Goal: Transaction & Acquisition: Purchase product/service

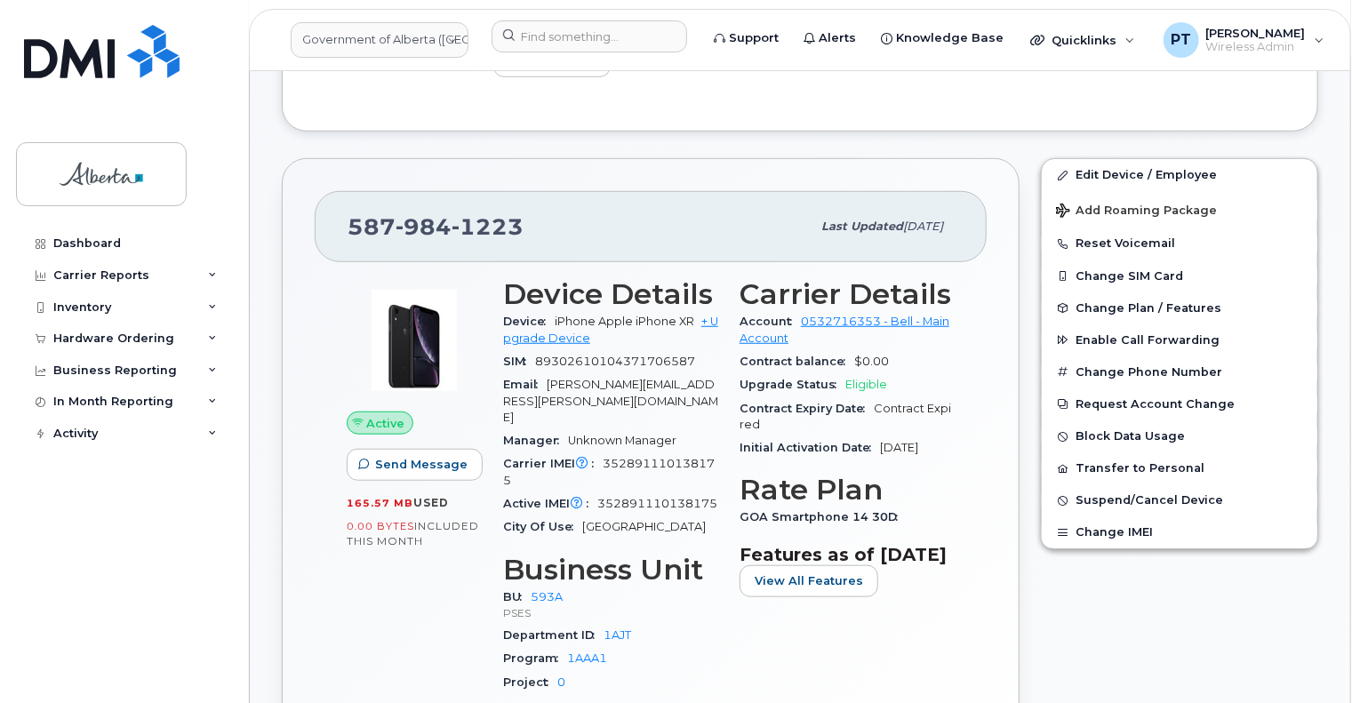
scroll to position [533, 0]
drag, startPoint x: 95, startPoint y: 339, endPoint x: 94, endPoint y: 353, distance: 14.2
click at [96, 339] on div "Hardware Ordering" at bounding box center [113, 339] width 121 height 14
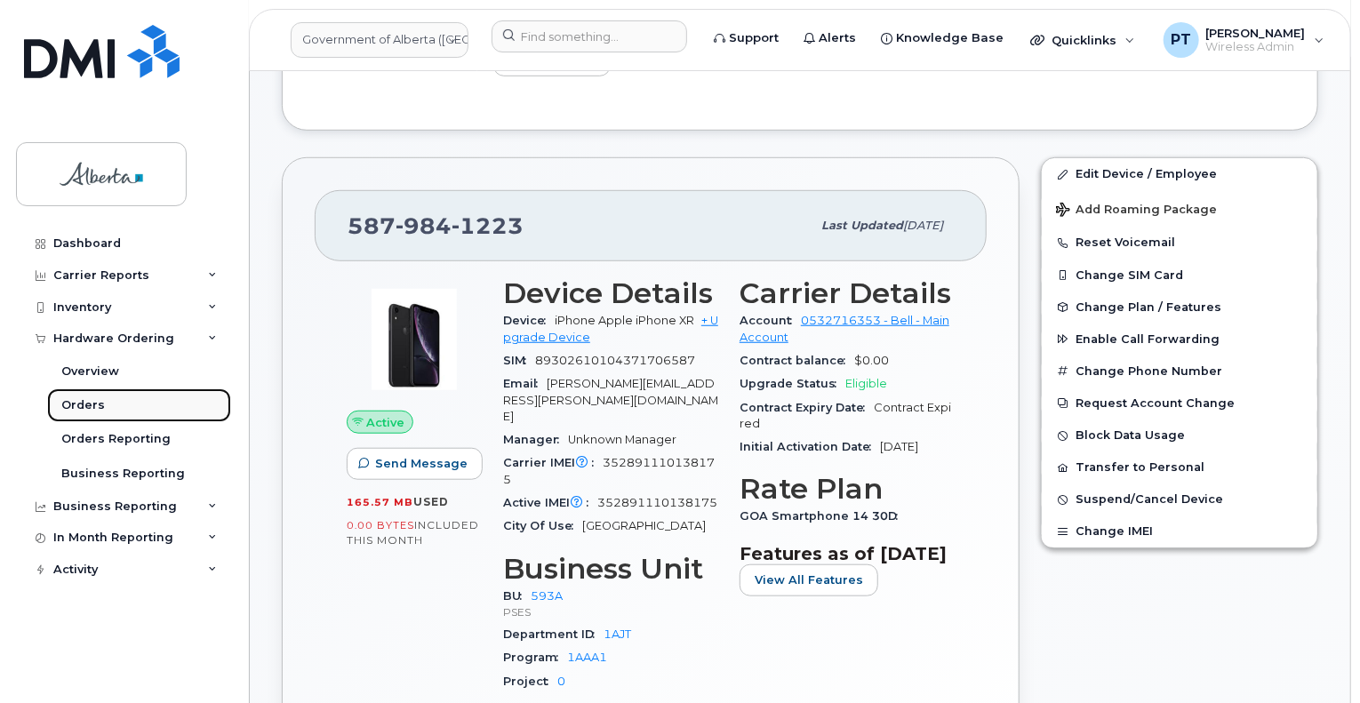
click at [89, 399] on div "Orders" at bounding box center [83, 405] width 44 height 16
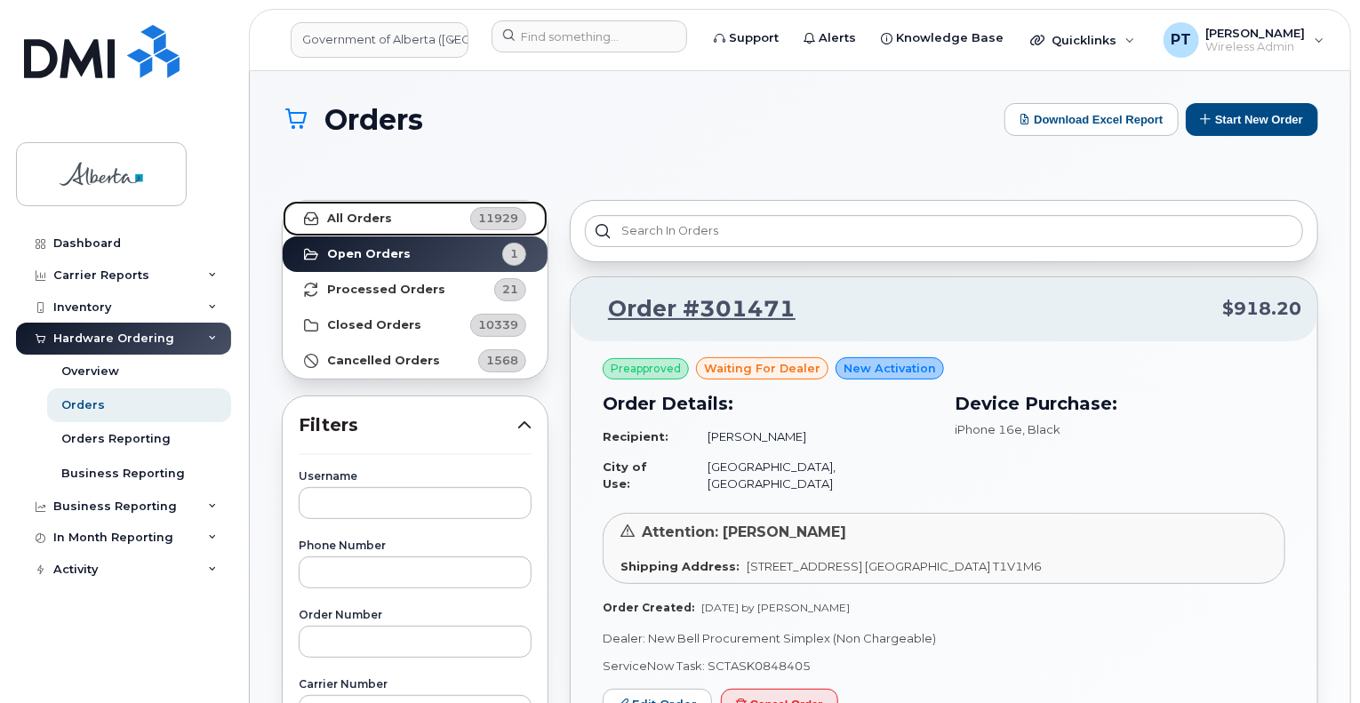
click at [333, 216] on strong "All Orders" at bounding box center [359, 219] width 65 height 14
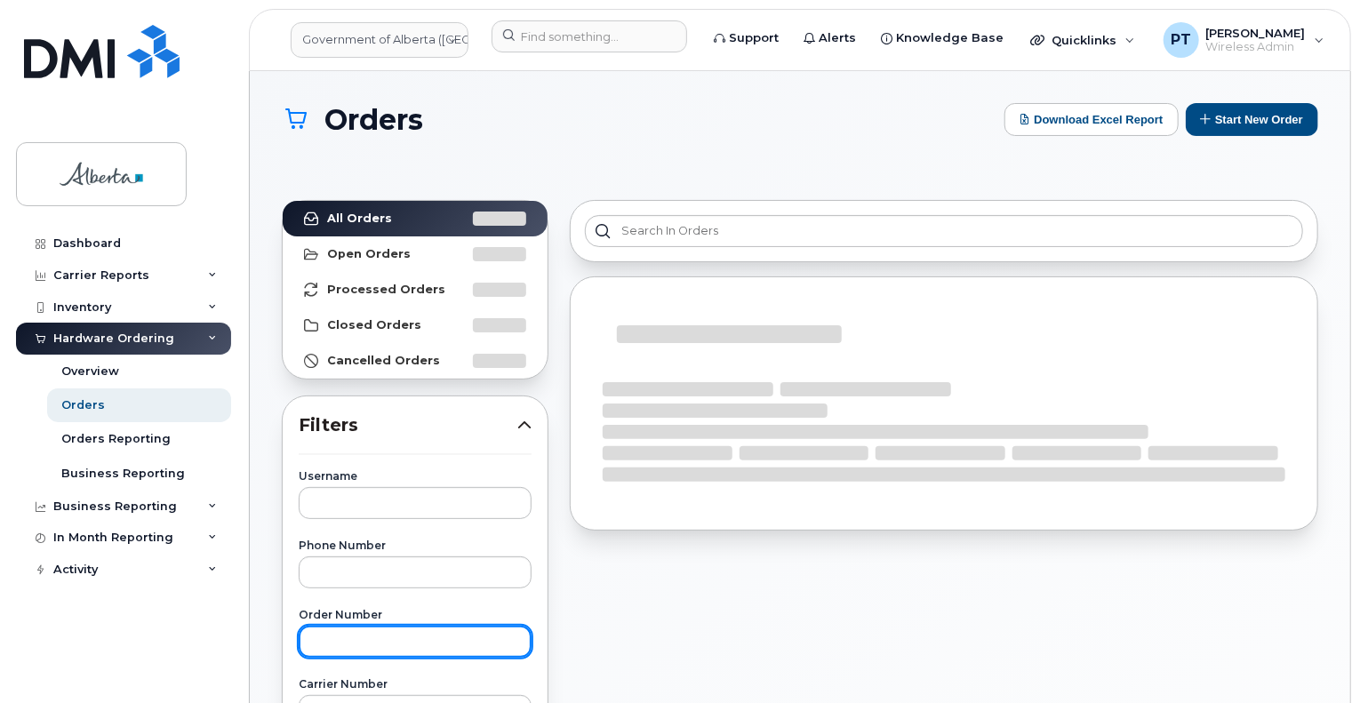
click at [432, 637] on input "text" at bounding box center [415, 642] width 233 height 32
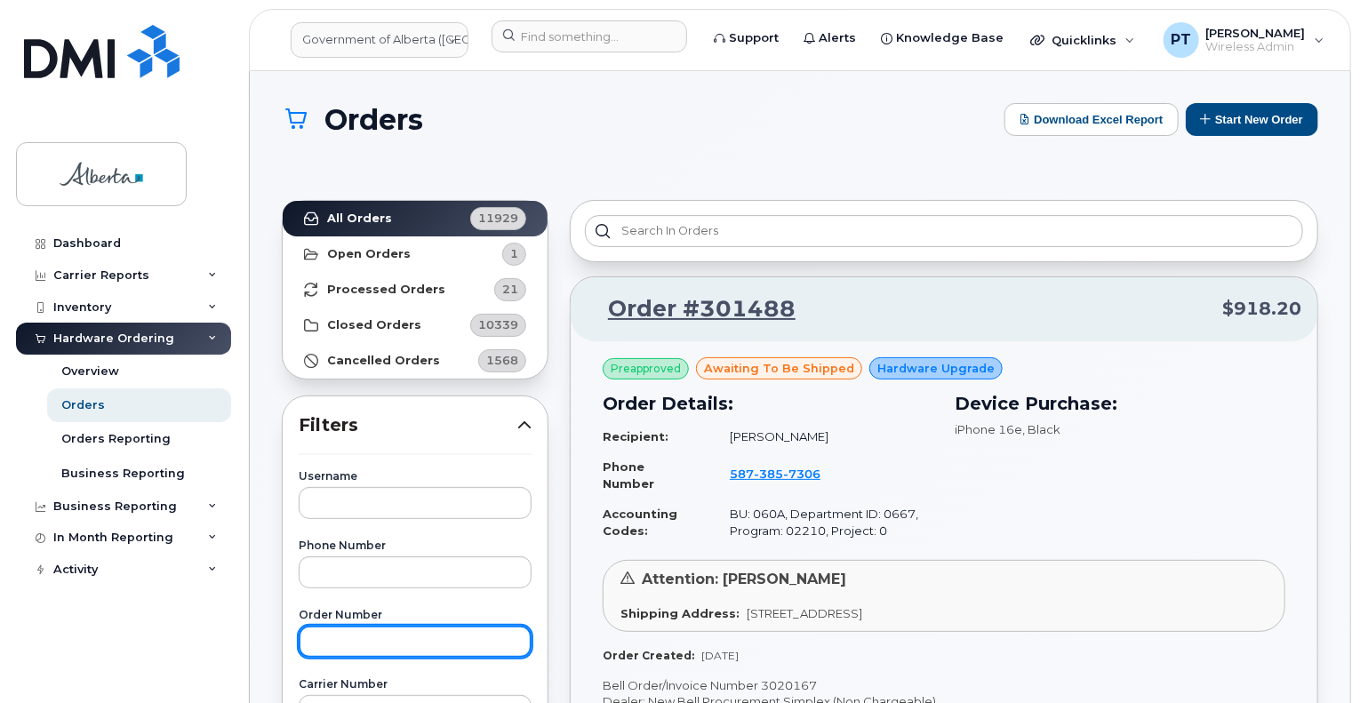
click at [358, 647] on input "text" at bounding box center [415, 642] width 233 height 32
type input "301471"
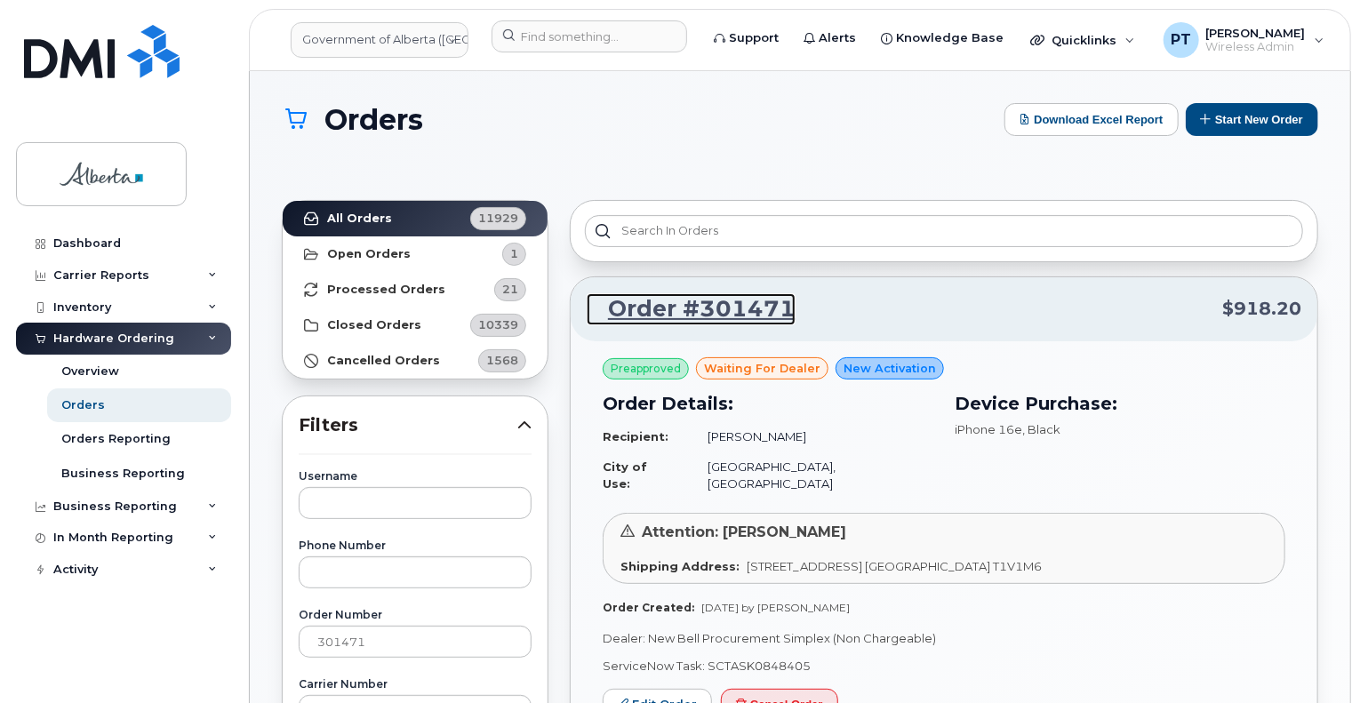
click at [709, 305] on link "Order #301471" at bounding box center [691, 309] width 209 height 32
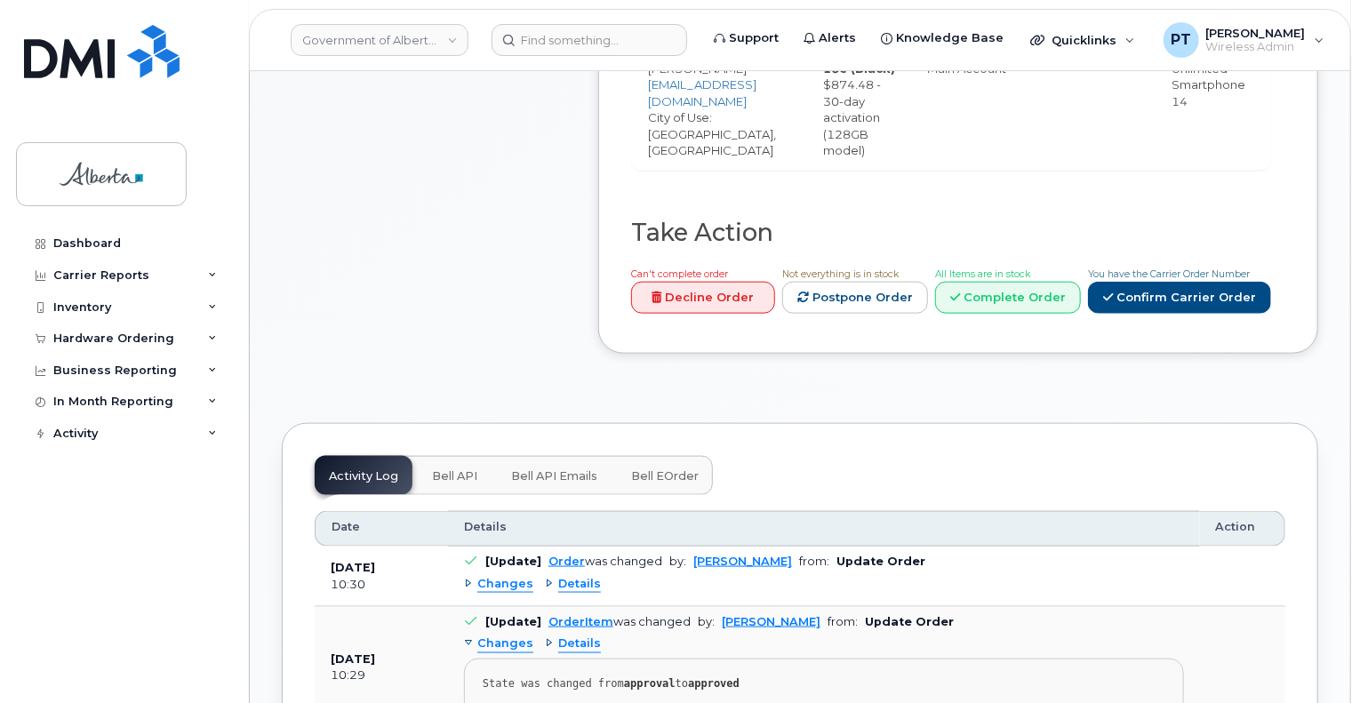
scroll to position [978, 0]
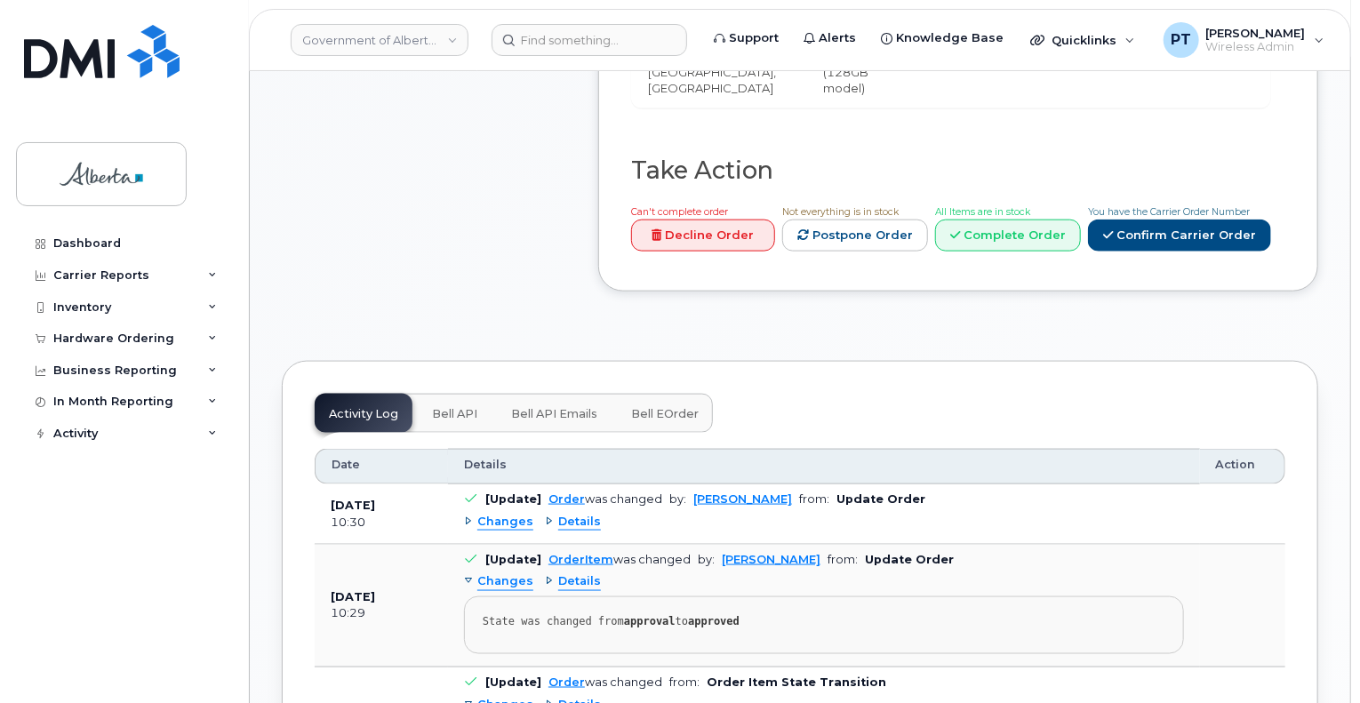
click at [451, 407] on span "Bell API" at bounding box center [454, 414] width 45 height 14
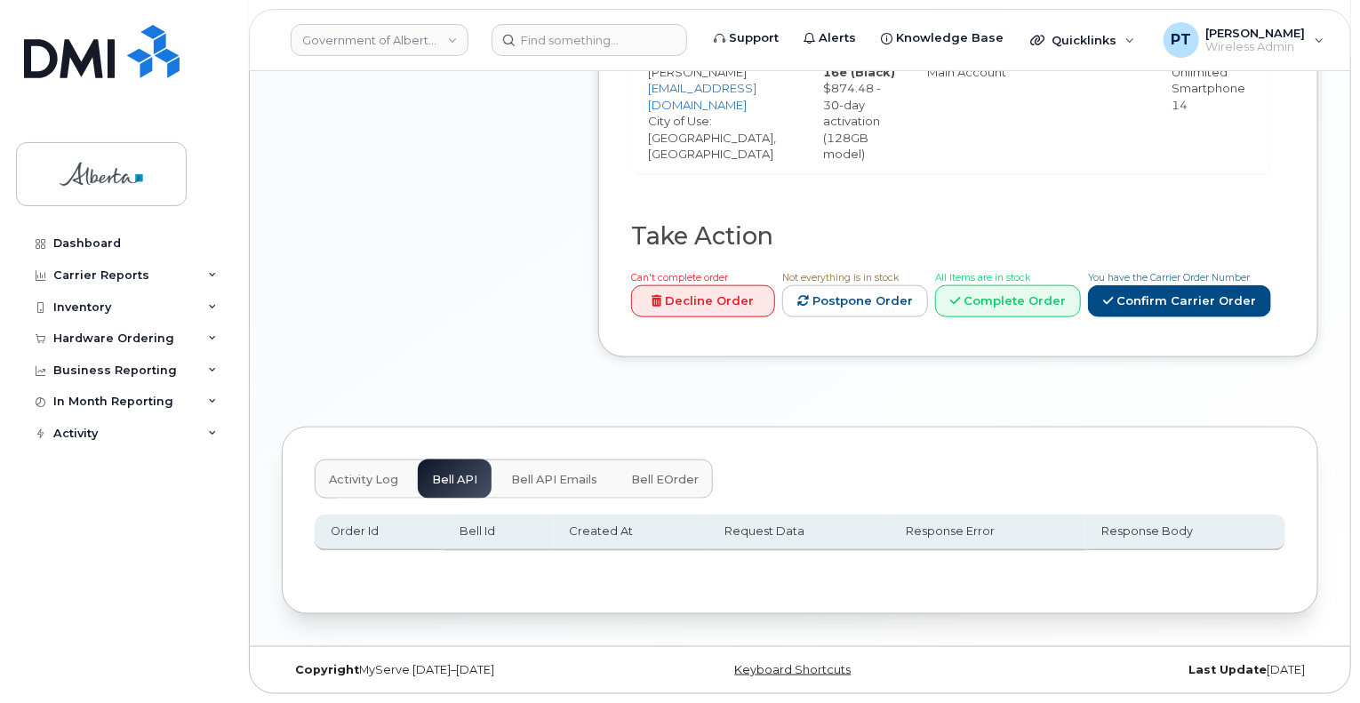
scroll to position [840, 0]
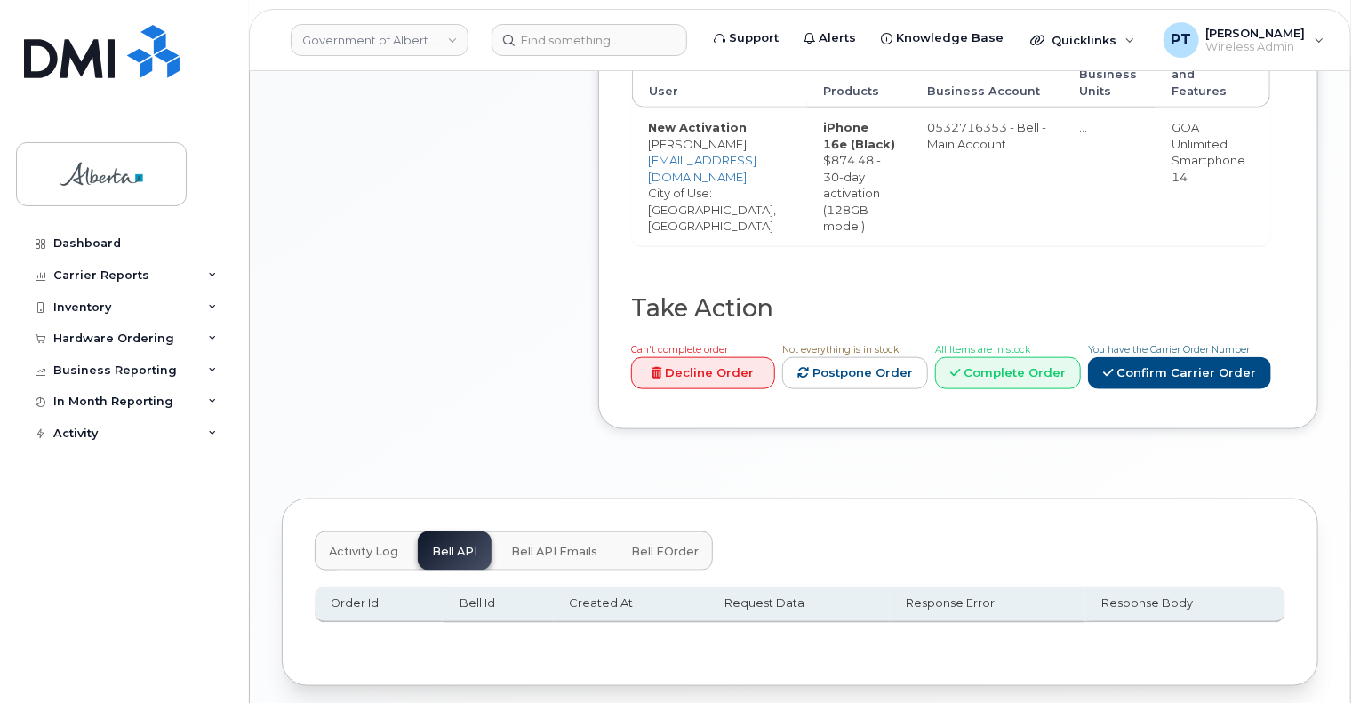
click at [362, 545] on span "Activity Log" at bounding box center [363, 552] width 69 height 14
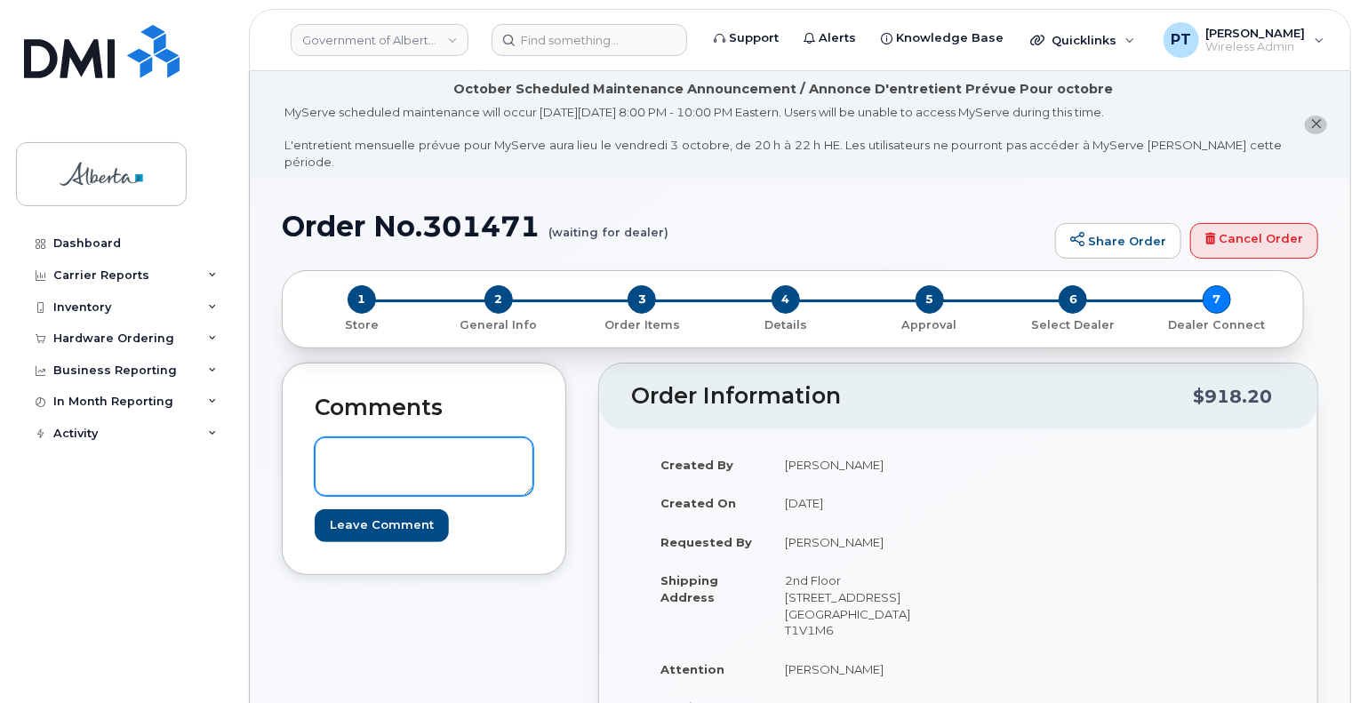
scroll to position [622, 0]
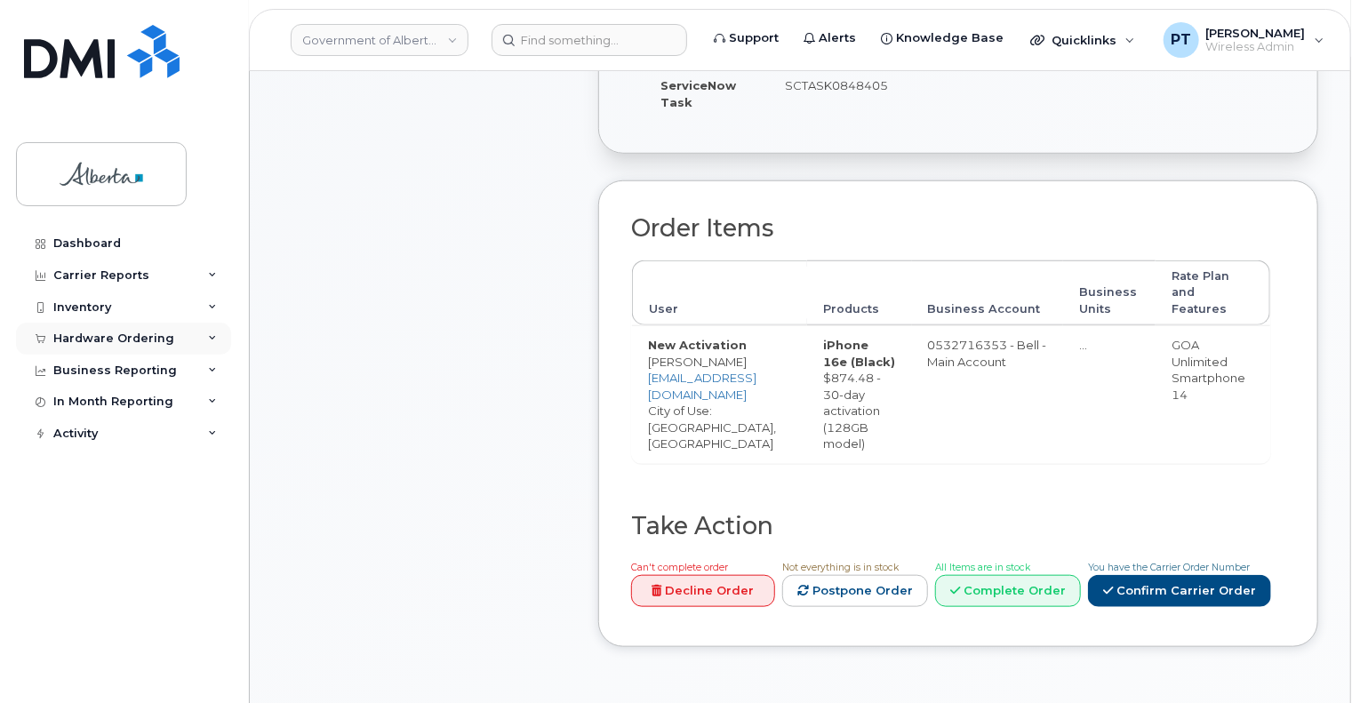
click at [92, 340] on div "Hardware Ordering" at bounding box center [113, 339] width 121 height 14
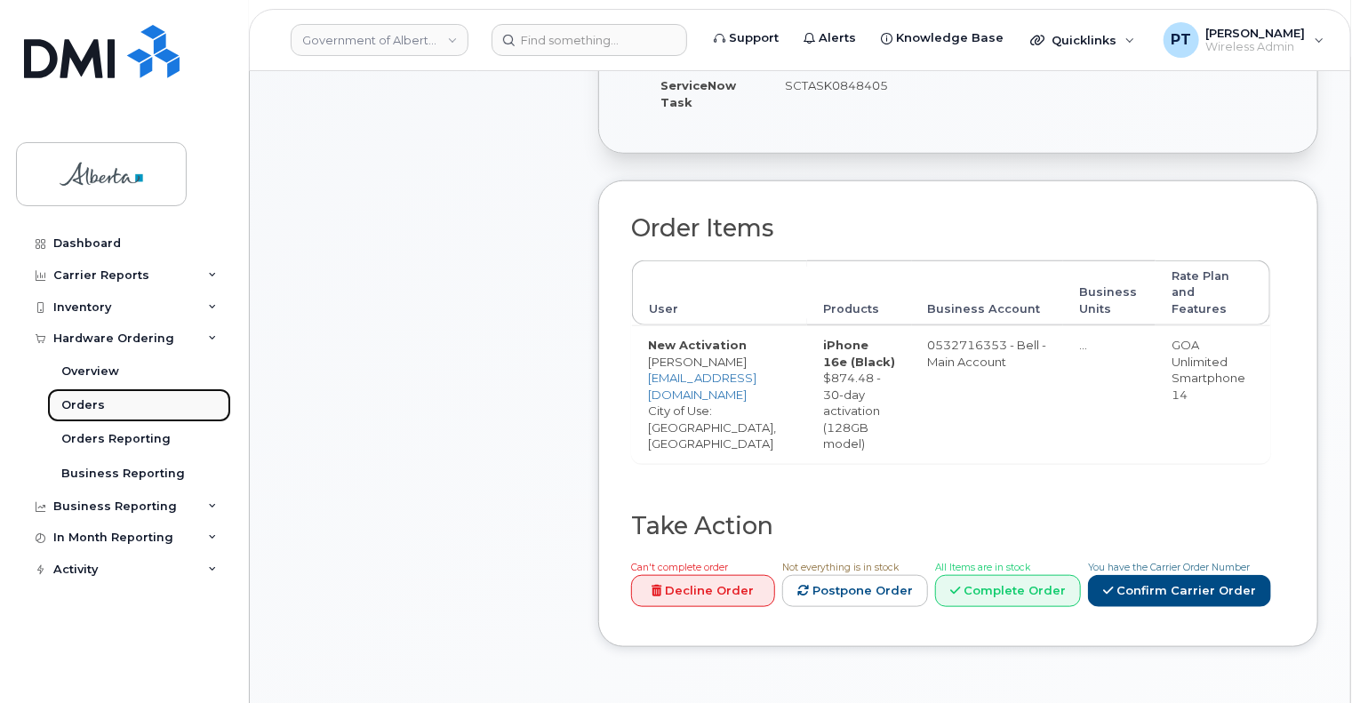
click at [74, 405] on div "Orders" at bounding box center [83, 405] width 44 height 16
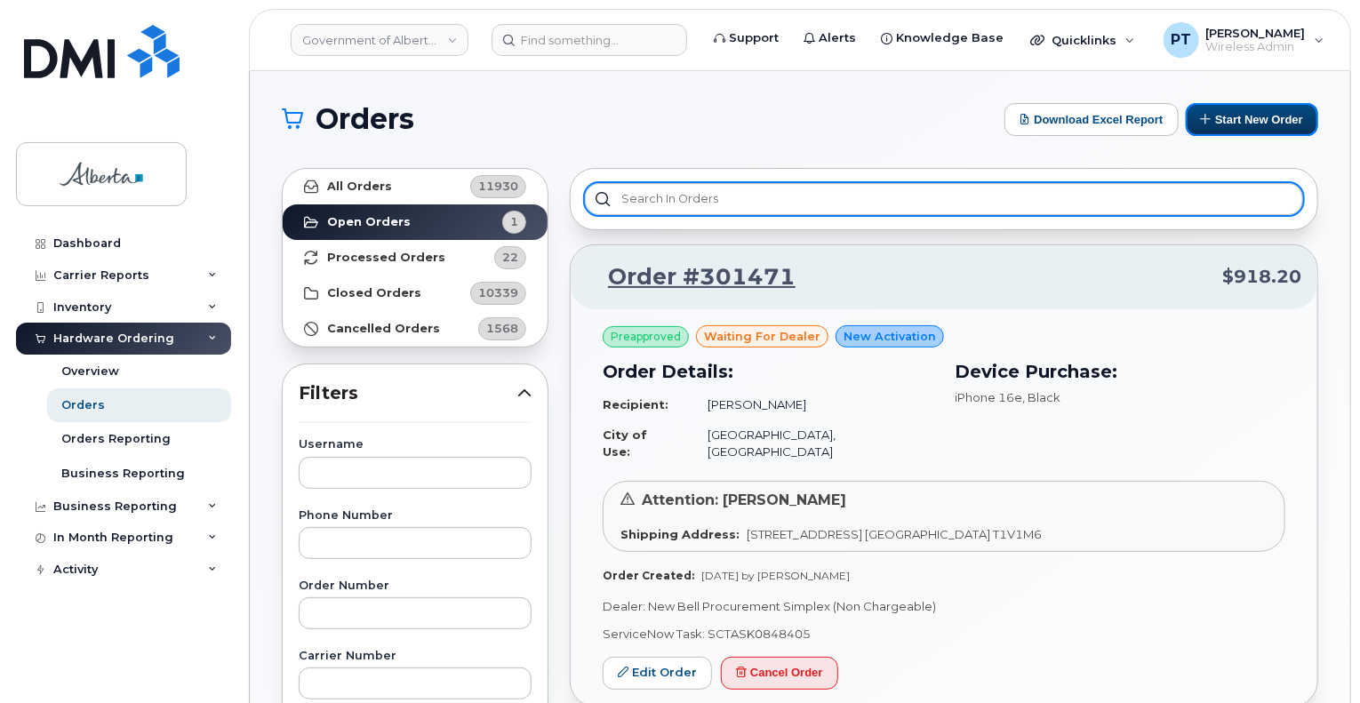
drag, startPoint x: 1239, startPoint y: 117, endPoint x: 1238, endPoint y: 185, distance: 67.6
click at [1239, 117] on button "Start New Order" at bounding box center [1252, 119] width 132 height 33
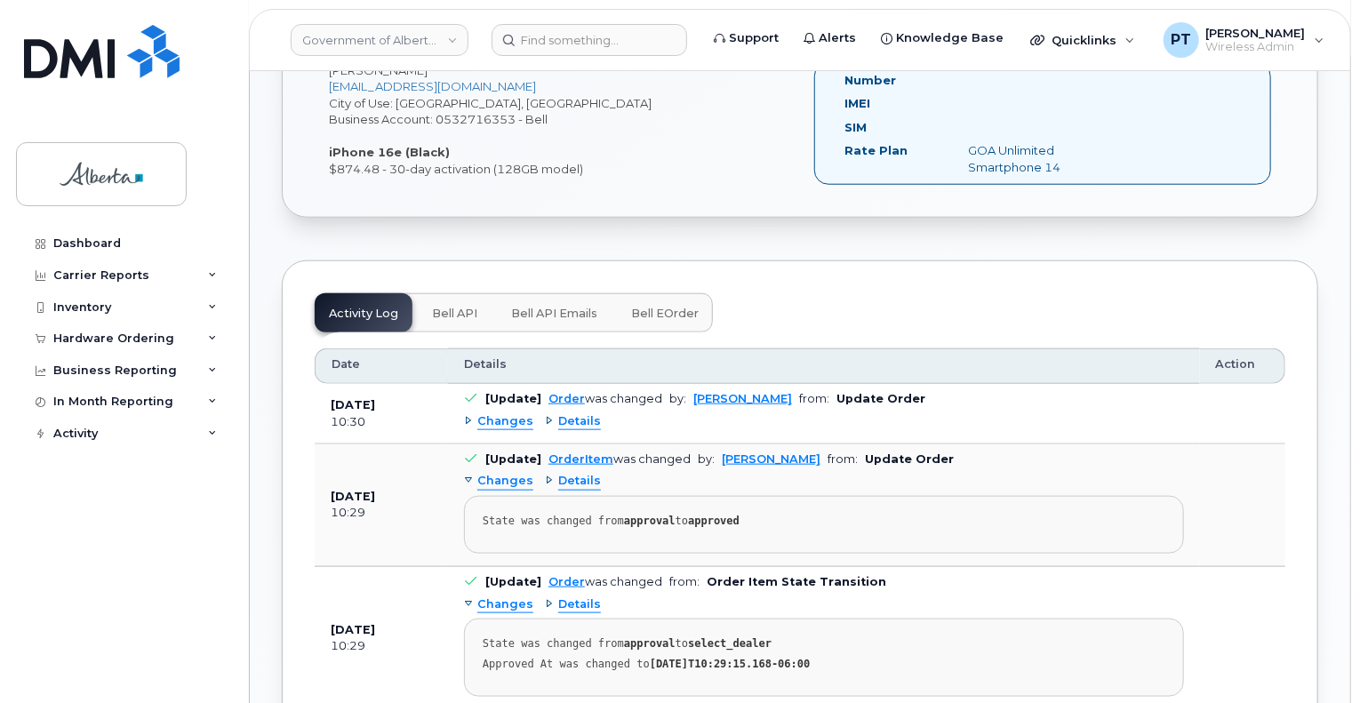
scroll to position [800, 0]
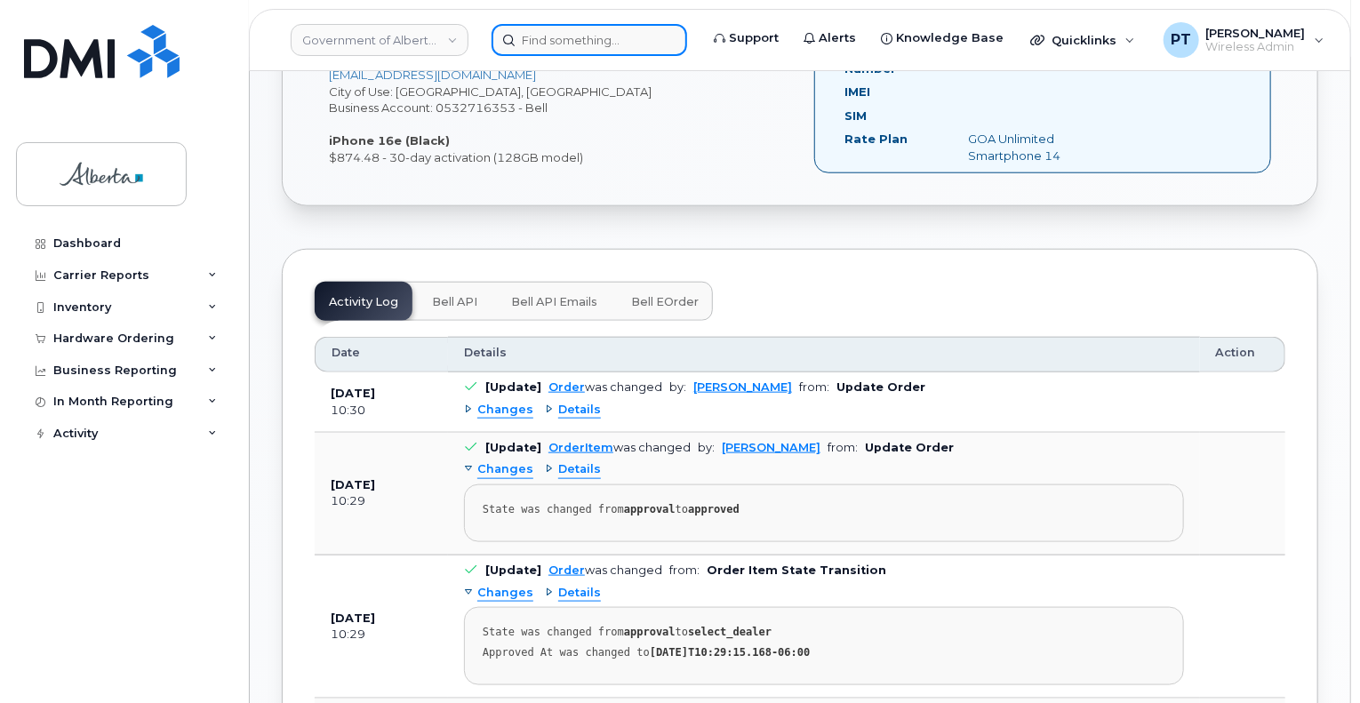
click at [539, 26] on input at bounding box center [589, 40] width 196 height 32
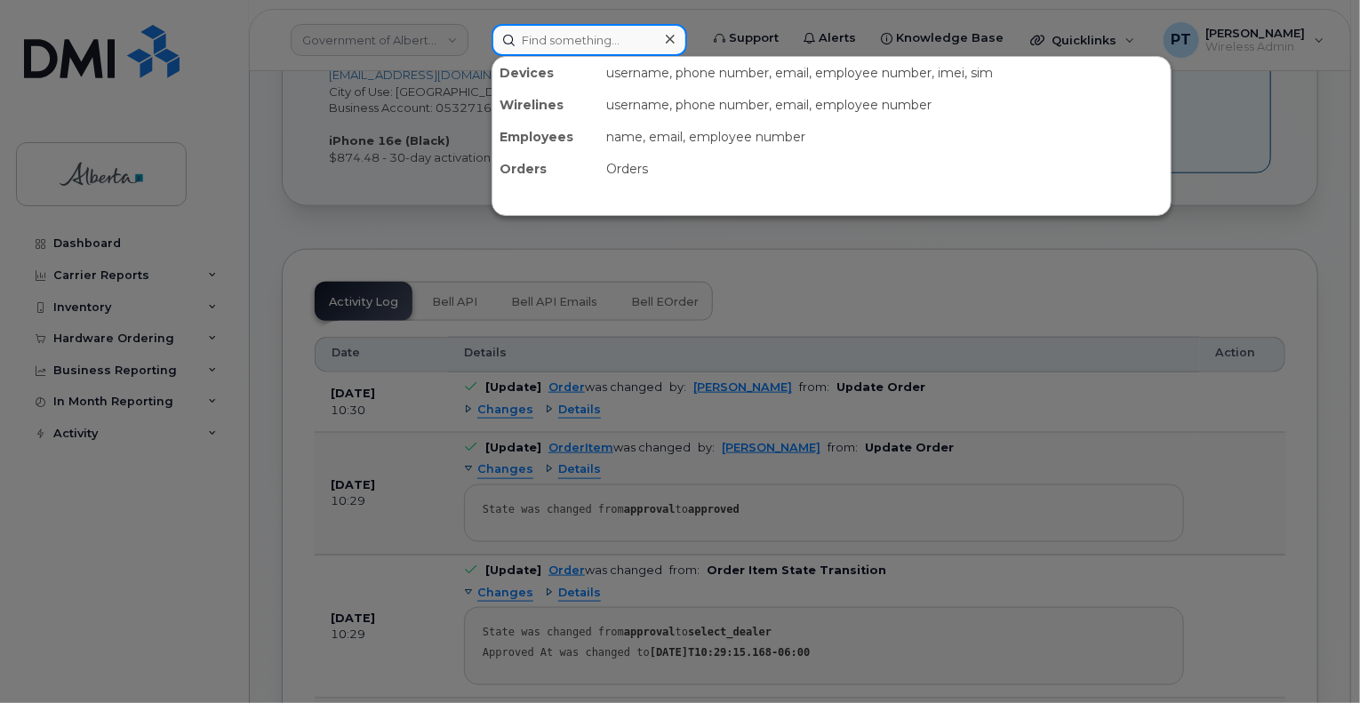
paste input "4037964106"
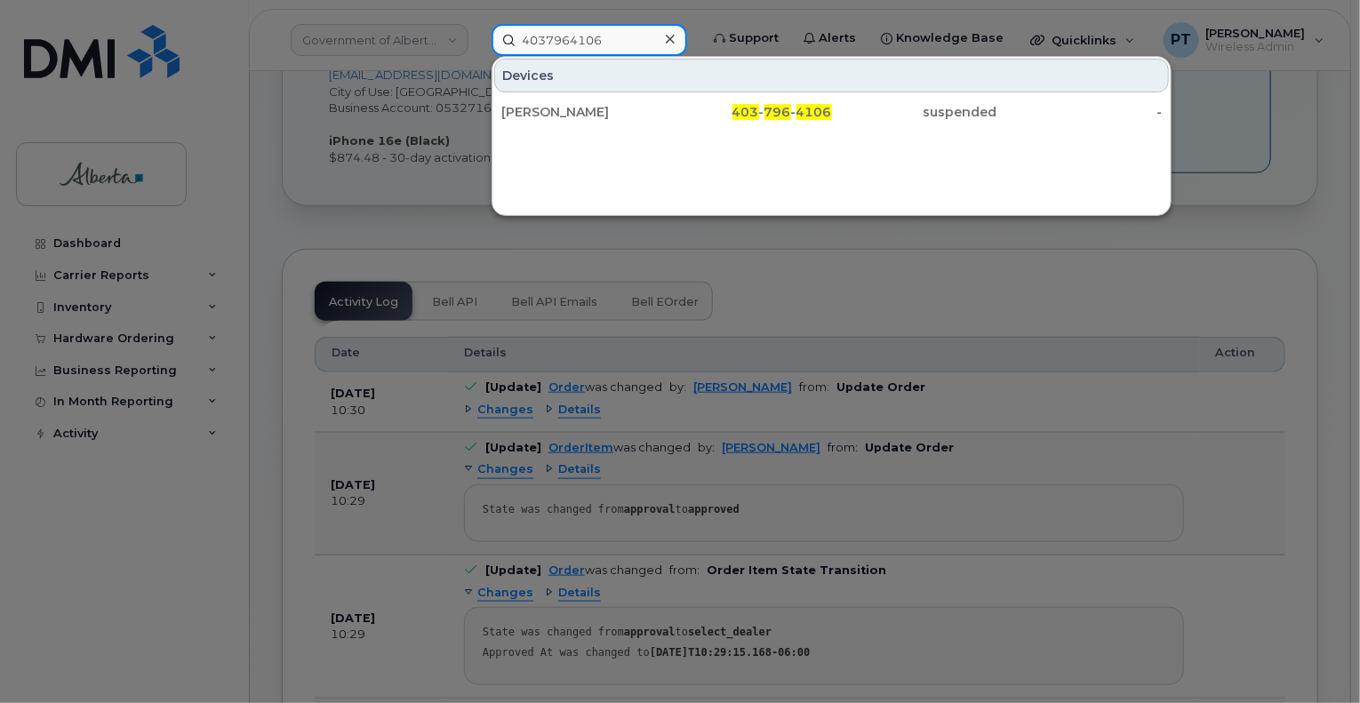
type input "4037964106"
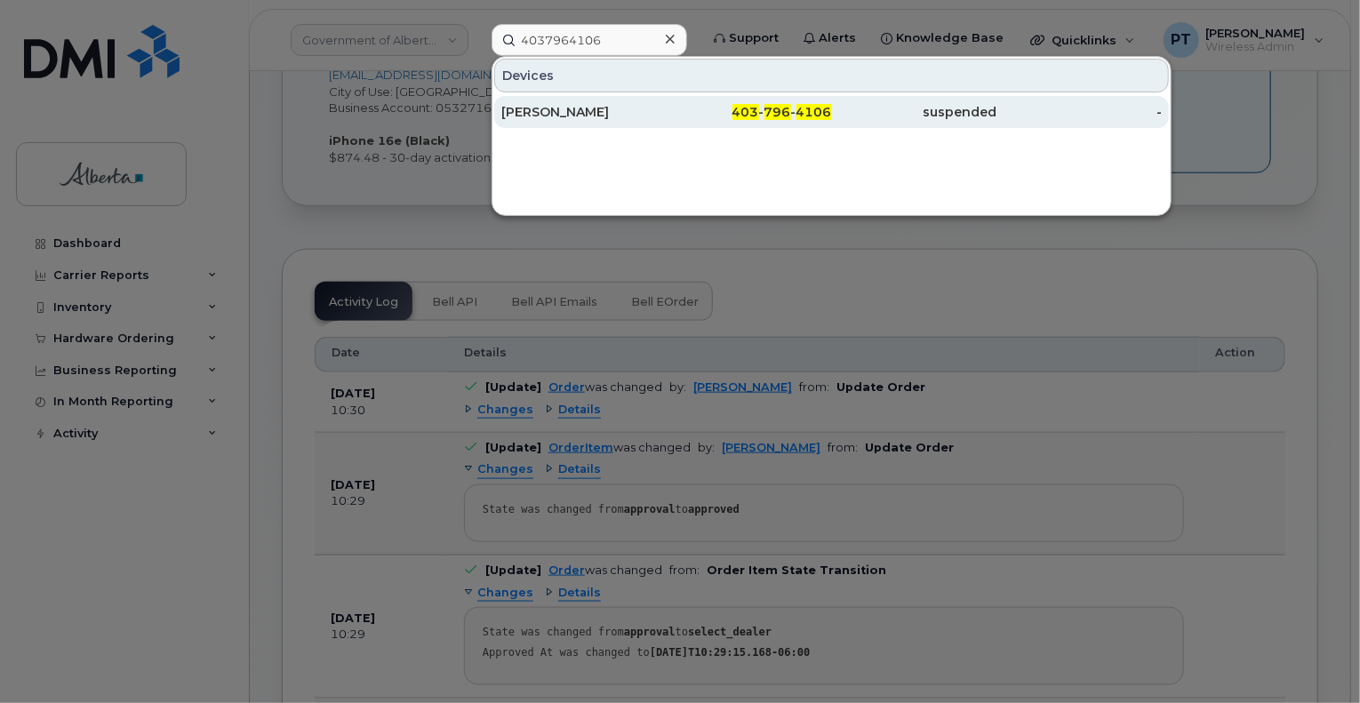
click at [557, 108] on div "Natalie McCaskill" at bounding box center [583, 112] width 165 height 18
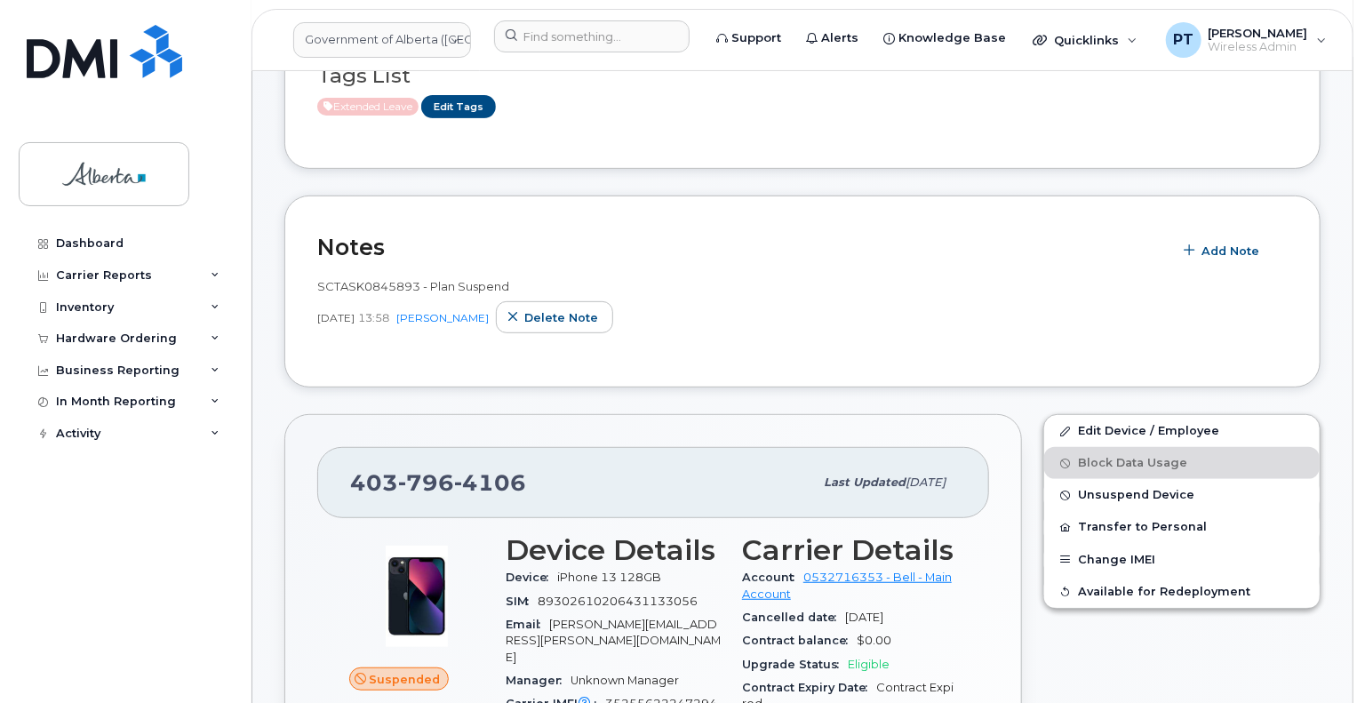
scroll to position [444, 0]
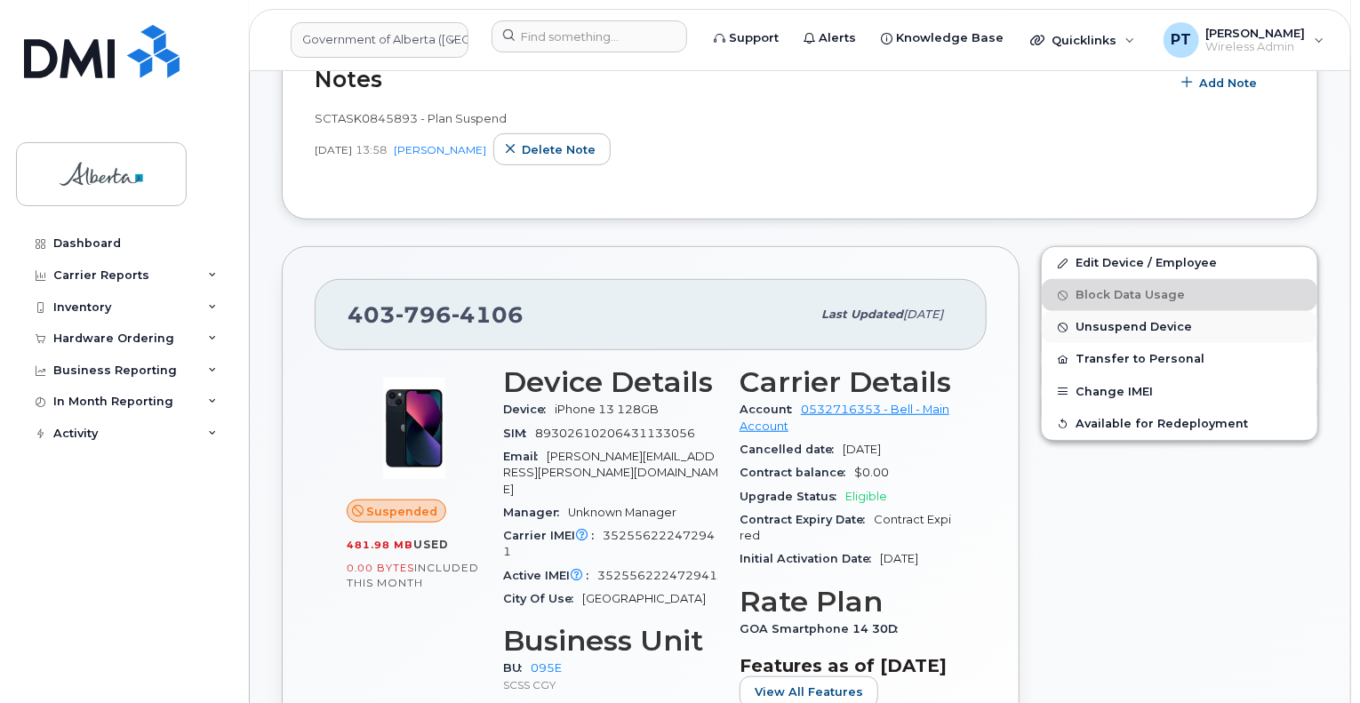
click at [1100, 321] on span "Unsuspend Device" at bounding box center [1133, 327] width 116 height 13
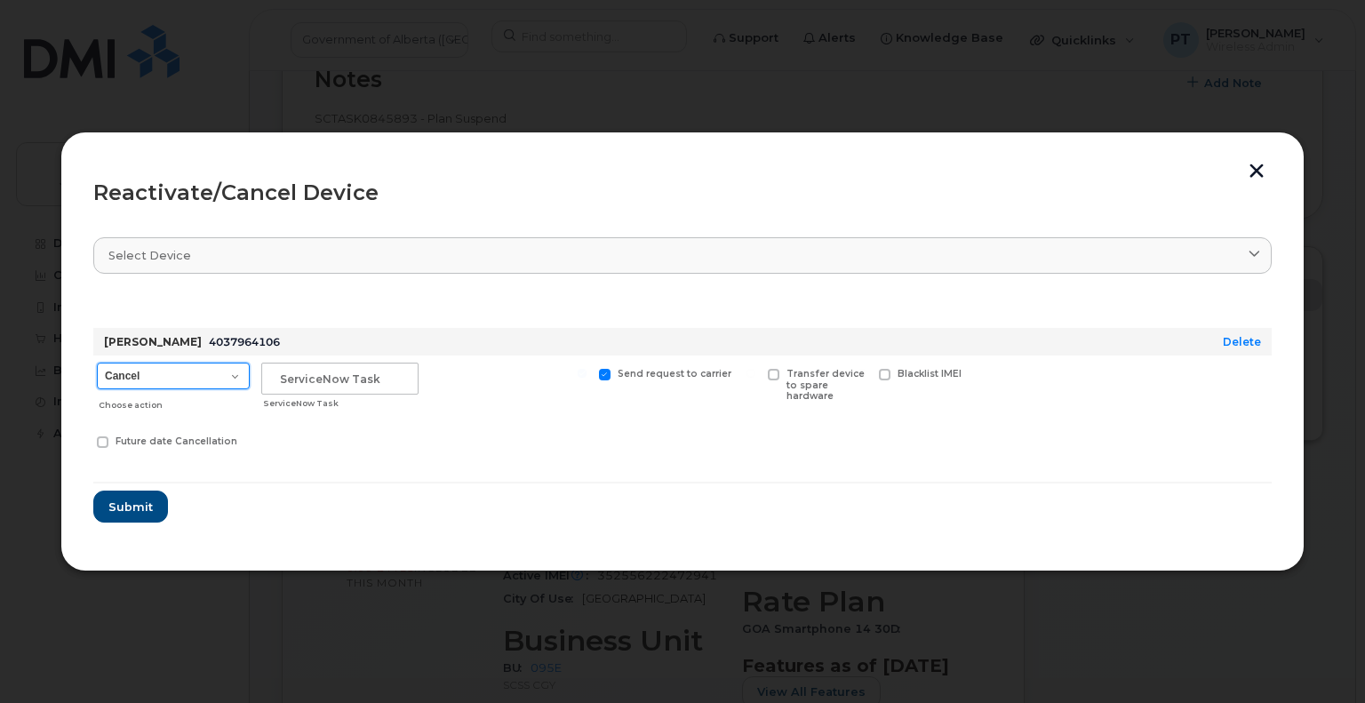
click at [190, 374] on select "Cancel Suspend - Extend Suspension Reactivate" at bounding box center [173, 376] width 153 height 27
select select "[object Object]"
click at [97, 363] on select "Cancel Suspend - Extend Suspension Reactivate" at bounding box center [173, 376] width 153 height 27
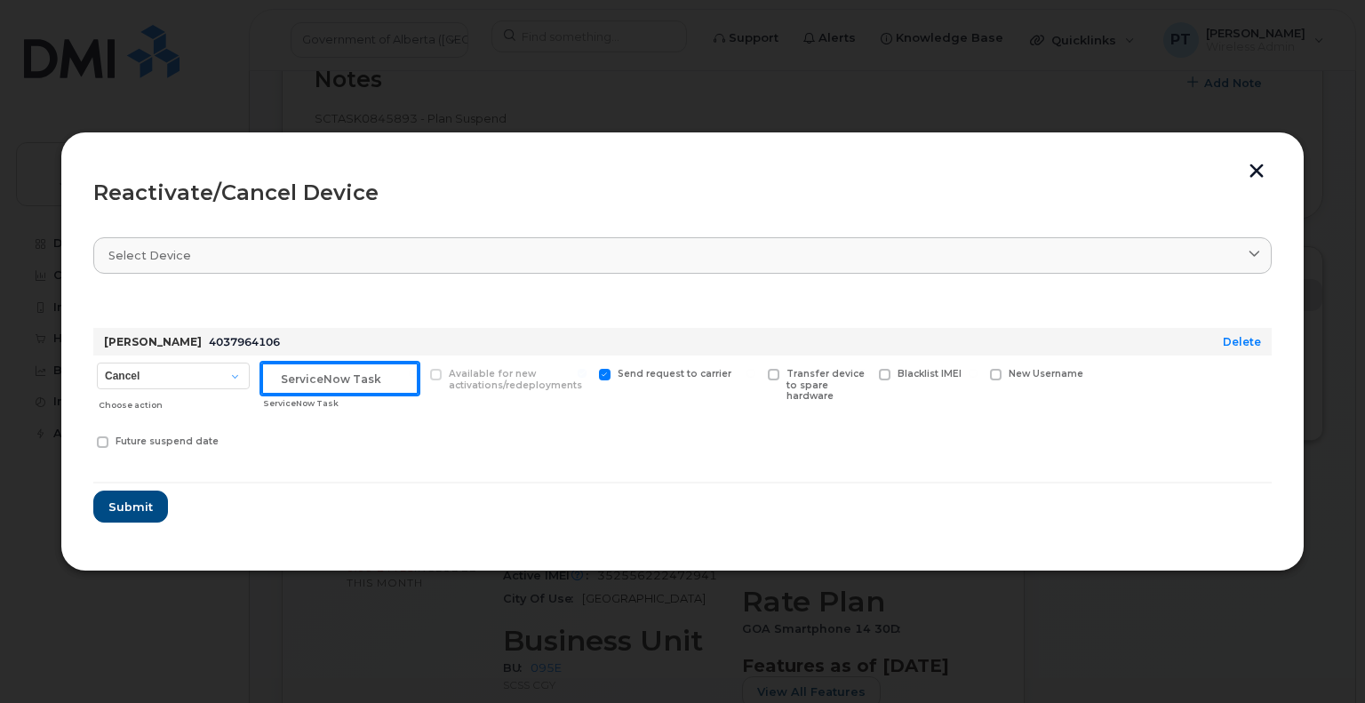
click at [345, 388] on input "text" at bounding box center [339, 379] width 157 height 32
paste input "SCTASK0853714"
click at [381, 376] on input "SCTASK0853714" at bounding box center [339, 379] width 157 height 32
type input "SCTASK0853714 reactivate"
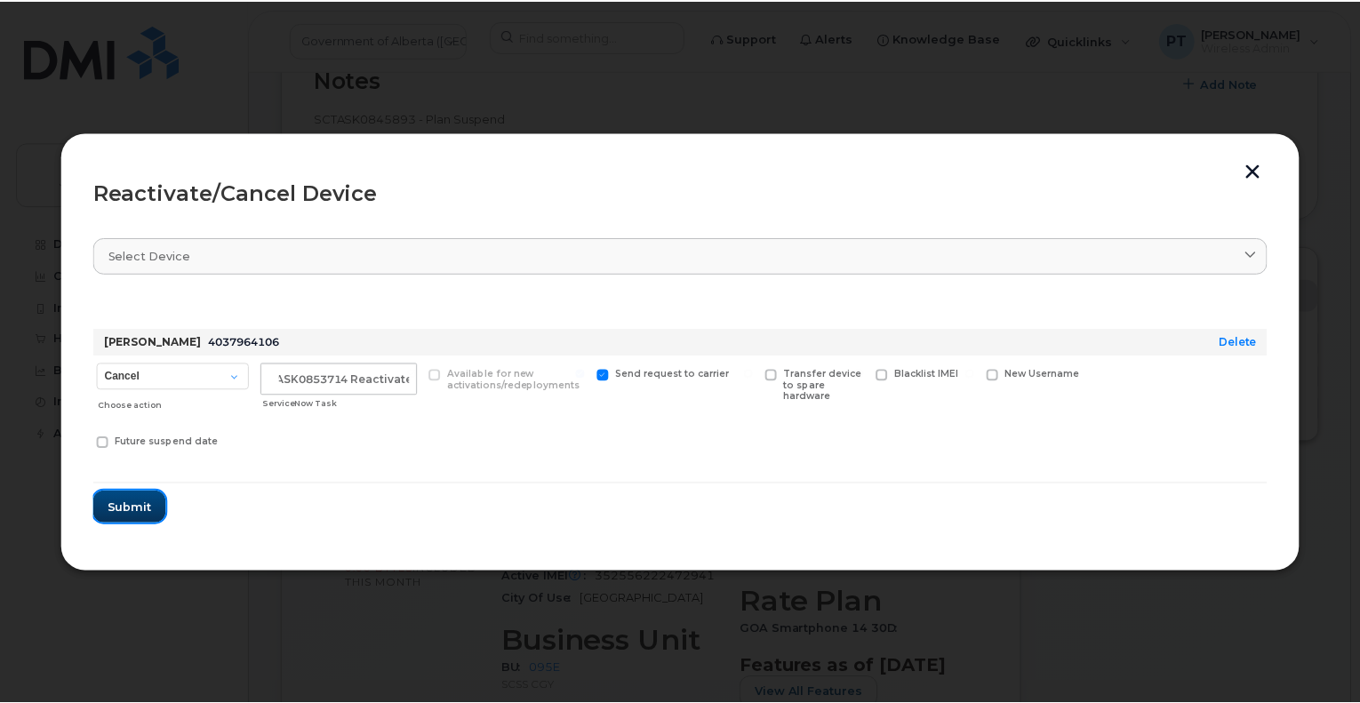
scroll to position [0, 0]
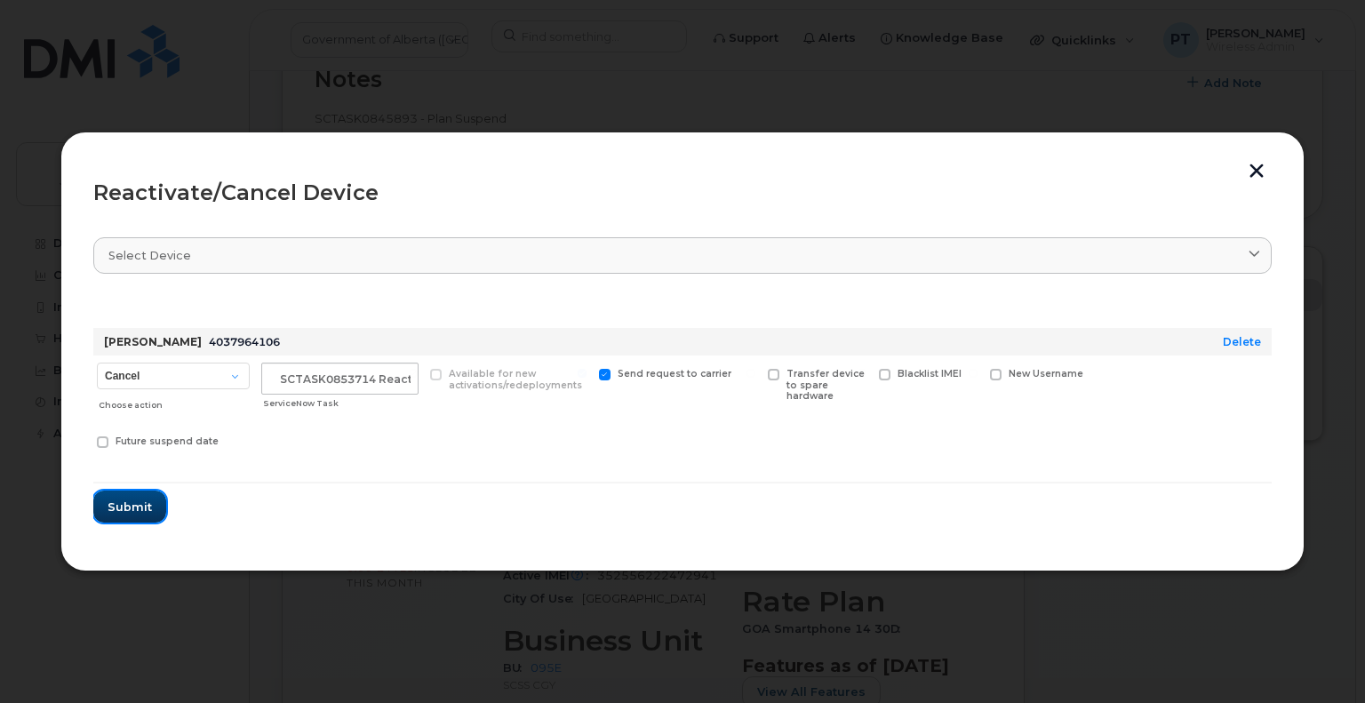
click at [136, 504] on span "Submit" at bounding box center [130, 507] width 44 height 17
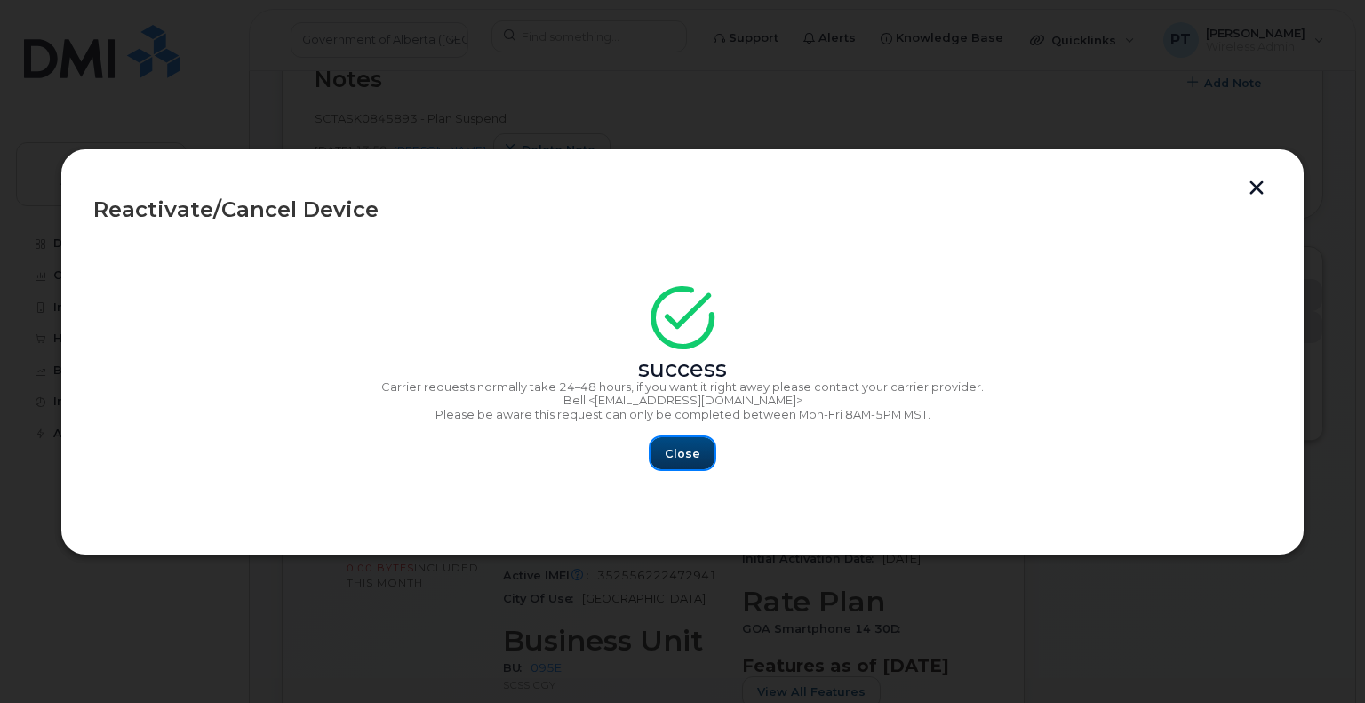
drag, startPoint x: 673, startPoint y: 458, endPoint x: 675, endPoint y: 468, distance: 11.0
click at [673, 458] on span "Close" at bounding box center [683, 453] width 36 height 17
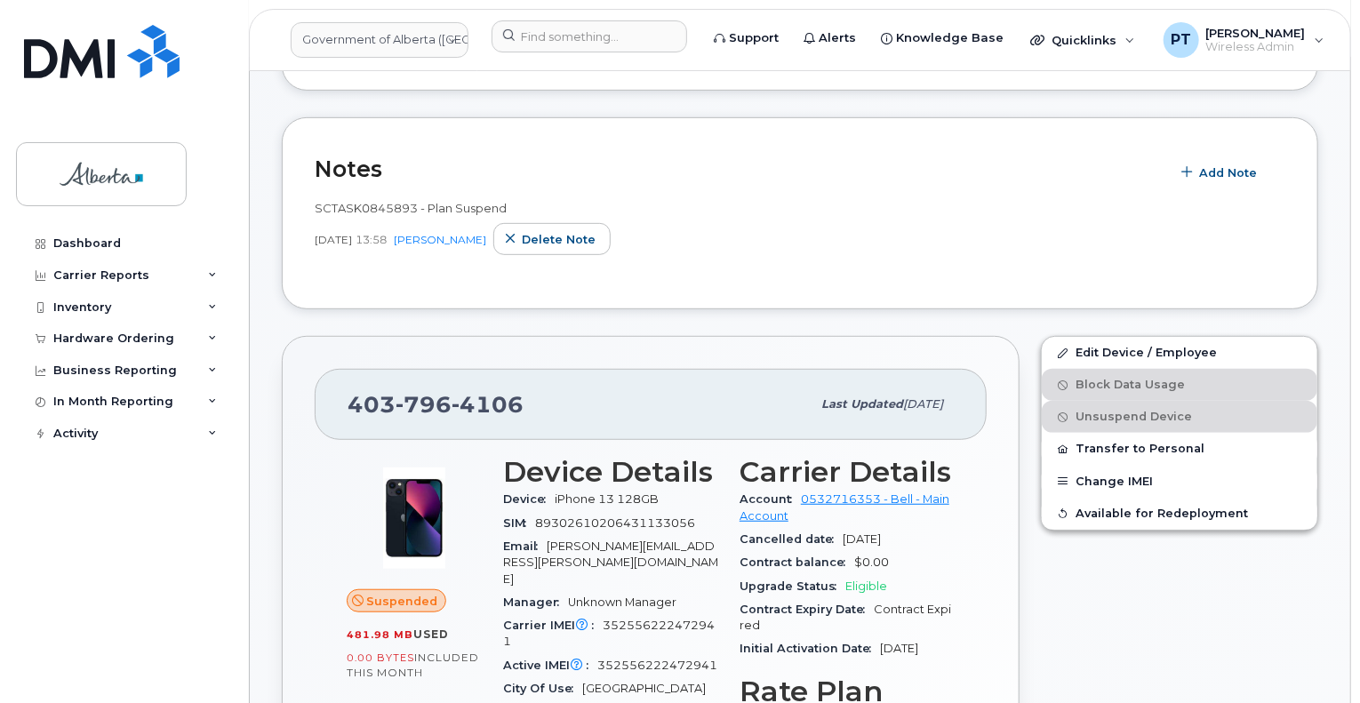
scroll to position [356, 0]
click at [1234, 164] on span "Add Note" at bounding box center [1228, 172] width 58 height 17
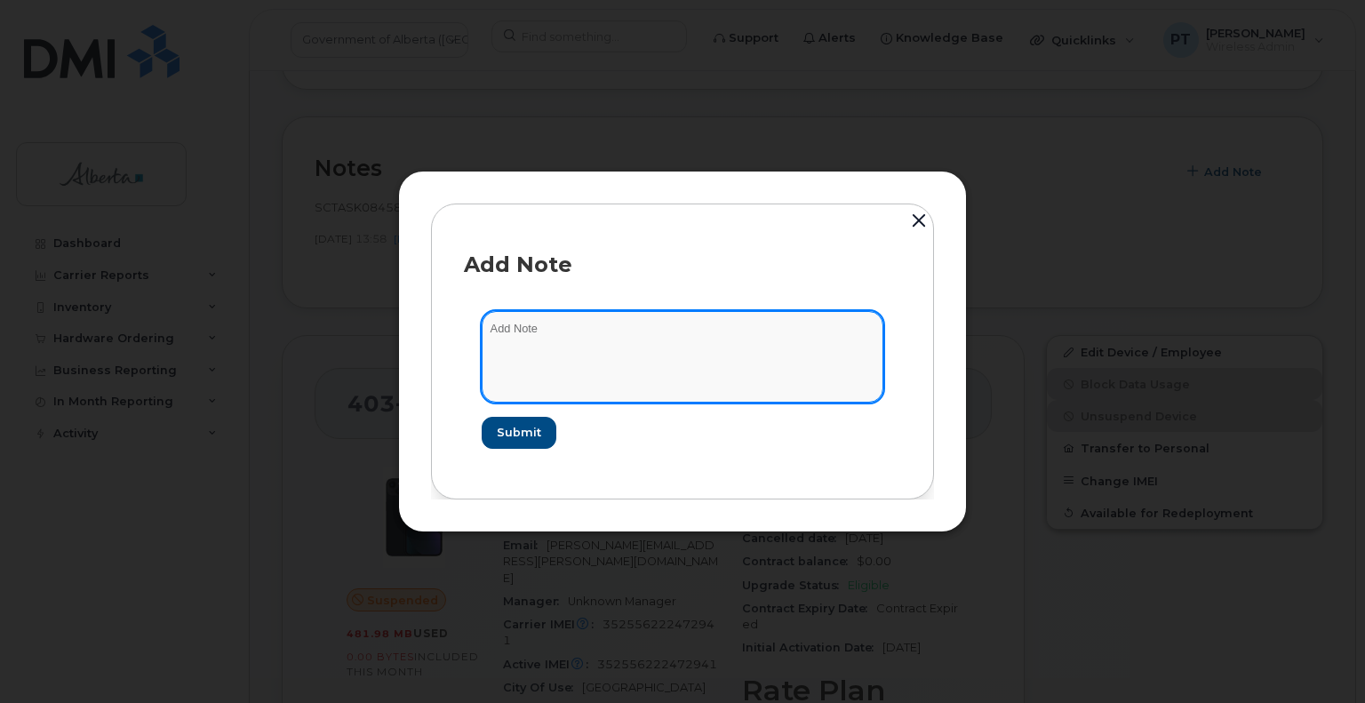
click at [558, 332] on textarea at bounding box center [683, 356] width 402 height 91
paste textarea "SCTASK0853714"
type textarea "SCTASK0853714 - Plan Unsuspend"
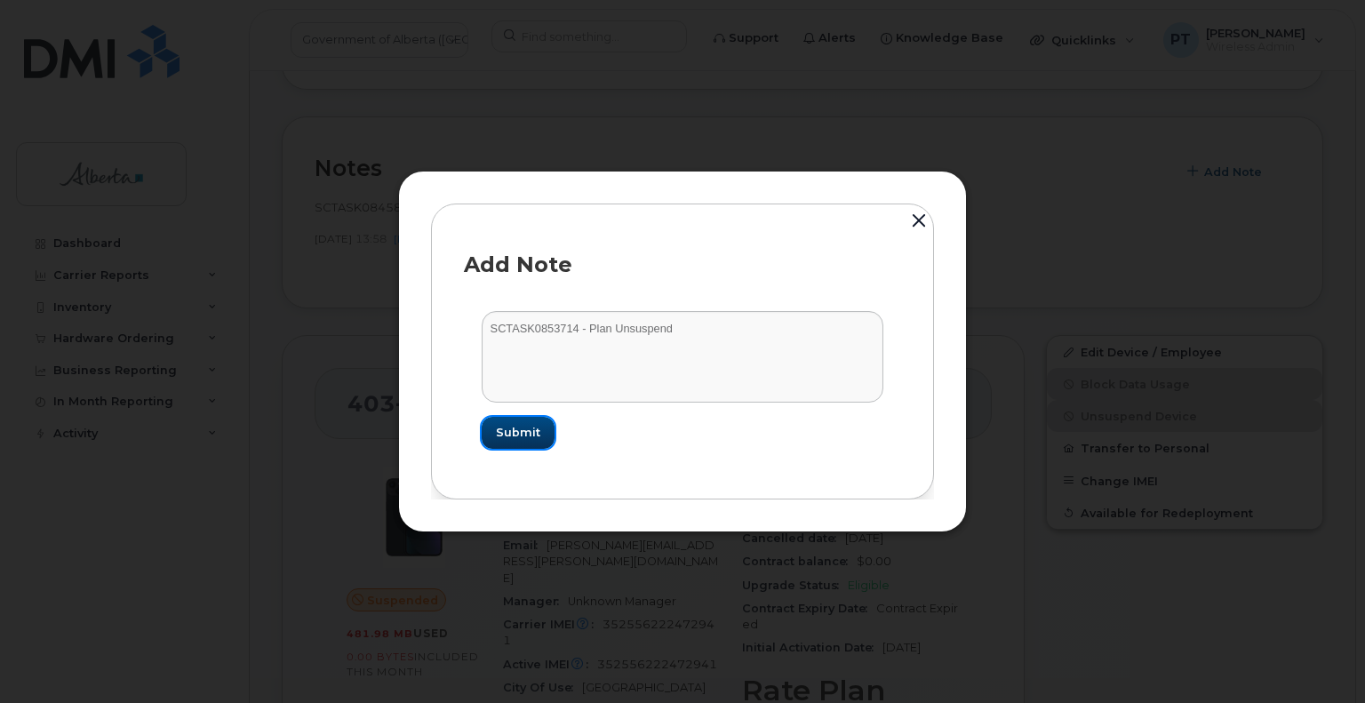
click at [545, 436] on button "Submit" at bounding box center [518, 433] width 73 height 32
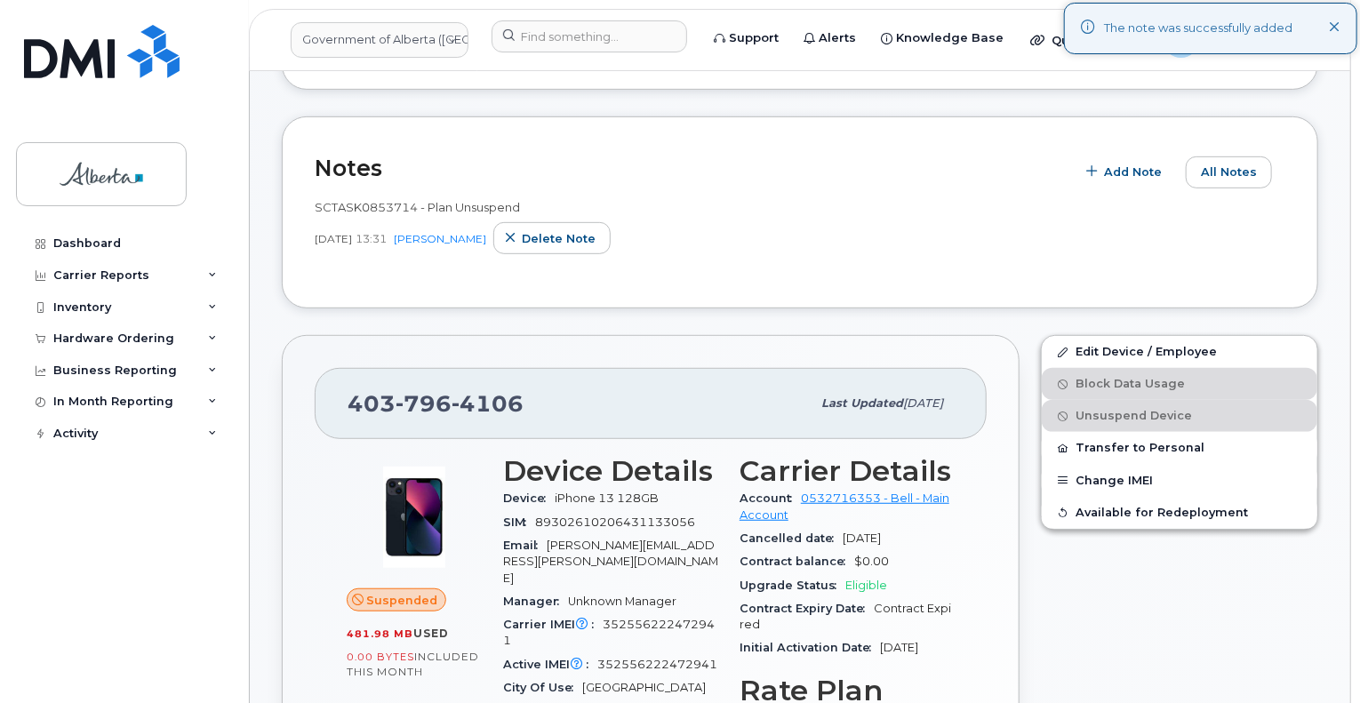
scroll to position [0, 0]
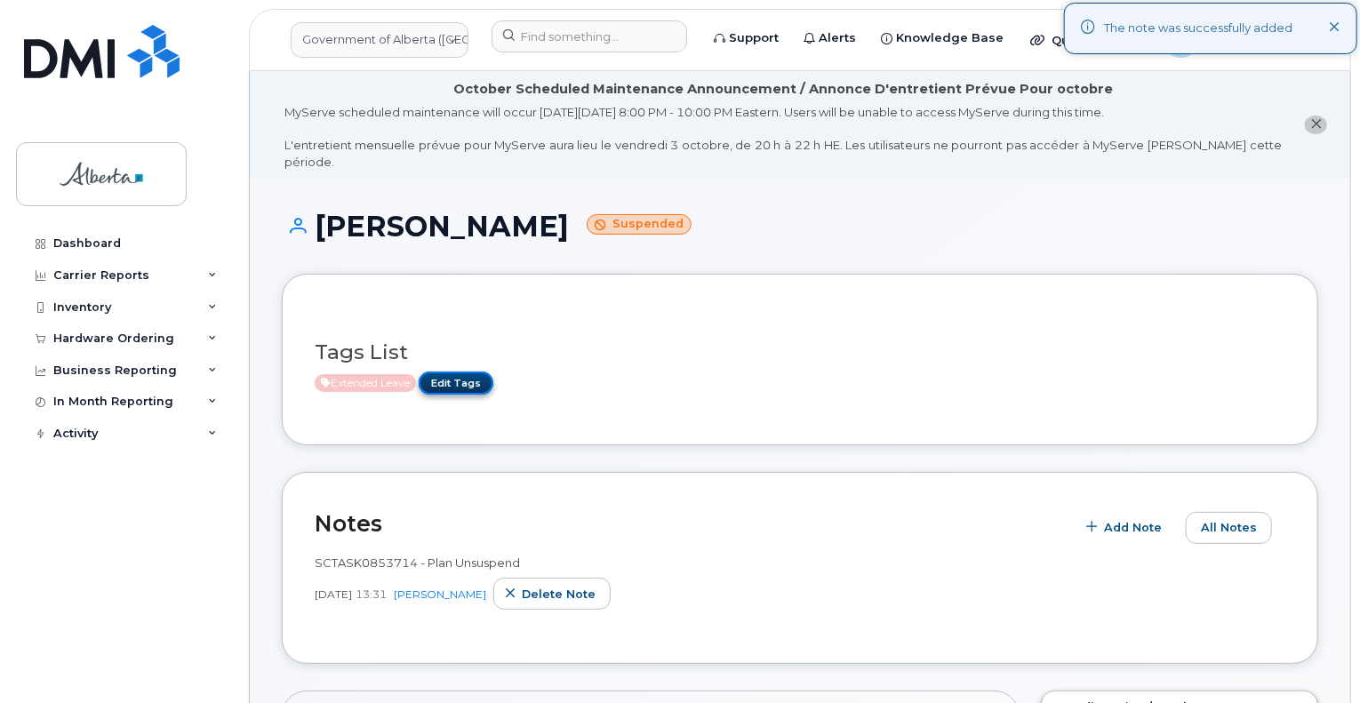
click at [437, 372] on link "Edit Tags" at bounding box center [456, 383] width 75 height 22
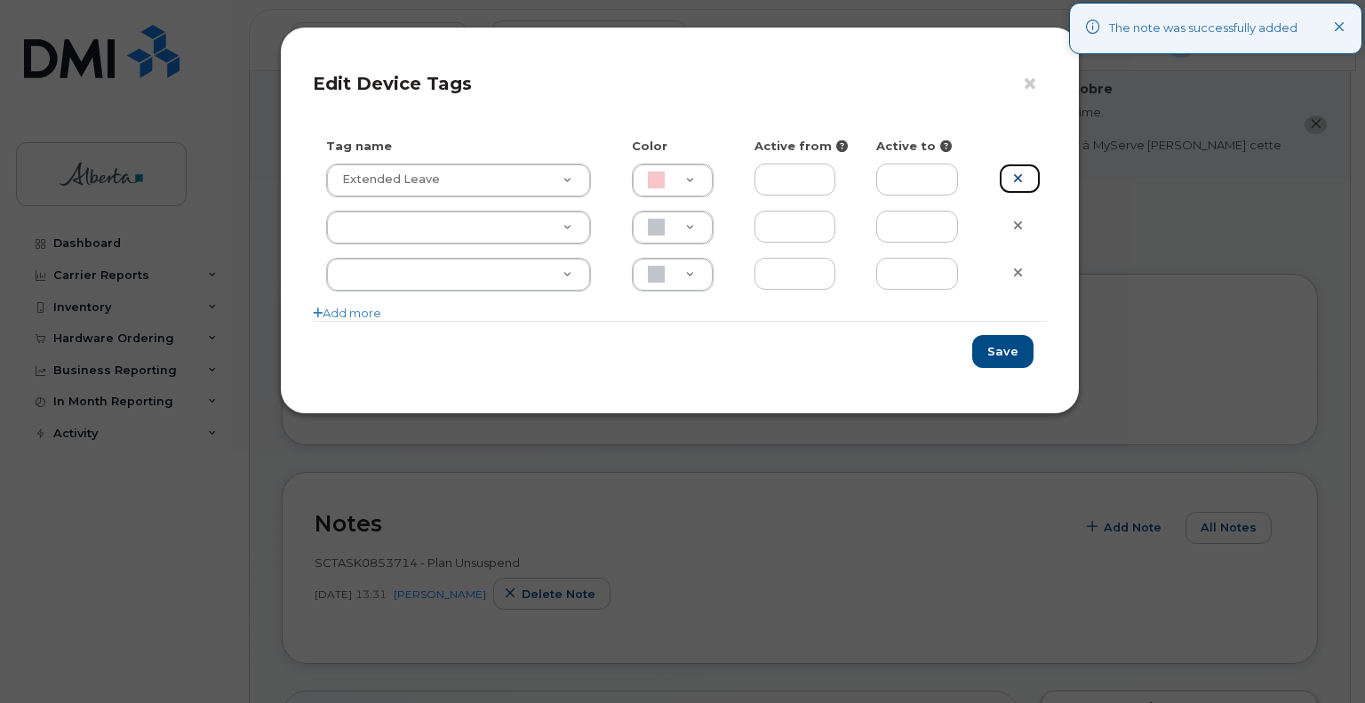
click at [1020, 180] on icon at bounding box center [1018, 178] width 10 height 13
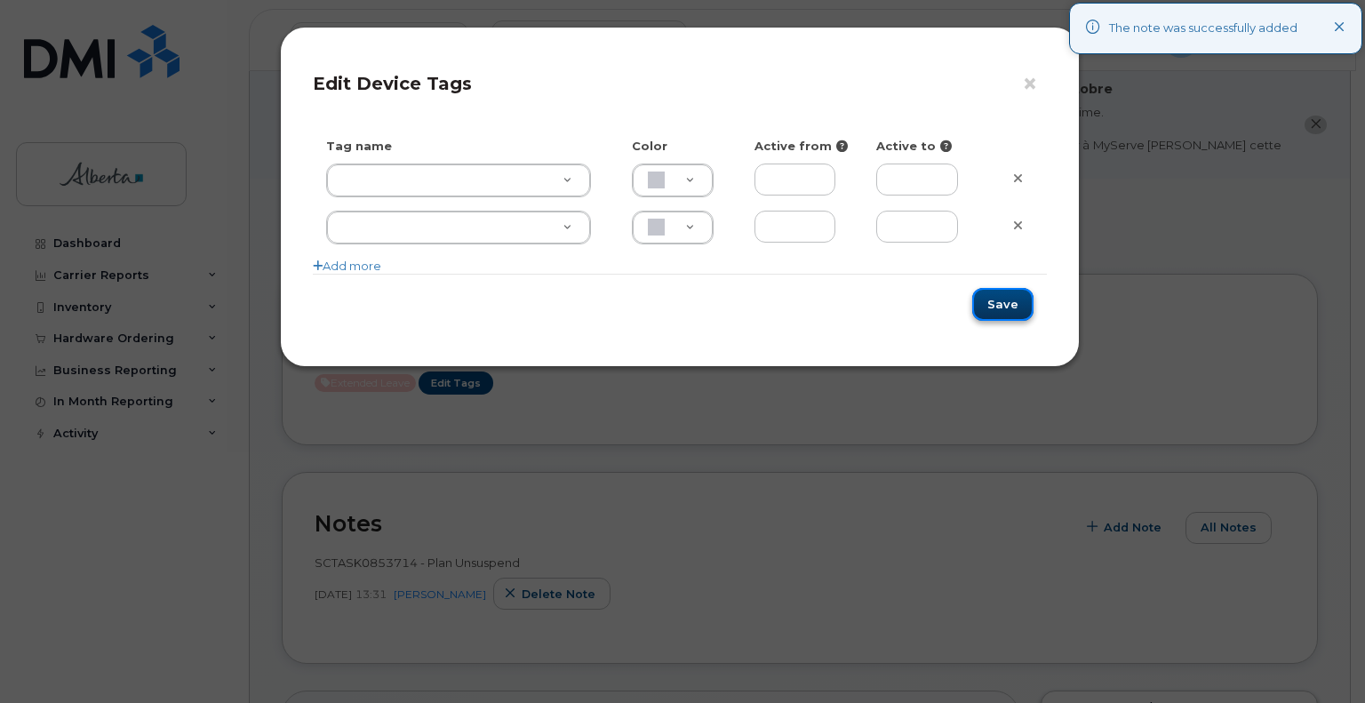
click at [1009, 308] on button "Save" at bounding box center [1002, 304] width 61 height 33
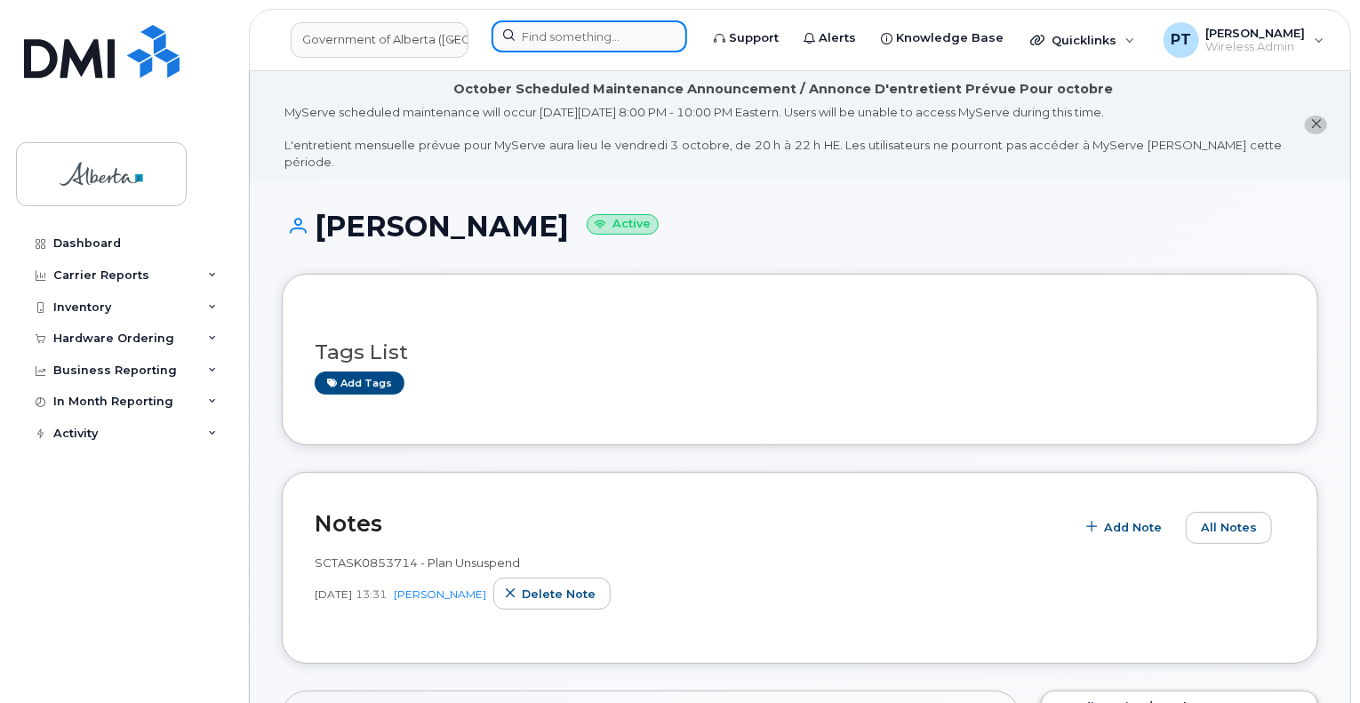
click at [603, 41] on input at bounding box center [589, 36] width 196 height 32
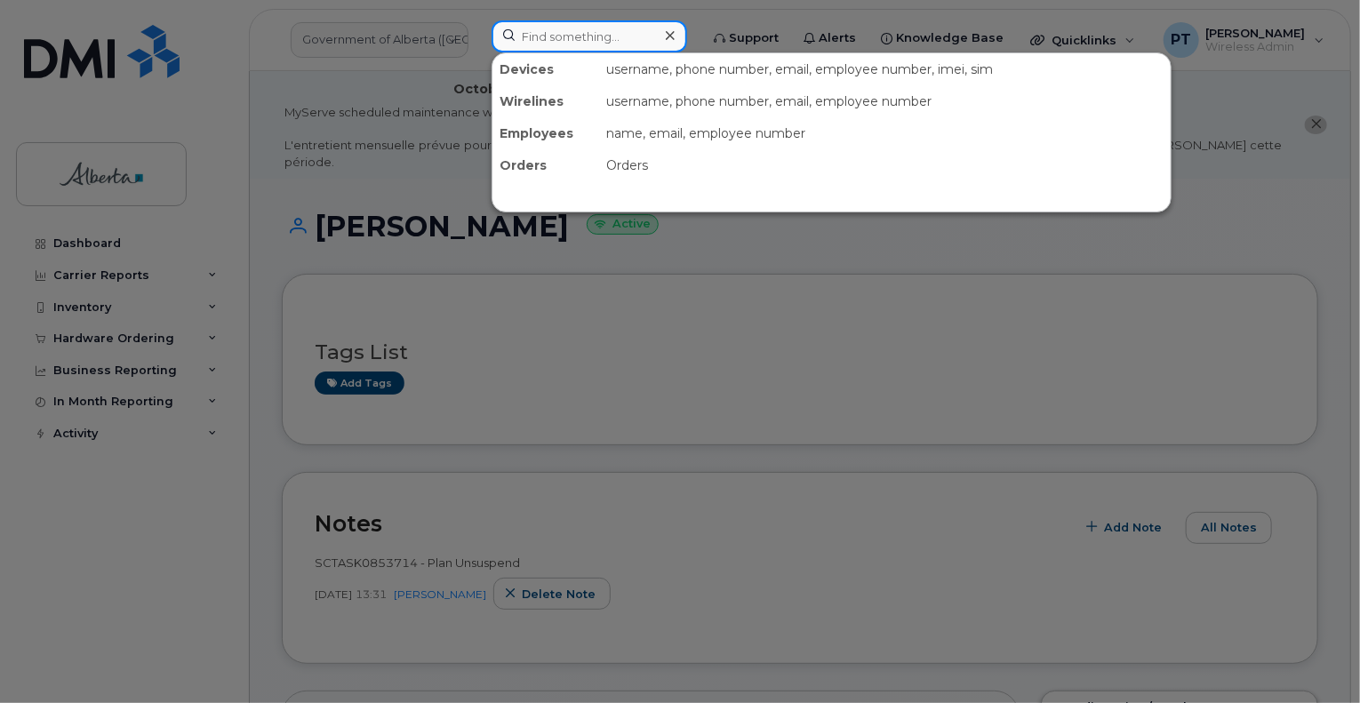
paste input "5875454471"
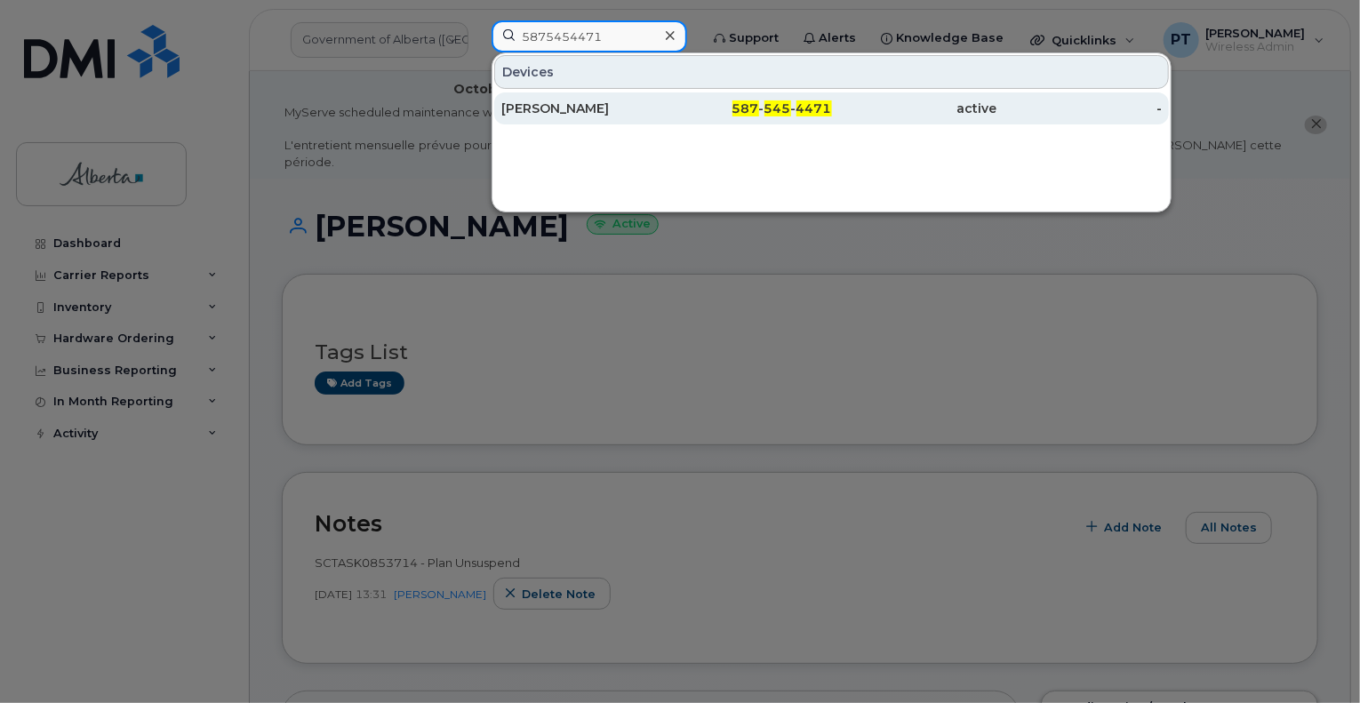
type input "5875454471"
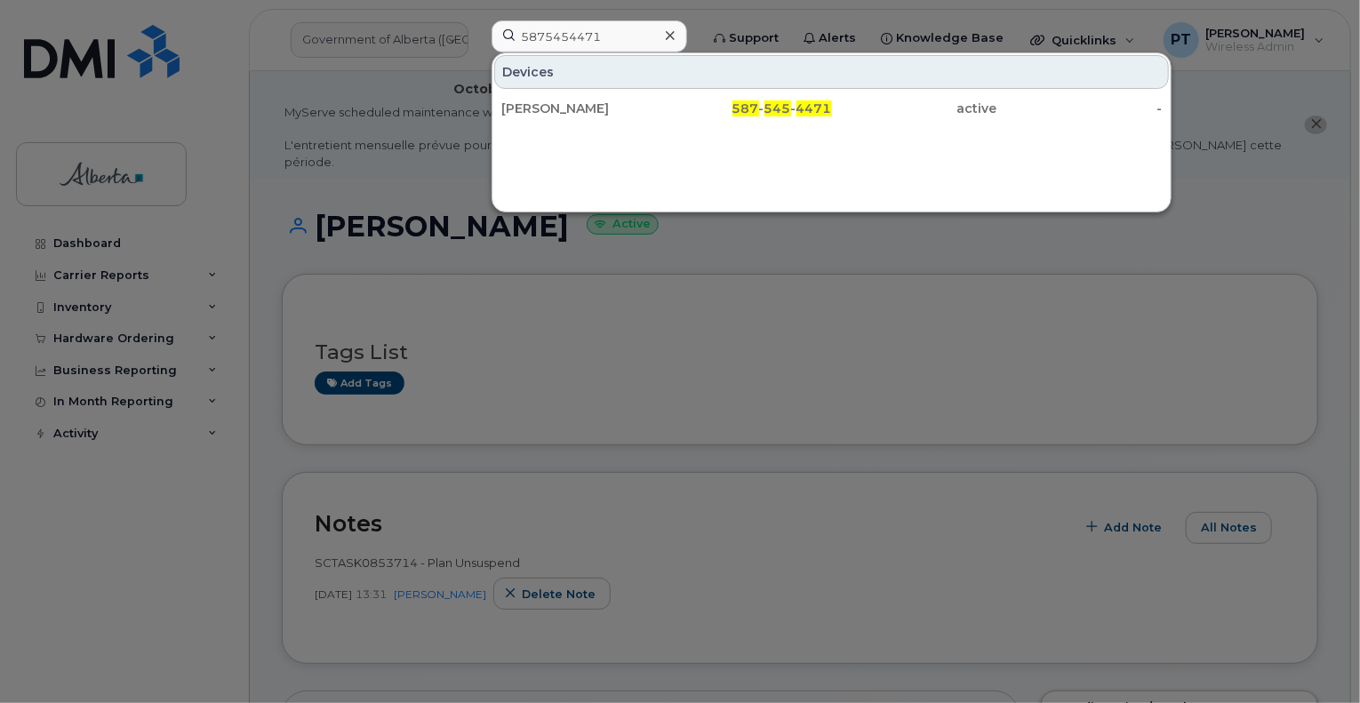
drag, startPoint x: 547, startPoint y: 109, endPoint x: 740, endPoint y: 262, distance: 246.1
click at [548, 109] on div "[PERSON_NAME]" at bounding box center [583, 109] width 165 height 18
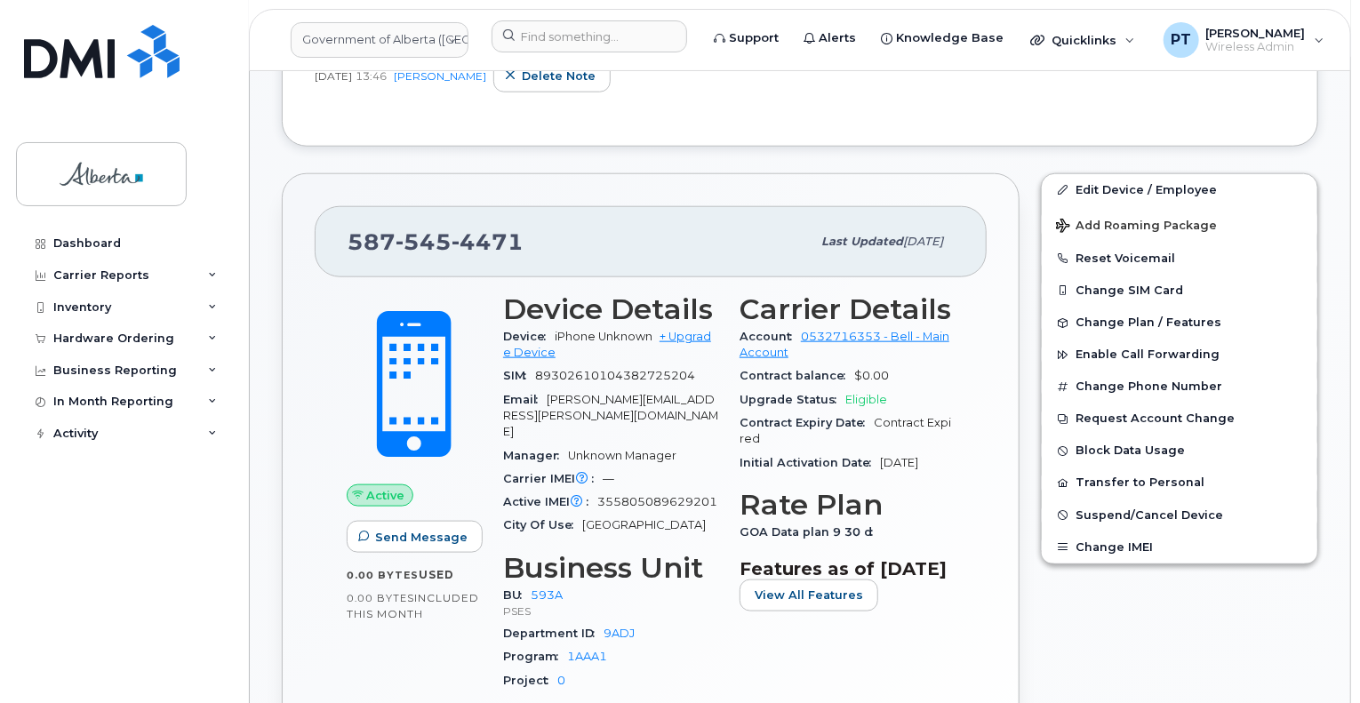
scroll to position [889, 0]
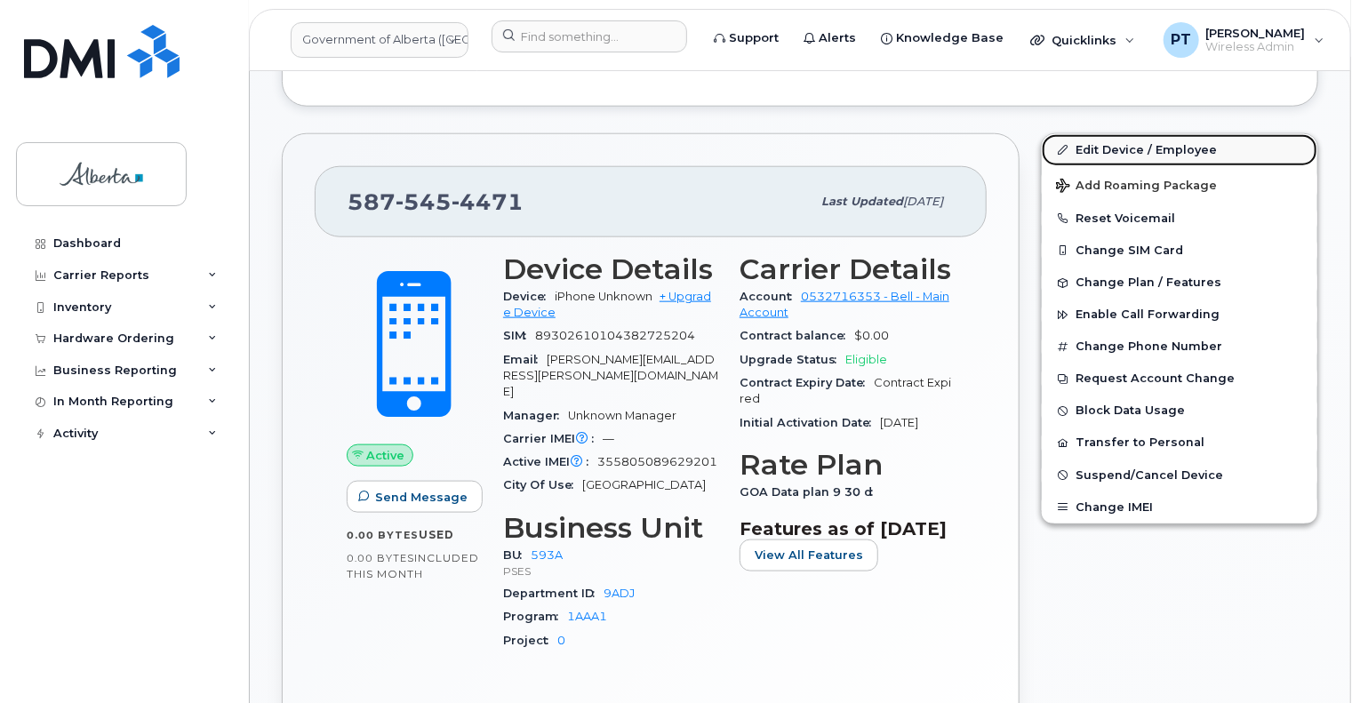
click at [1116, 134] on link "Edit Device / Employee" at bounding box center [1180, 150] width 276 height 32
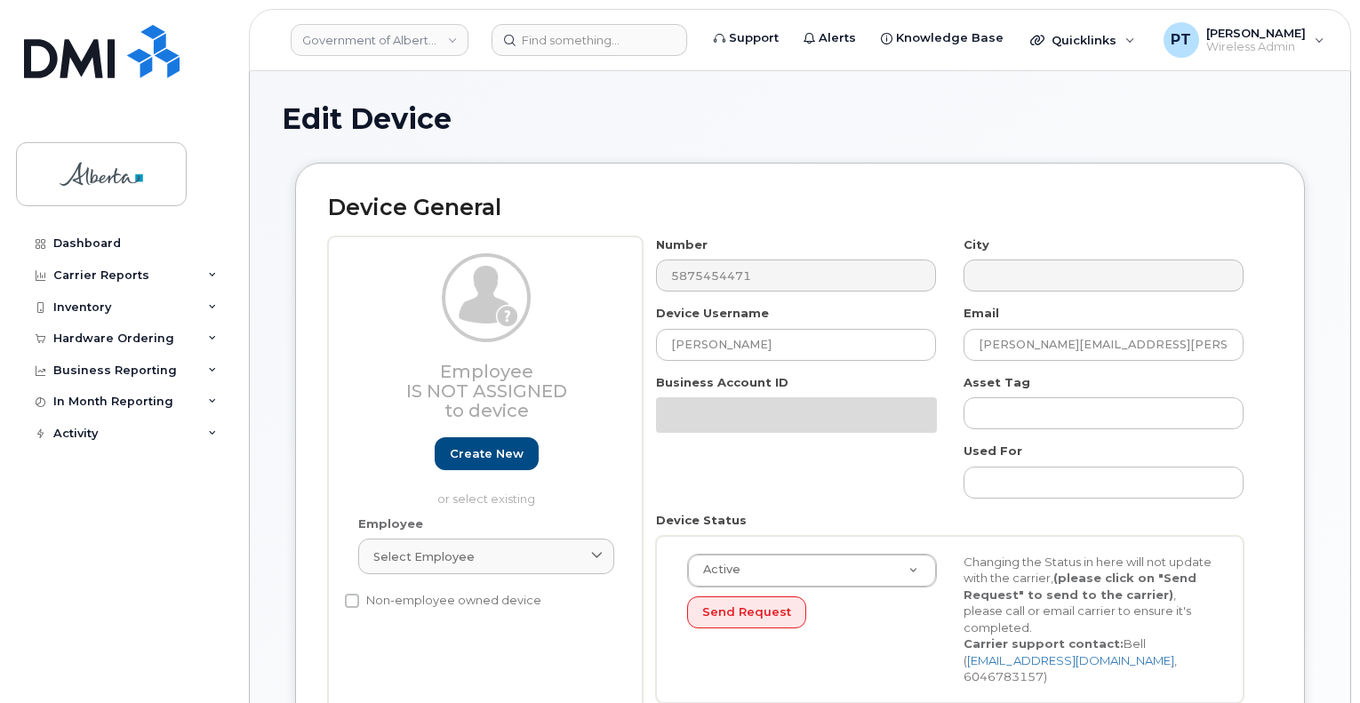
select select "4797682"
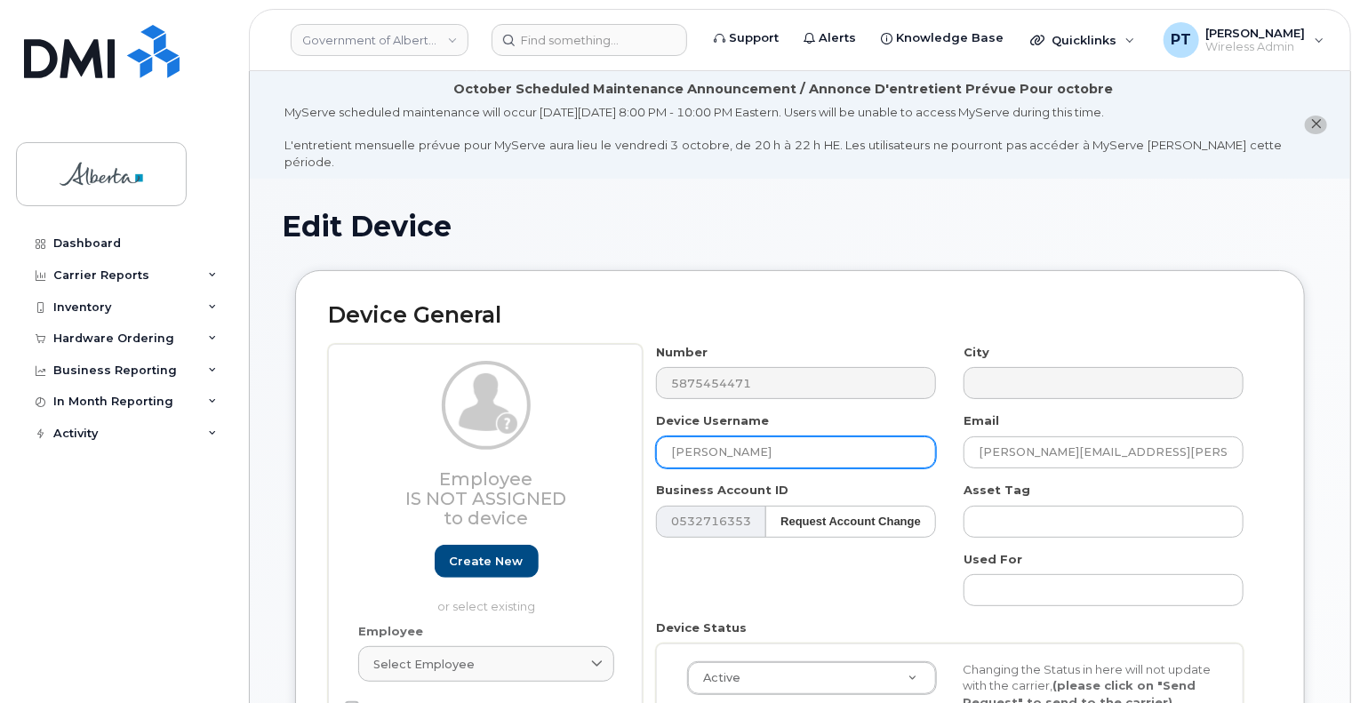
drag, startPoint x: 773, startPoint y: 435, endPoint x: 640, endPoint y: 444, distance: 133.6
click at [640, 444] on div "Employee Is not assigned to device Create new or select existing Employee Selec…" at bounding box center [800, 584] width 944 height 480
paste input "[PERSON_NAME]"
type input "[PERSON_NAME]"
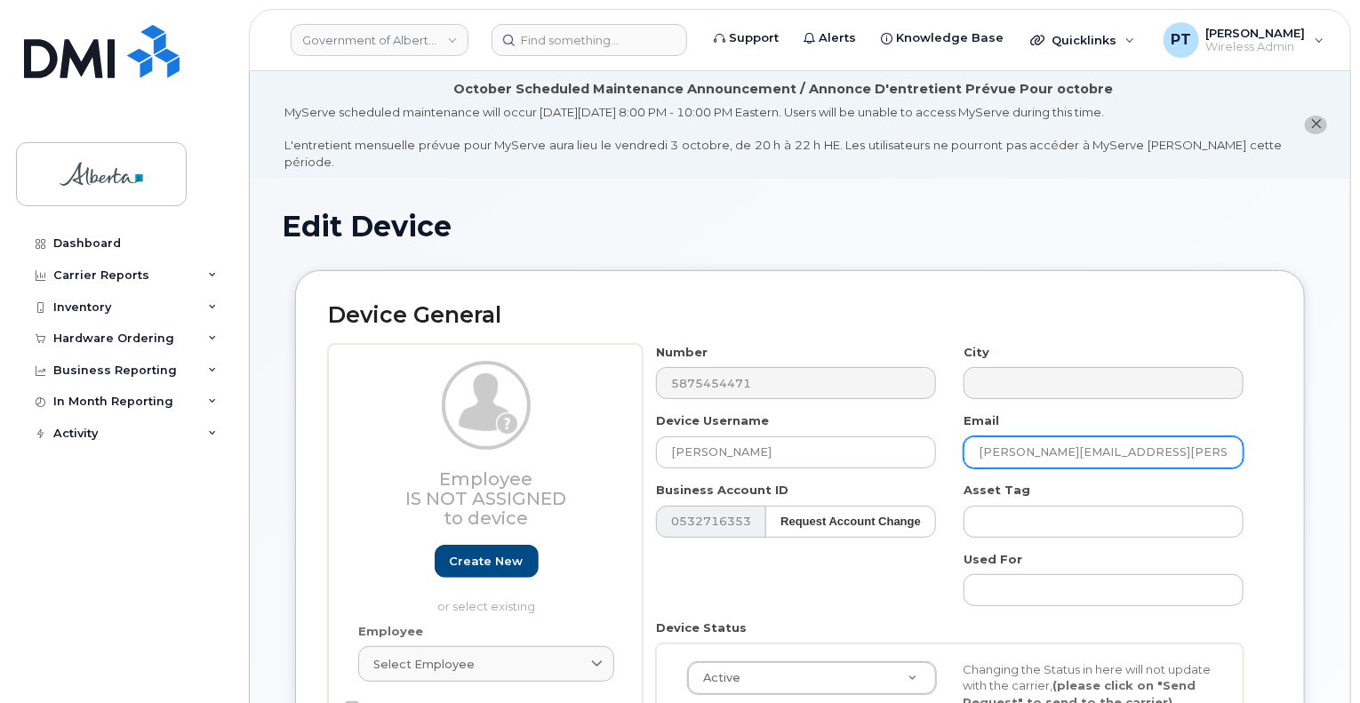
drag, startPoint x: 1130, startPoint y: 436, endPoint x: 937, endPoint y: 440, distance: 192.9
click at [950, 436] on div "Email Barb.Gamble@gov.ab.ca" at bounding box center [1104, 440] width 308 height 56
paste input "Sarah.Chateauneuf"
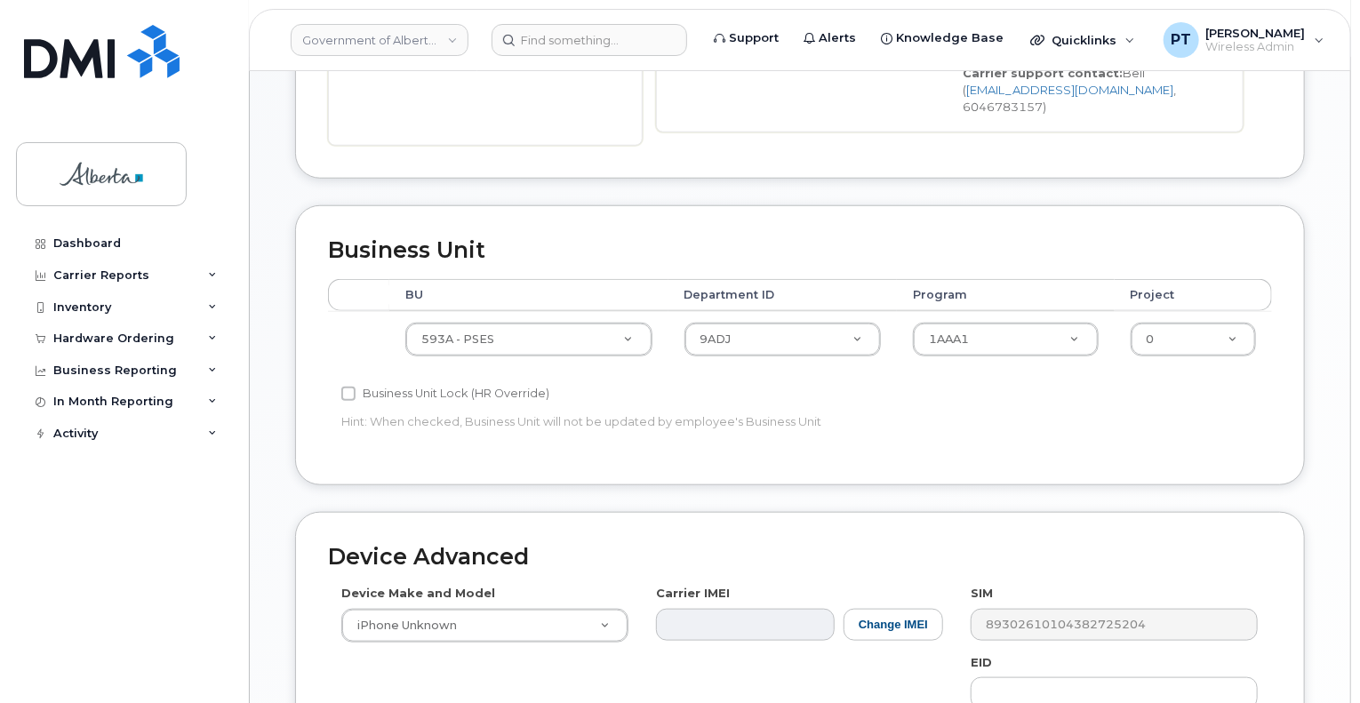
scroll to position [711, 0]
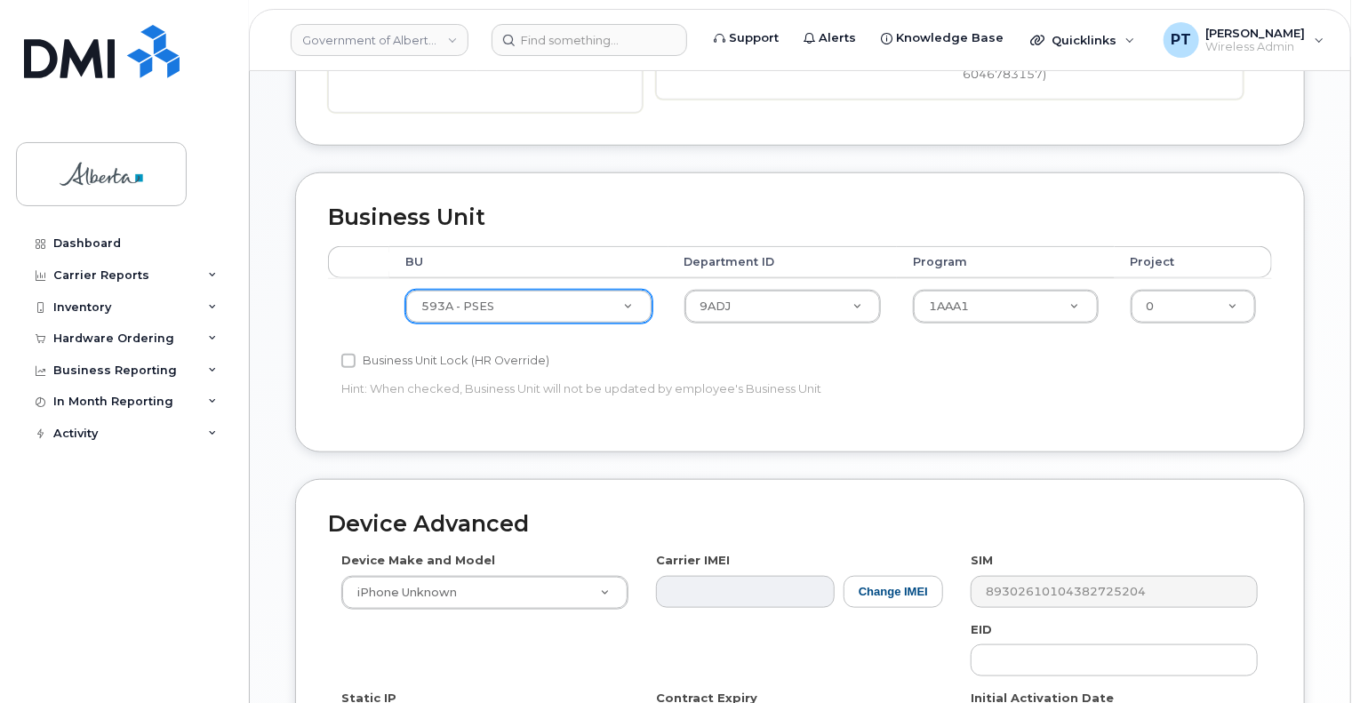
type input "Sarah.Chateauneuf@gov.ab.ca"
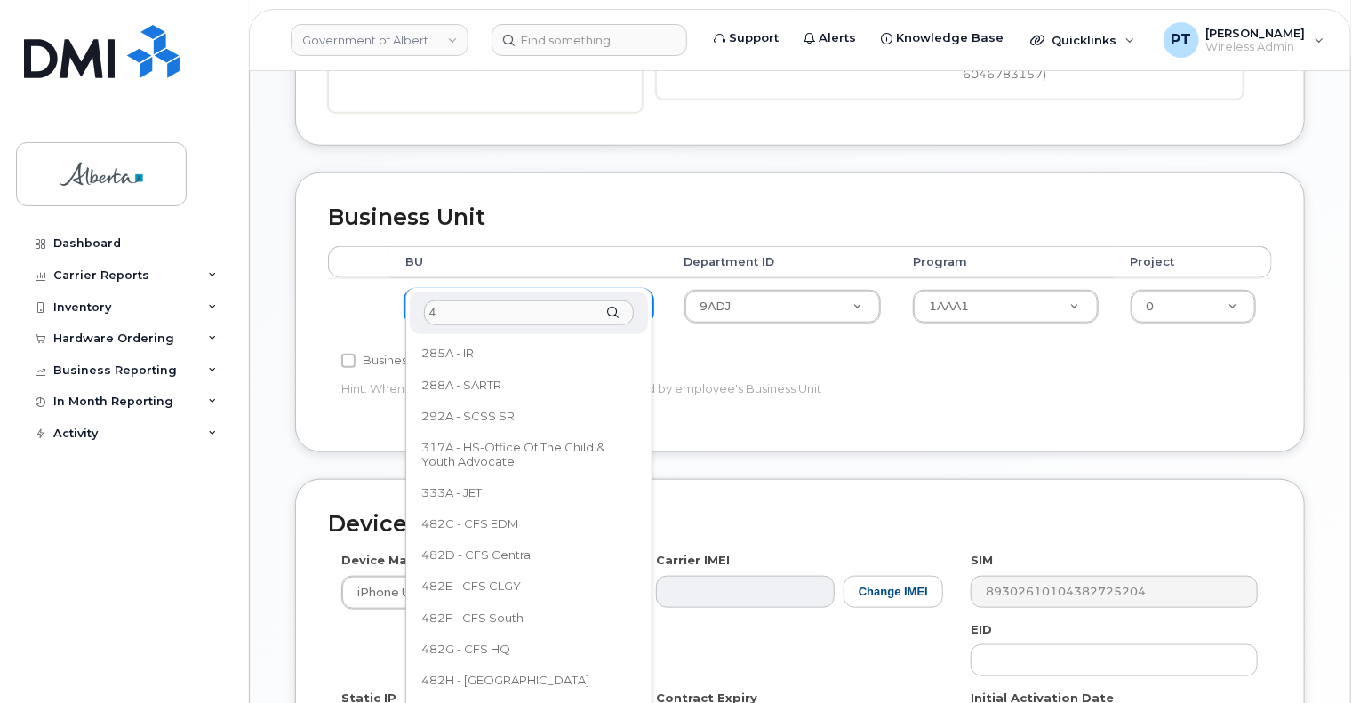
scroll to position [0, 0]
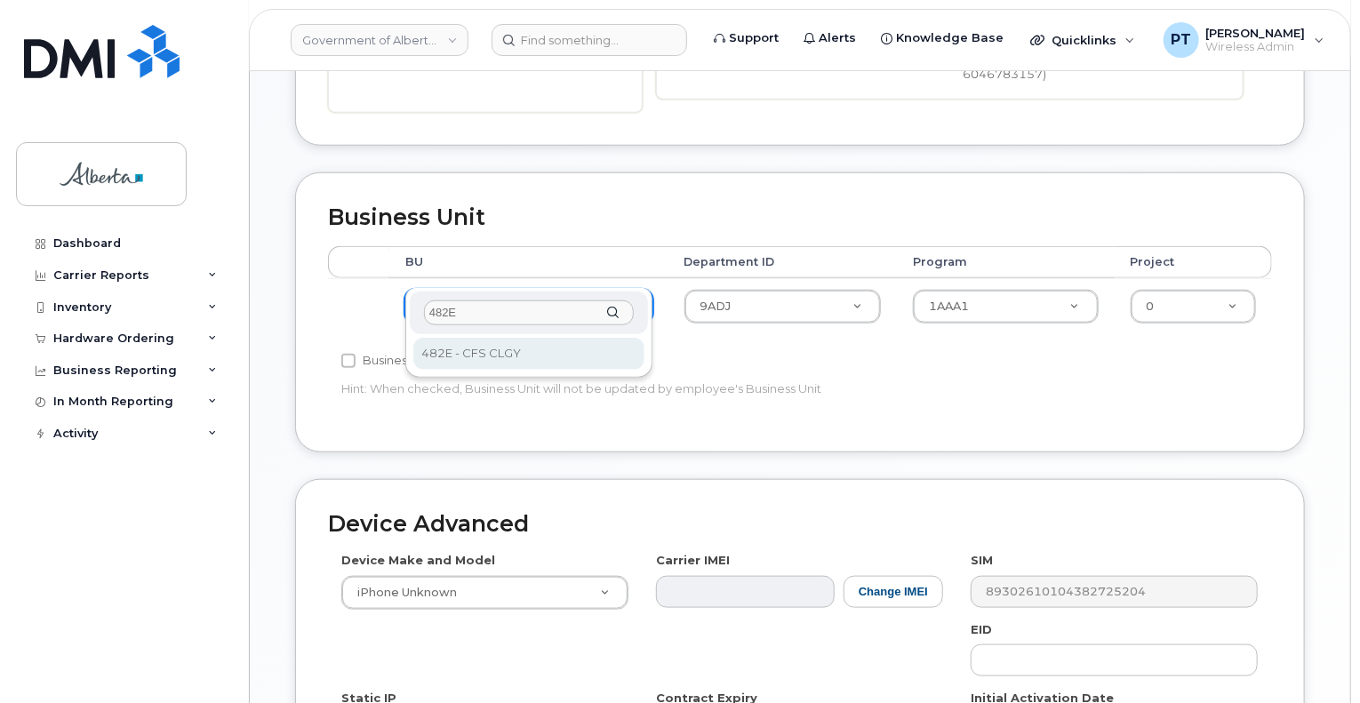
type input "482E"
select select "4124490"
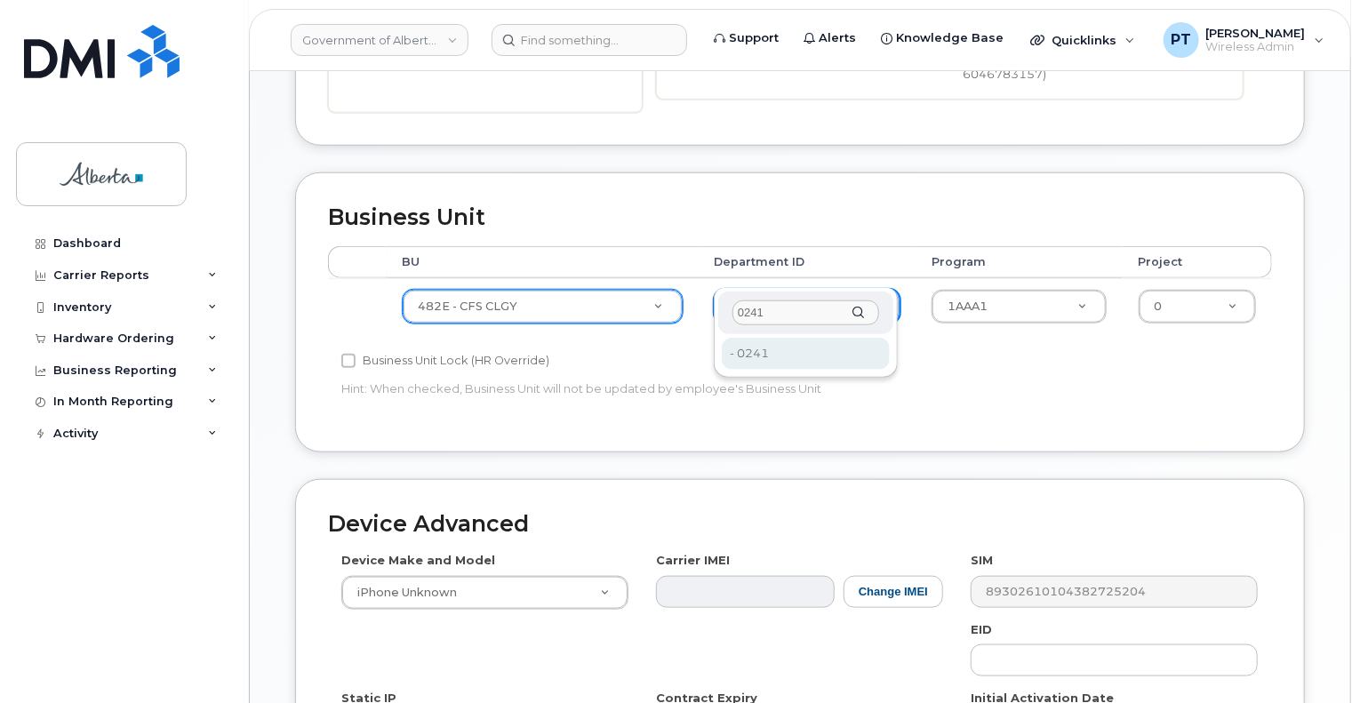
type input "0241"
type input "4124496"
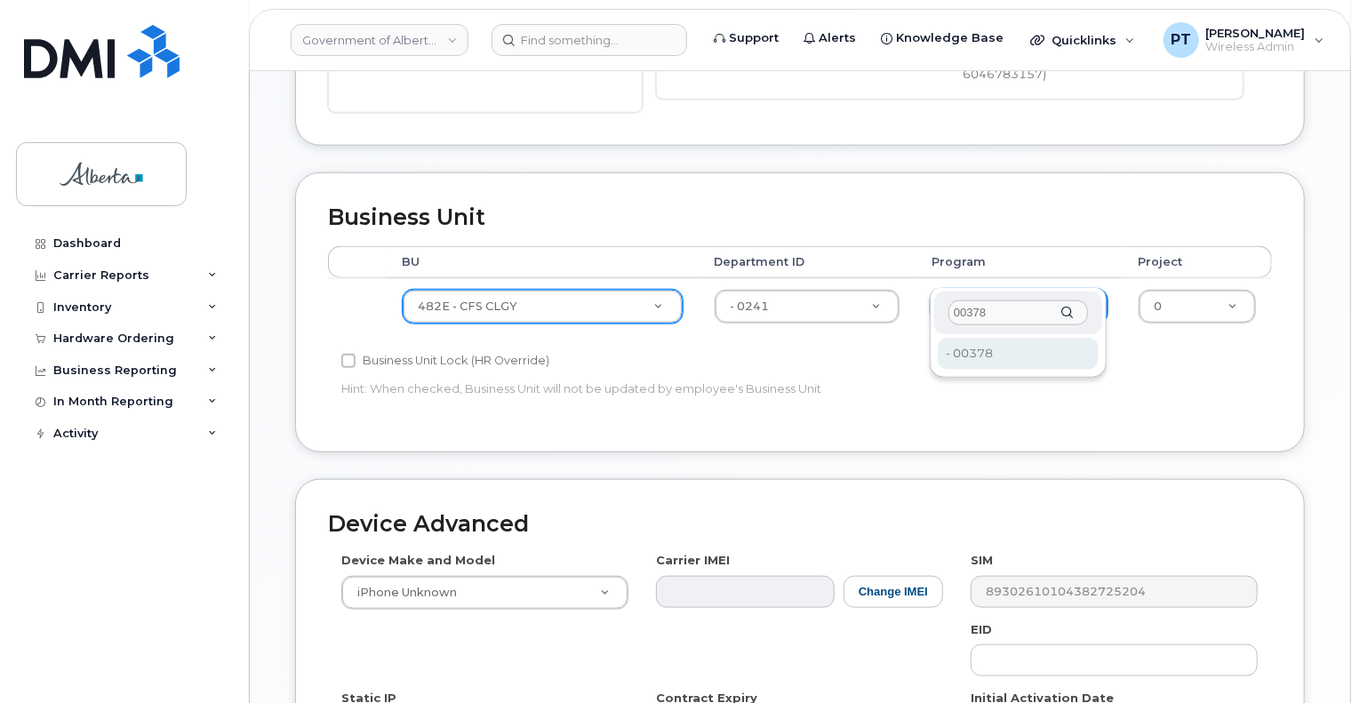
type input "00378"
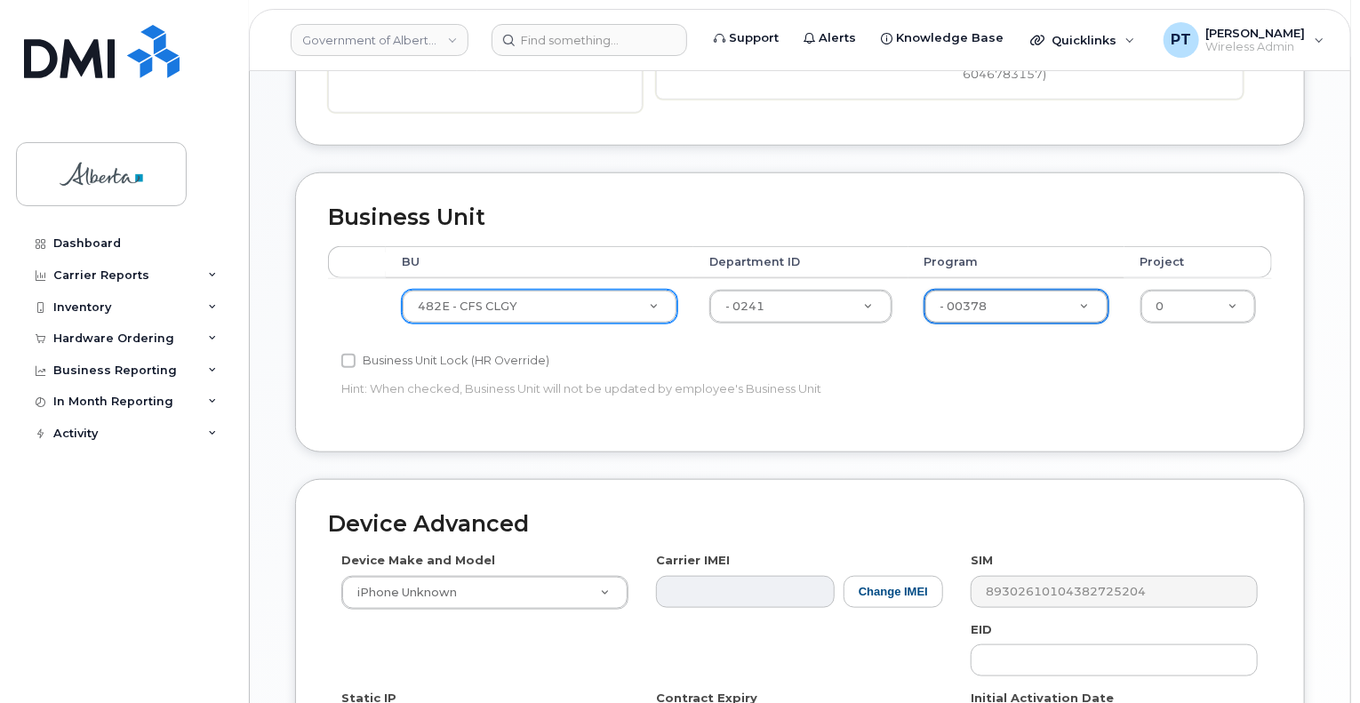
type input "4124524"
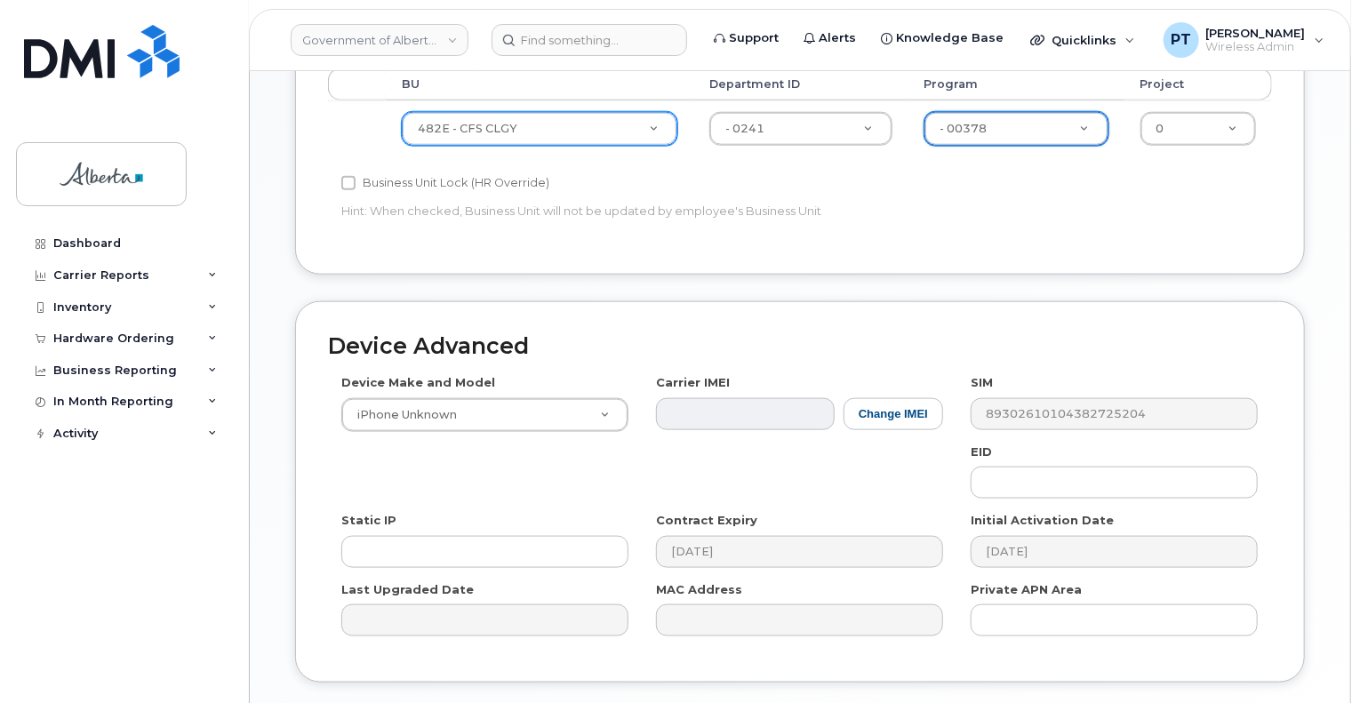
scroll to position [978, 0]
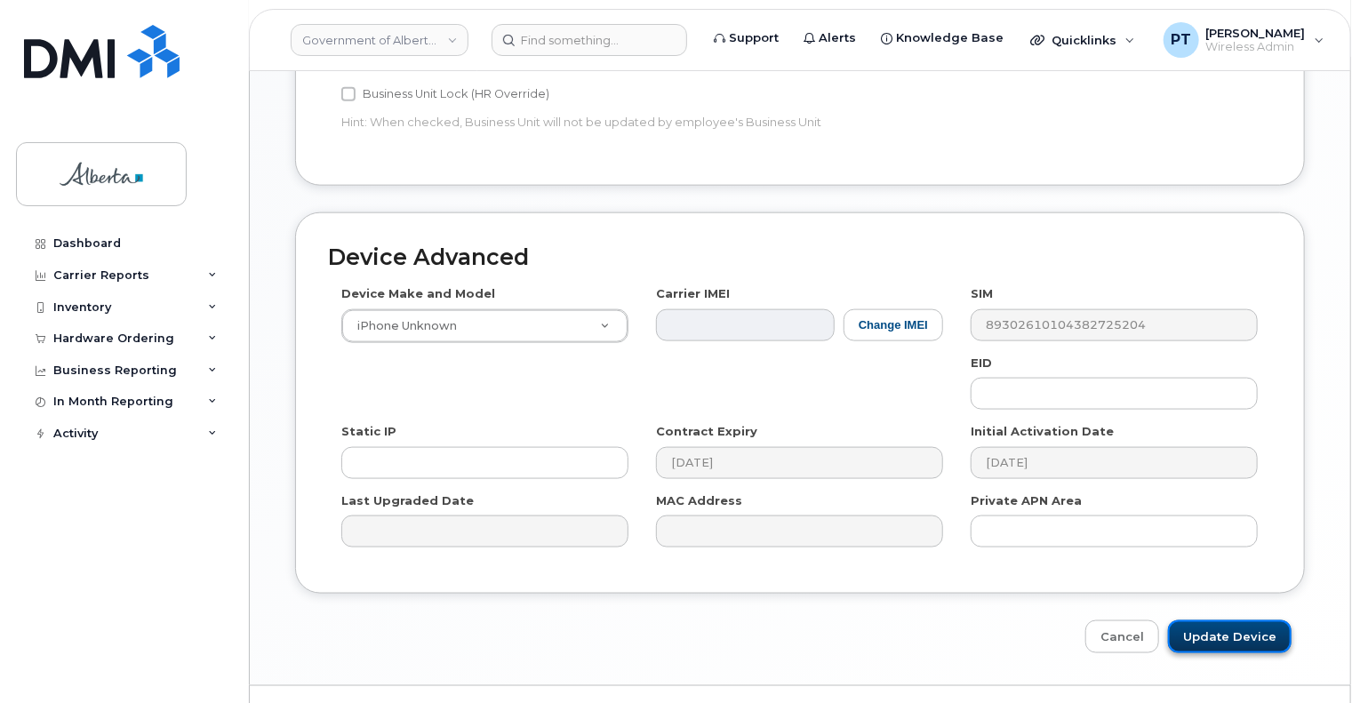
click at [1232, 620] on input "Update Device" at bounding box center [1230, 636] width 124 height 33
type input "Saving..."
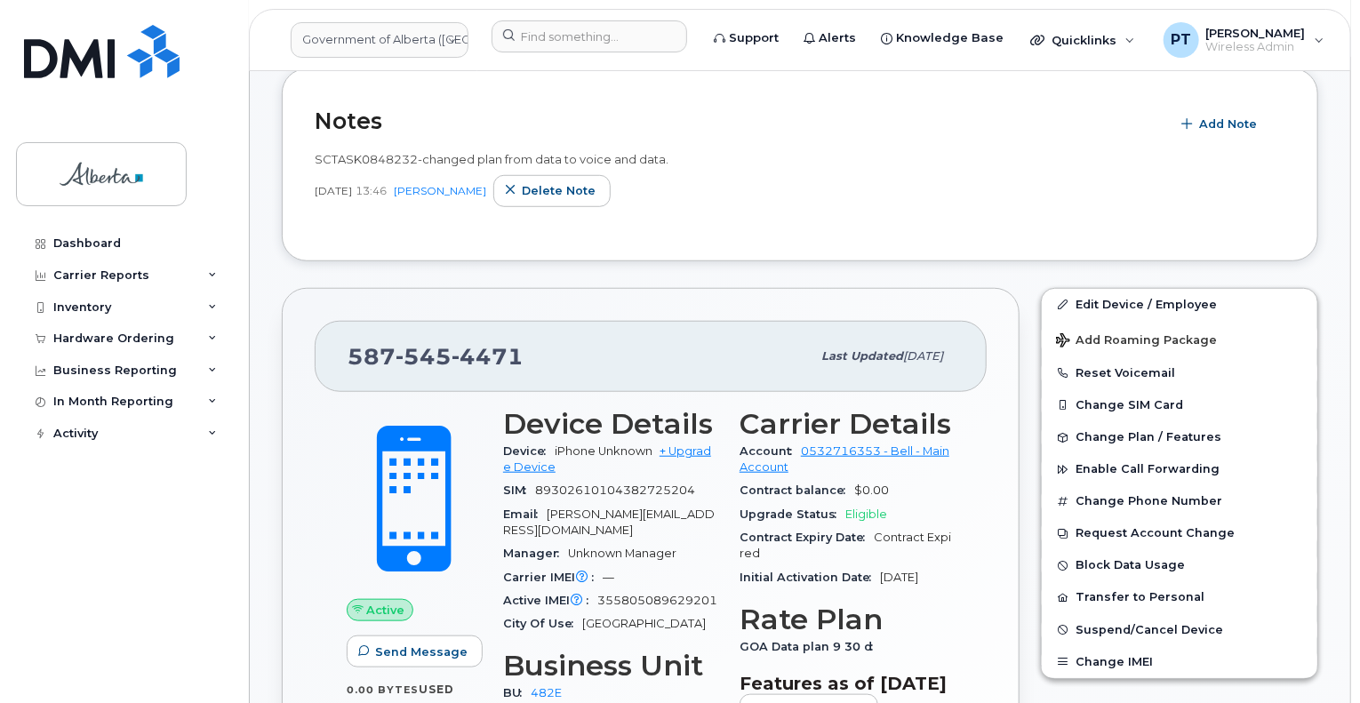
scroll to position [622, 0]
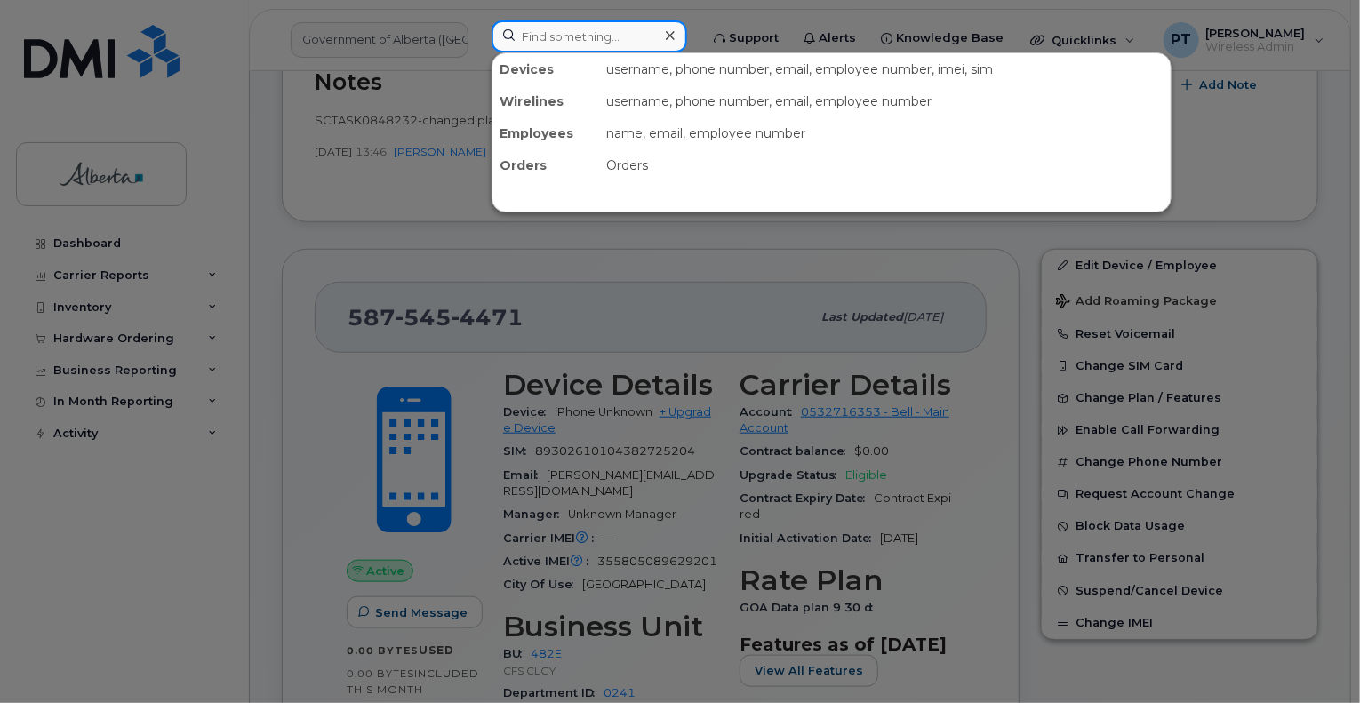
click at [583, 36] on input at bounding box center [589, 36] width 196 height 32
paste input "5873858675"
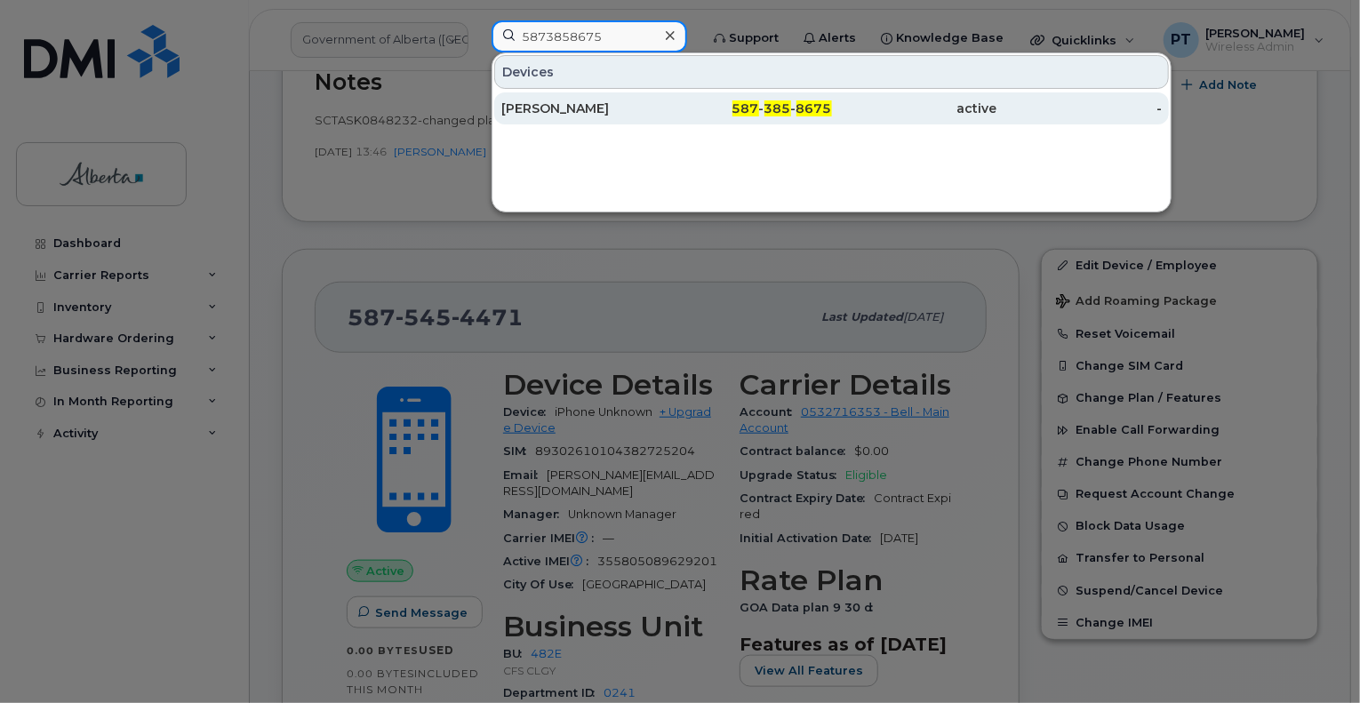
type input "5873858675"
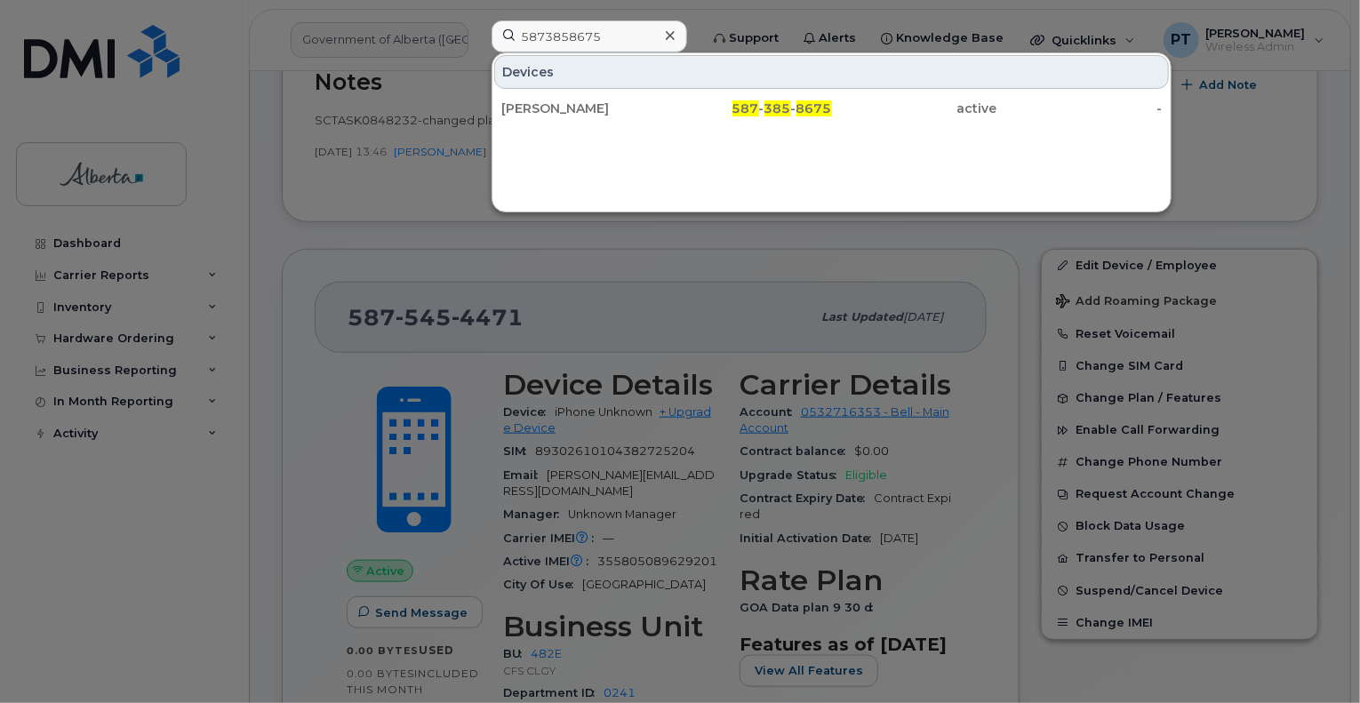
drag, startPoint x: 576, startPoint y: 106, endPoint x: 877, endPoint y: 159, distance: 306.0
click at [576, 106] on div "[PERSON_NAME]" at bounding box center [583, 109] width 165 height 18
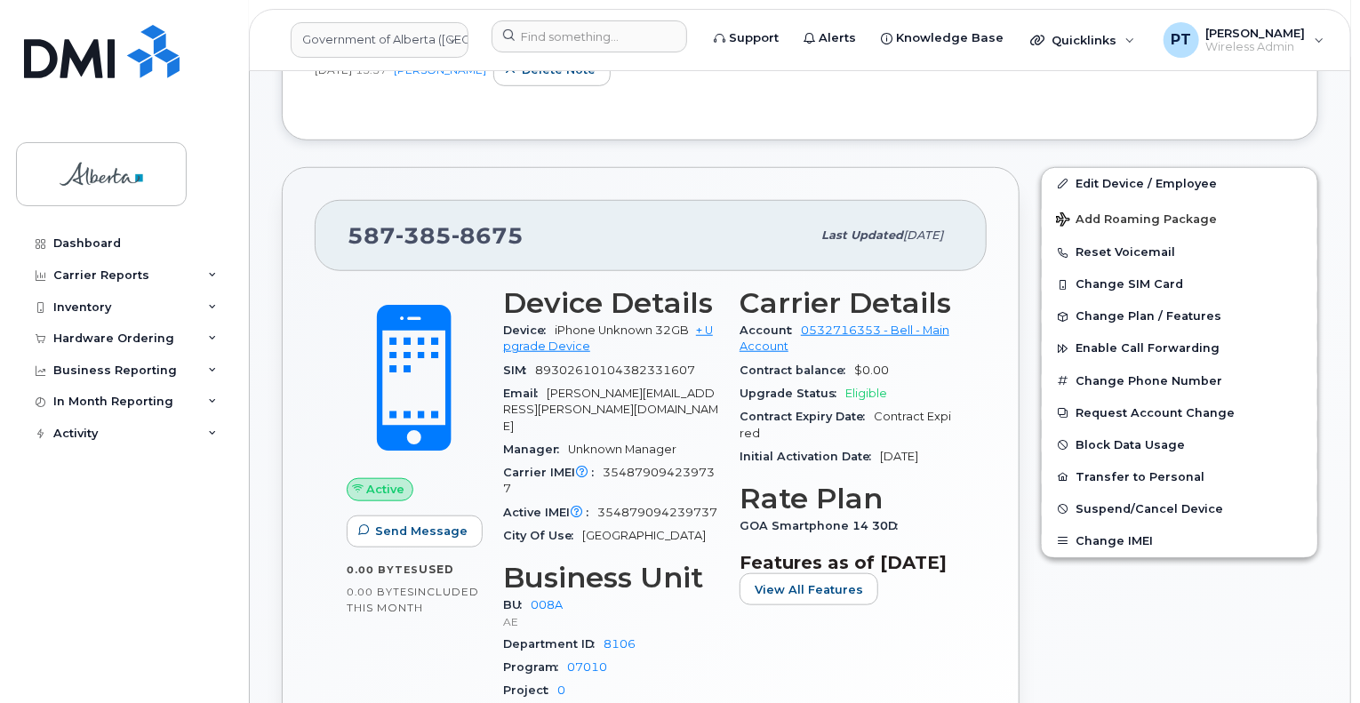
scroll to position [622, 0]
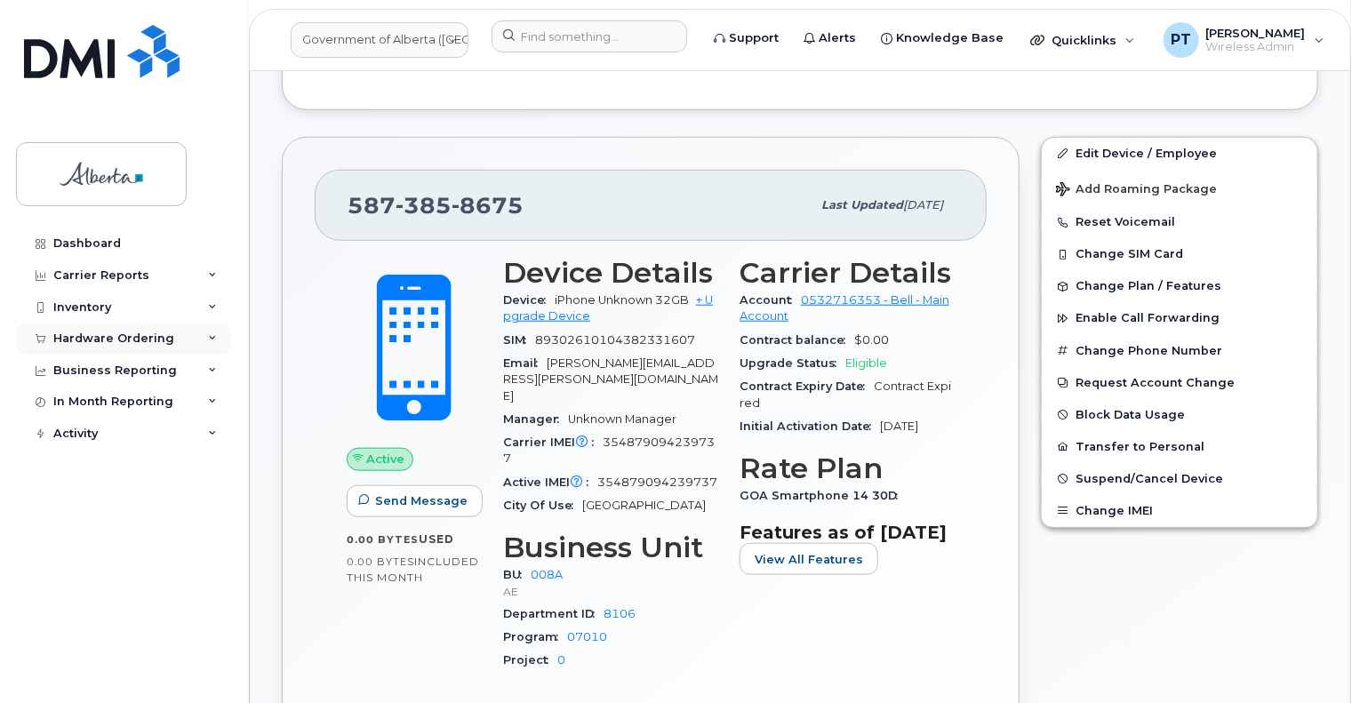
click at [108, 338] on div "Hardware Ordering" at bounding box center [113, 339] width 121 height 14
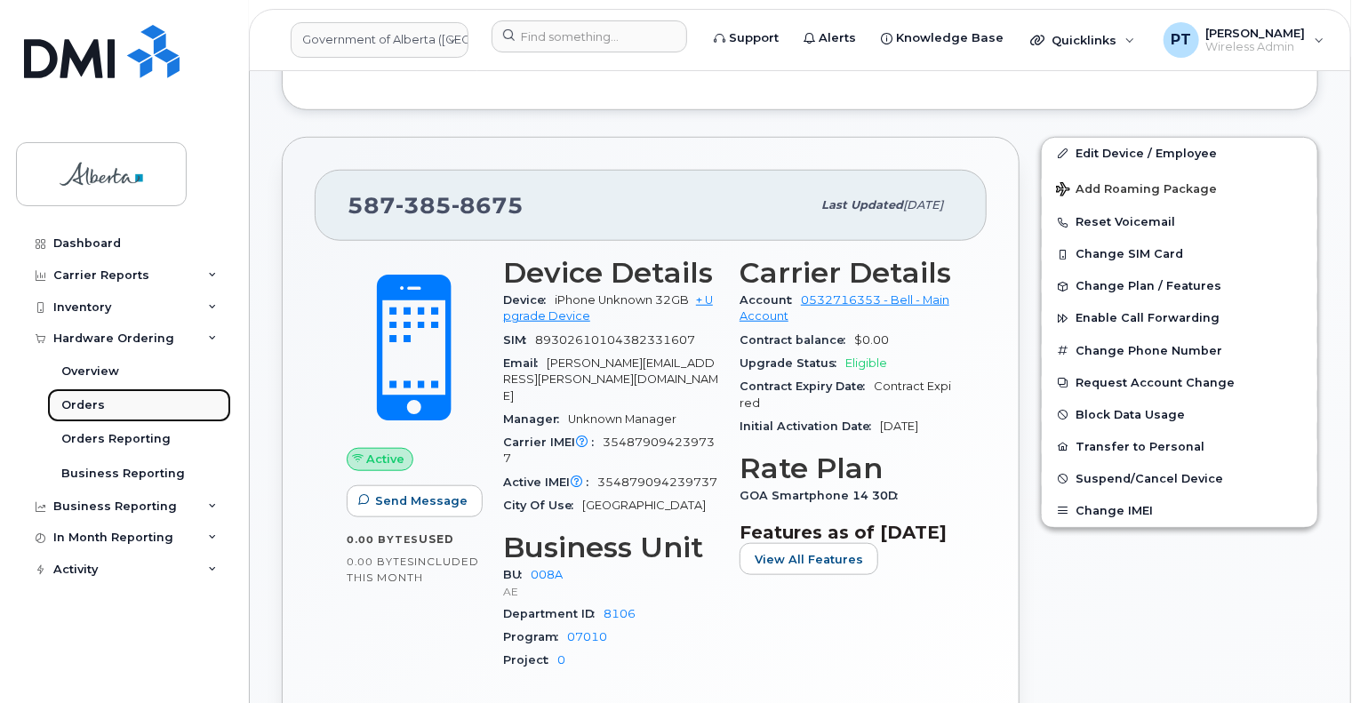
click at [92, 409] on div "Orders" at bounding box center [83, 405] width 44 height 16
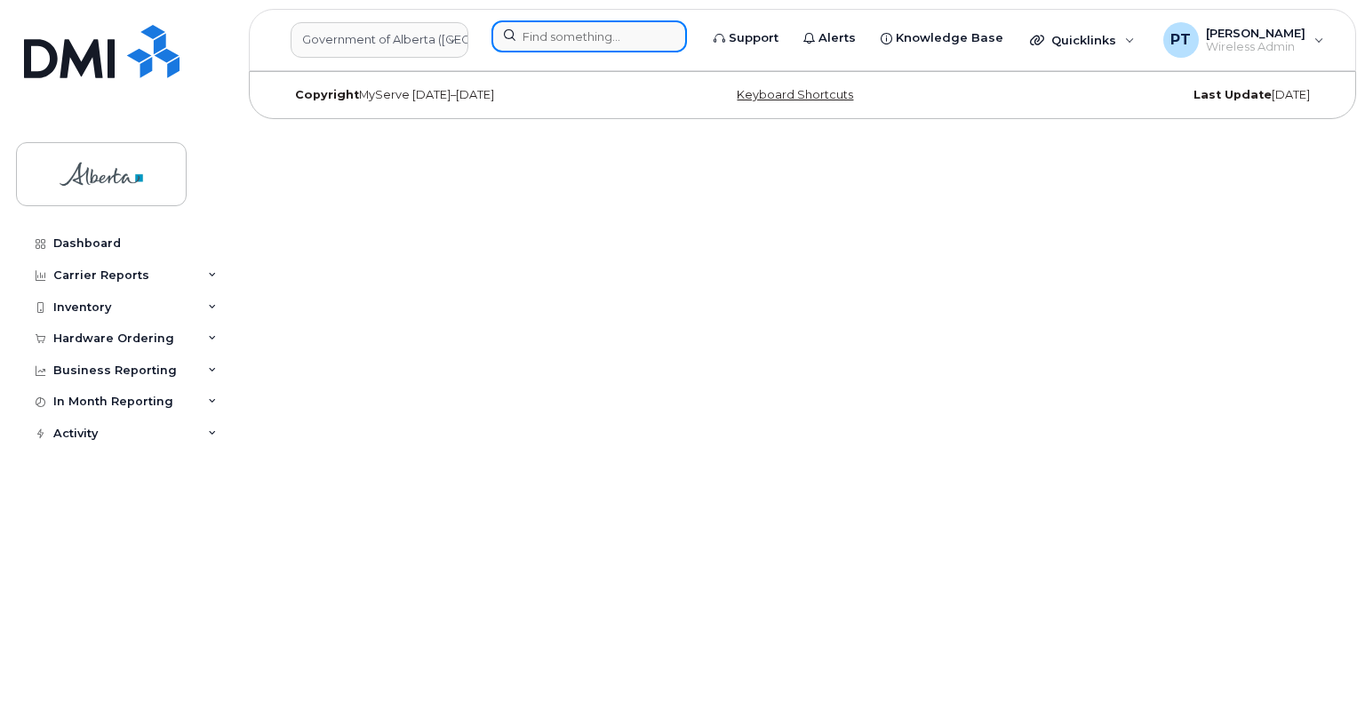
click at [531, 45] on input at bounding box center [589, 36] width 196 height 32
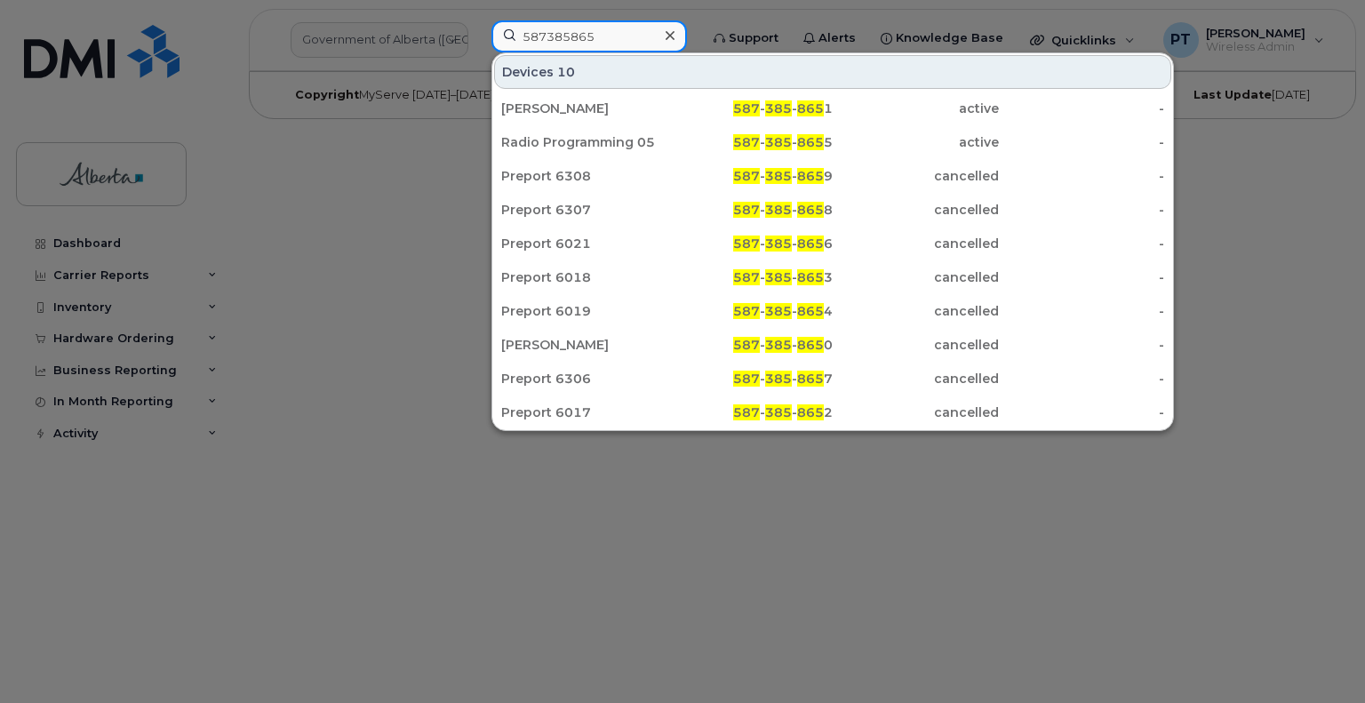
drag, startPoint x: 615, startPoint y: 37, endPoint x: 455, endPoint y: 35, distance: 160.0
click at [477, 35] on div "587385865 Devices 10 [PERSON_NAME] 587 - 385 - 865 1 active - Radio Programming…" at bounding box center [589, 39] width 224 height 39
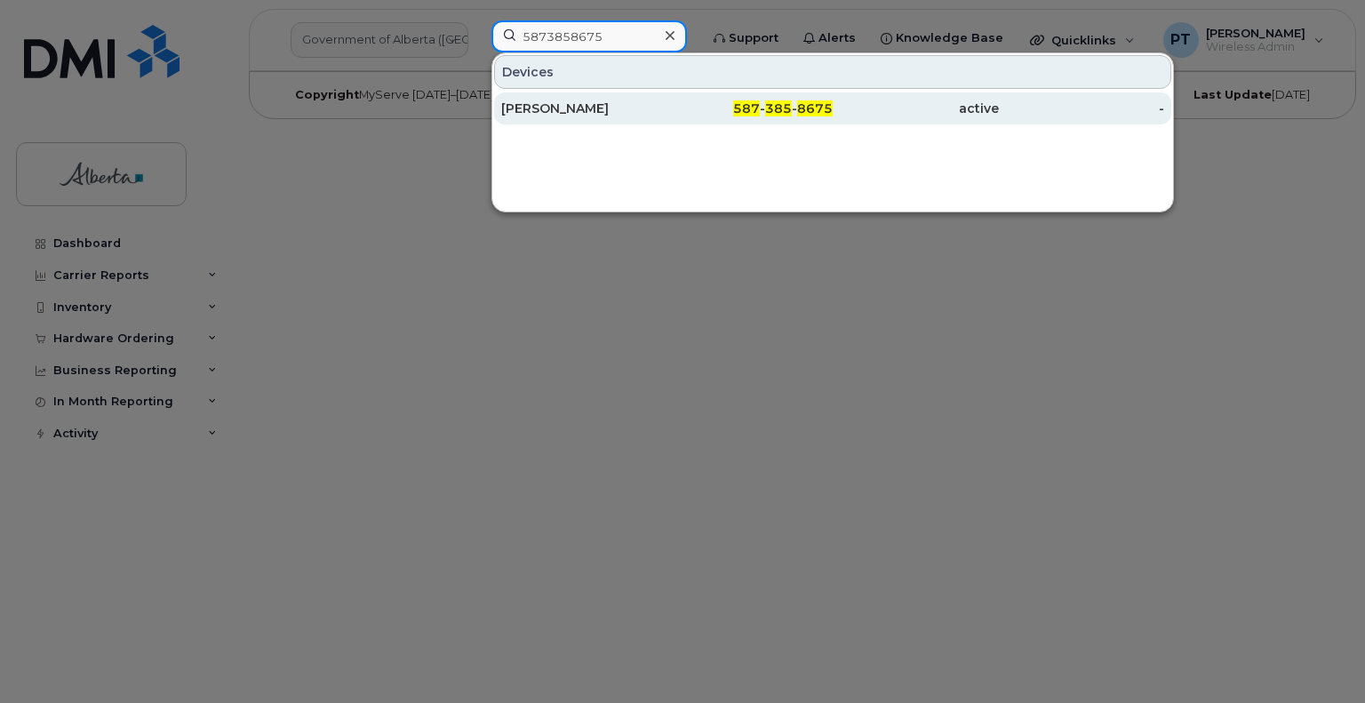
type input "5873858675"
click at [544, 106] on div "[PERSON_NAME]" at bounding box center [584, 109] width 166 height 18
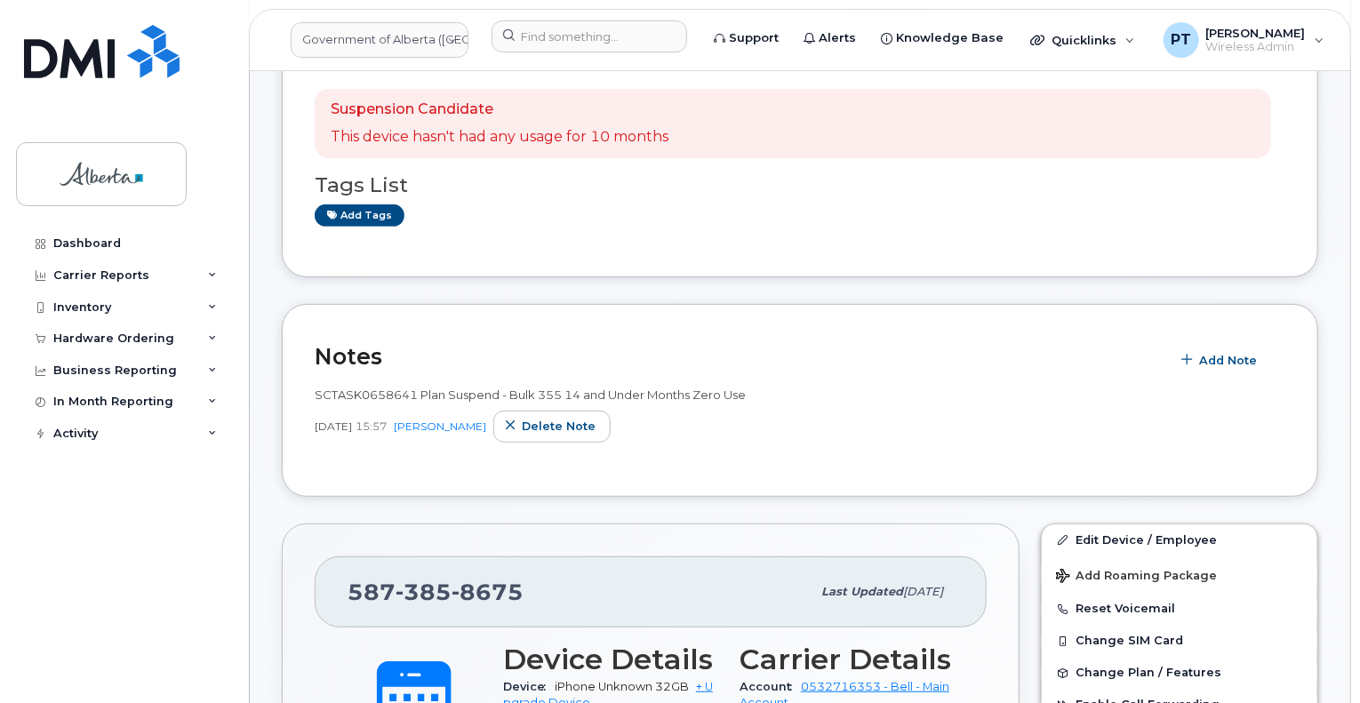
scroll to position [267, 0]
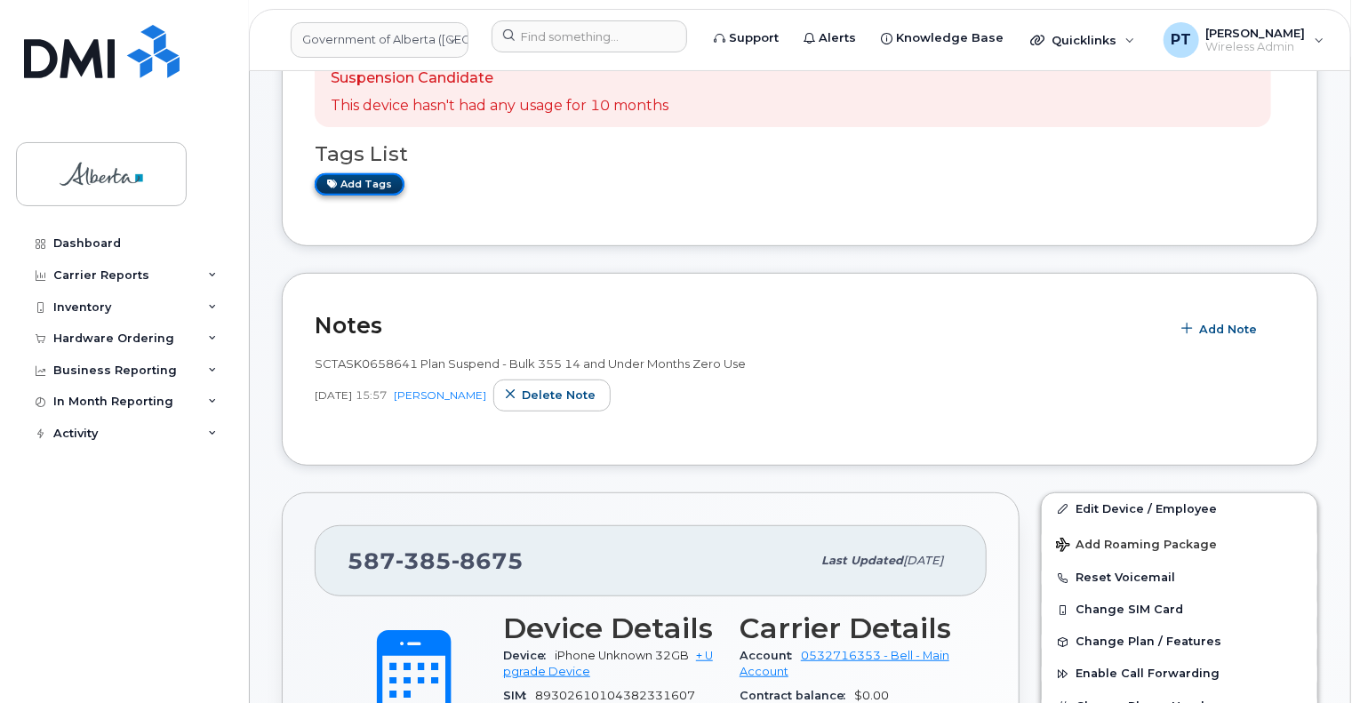
click at [368, 173] on link "Add tags" at bounding box center [360, 184] width 90 height 22
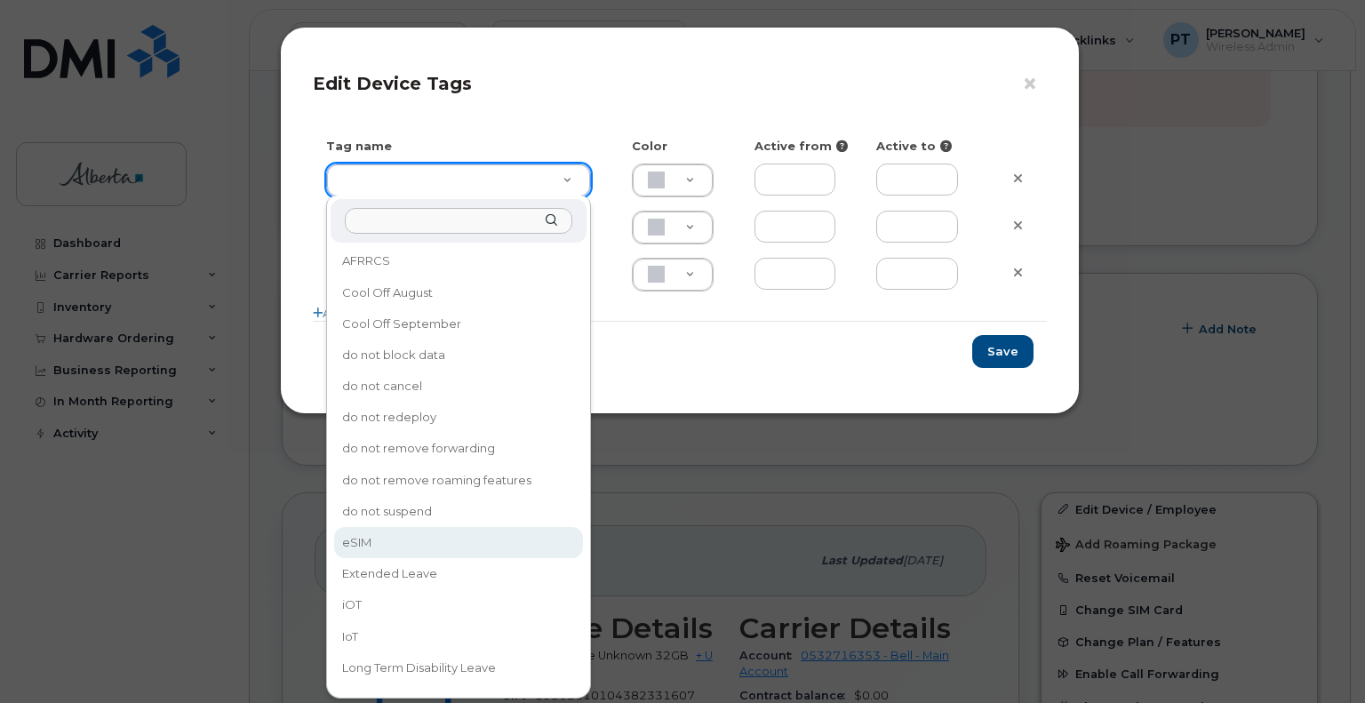
type input "eSIM"
type input "D6CDC1"
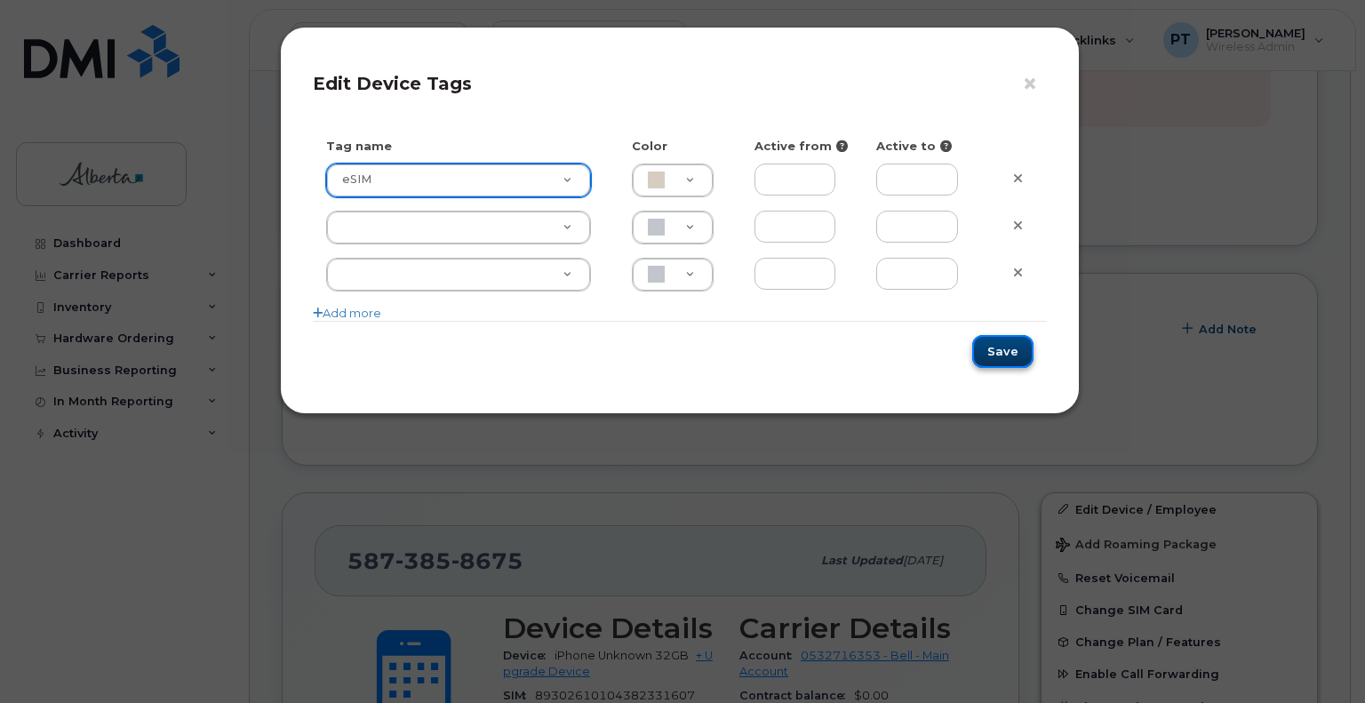
click at [1011, 356] on button "Save" at bounding box center [1002, 351] width 61 height 33
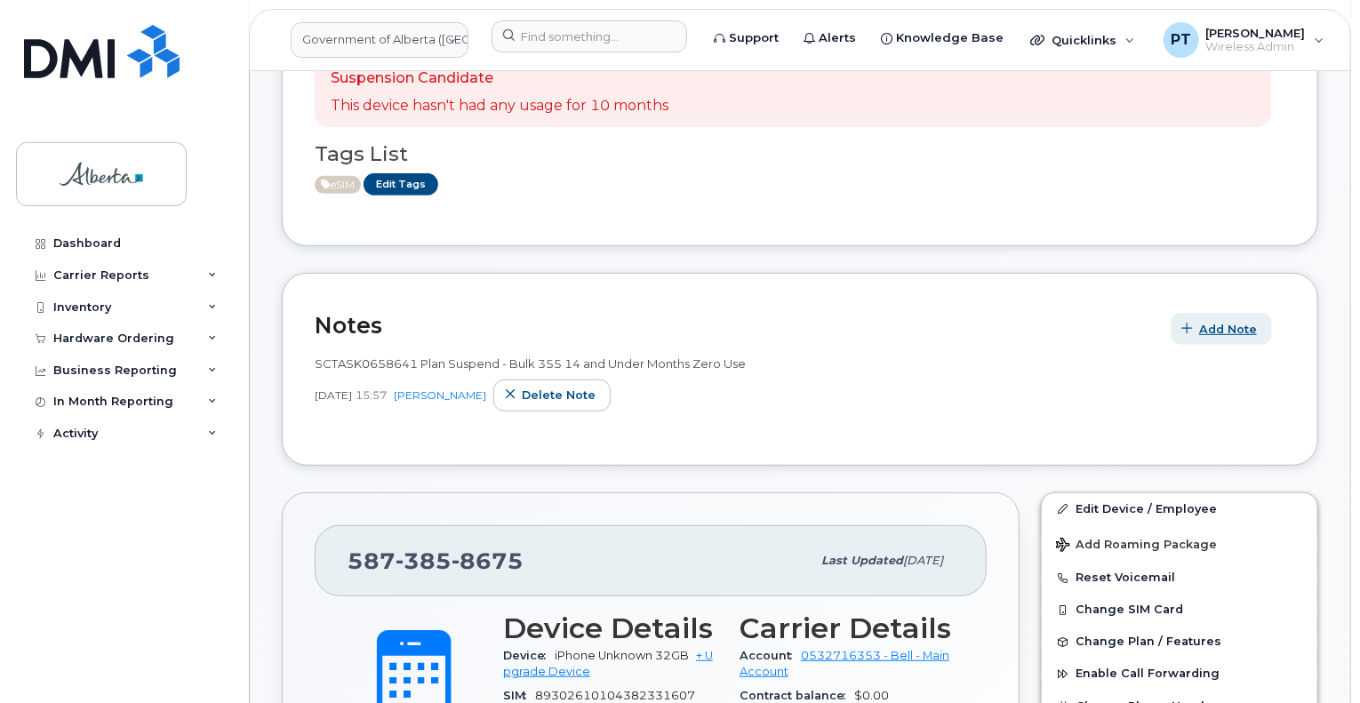
click at [1233, 321] on span "Add Note" at bounding box center [1228, 329] width 58 height 17
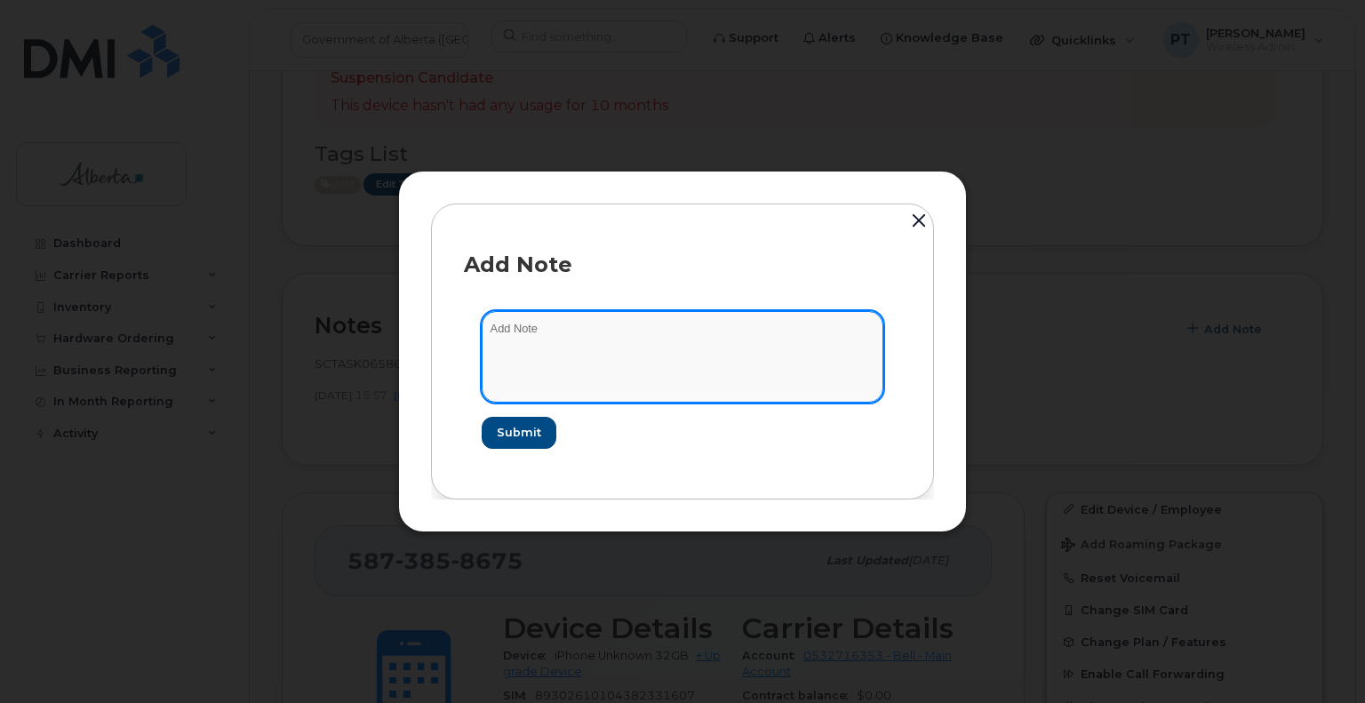
click at [585, 331] on textarea at bounding box center [683, 356] width 402 height 91
paste textarea "SCTASK0850441 Device Plan New - 5873858675 DO NOT DELETE - BEING REASSIGNED to …"
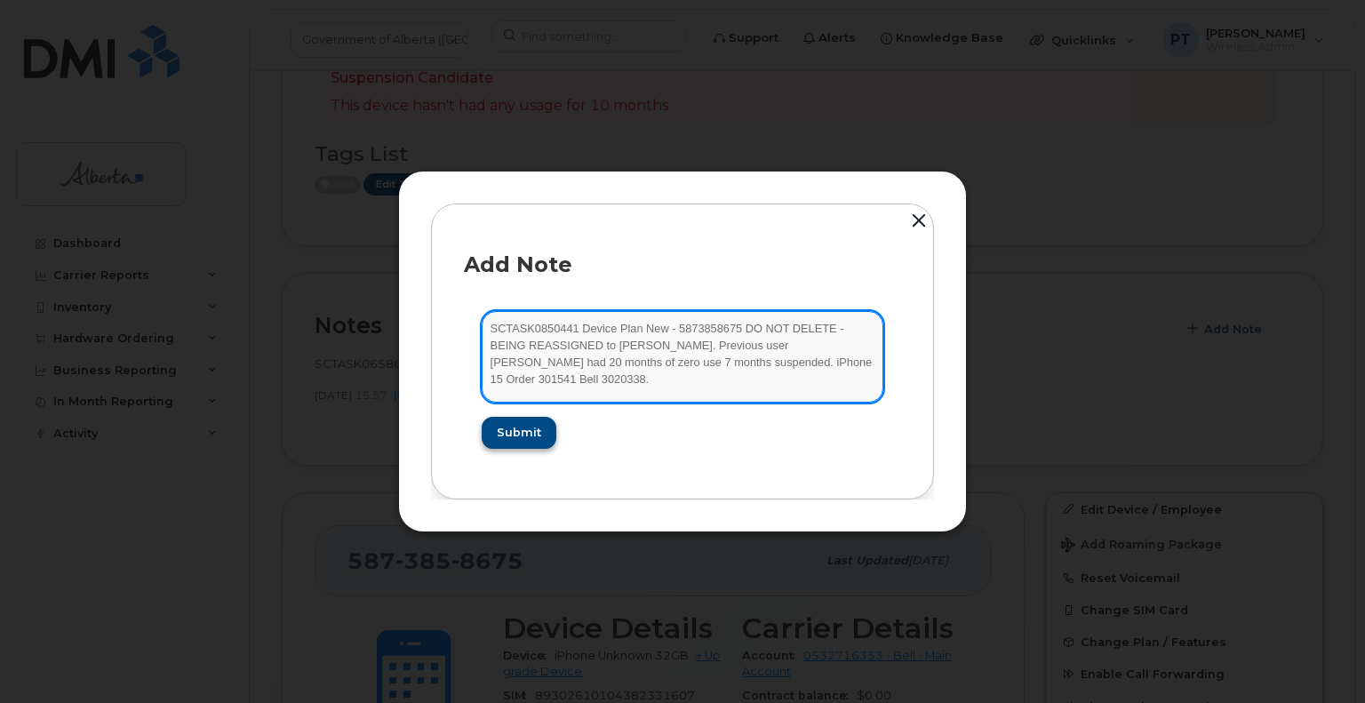
type textarea "SCTASK0850441 Device Plan New - 5873858675 DO NOT DELETE - BEING REASSIGNED to …"
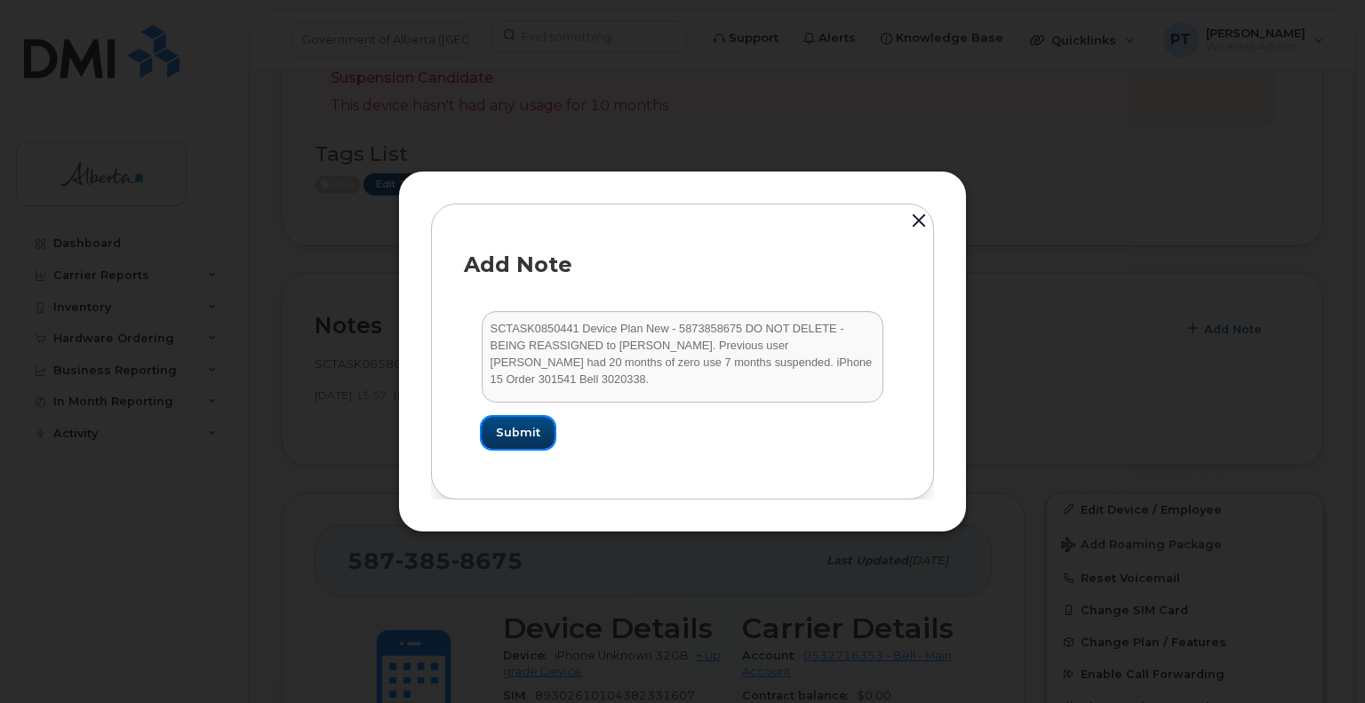
click at [519, 436] on span "Submit" at bounding box center [518, 432] width 44 height 17
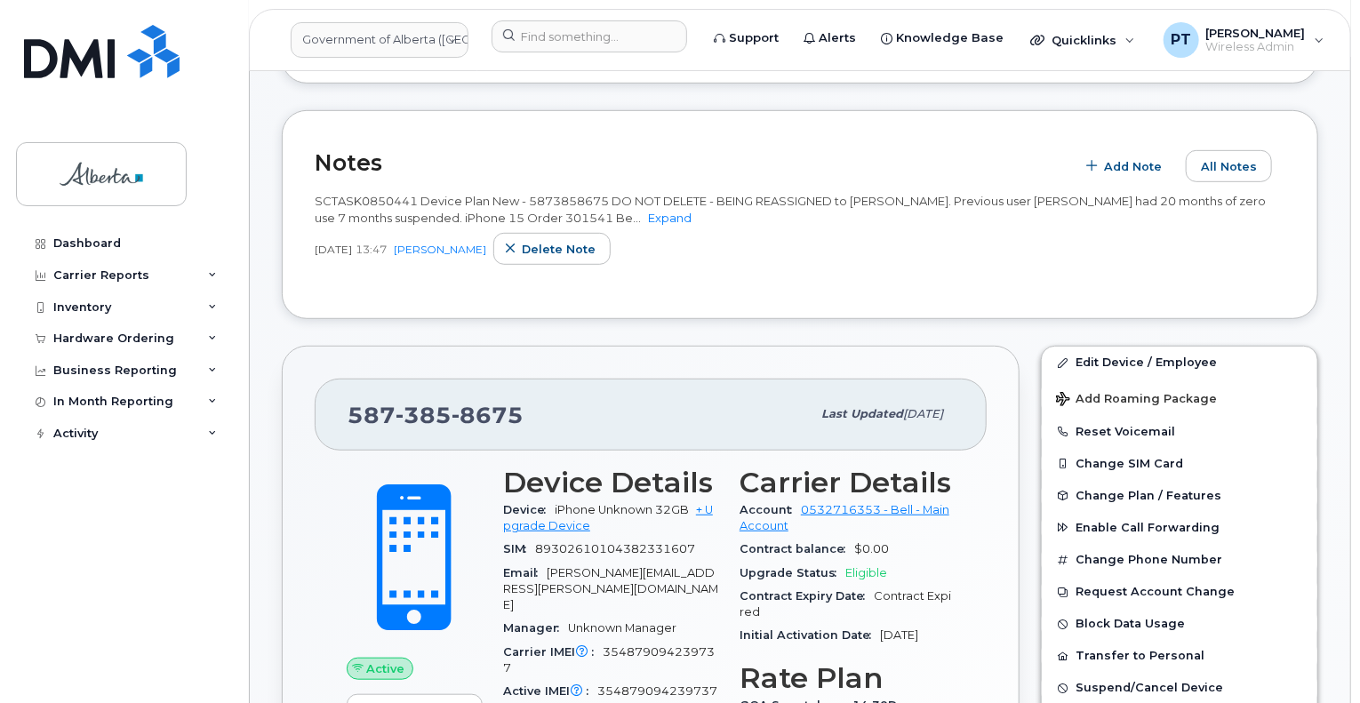
scroll to position [533, 0]
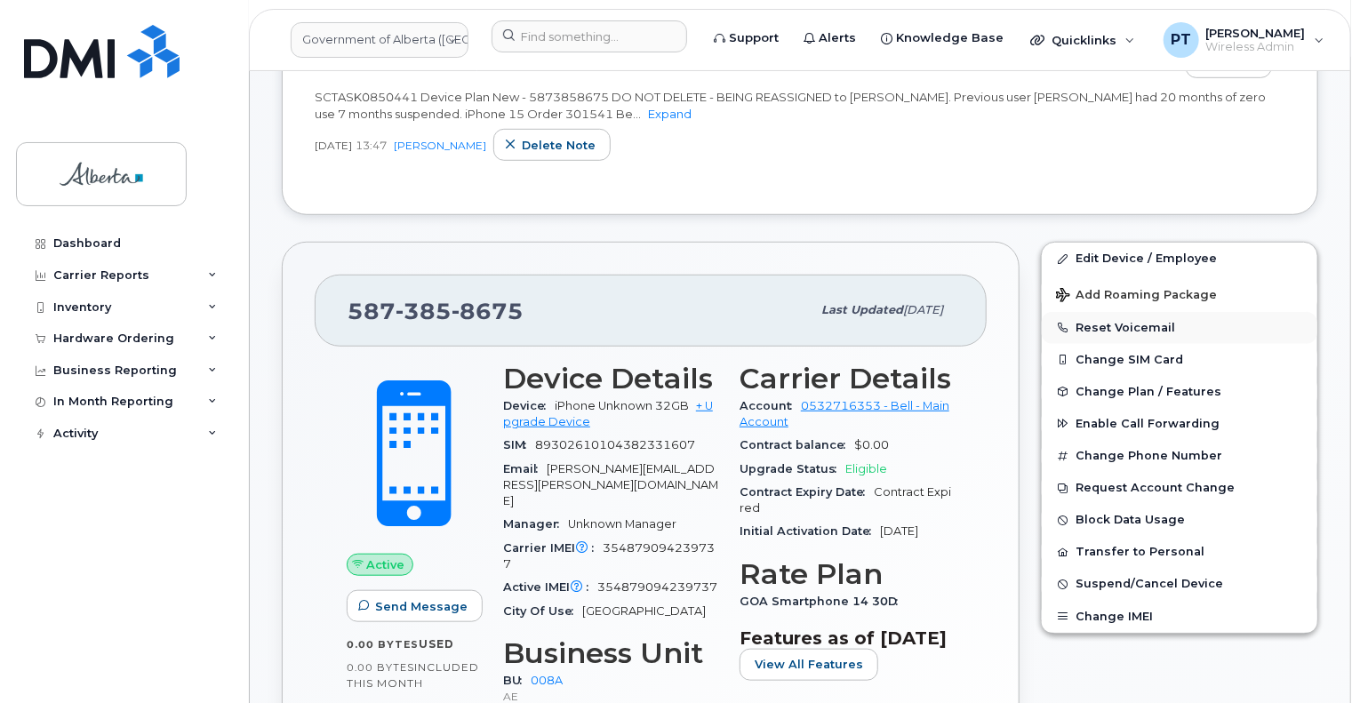
click at [1114, 312] on button "Reset Voicemail" at bounding box center [1180, 328] width 276 height 32
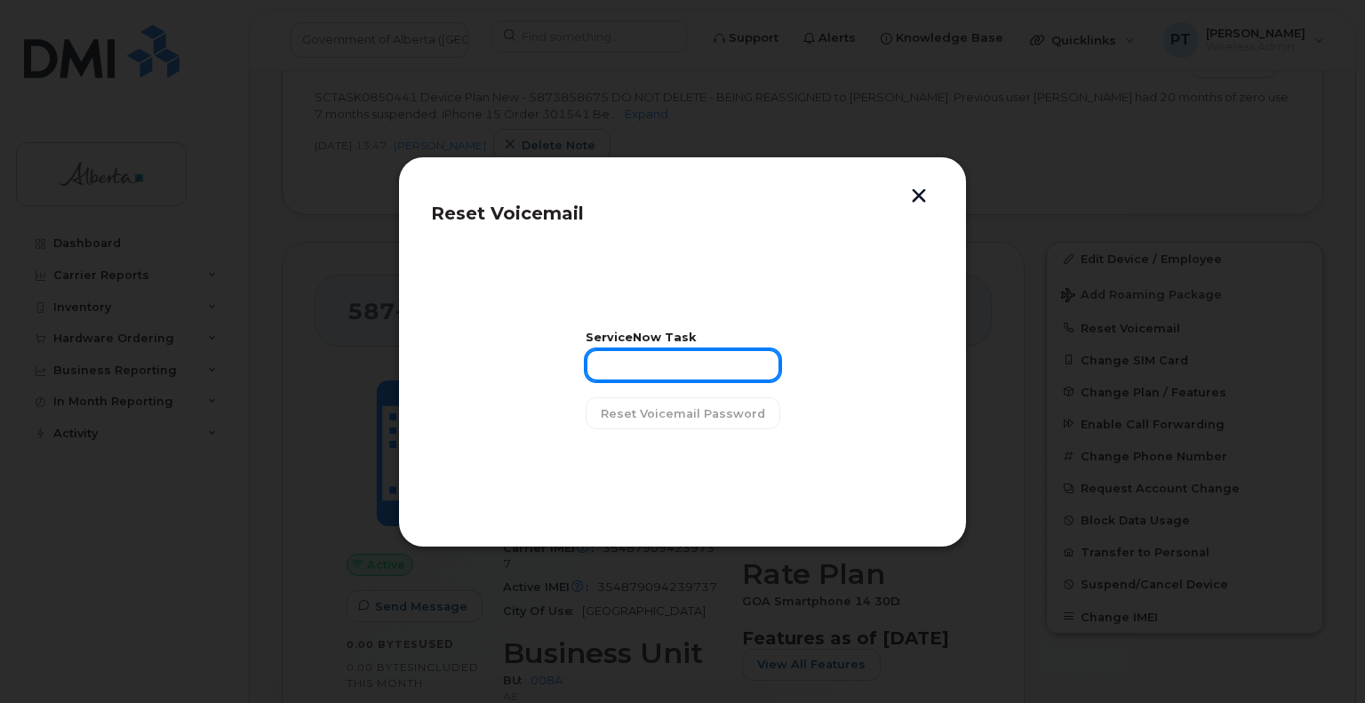
click at [699, 369] on input "text" at bounding box center [683, 365] width 195 height 32
paste input "SCTASK0850441"
type input "SCTASK0850441"
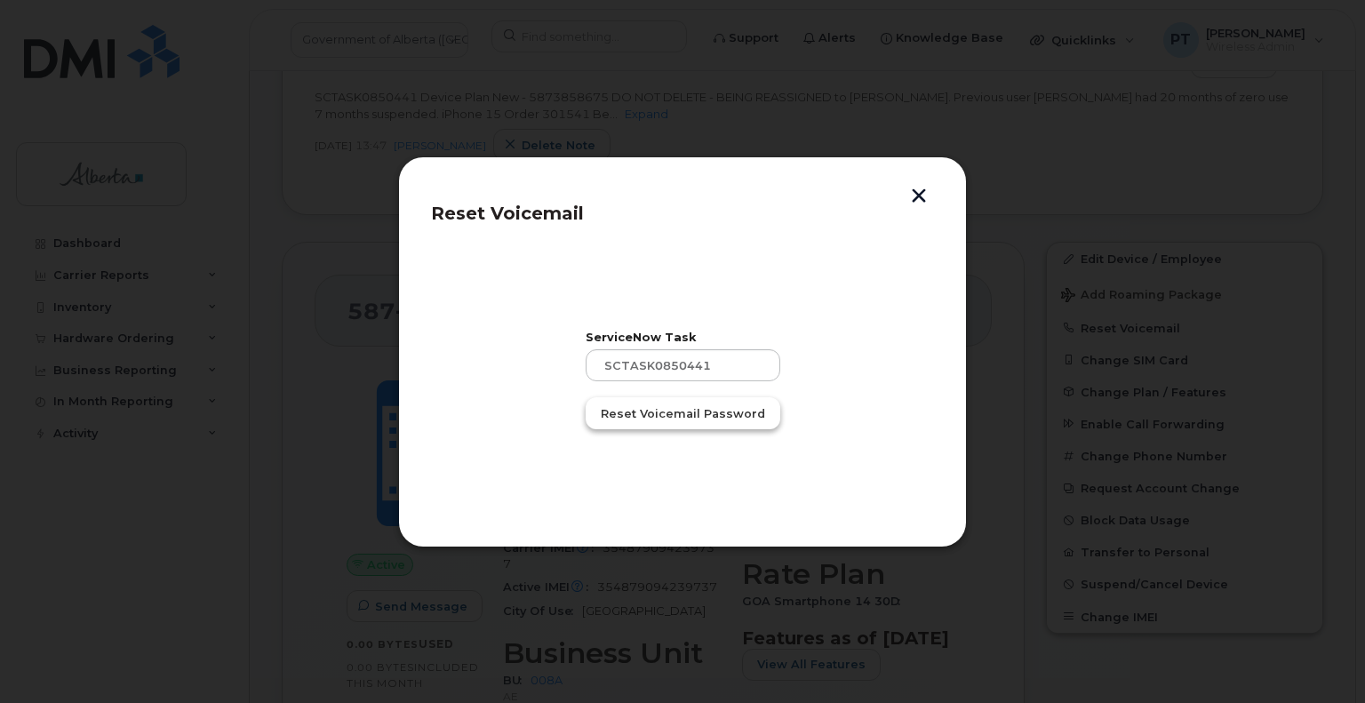
click at [698, 416] on span "Reset Voicemail Password" at bounding box center [683, 413] width 164 height 17
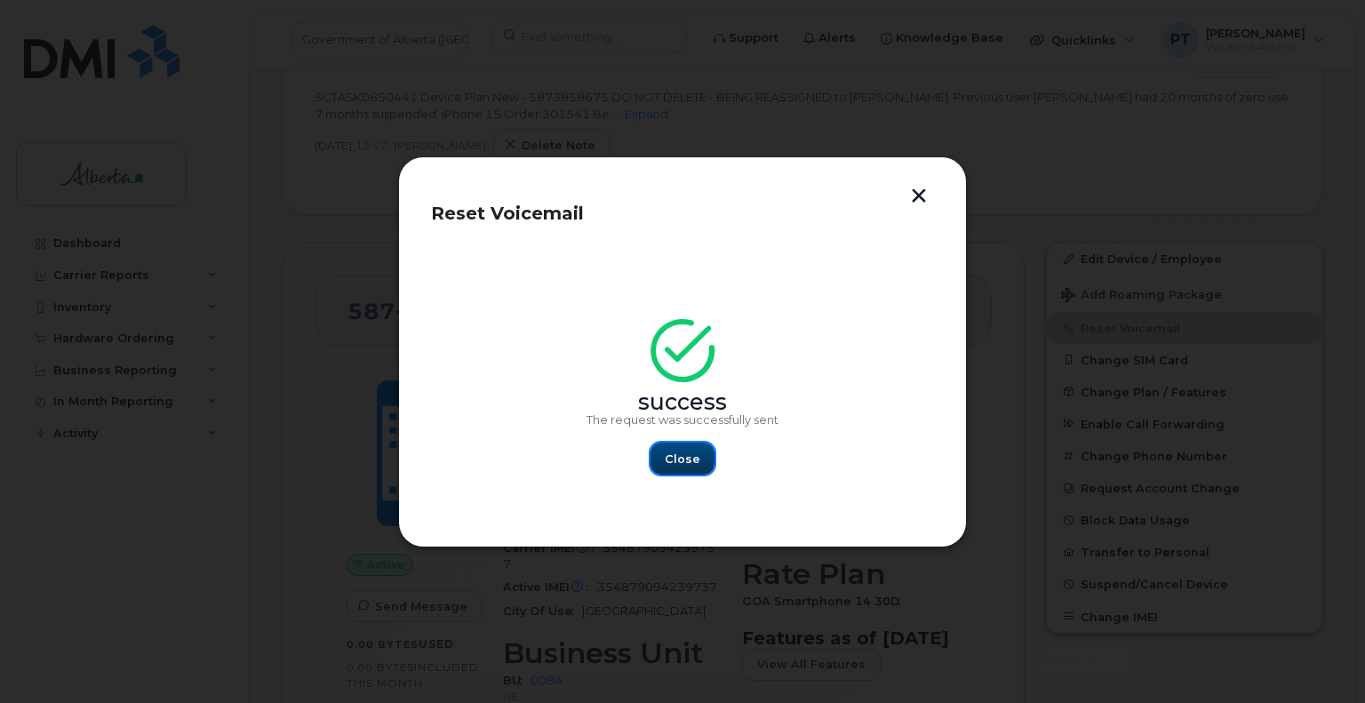
drag, startPoint x: 686, startPoint y: 468, endPoint x: 1201, endPoint y: 564, distance: 523.5
click at [685, 468] on button "Close" at bounding box center [683, 459] width 64 height 32
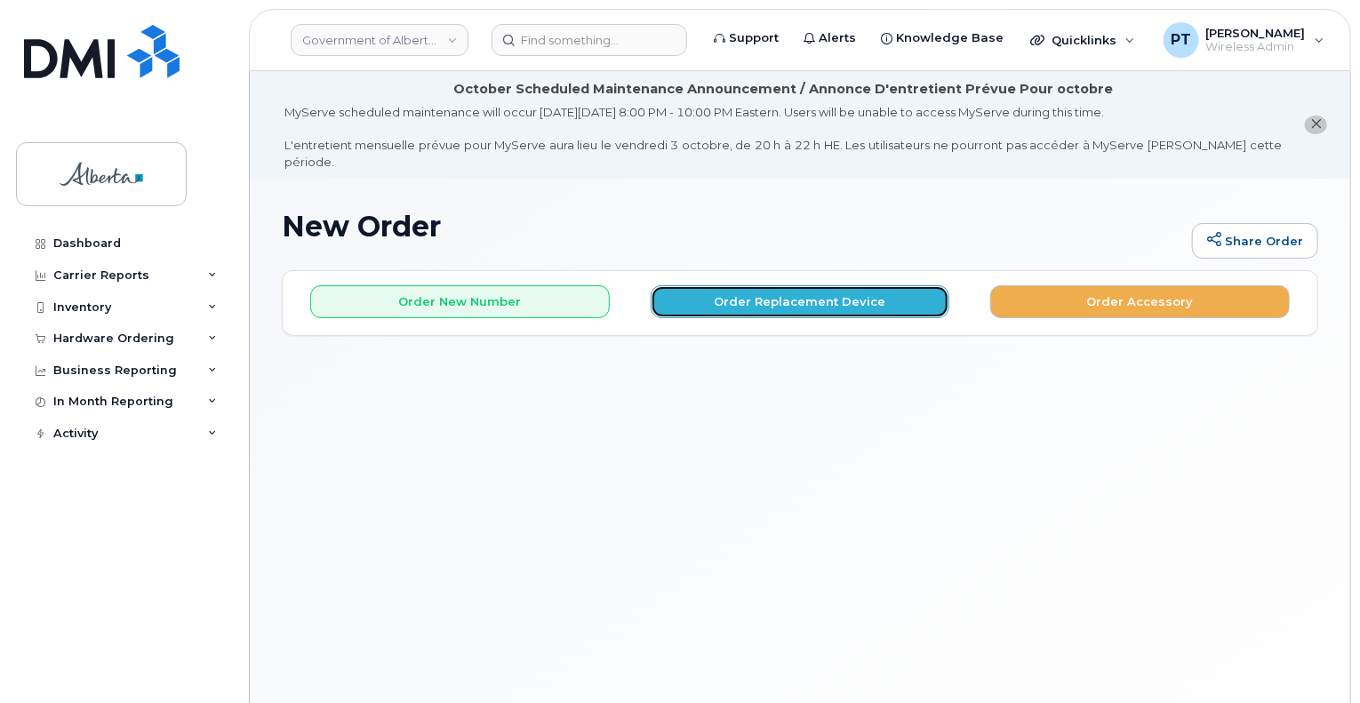
click at [850, 287] on button "Order Replacement Device" at bounding box center [801, 301] width 300 height 33
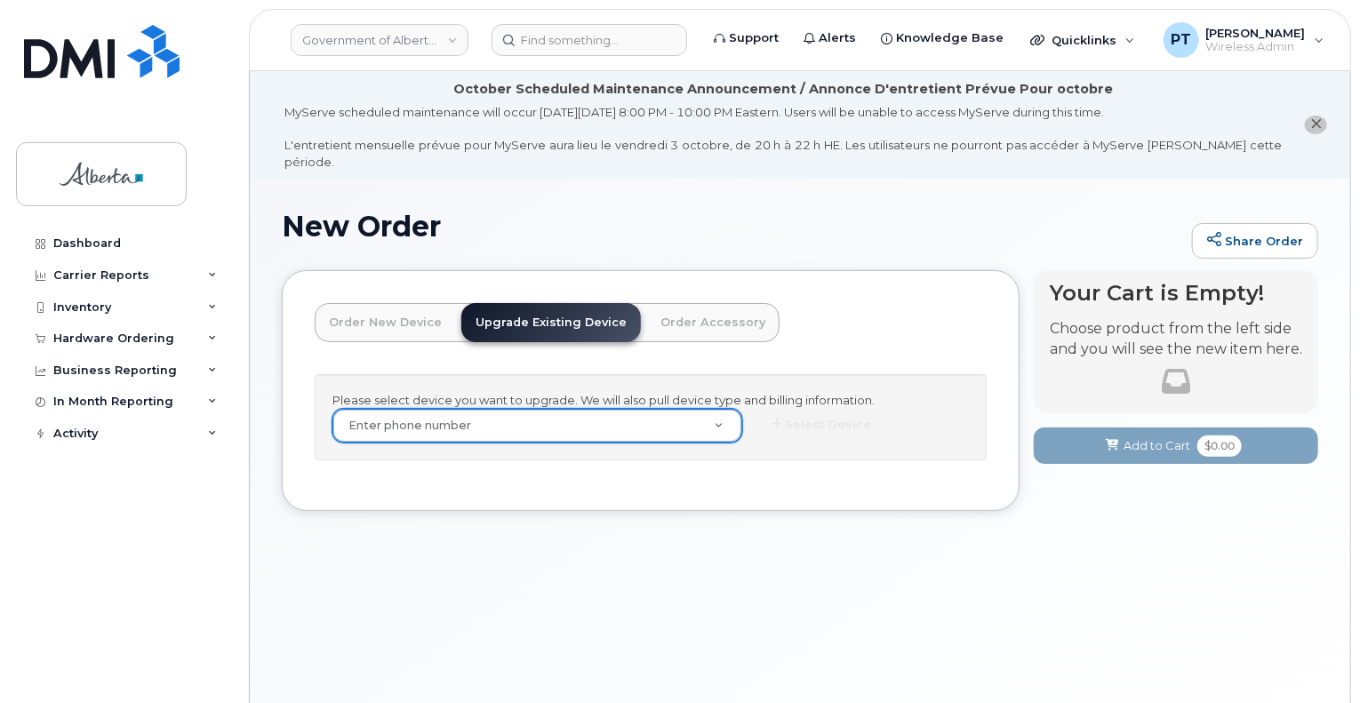
drag, startPoint x: 587, startPoint y: 404, endPoint x: 471, endPoint y: 424, distance: 118.1
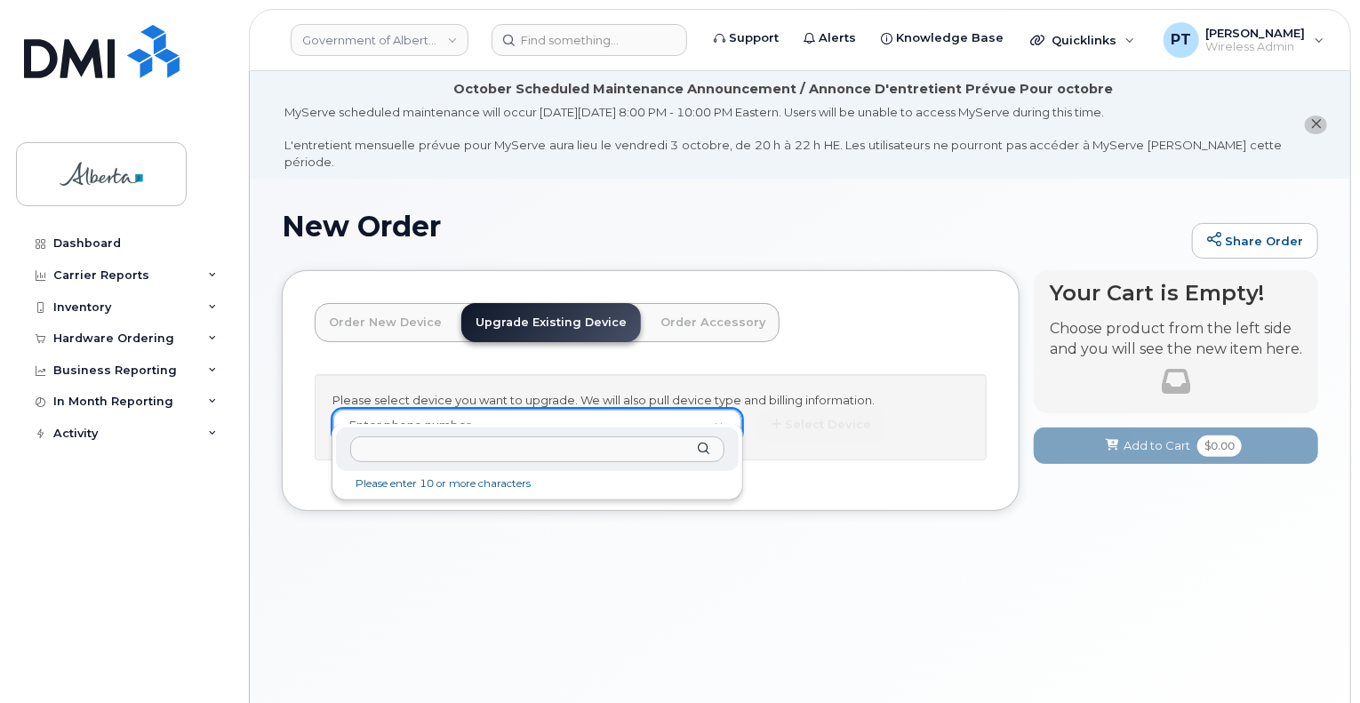
paste input "5873858675"
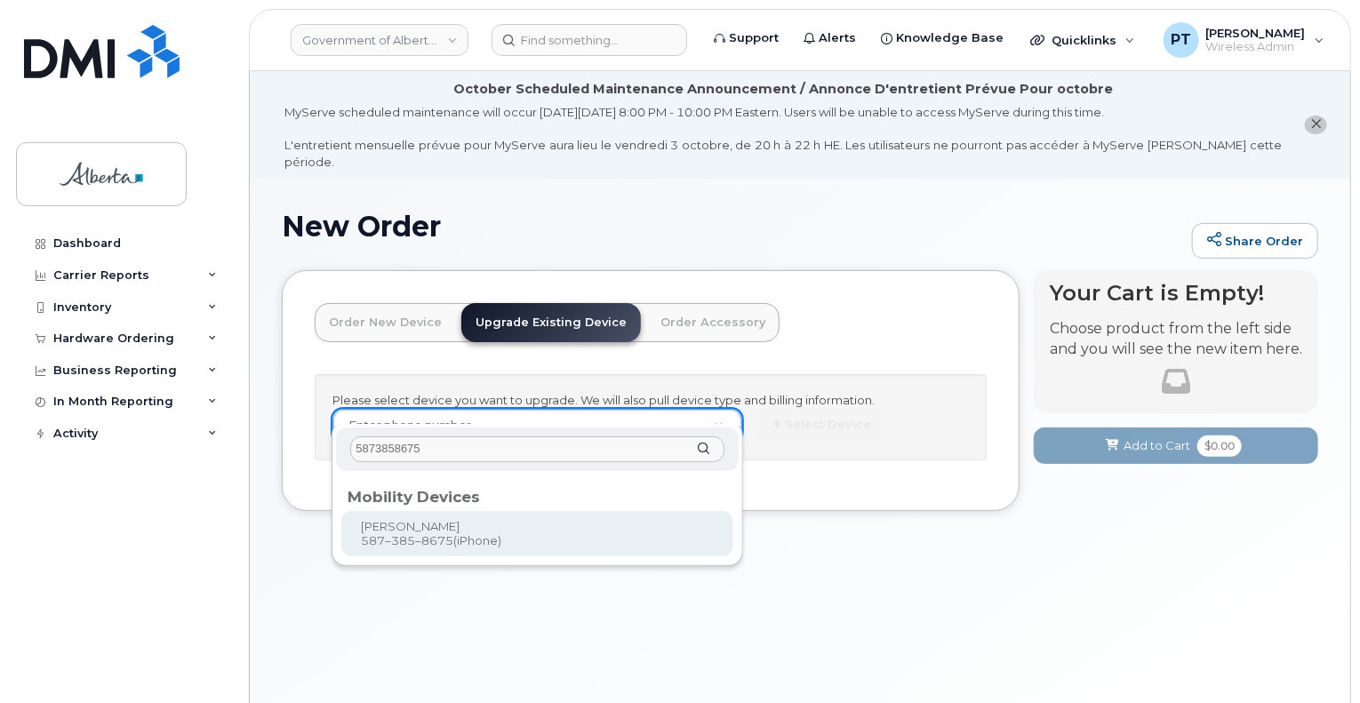
type input "5873858675"
type input "824092"
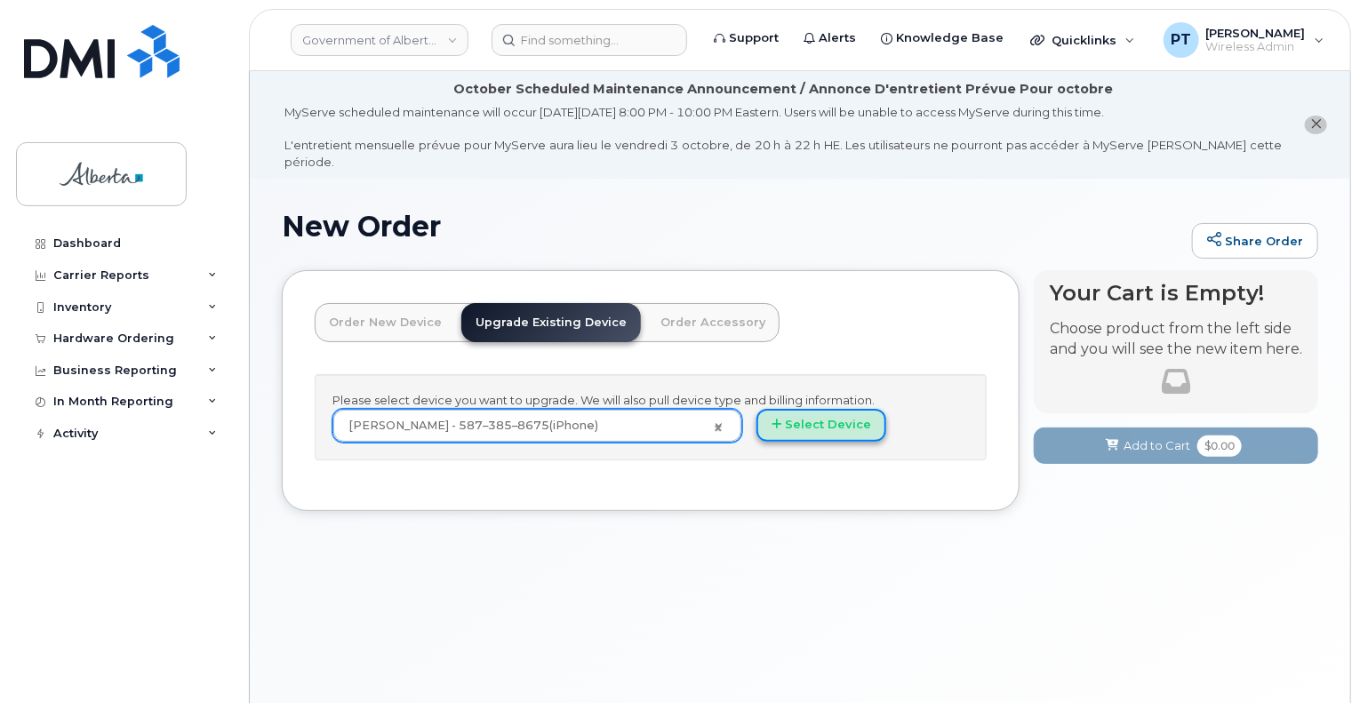
click at [816, 415] on button "Select Device" at bounding box center [821, 425] width 130 height 33
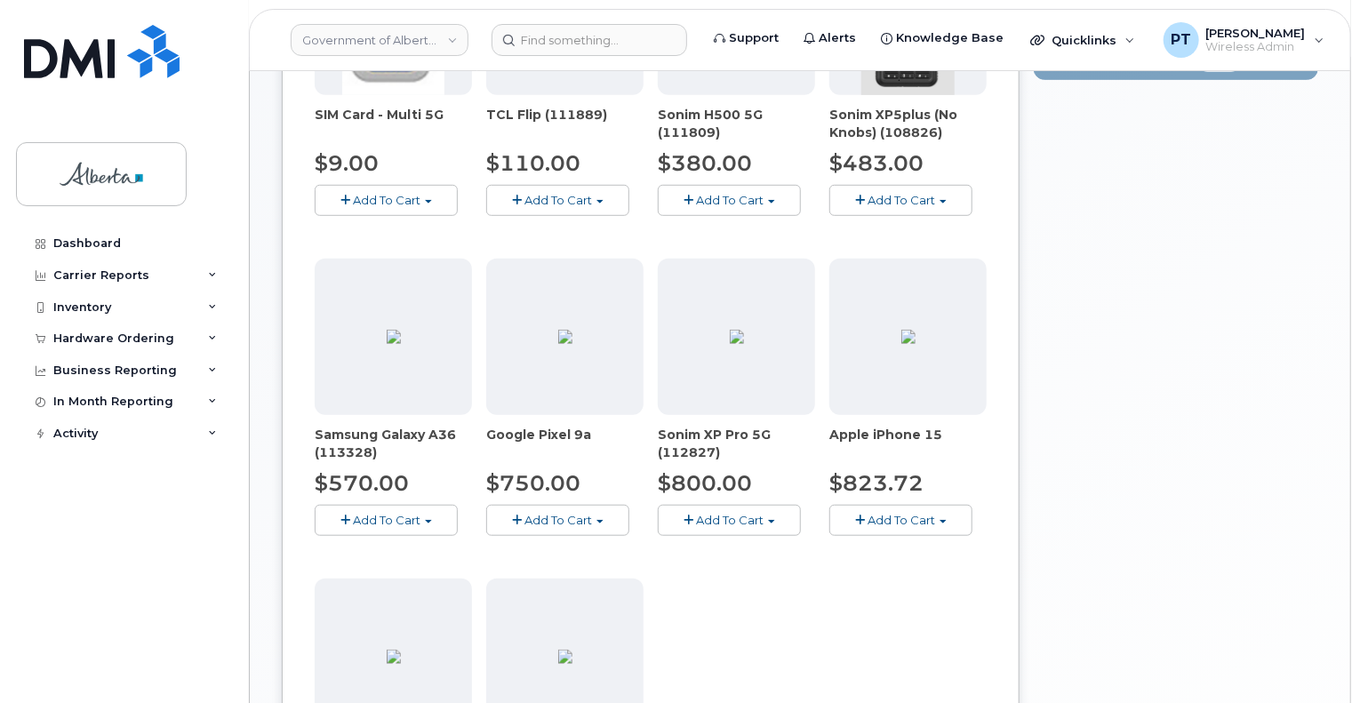
scroll to position [622, 0]
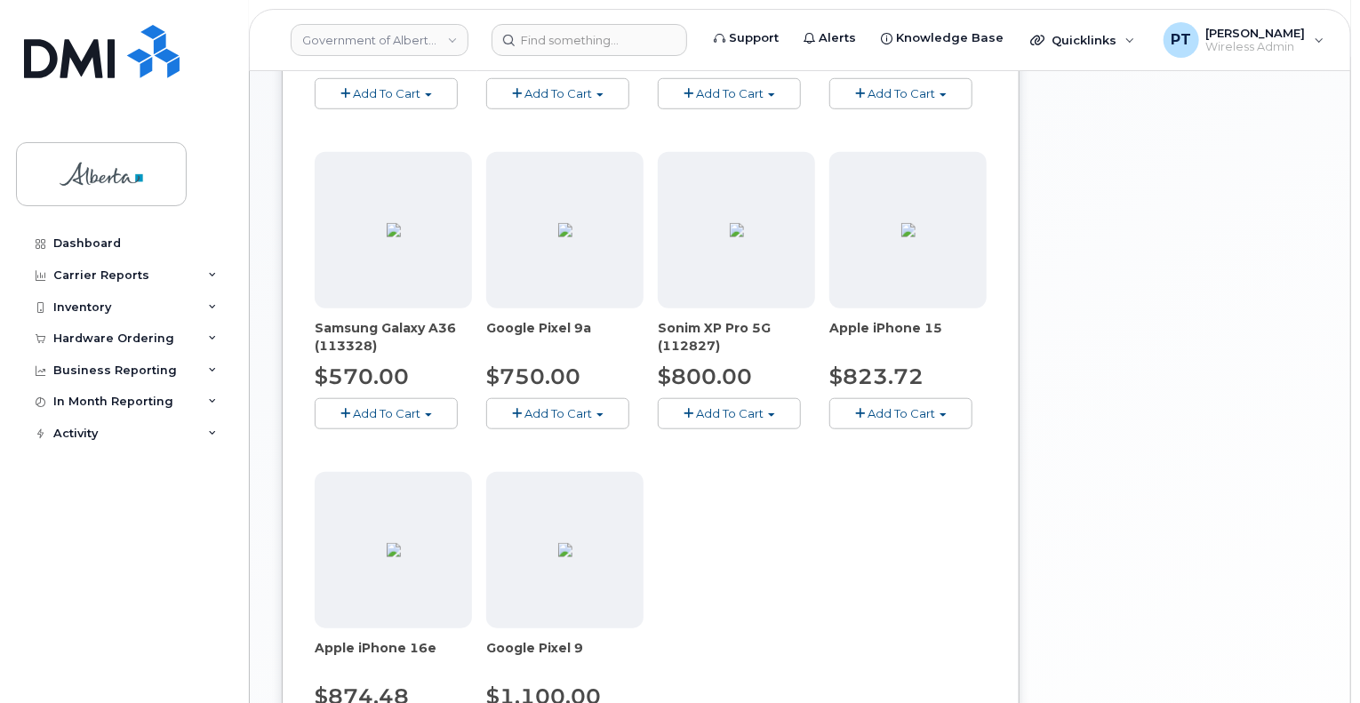
click at [898, 406] on span "Add To Cart" at bounding box center [901, 413] width 68 height 14
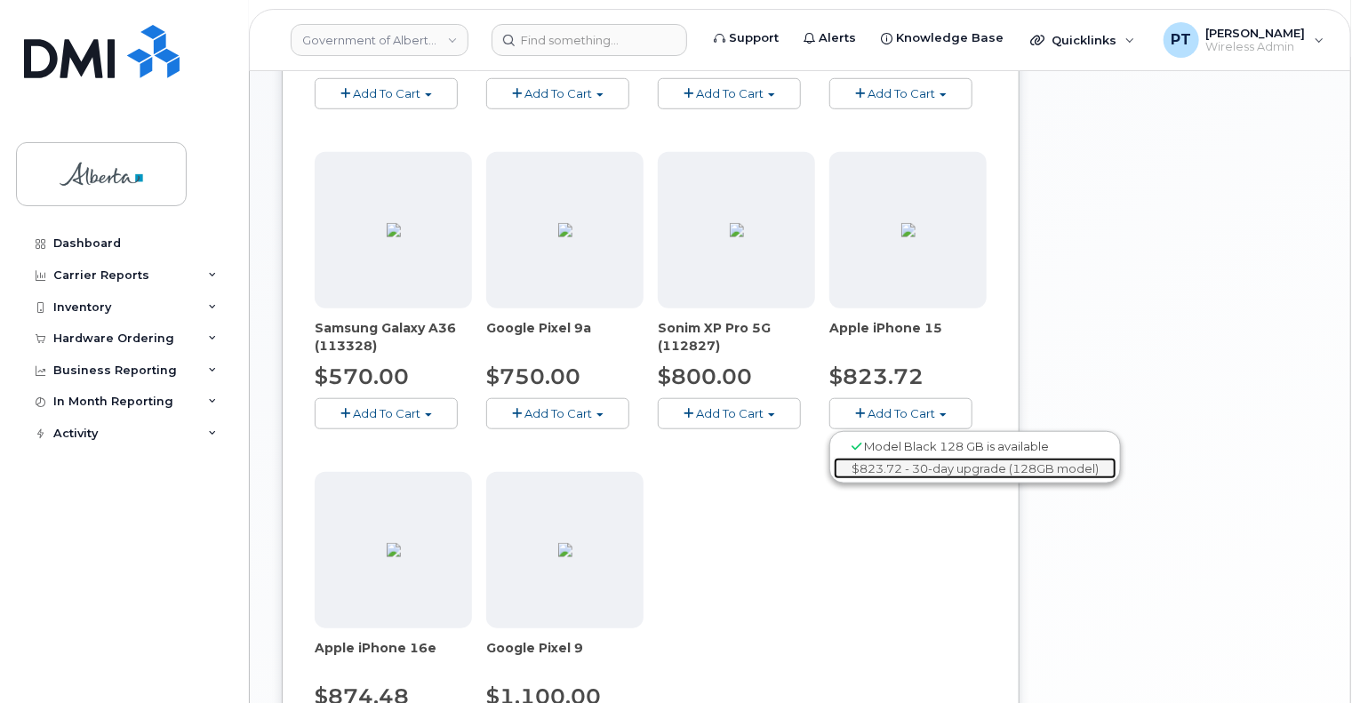
click at [884, 458] on link "$823.72 - 30-day upgrade (128GB model)" at bounding box center [975, 469] width 283 height 22
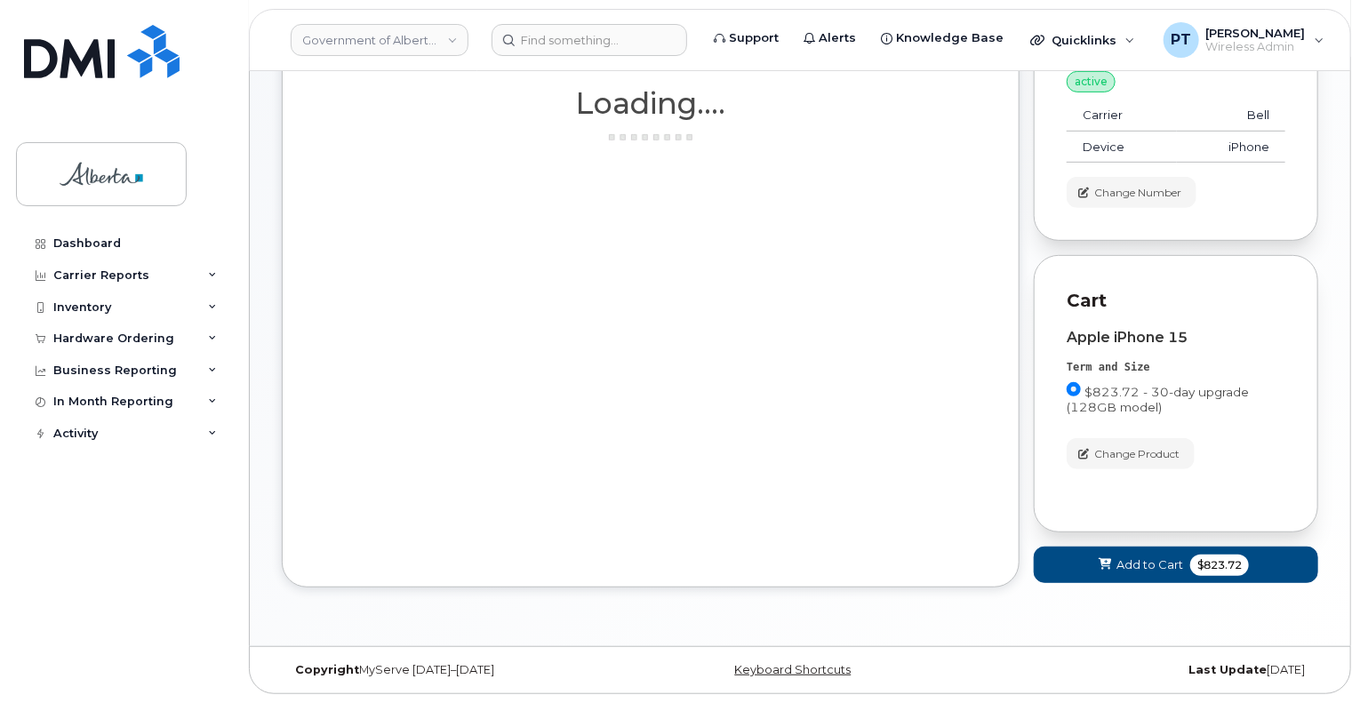
scroll to position [284, 0]
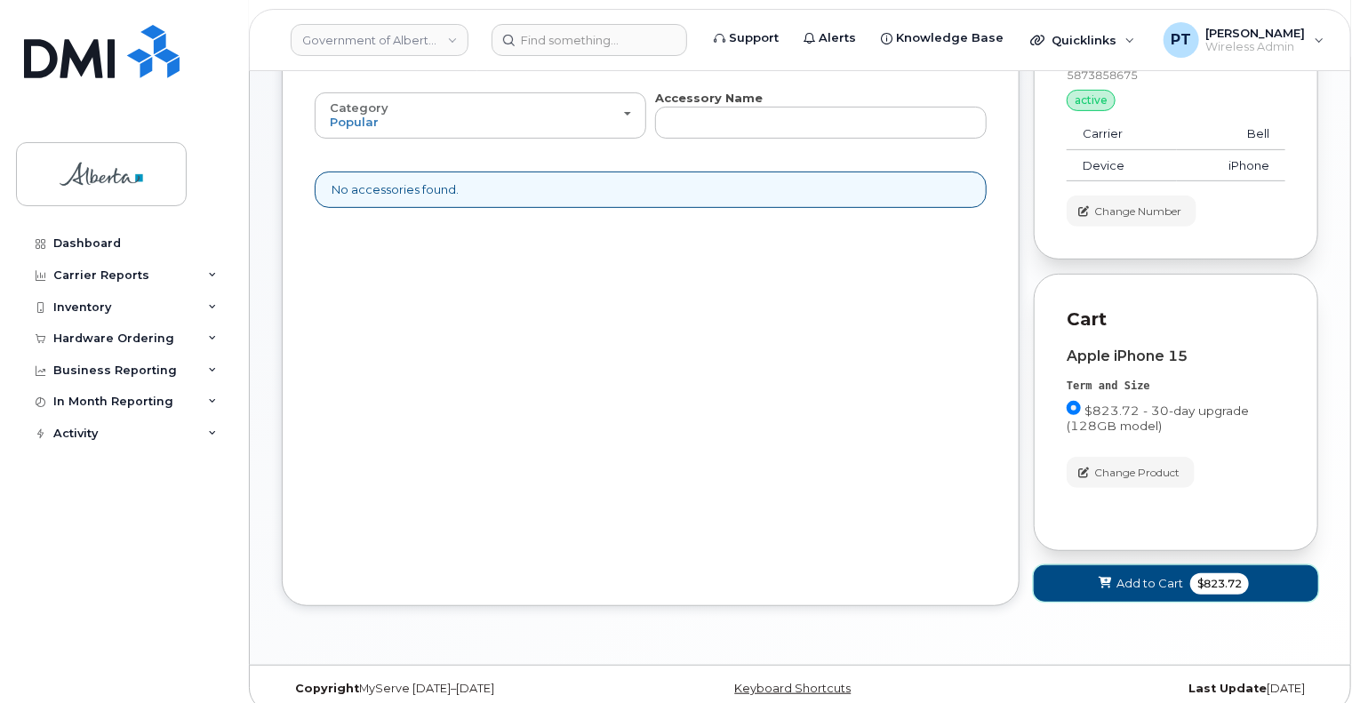
click at [1147, 575] on span "Add to Cart" at bounding box center [1149, 583] width 67 height 17
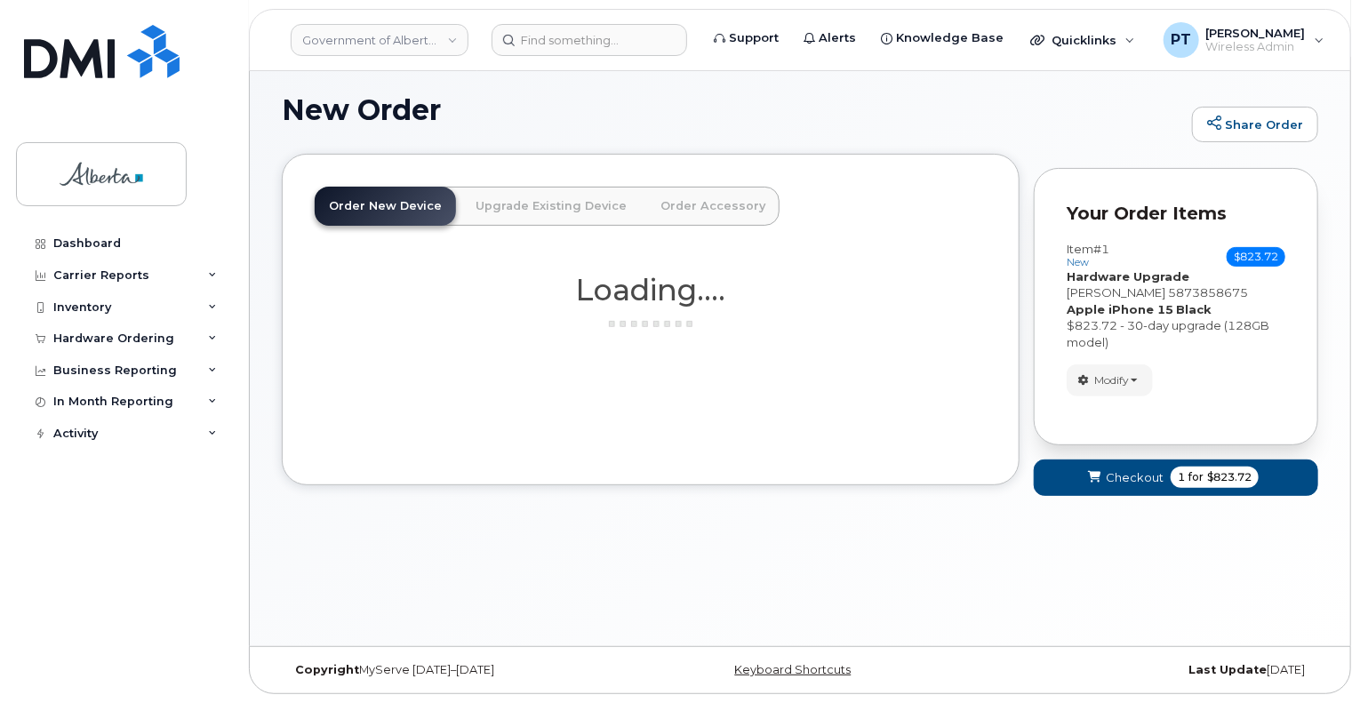
scroll to position [100, 0]
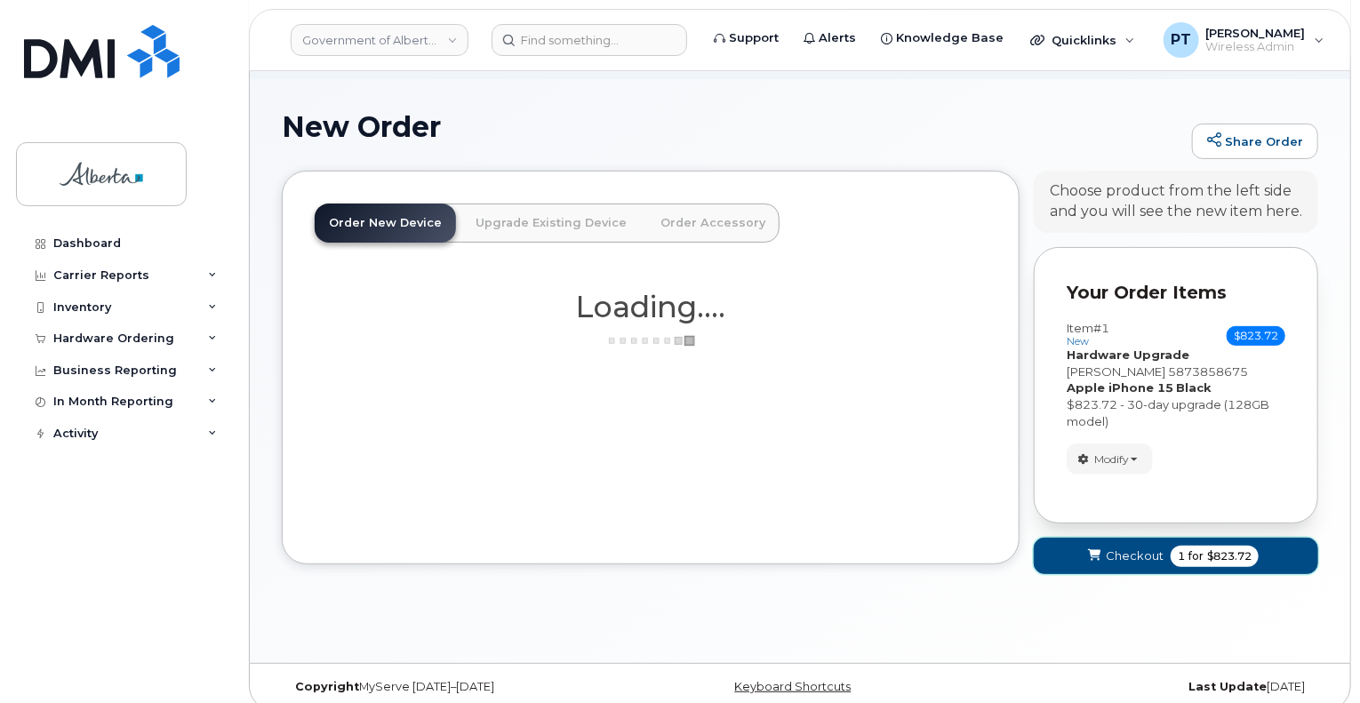
click at [1131, 547] on span "Checkout" at bounding box center [1135, 555] width 58 height 17
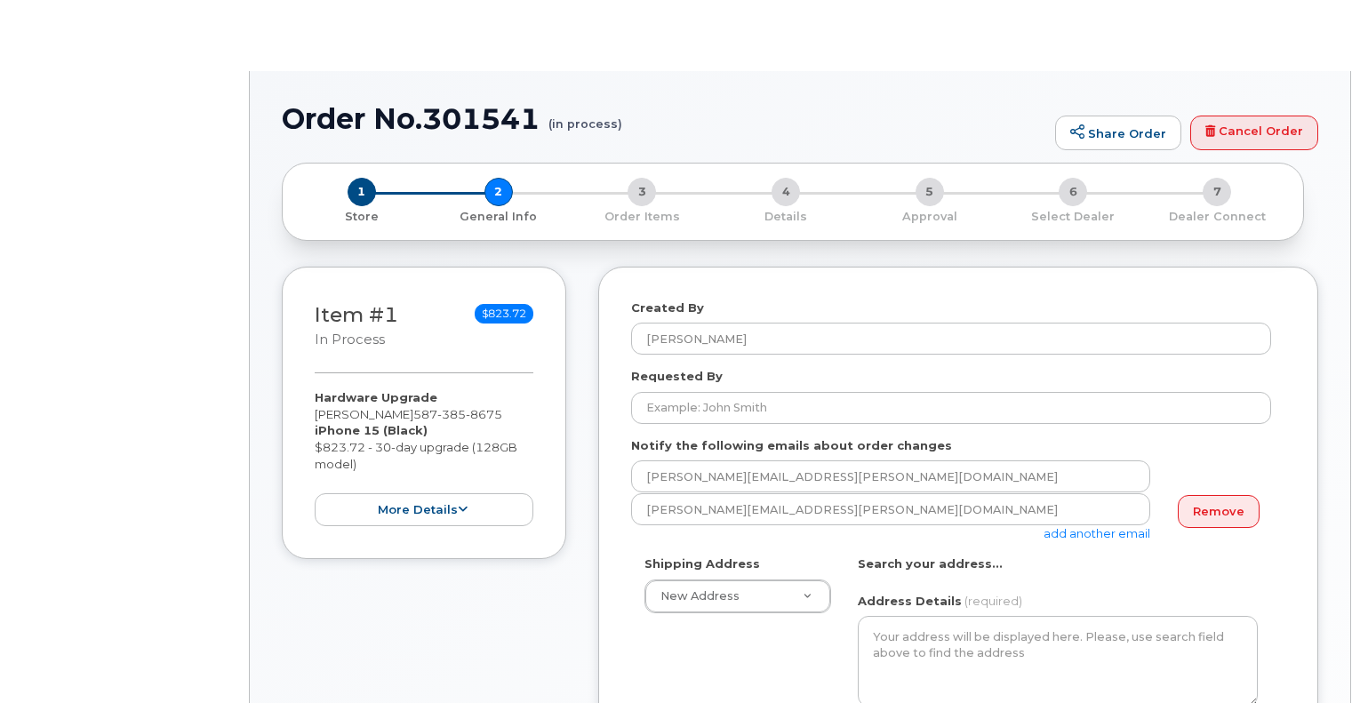
select select
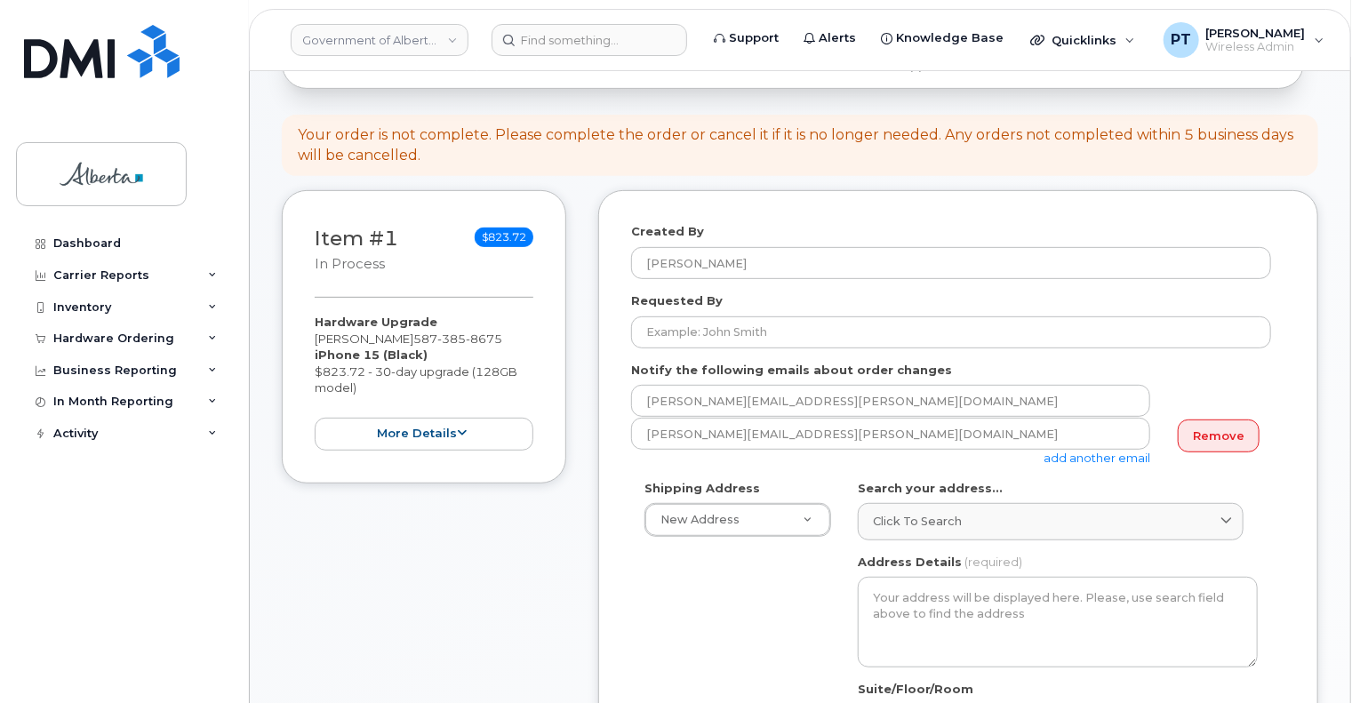
scroll to position [267, 0]
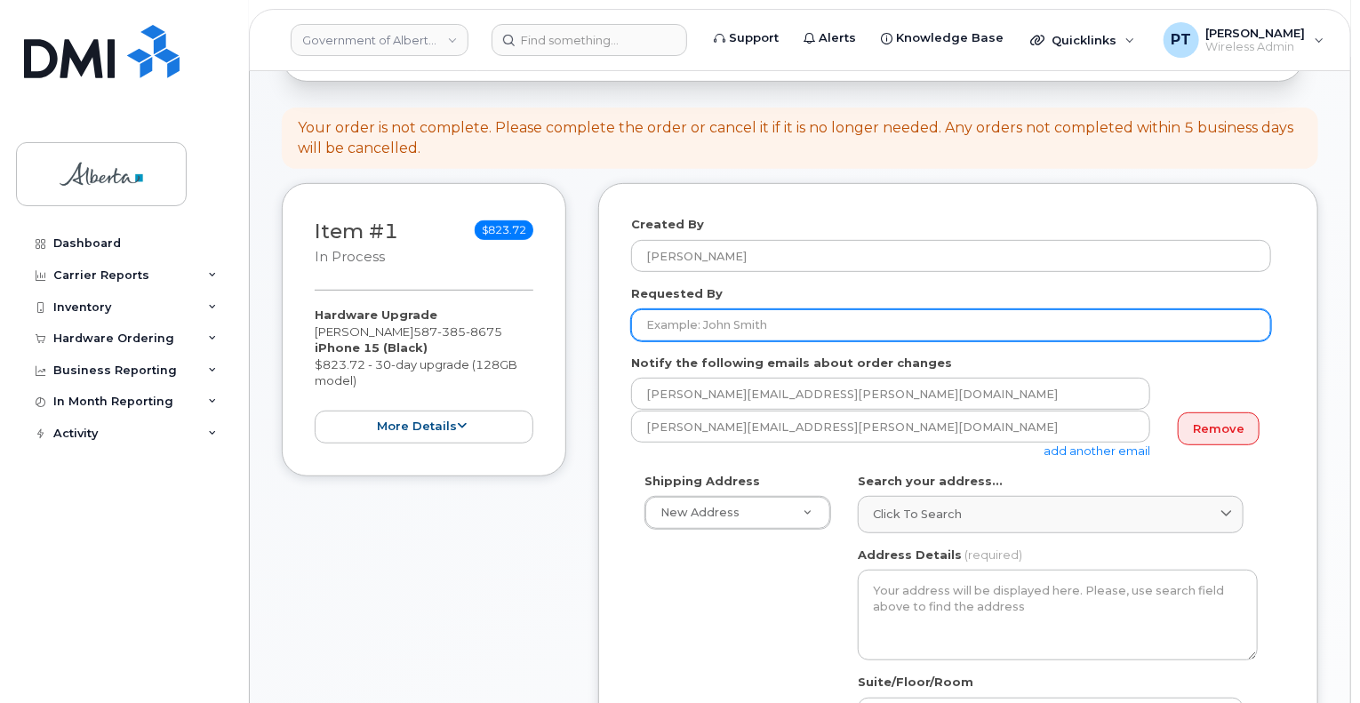
click at [775, 316] on input "Requested By" at bounding box center [951, 325] width 640 height 32
type input "[PERSON_NAME]"
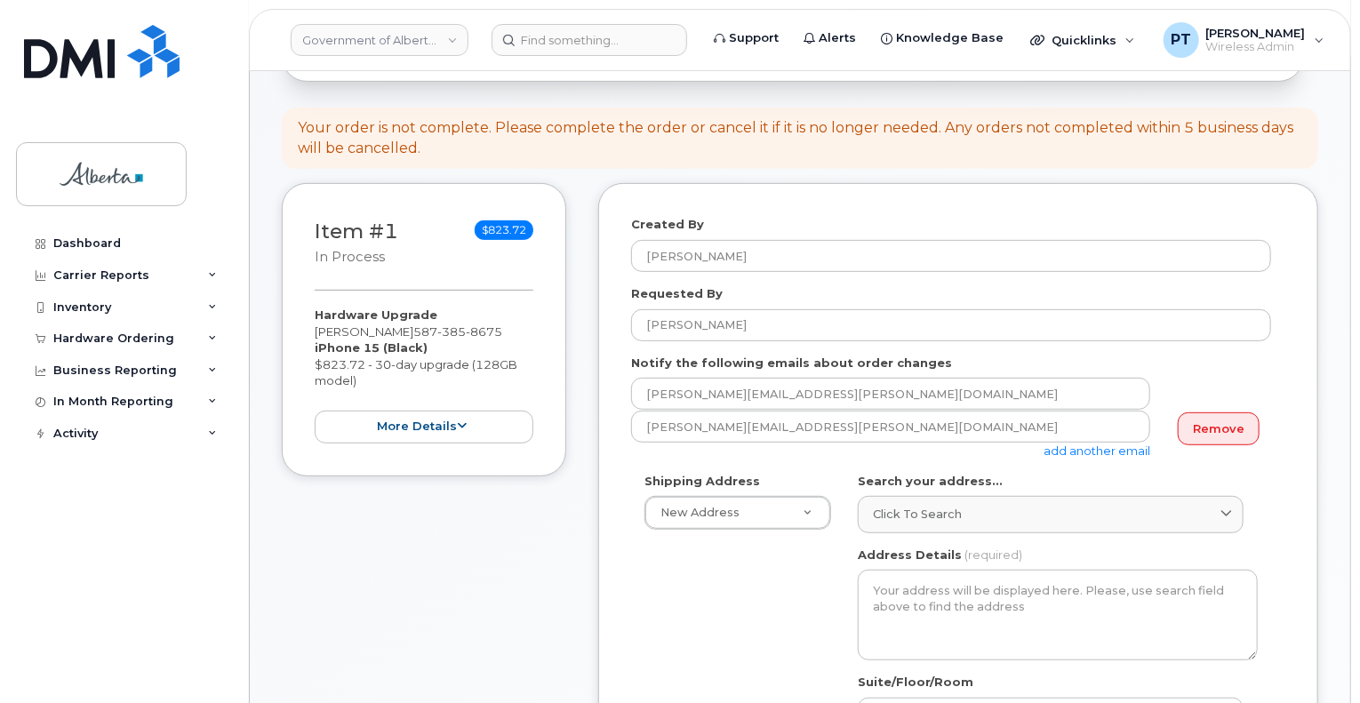
click at [1133, 443] on link "add another email" at bounding box center [1096, 450] width 107 height 14
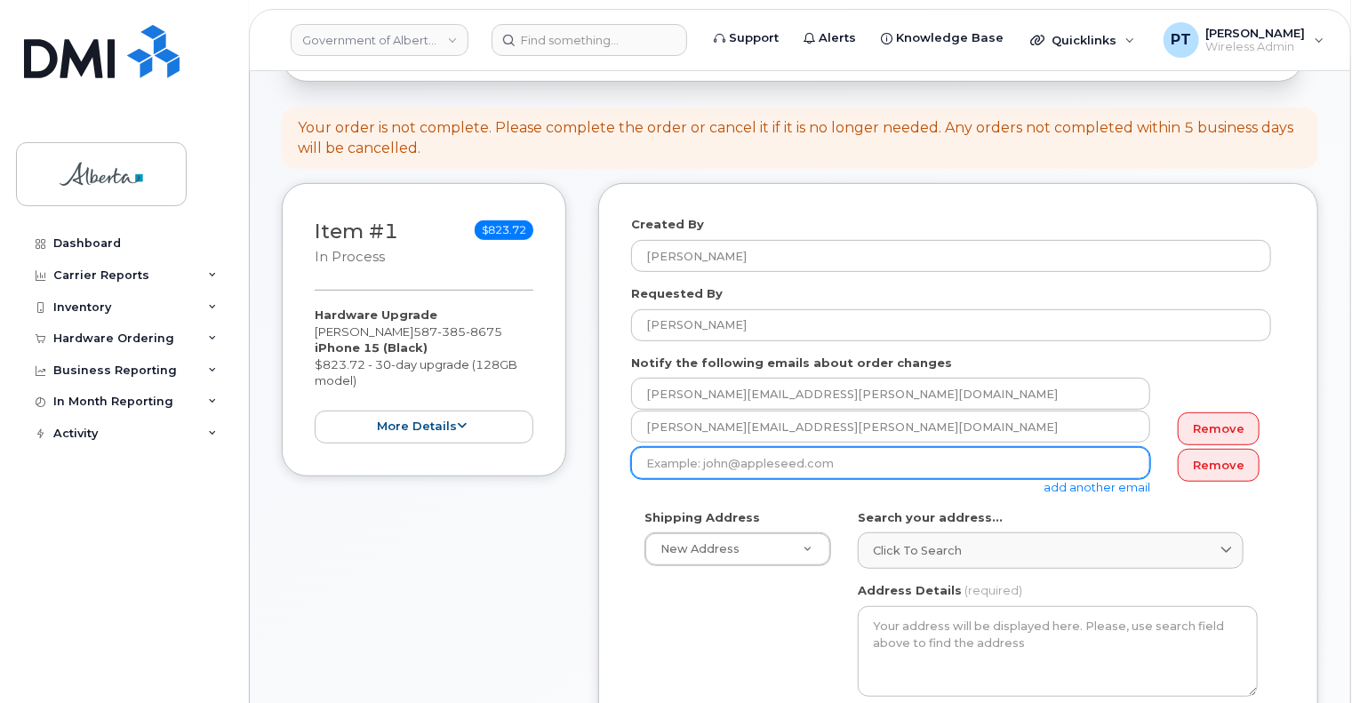
paste input "[PERSON_NAME][EMAIL_ADDRESS][PERSON_NAME][DOMAIN_NAME]"
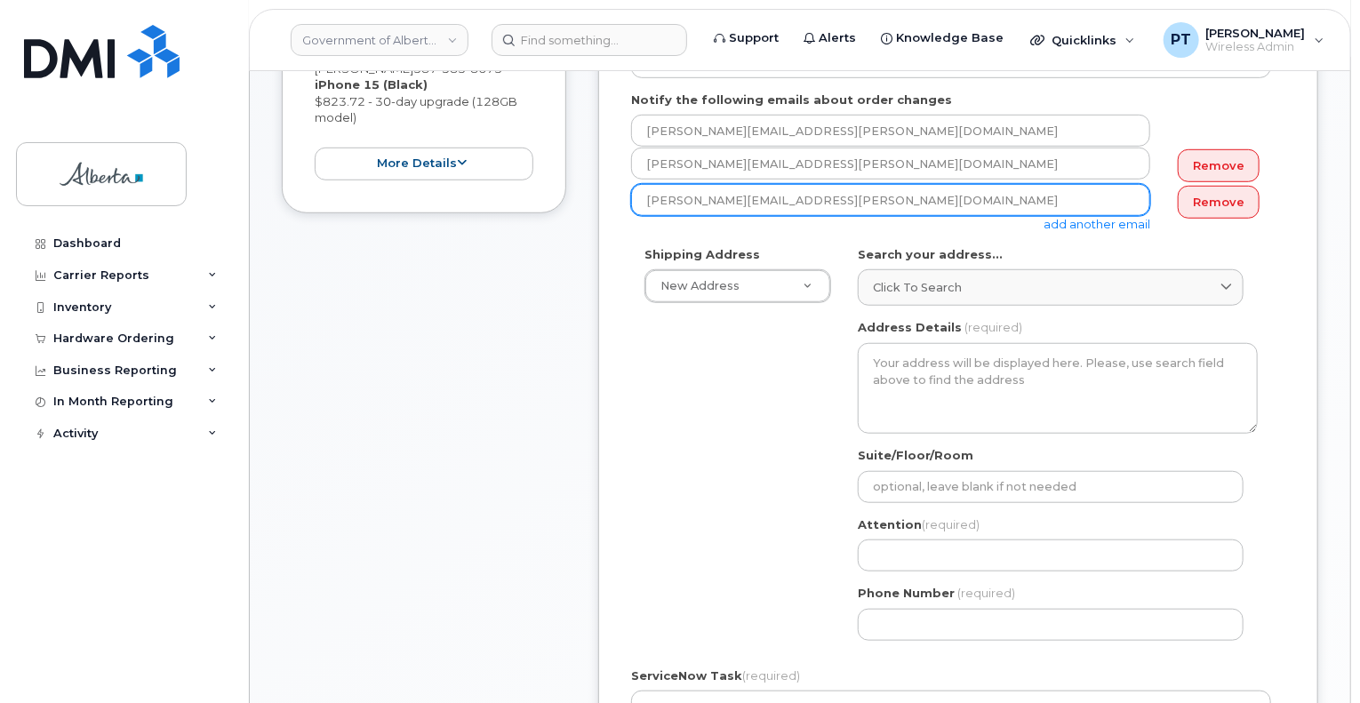
scroll to position [533, 0]
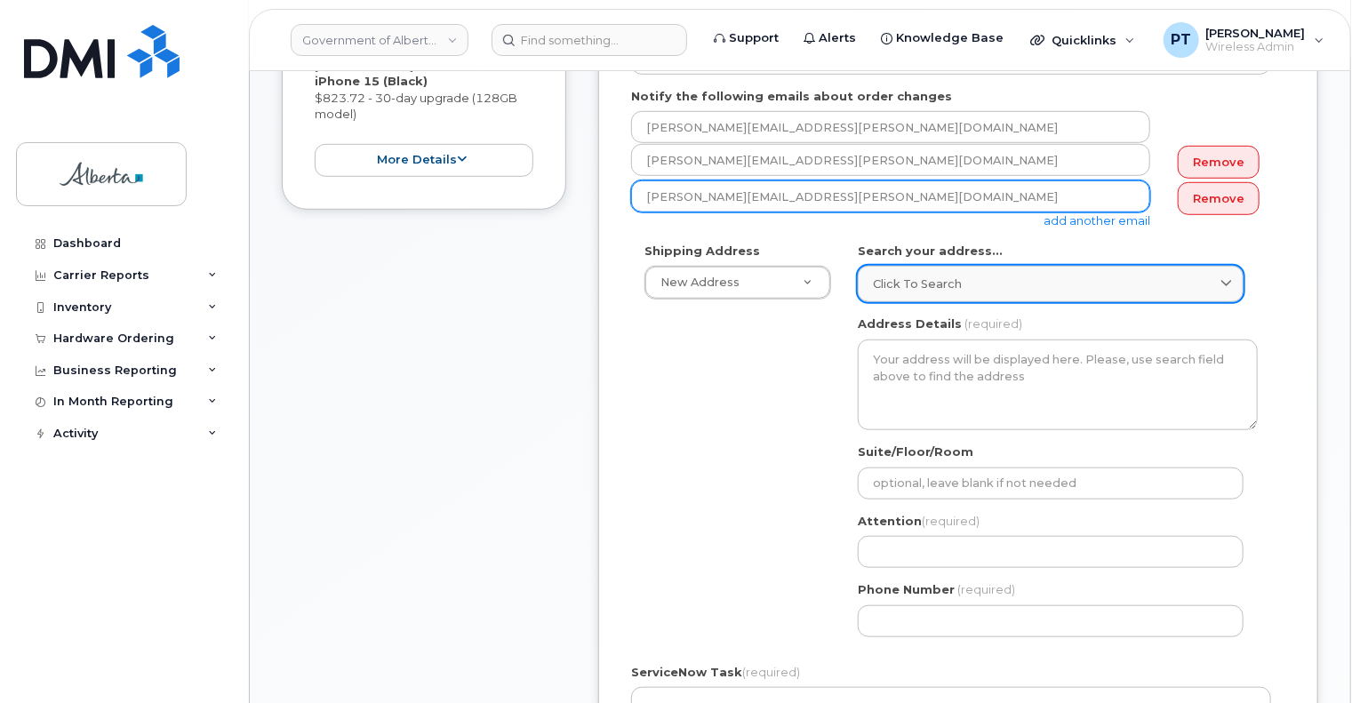
type input "Brandy.Storey@gov.ab.ca"
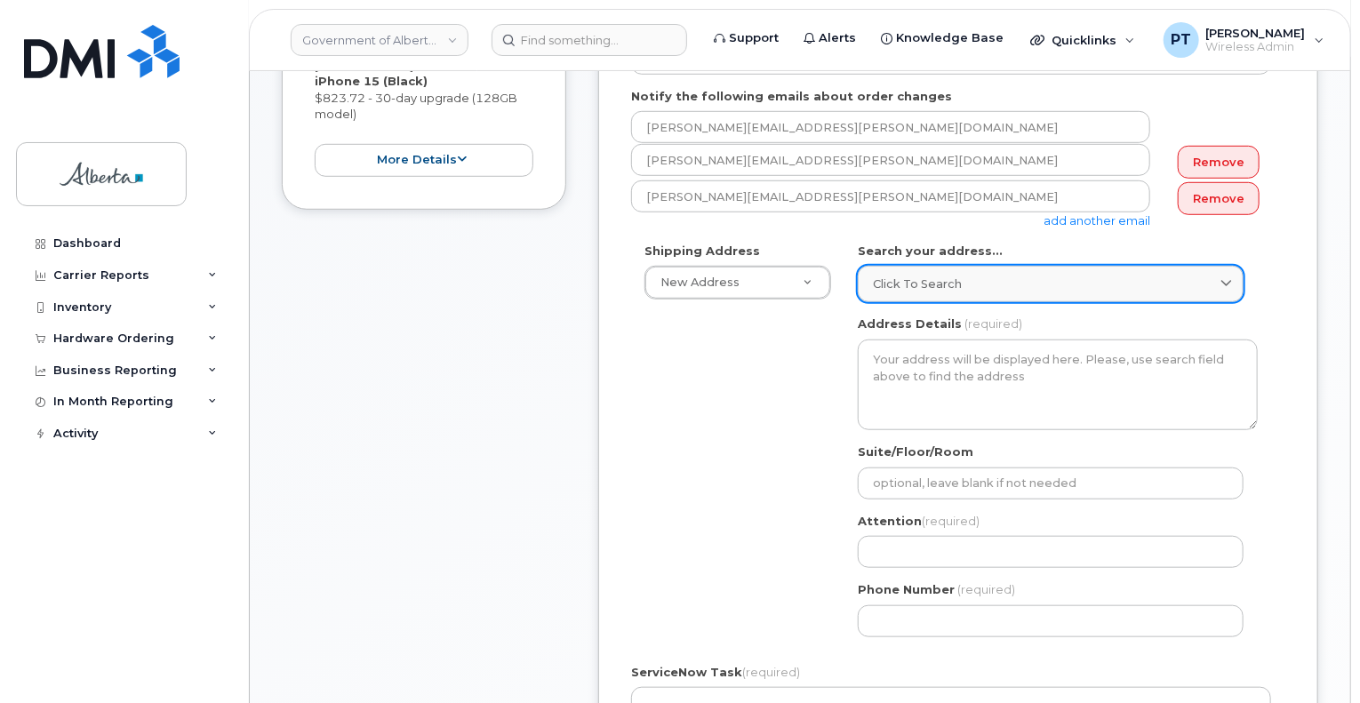
click at [942, 276] on span "Click to search" at bounding box center [917, 284] width 89 height 17
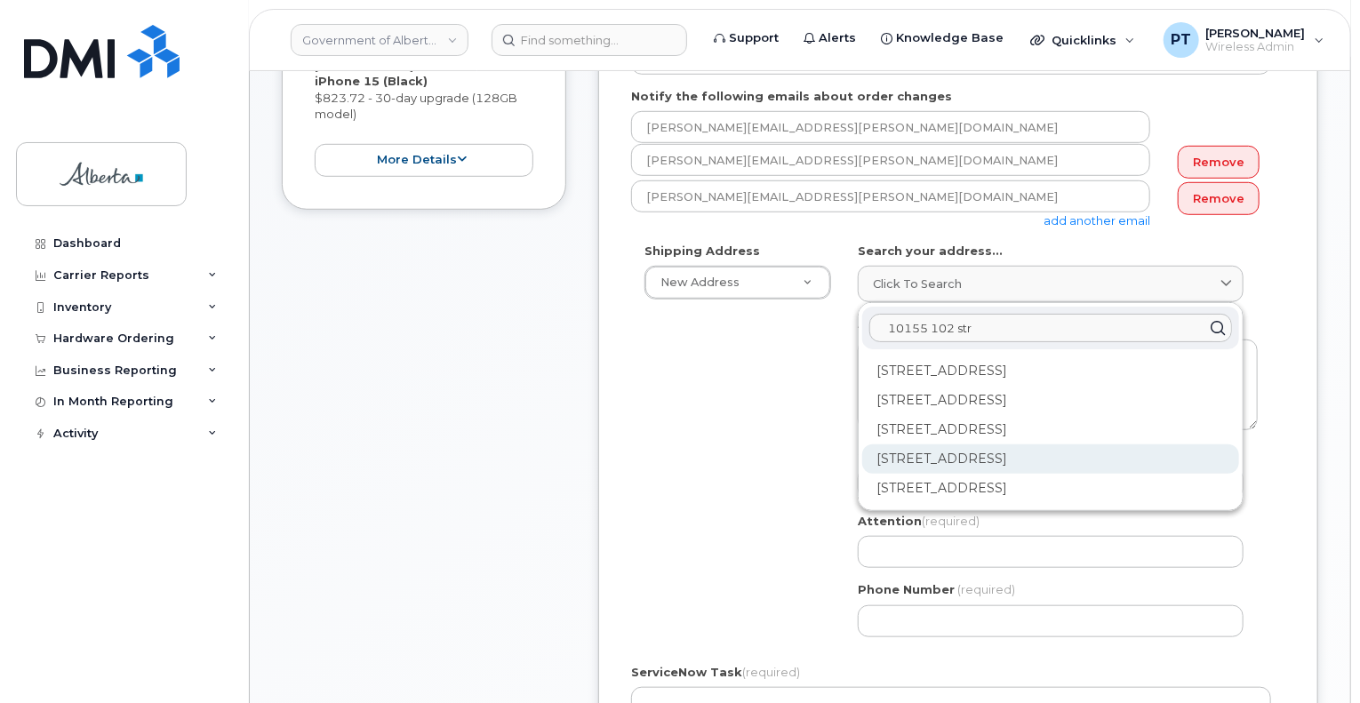
type input "10155 102 str"
click at [1066, 444] on div "10155 102 St NW Edmonton AB T5J 4G8" at bounding box center [1050, 458] width 377 height 29
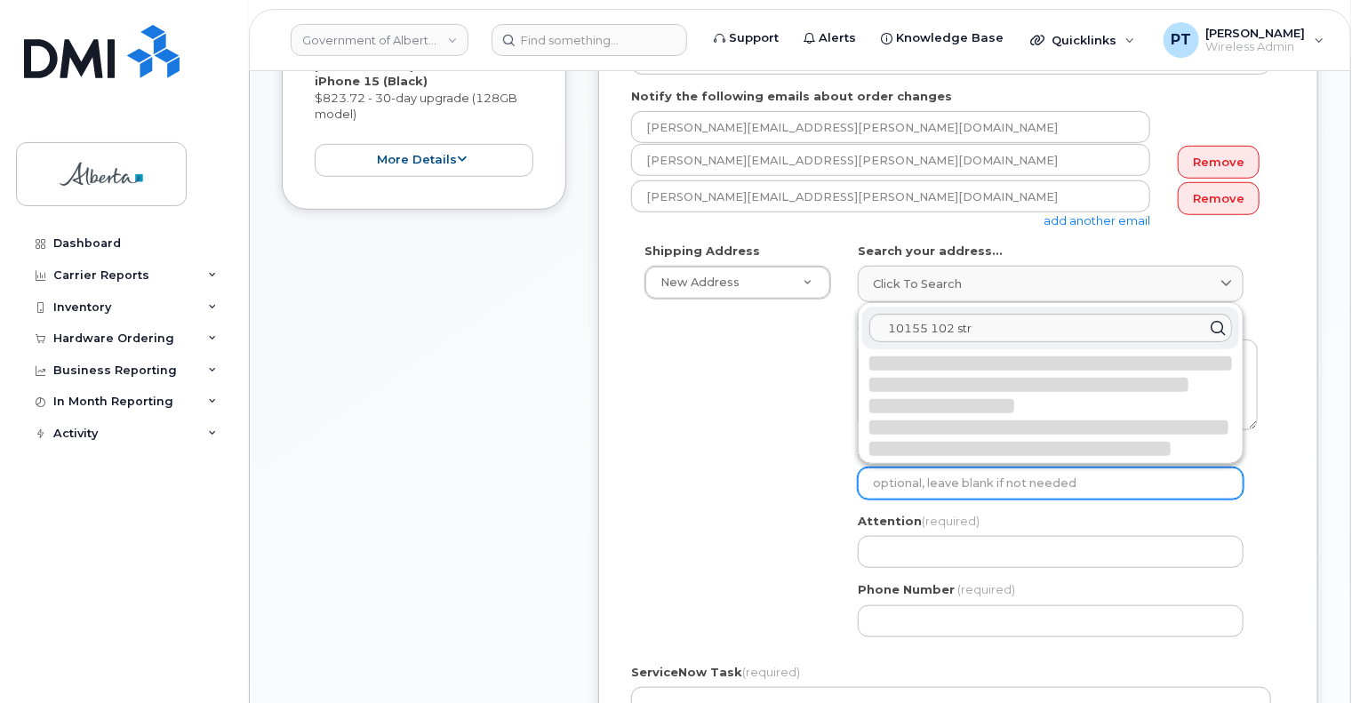
select select
type textarea "10155 102 St NW EDMONTON AB T5J 4G8 CANADA"
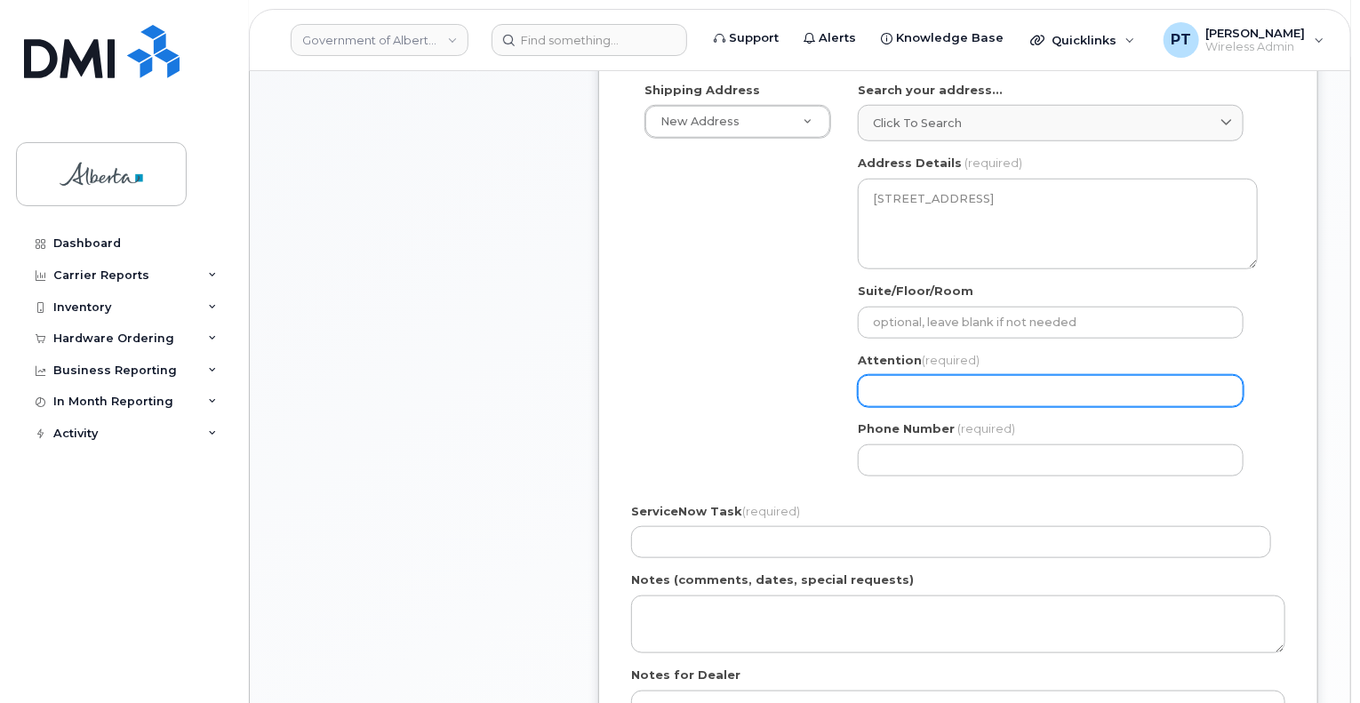
scroll to position [711, 0]
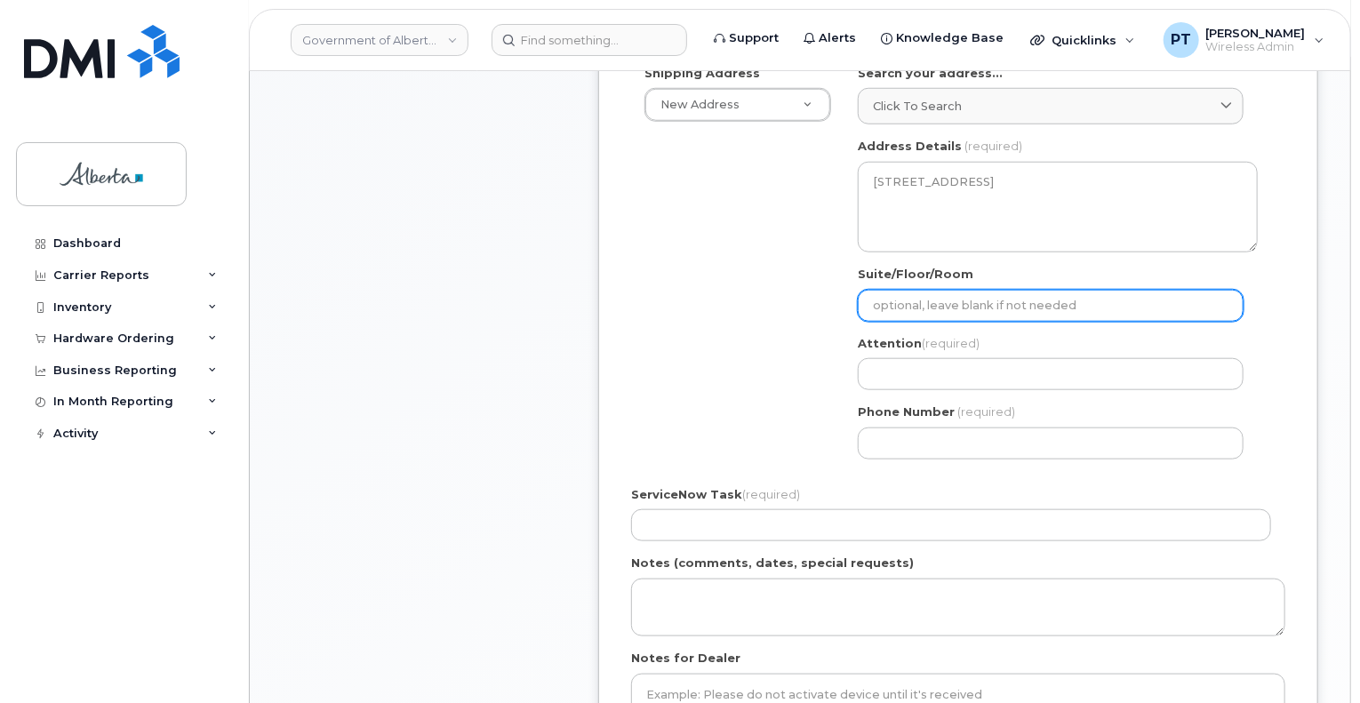
drag, startPoint x: 974, startPoint y: 294, endPoint x: 963, endPoint y: 300, distance: 12.3
click at [974, 294] on input "Suite/Floor/Room" at bounding box center [1051, 306] width 386 height 32
type input "Main Floor"
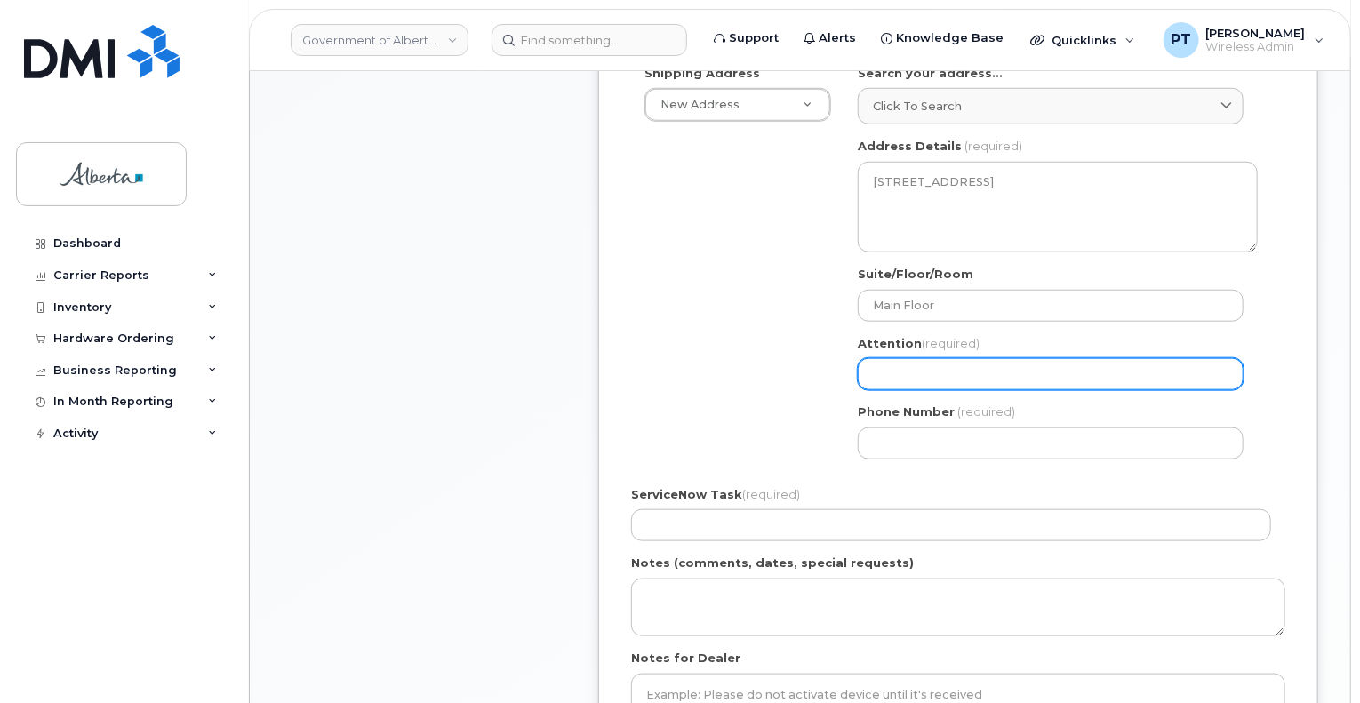
click at [926, 358] on input "Attention (required)" at bounding box center [1051, 374] width 386 height 32
click at [967, 361] on input "Attention (required)" at bounding box center [1051, 374] width 386 height 32
paste input "[PERSON_NAME]"
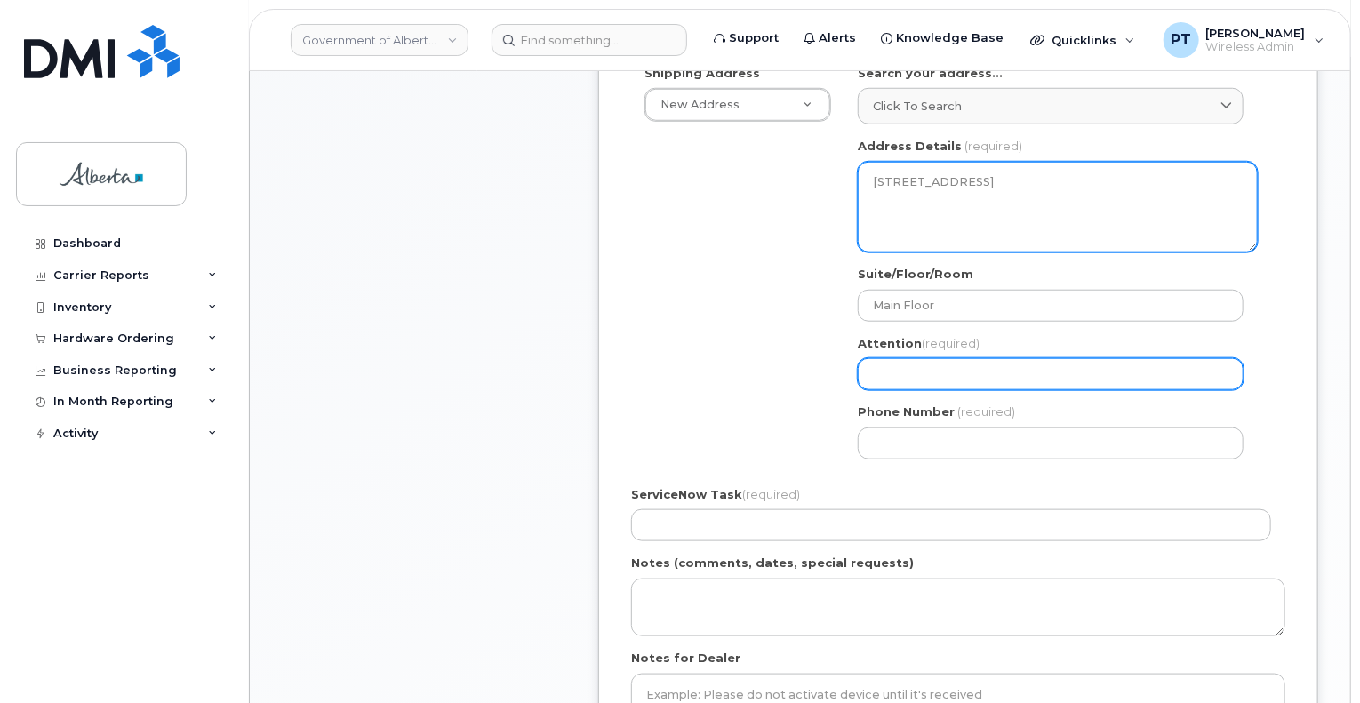
select select
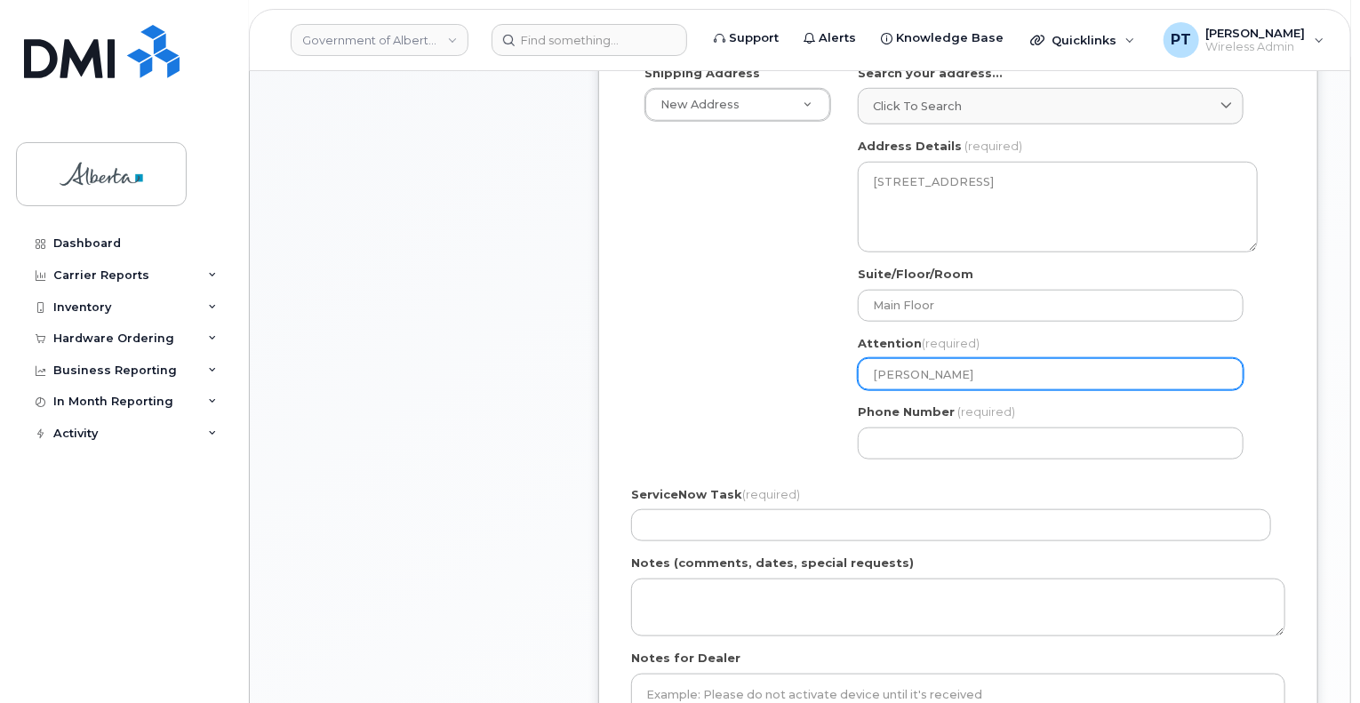
type input "[PERSON_NAME]"
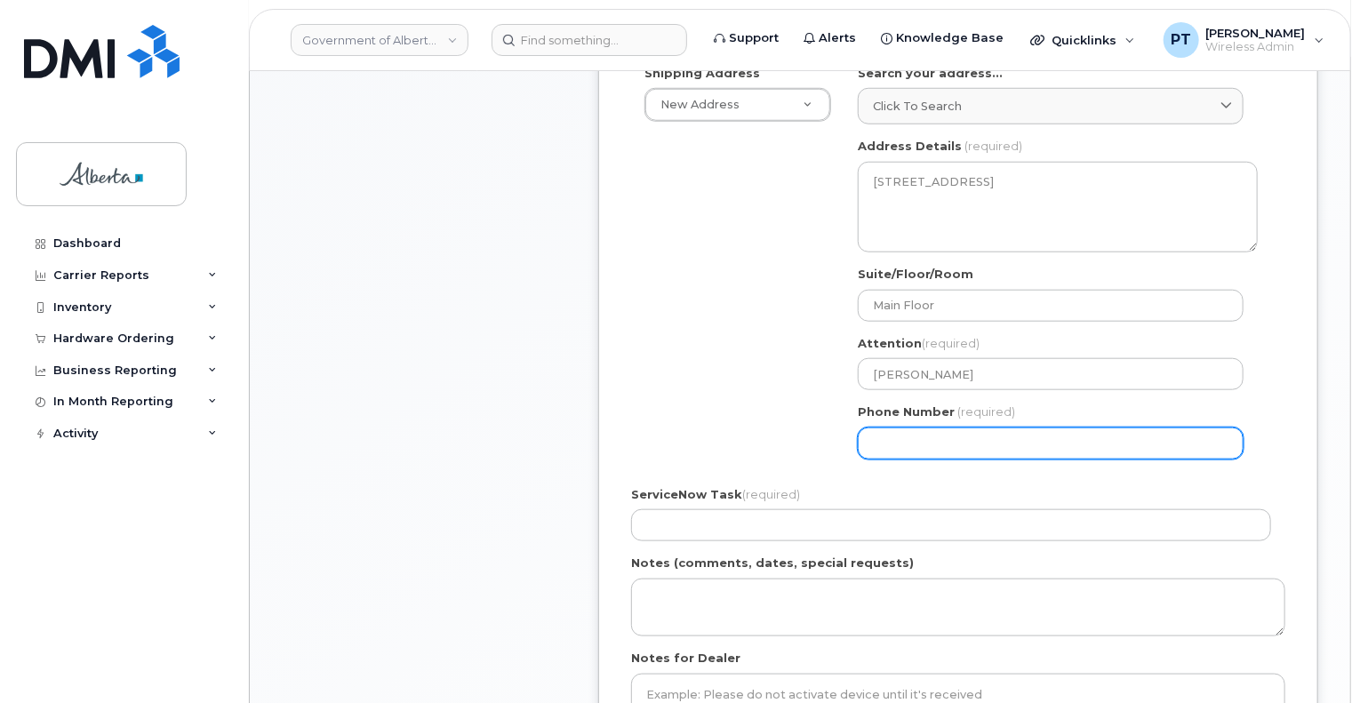
click at [993, 427] on input "Phone Number" at bounding box center [1051, 443] width 386 height 32
paste input "7804279741"
select select
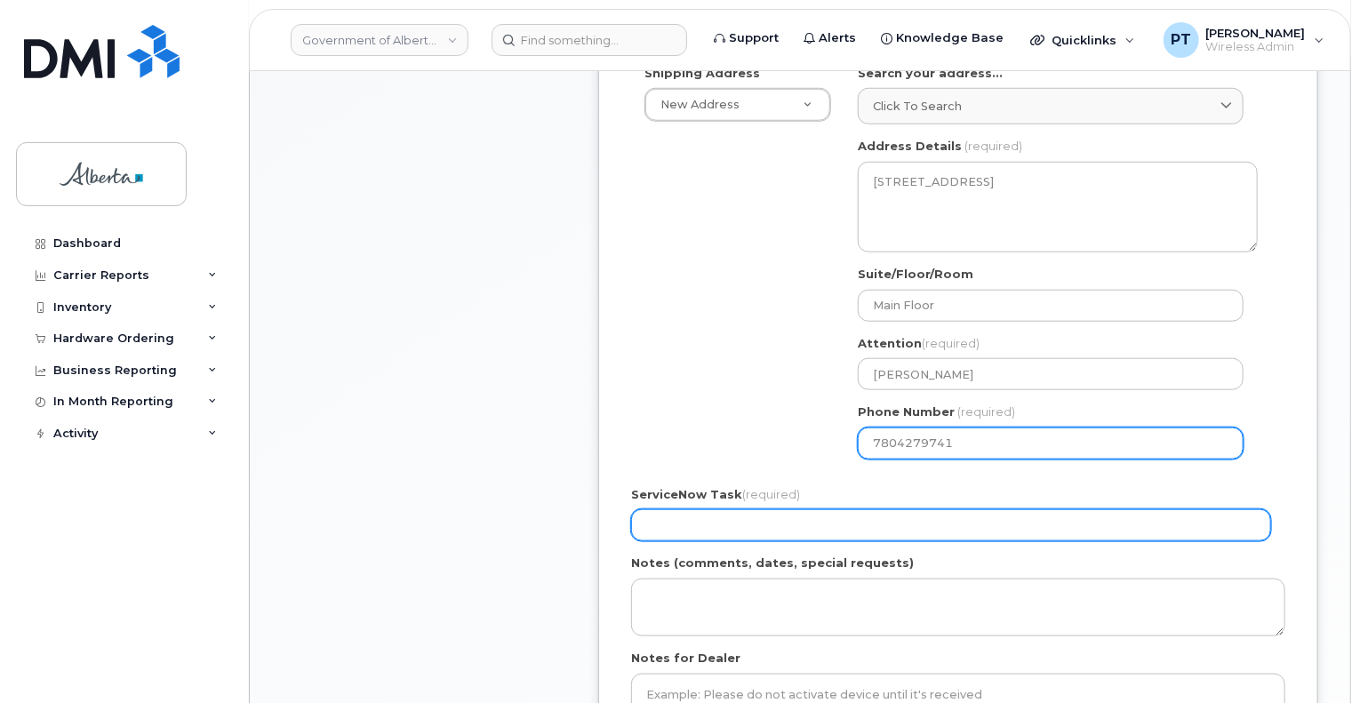
type input "7804279741"
click at [782, 509] on input "ServiceNow Task (required)" at bounding box center [951, 525] width 640 height 32
click at [754, 515] on input "ServiceNow Task (required)" at bounding box center [951, 525] width 640 height 32
paste input "SCTASK0850441"
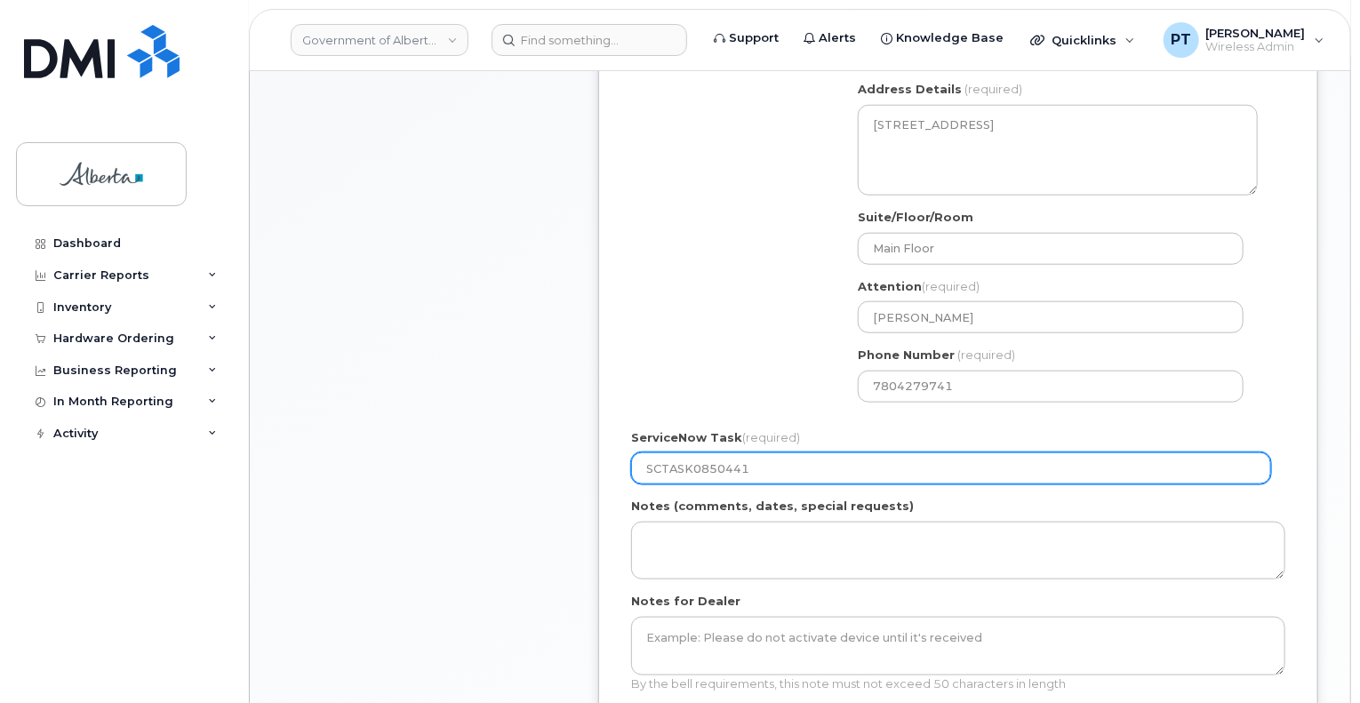
scroll to position [800, 0]
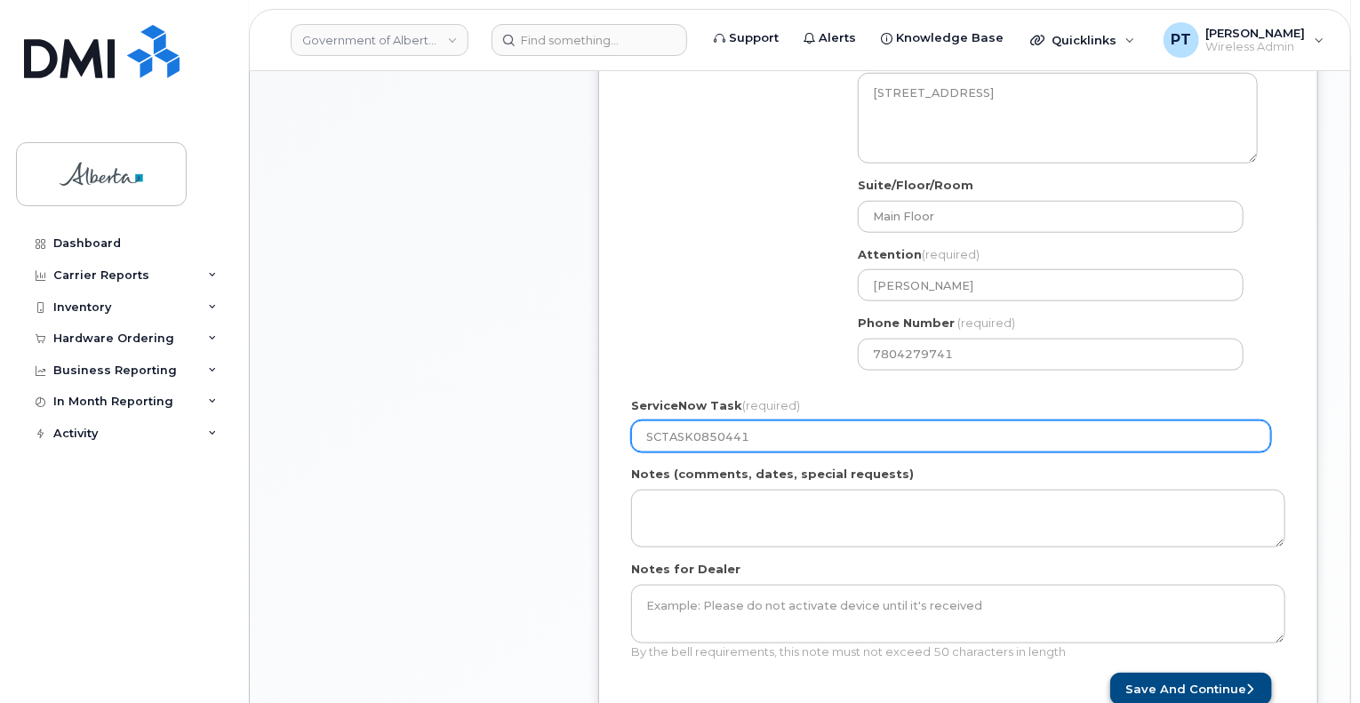
type input "SCTASK0850441"
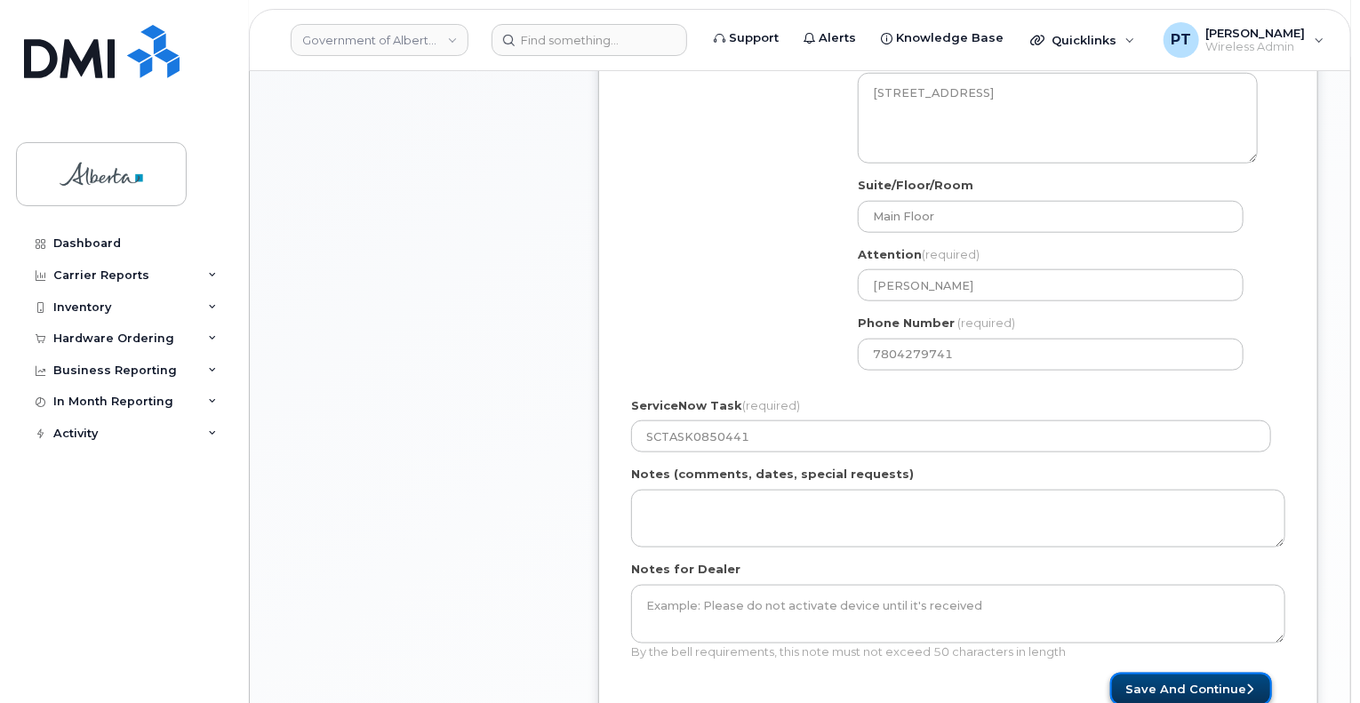
click at [1198, 673] on button "Save and Continue" at bounding box center [1191, 689] width 162 height 33
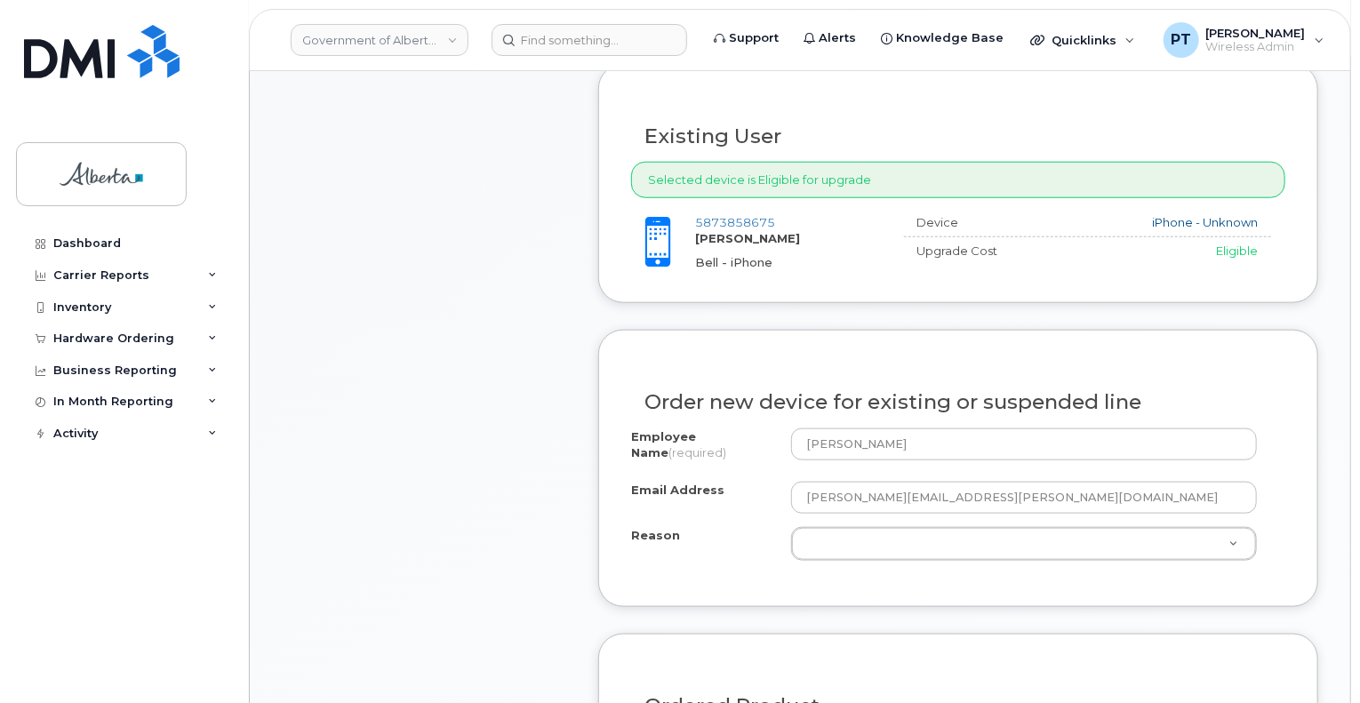
scroll to position [889, 0]
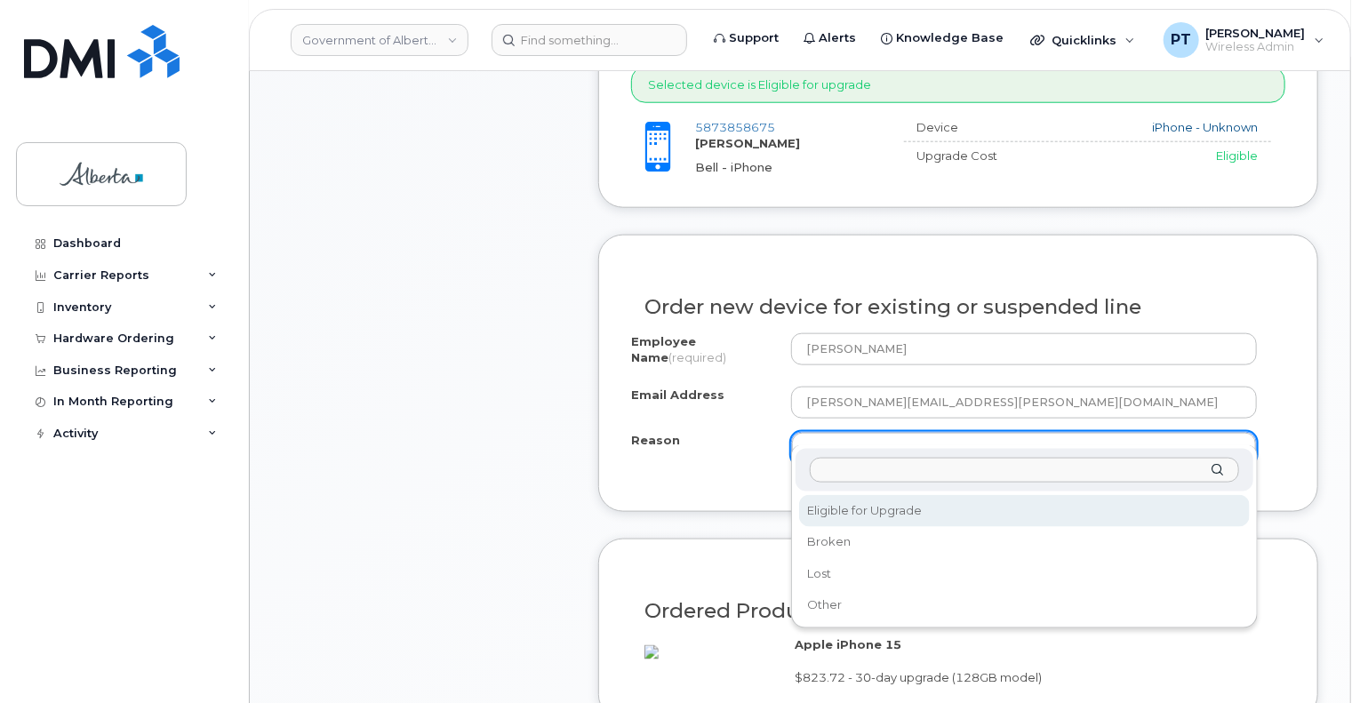
select select "eligible_for_upgrade"
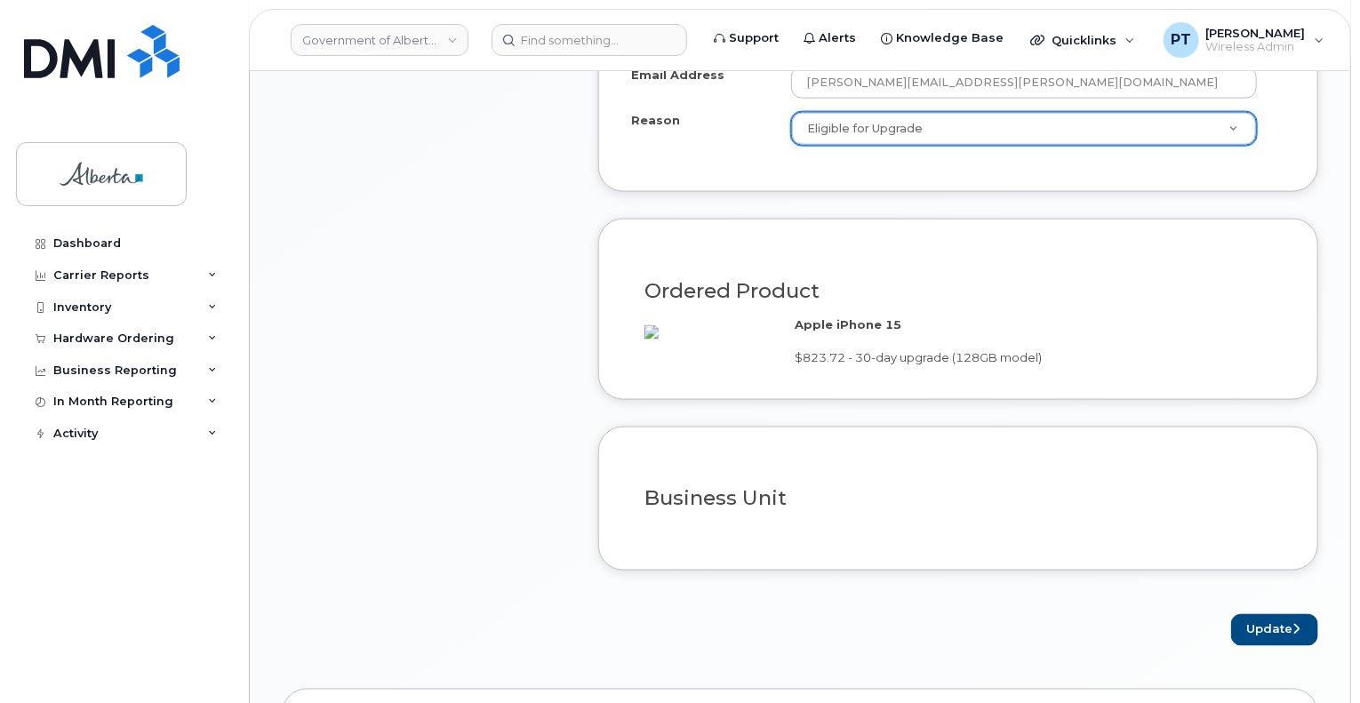
scroll to position [1244, 0]
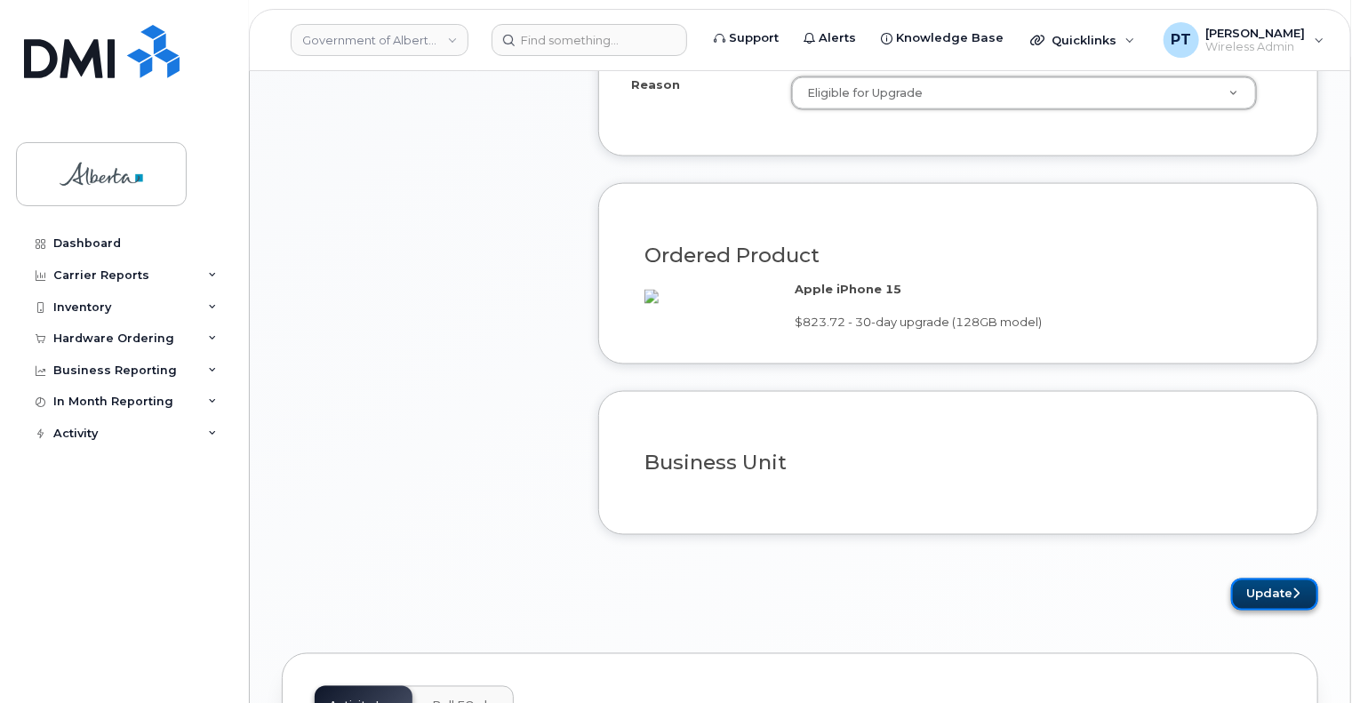
click at [1255, 611] on button "Update" at bounding box center [1274, 595] width 87 height 33
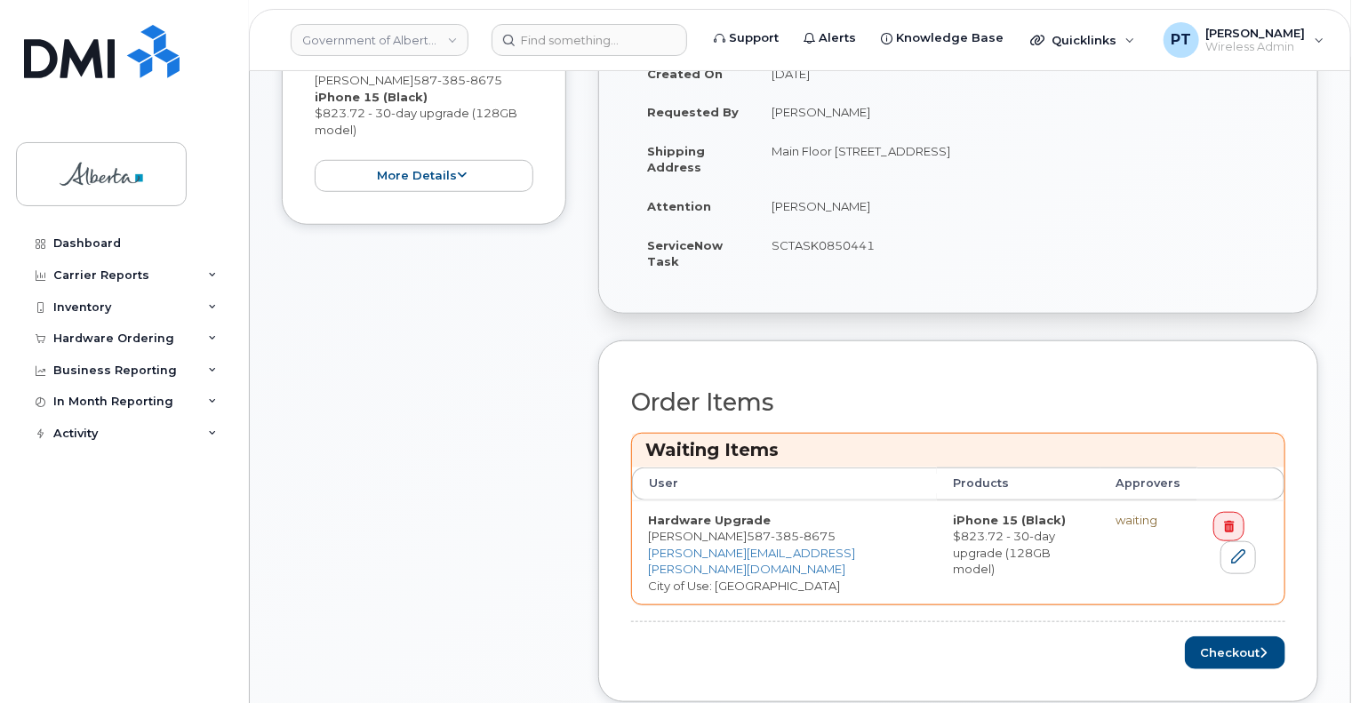
scroll to position [622, 0]
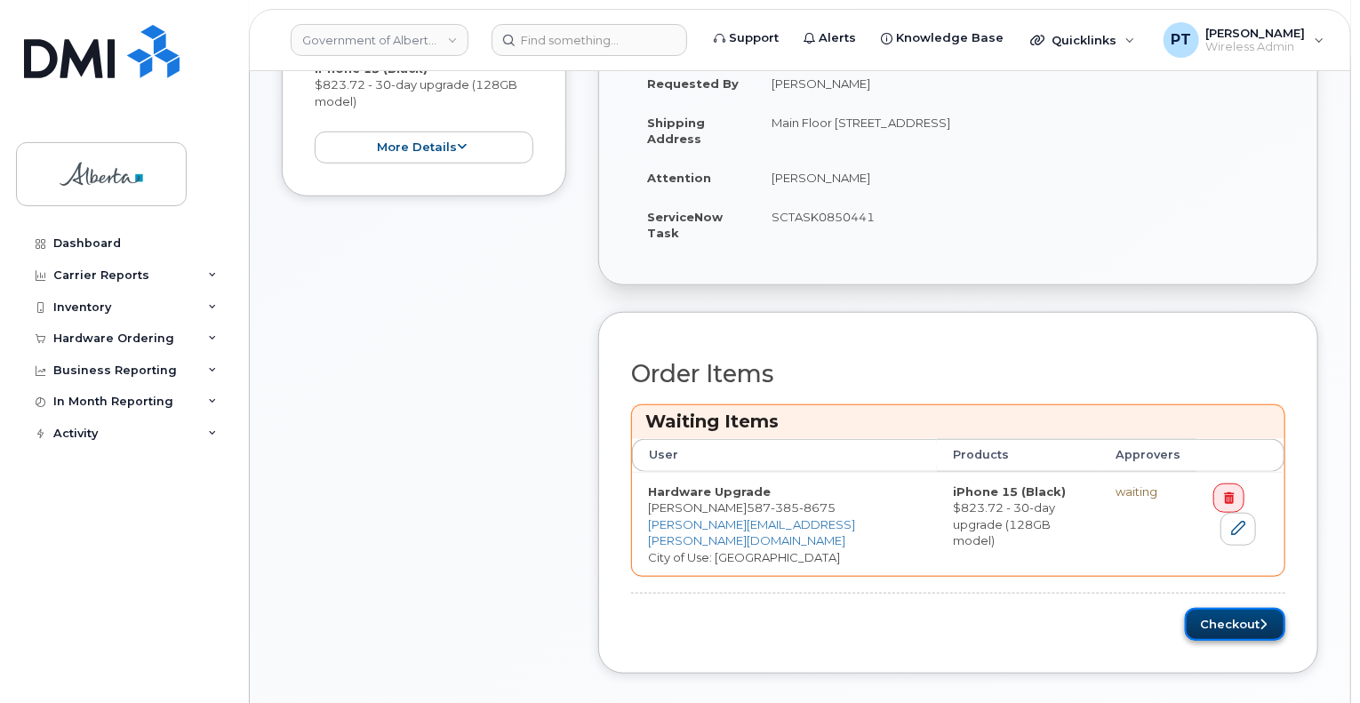
click at [1211, 608] on button "Checkout" at bounding box center [1235, 624] width 100 height 33
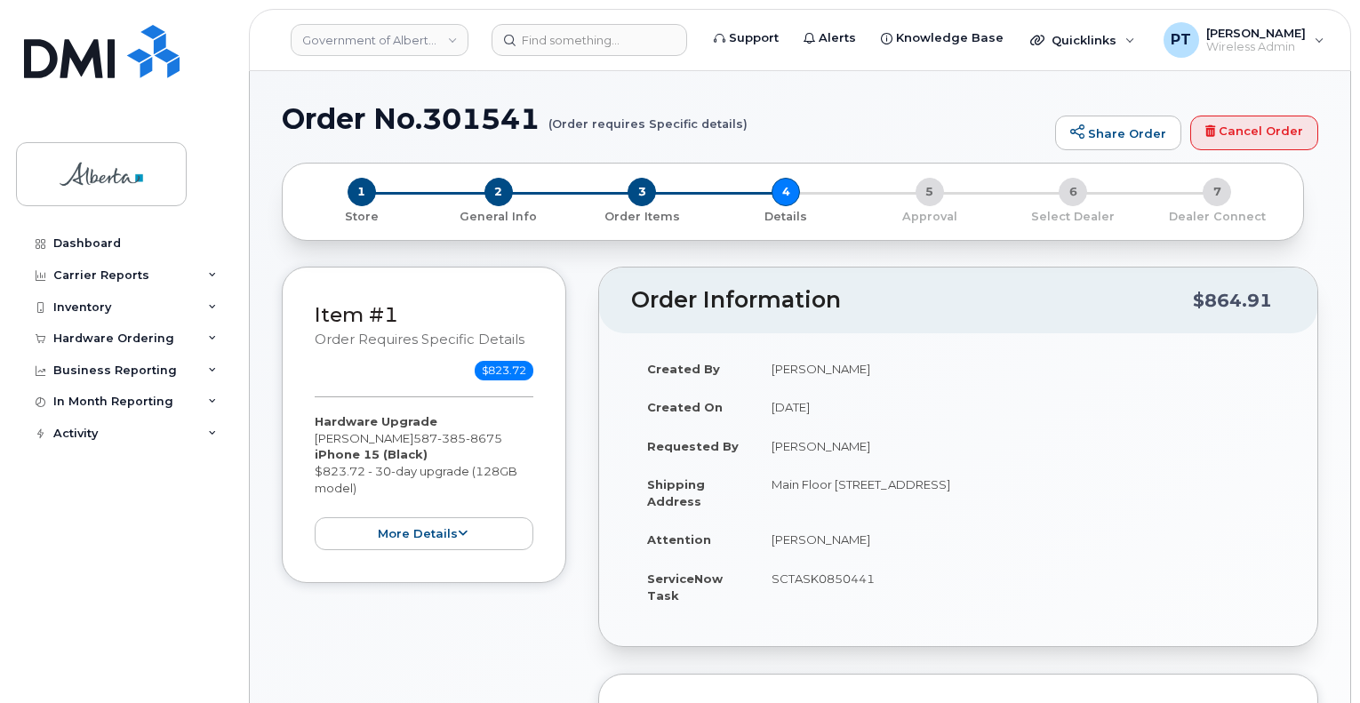
select select
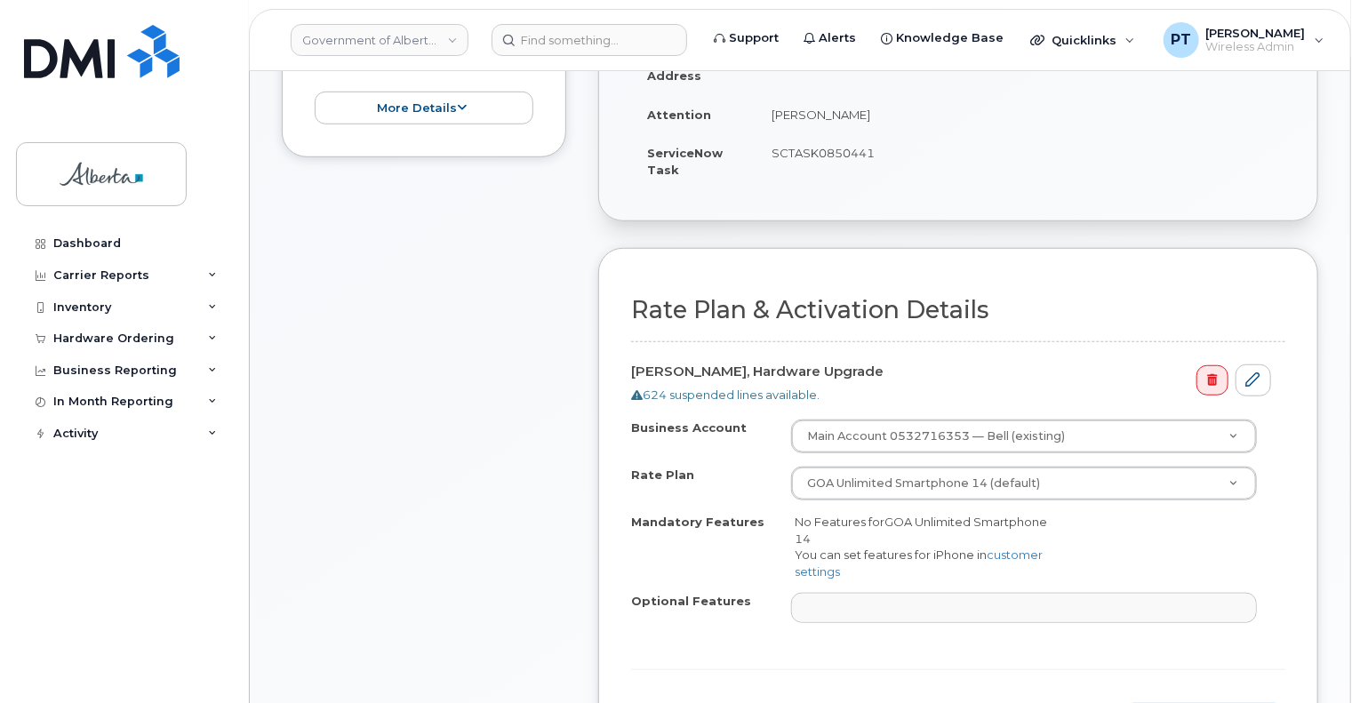
scroll to position [622, 0]
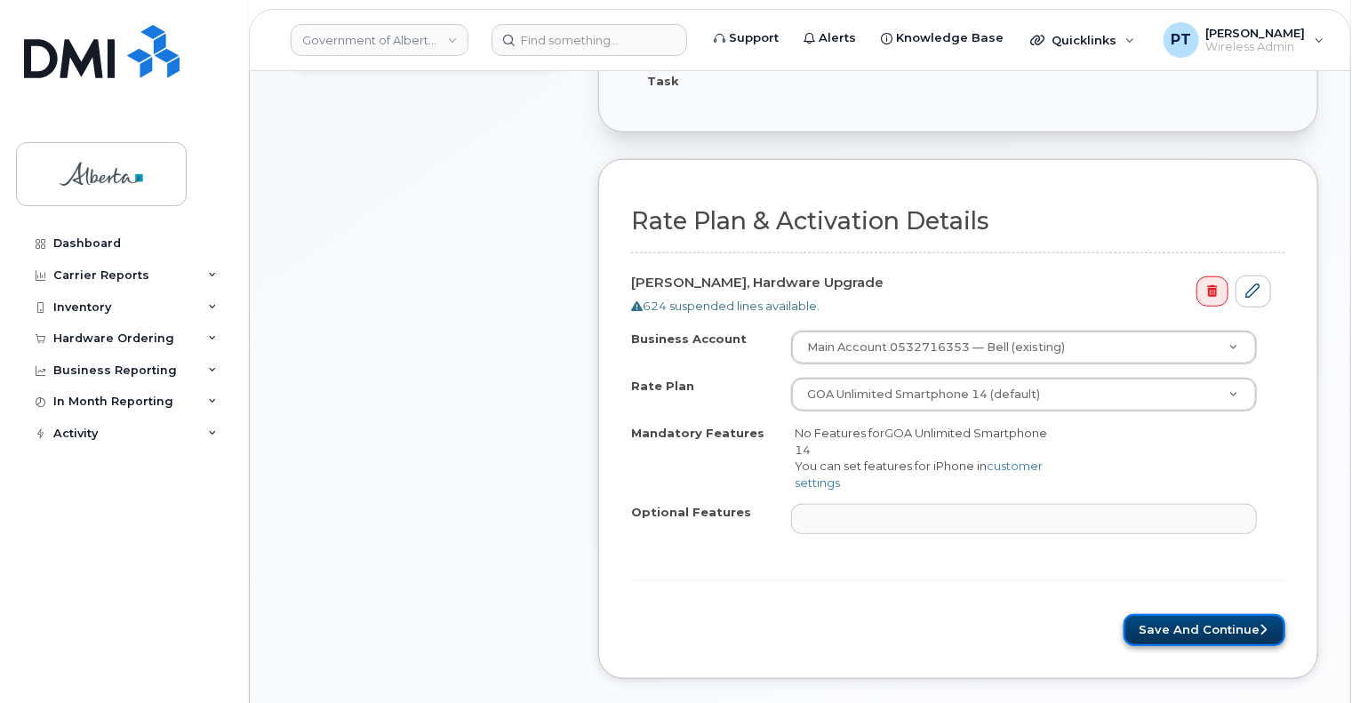
click at [1177, 614] on button "Save and Continue" at bounding box center [1204, 630] width 162 height 33
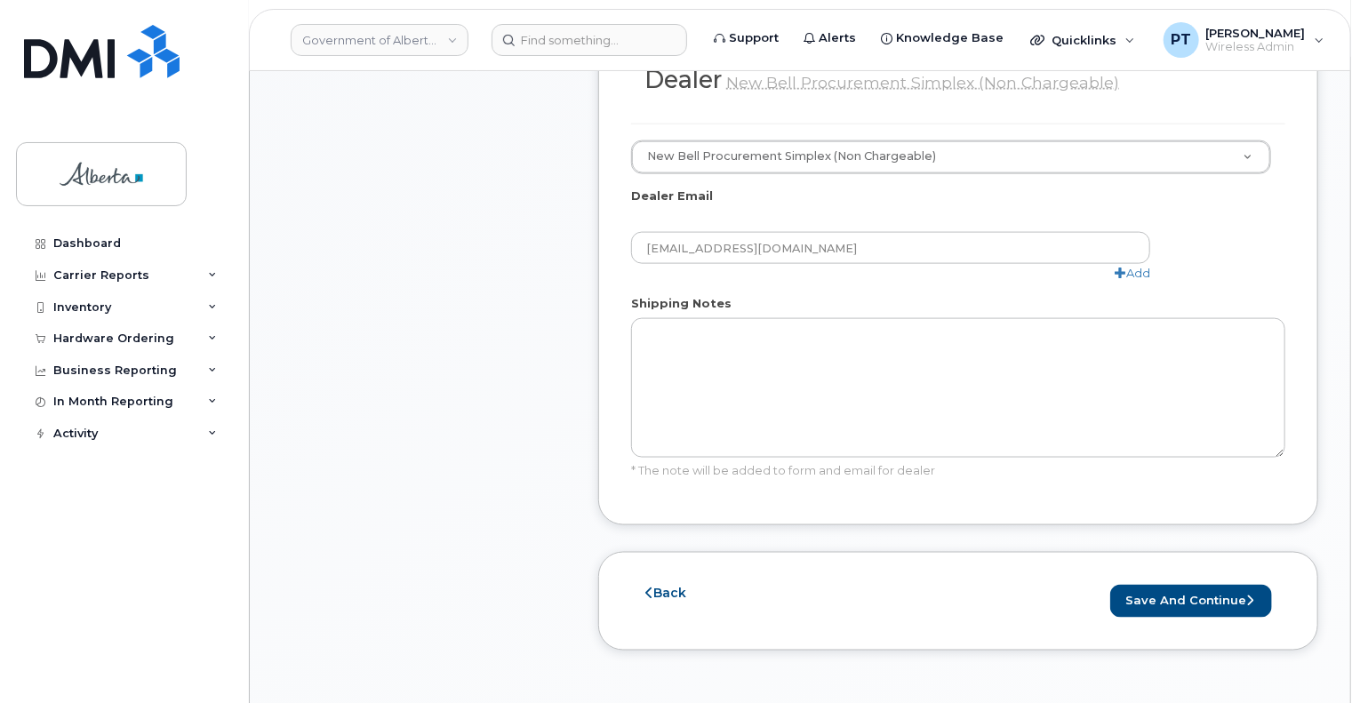
scroll to position [1155, 0]
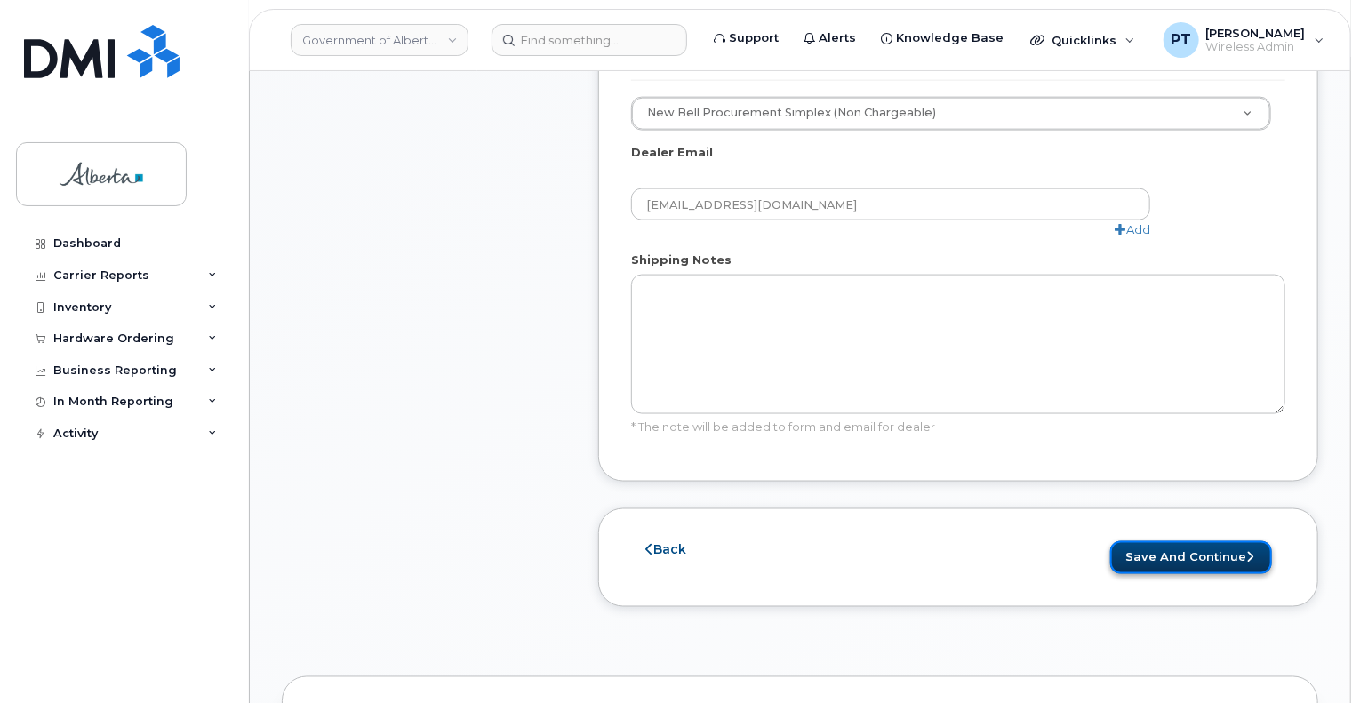
click at [1181, 541] on button "Save and Continue" at bounding box center [1191, 557] width 162 height 33
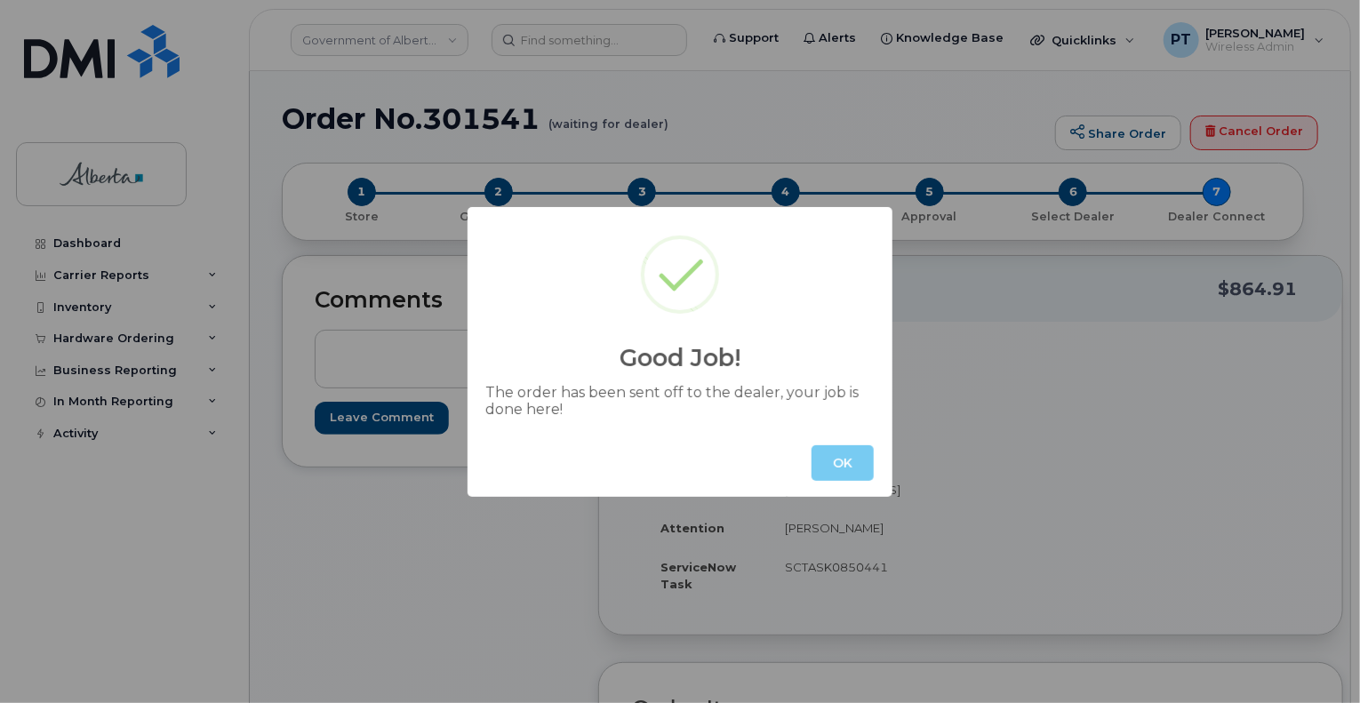
click at [832, 464] on button "OK" at bounding box center [842, 463] width 62 height 36
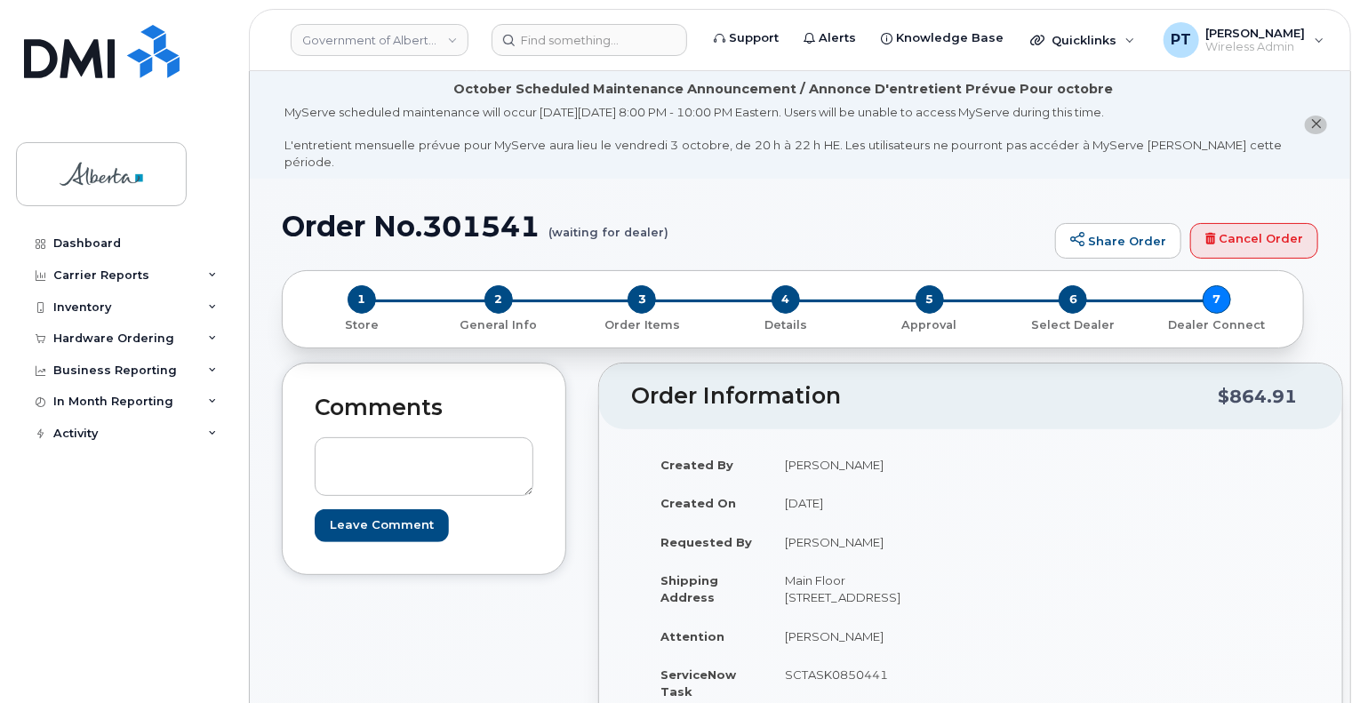
click at [477, 216] on h1 "Order No.301541 (waiting for dealer)" at bounding box center [664, 226] width 764 height 31
click at [476, 216] on h1 "Order No.301541 (waiting for dealer)" at bounding box center [664, 226] width 764 height 31
copy h1 "301541"
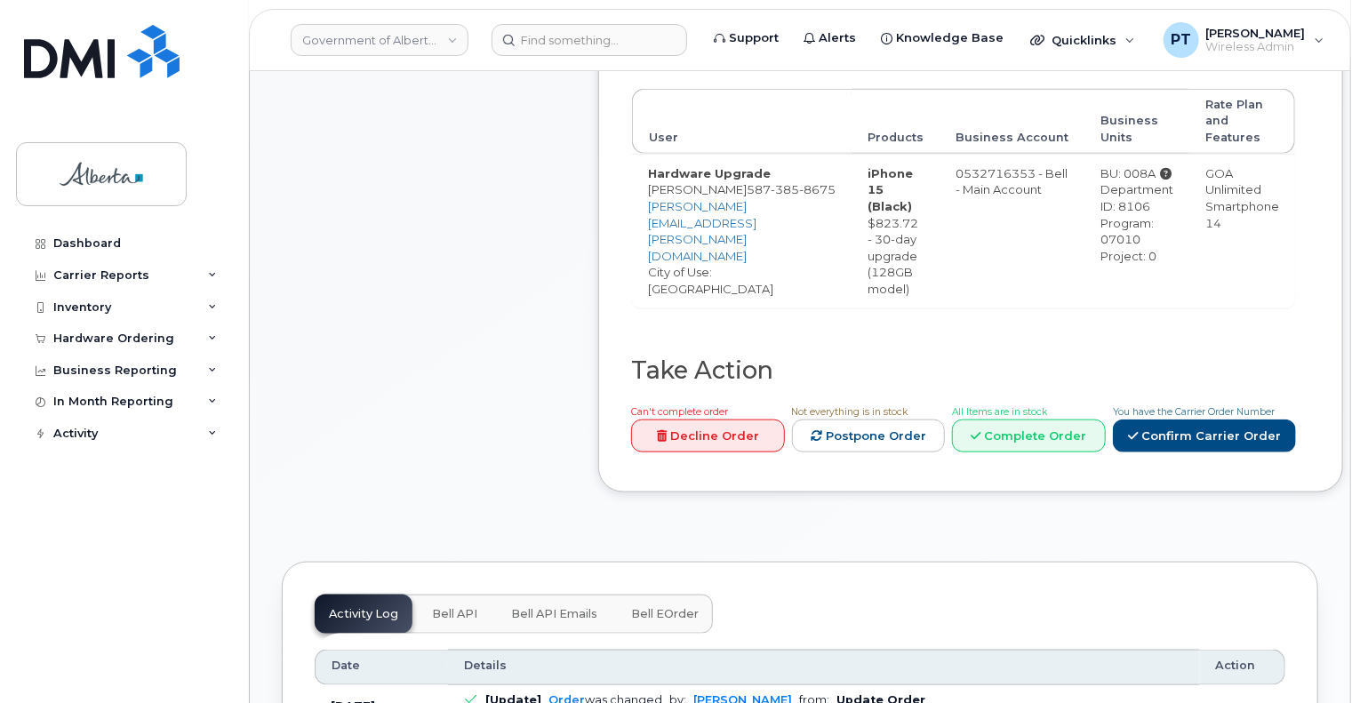
scroll to position [889, 0]
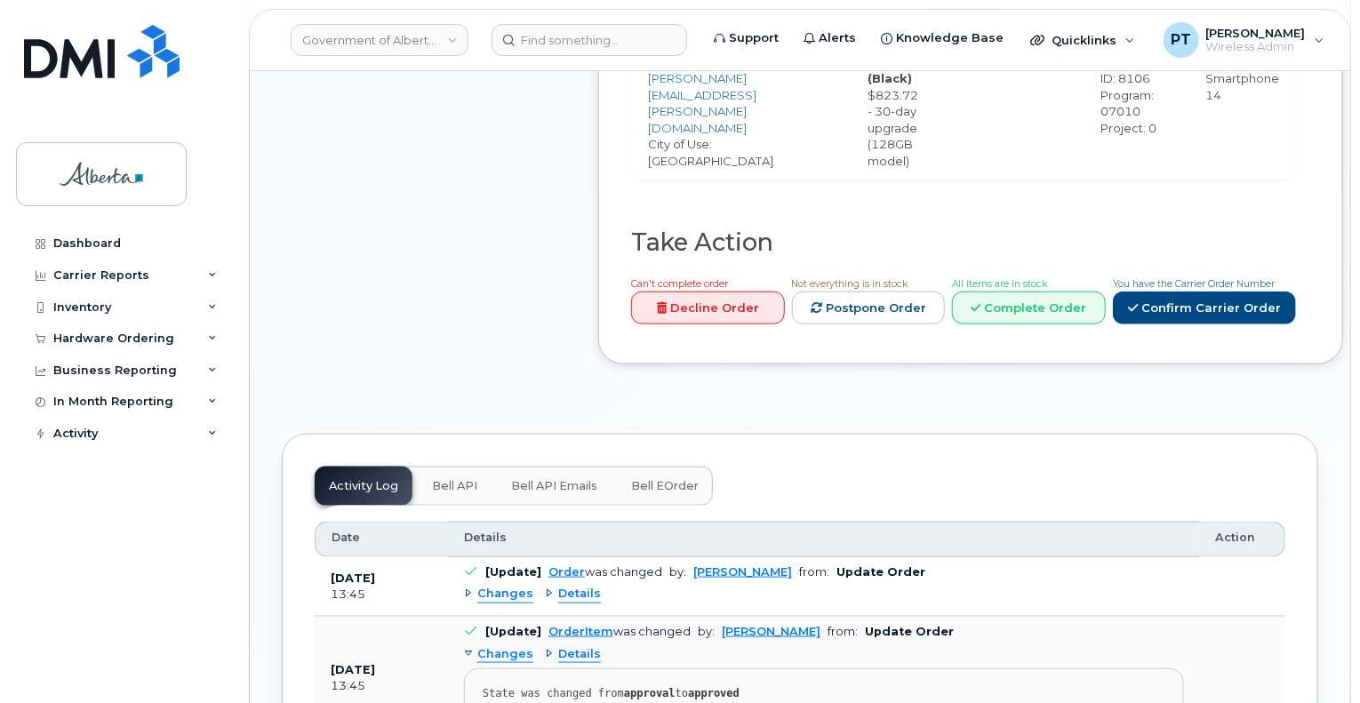
click at [454, 482] on span "Bell API" at bounding box center [454, 486] width 45 height 14
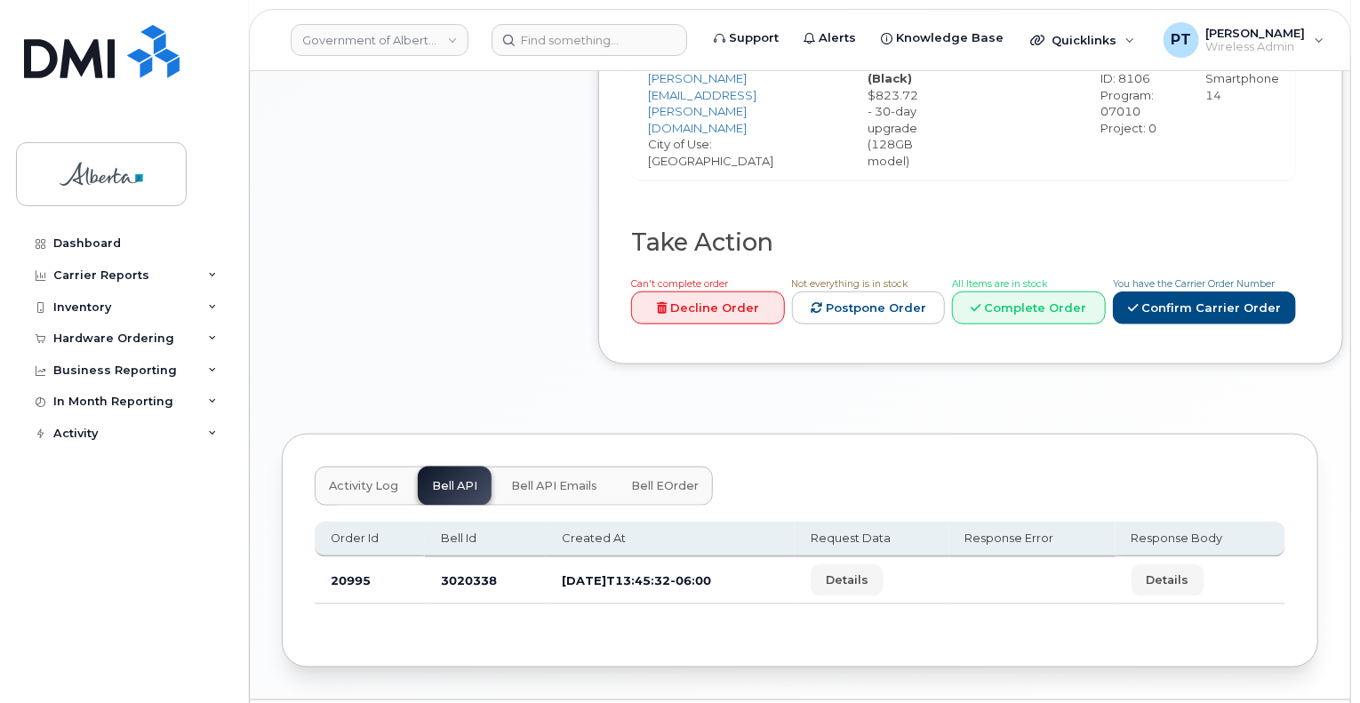
click at [466, 579] on td "3020338" at bounding box center [485, 580] width 121 height 47
copy td "3020338"
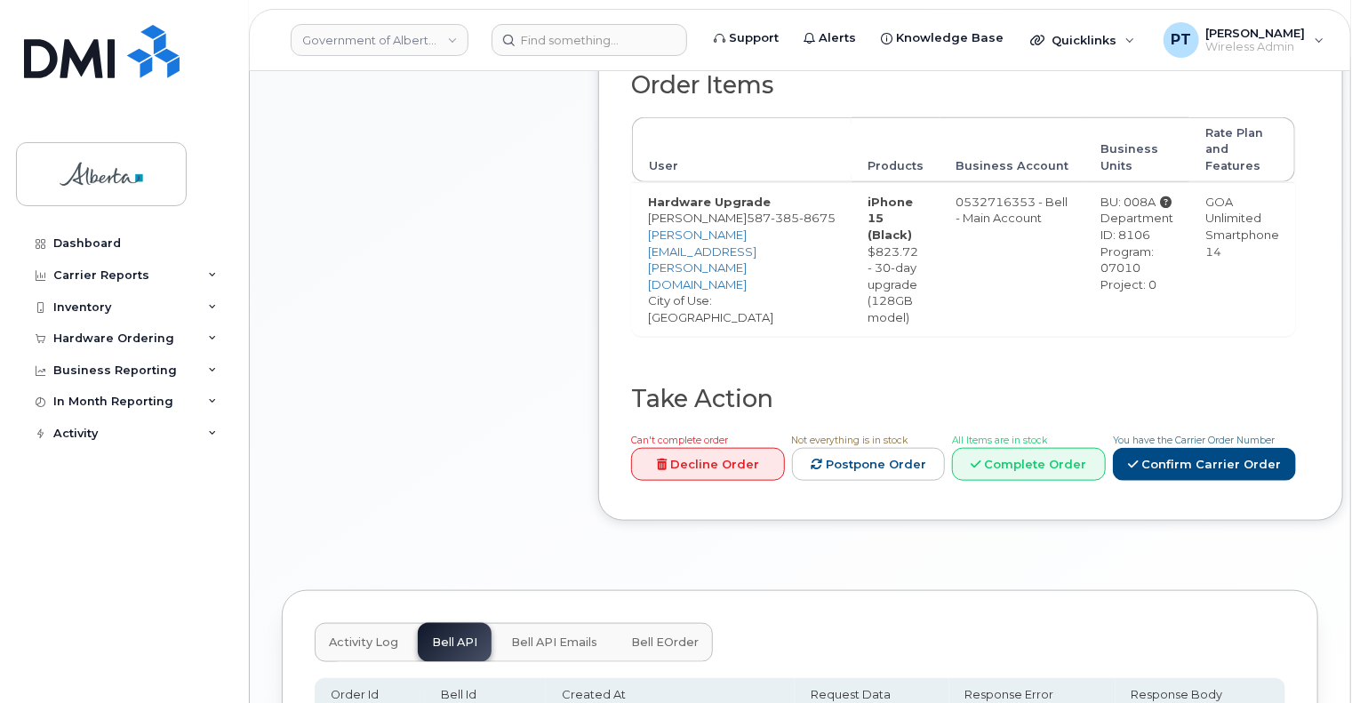
scroll to position [711, 0]
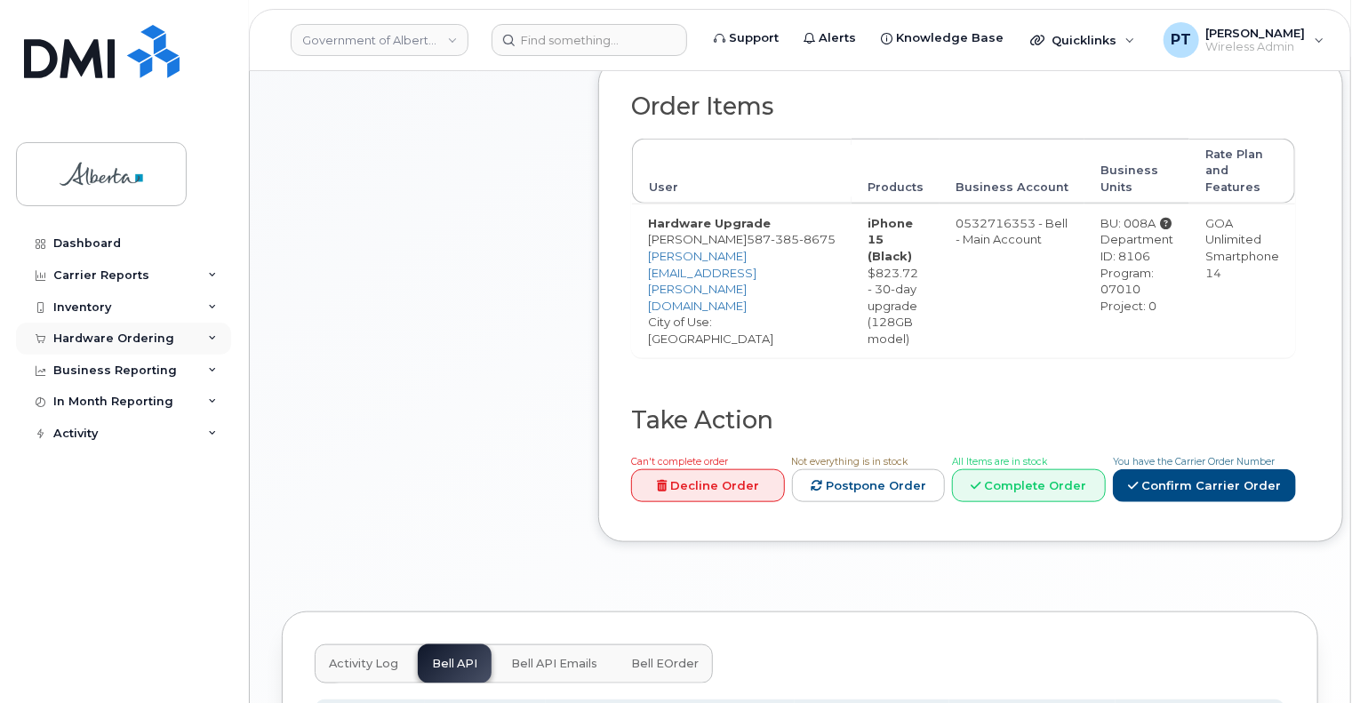
click at [102, 344] on div "Hardware Ordering" at bounding box center [113, 339] width 121 height 14
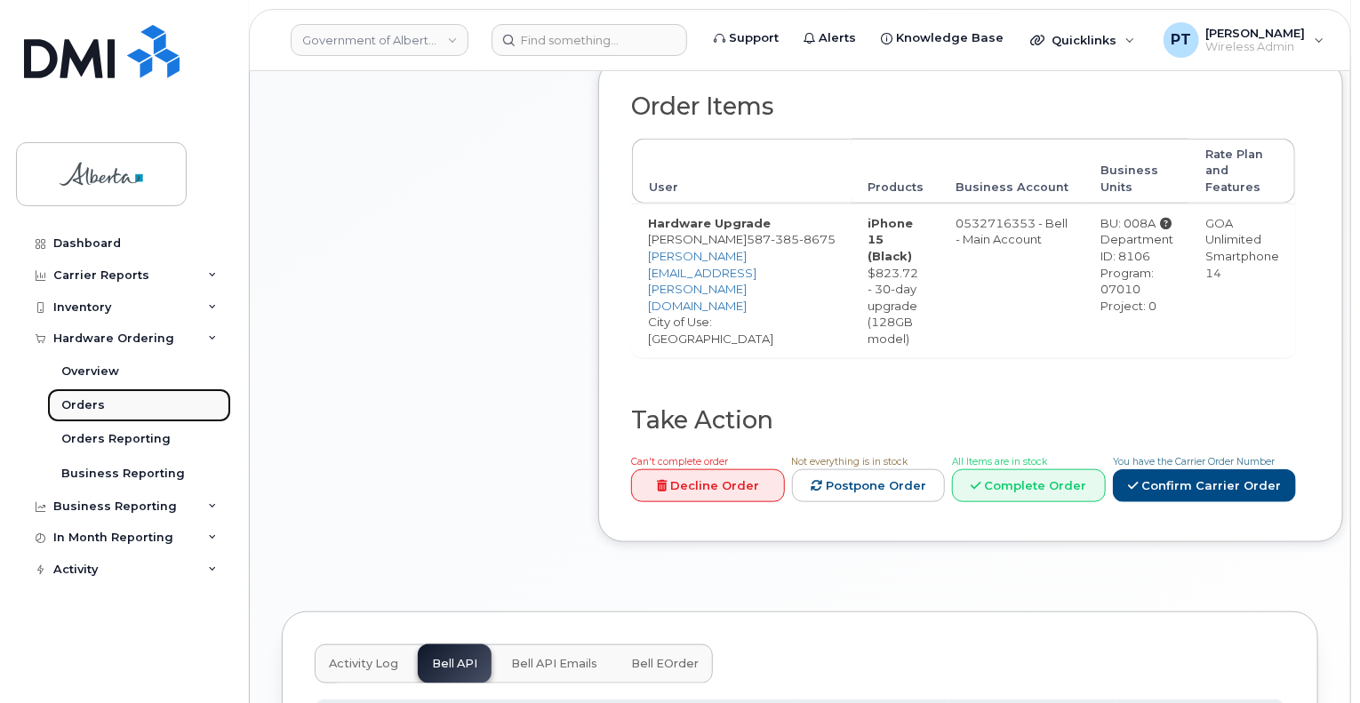
click at [92, 401] on div "Orders" at bounding box center [83, 405] width 44 height 16
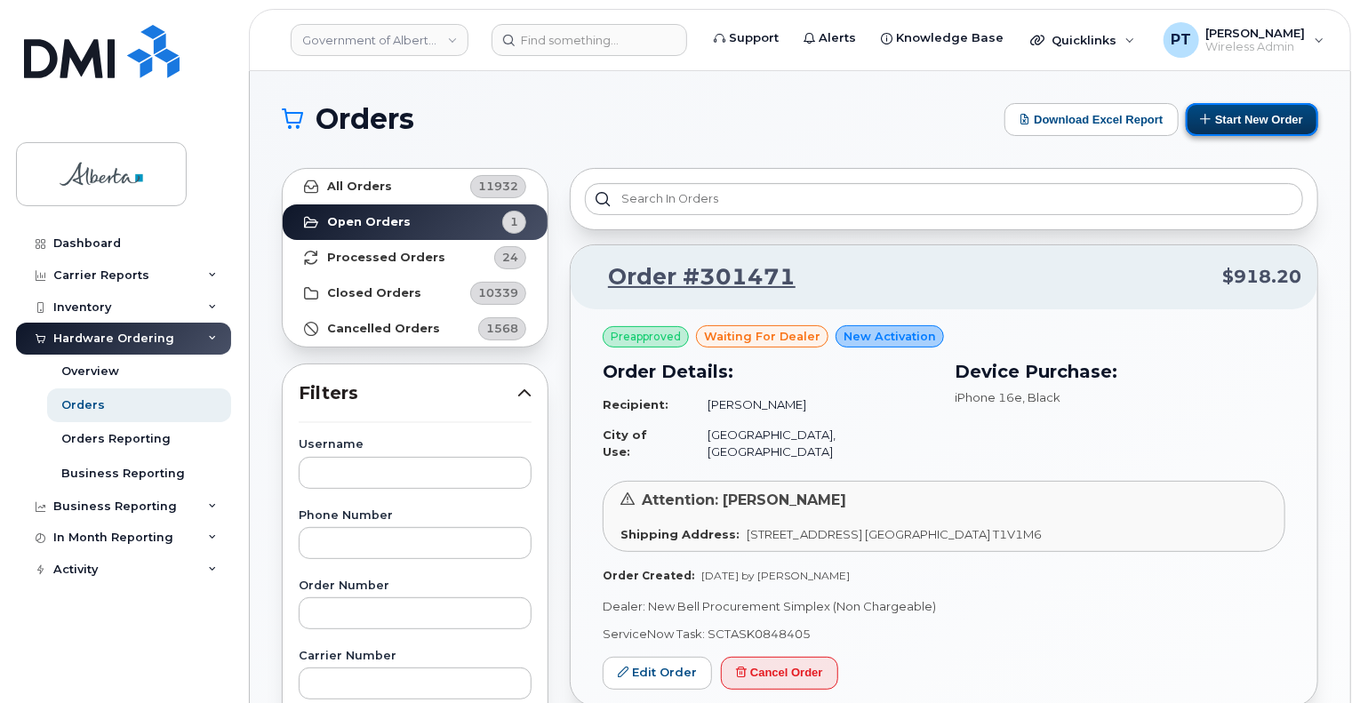
click at [1287, 116] on button "Start New Order" at bounding box center [1252, 119] width 132 height 33
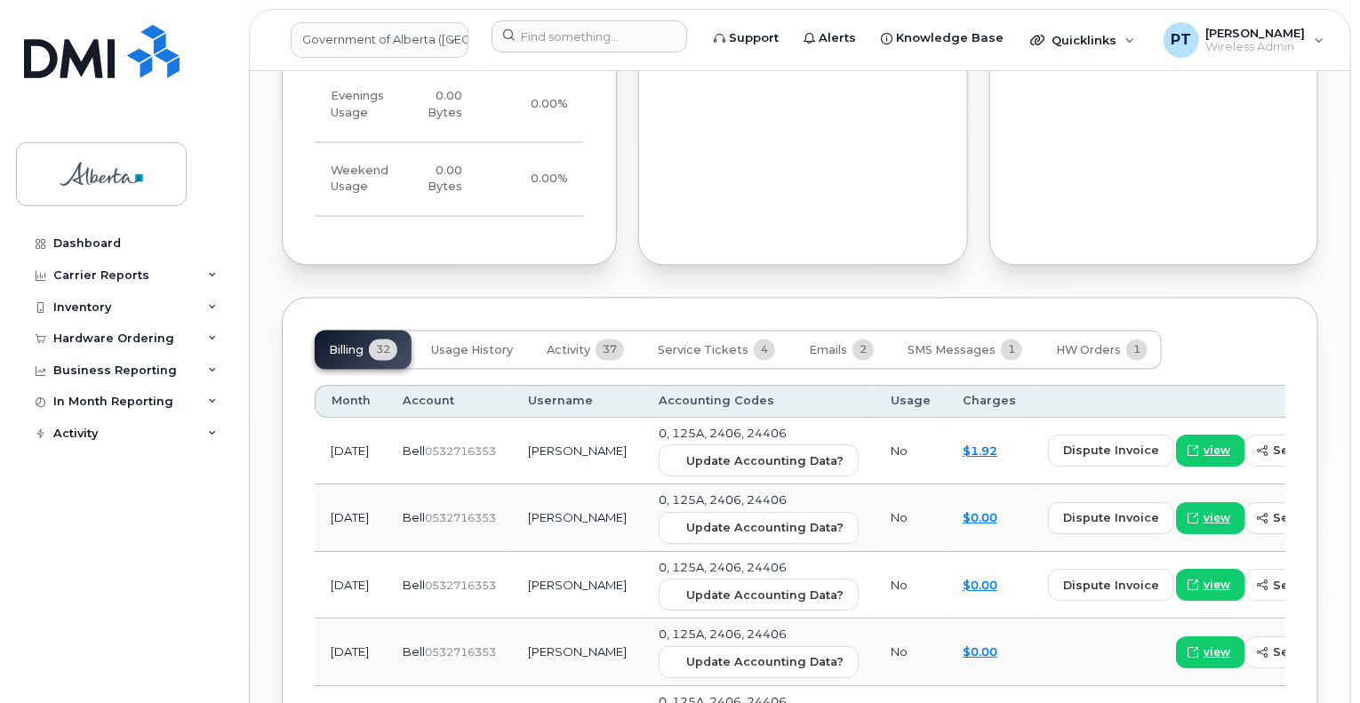
scroll to position [1689, 0]
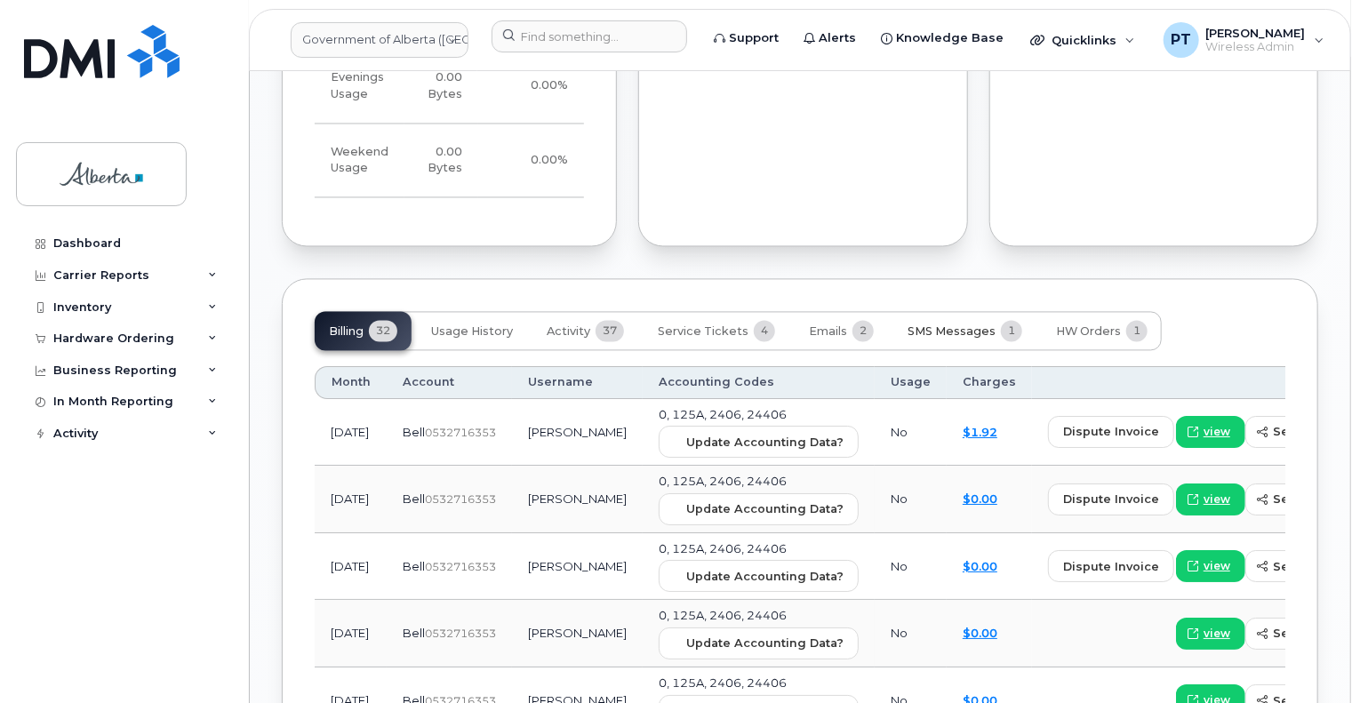
click at [936, 325] on span "SMS Messages" at bounding box center [951, 332] width 88 height 14
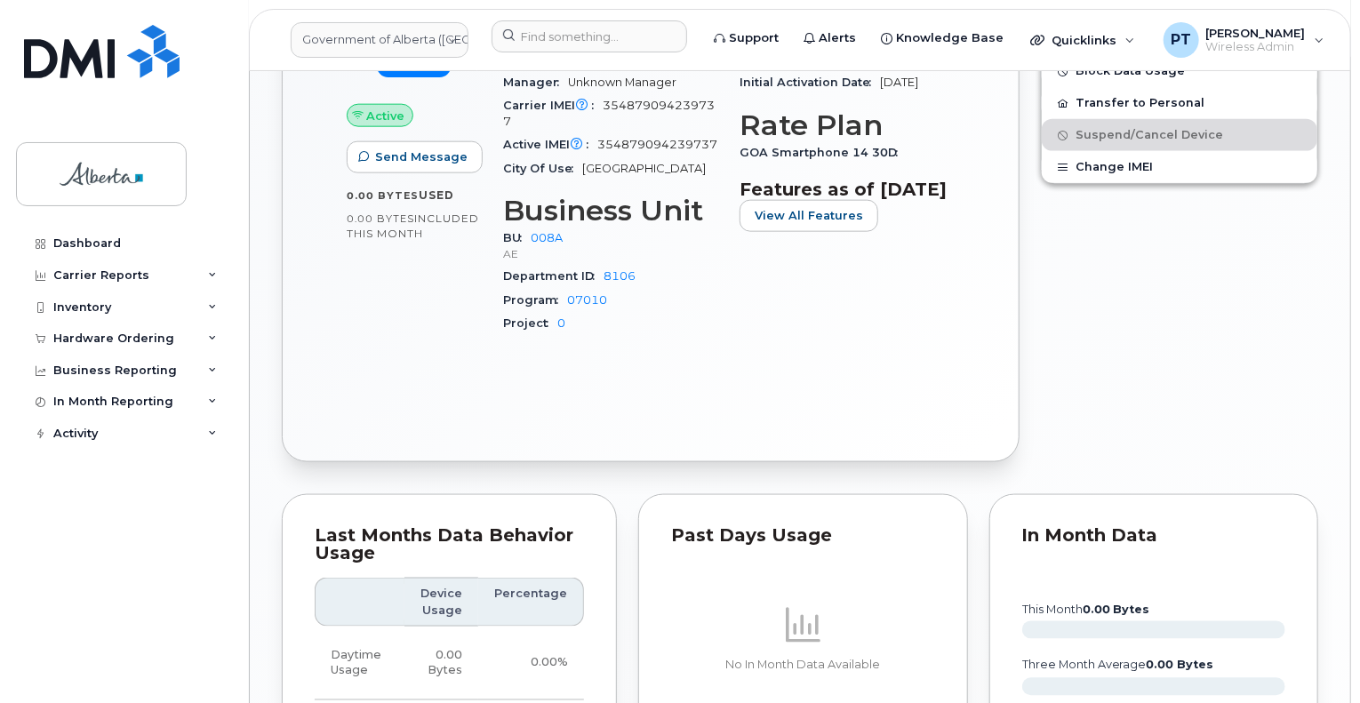
scroll to position [840, 0]
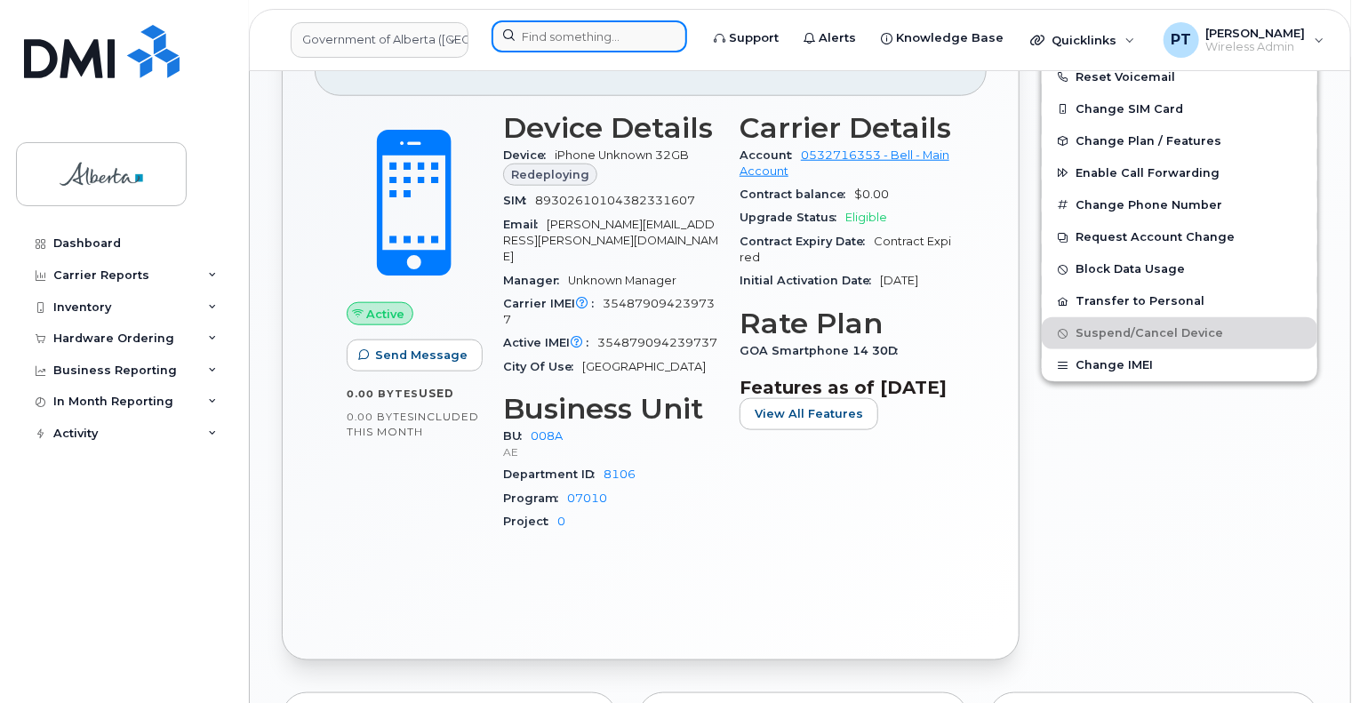
click at [559, 33] on input at bounding box center [589, 36] width 196 height 32
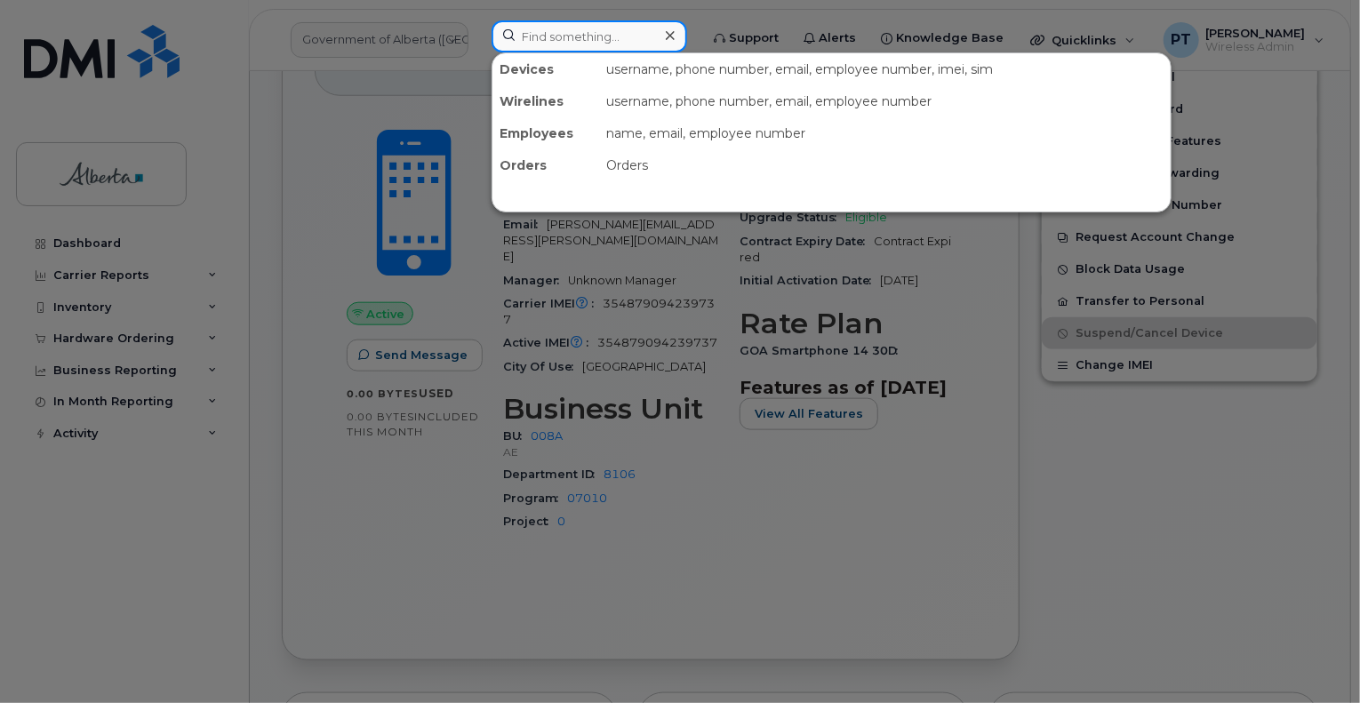
paste input "4037964106"
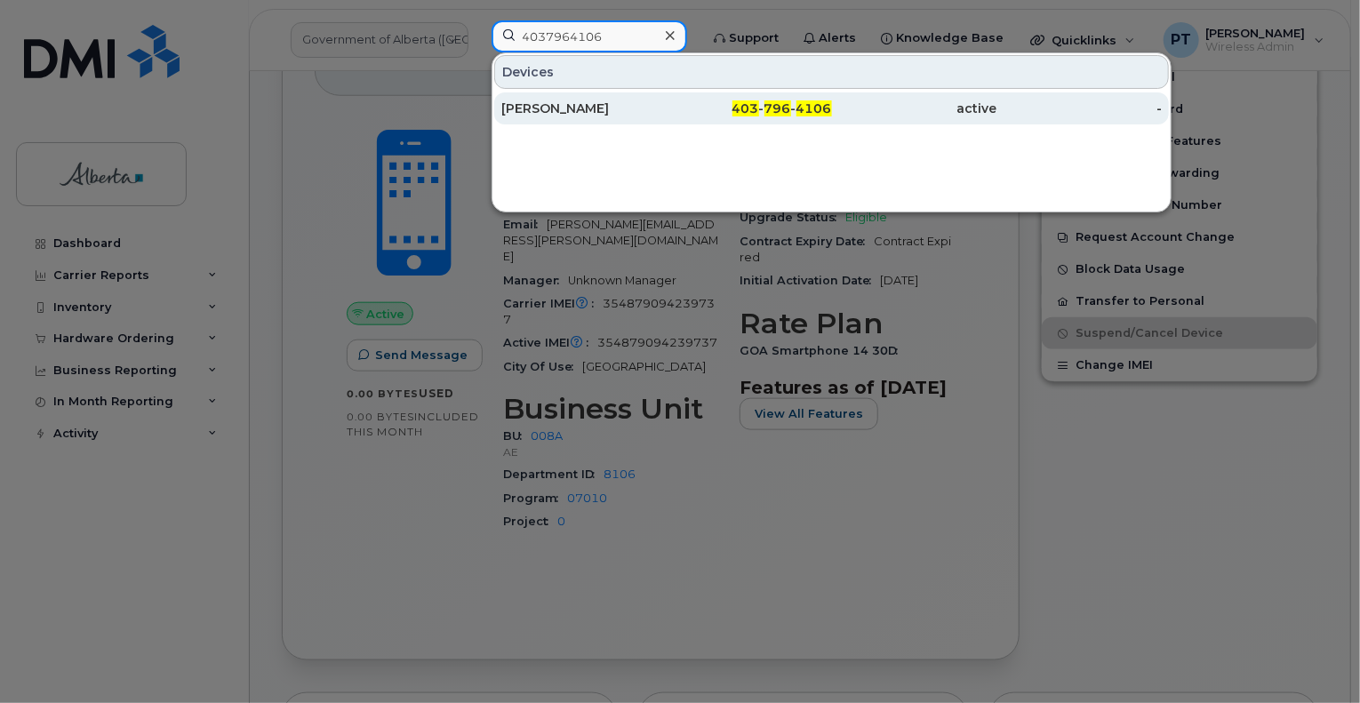
type input "4037964106"
click at [539, 102] on div "Natalie McCaskill" at bounding box center [583, 109] width 165 height 18
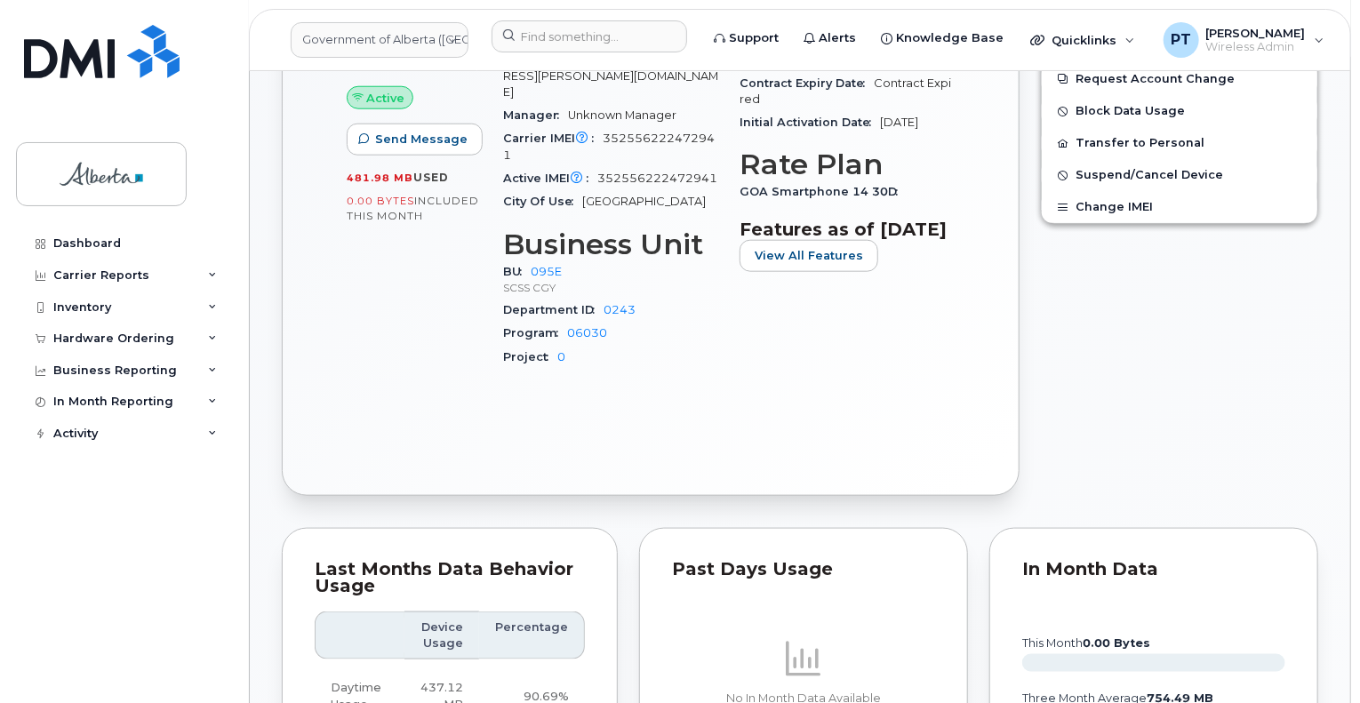
scroll to position [889, 0]
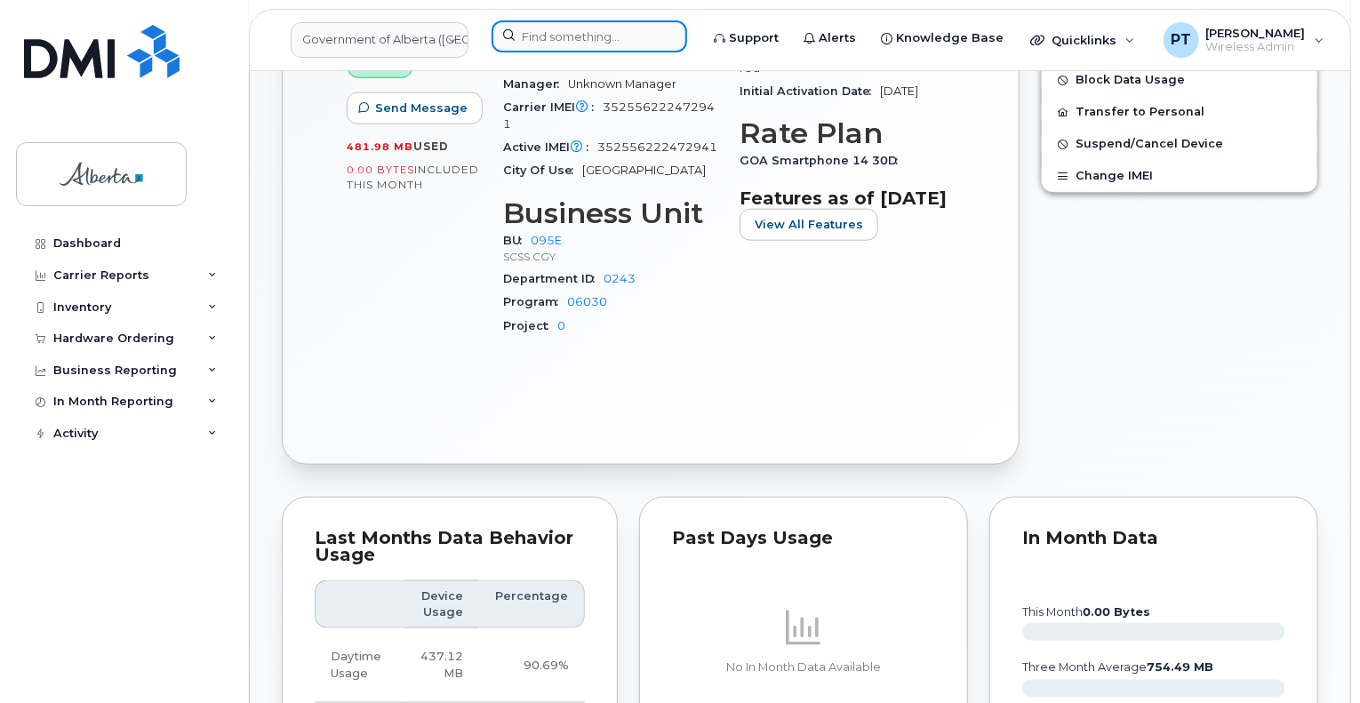
click at [611, 31] on input at bounding box center [589, 36] width 196 height 32
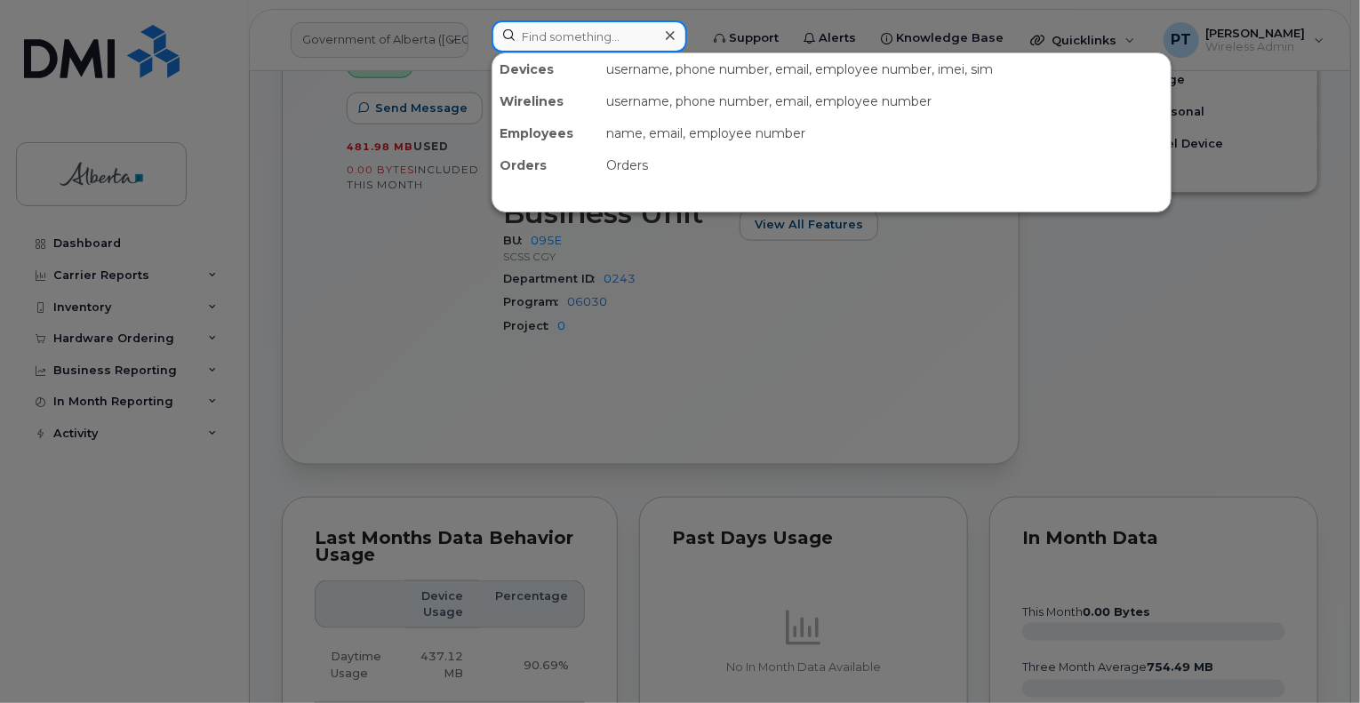
paste input "5875454471"
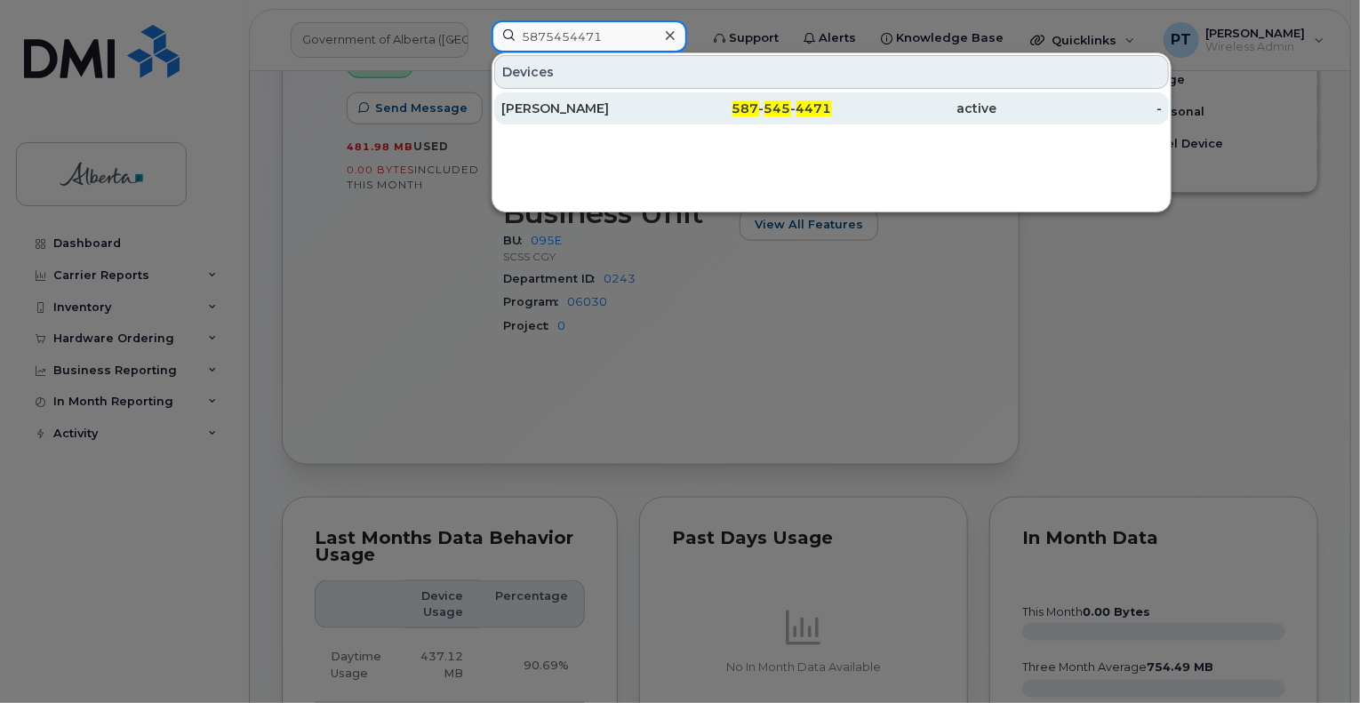
type input "5875454471"
click at [541, 105] on div "[PERSON_NAME]" at bounding box center [583, 109] width 165 height 18
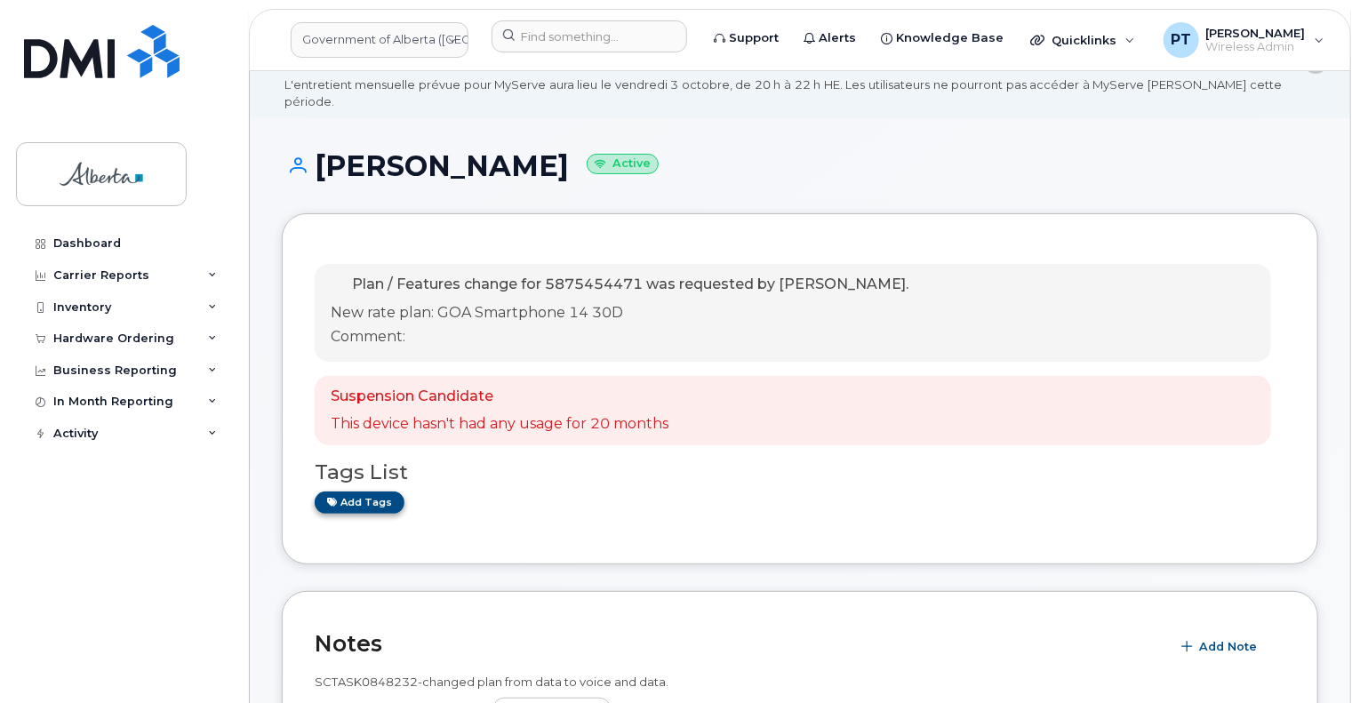
scroll to position [89, 0]
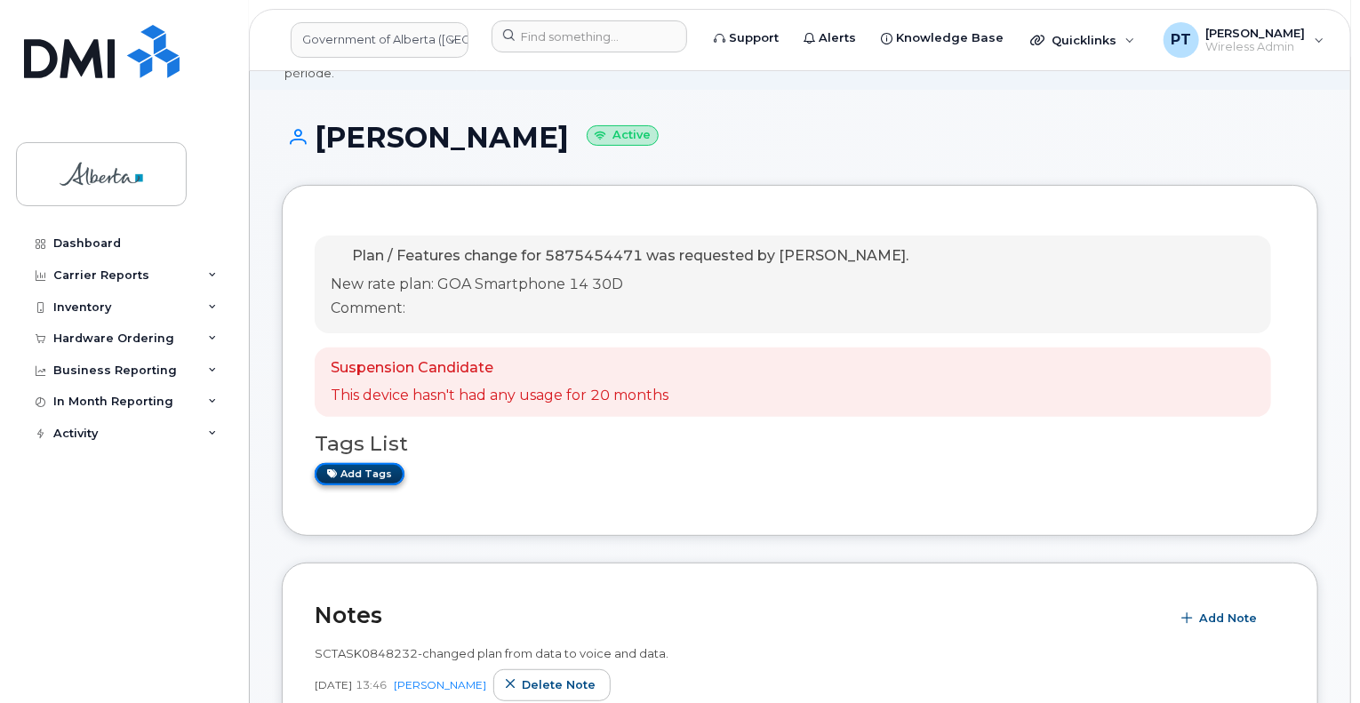
click at [364, 463] on link "Add tags" at bounding box center [360, 474] width 90 height 22
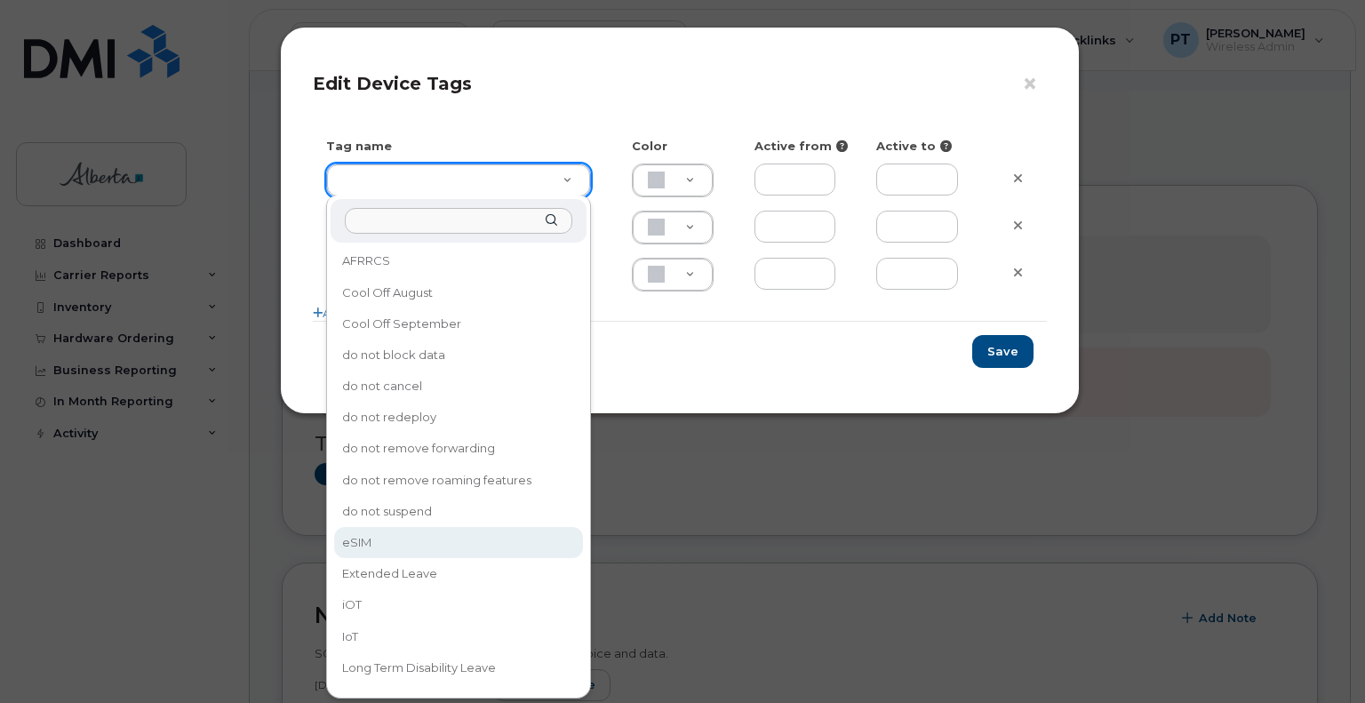
type input "eSIM"
type input "D6CDC1"
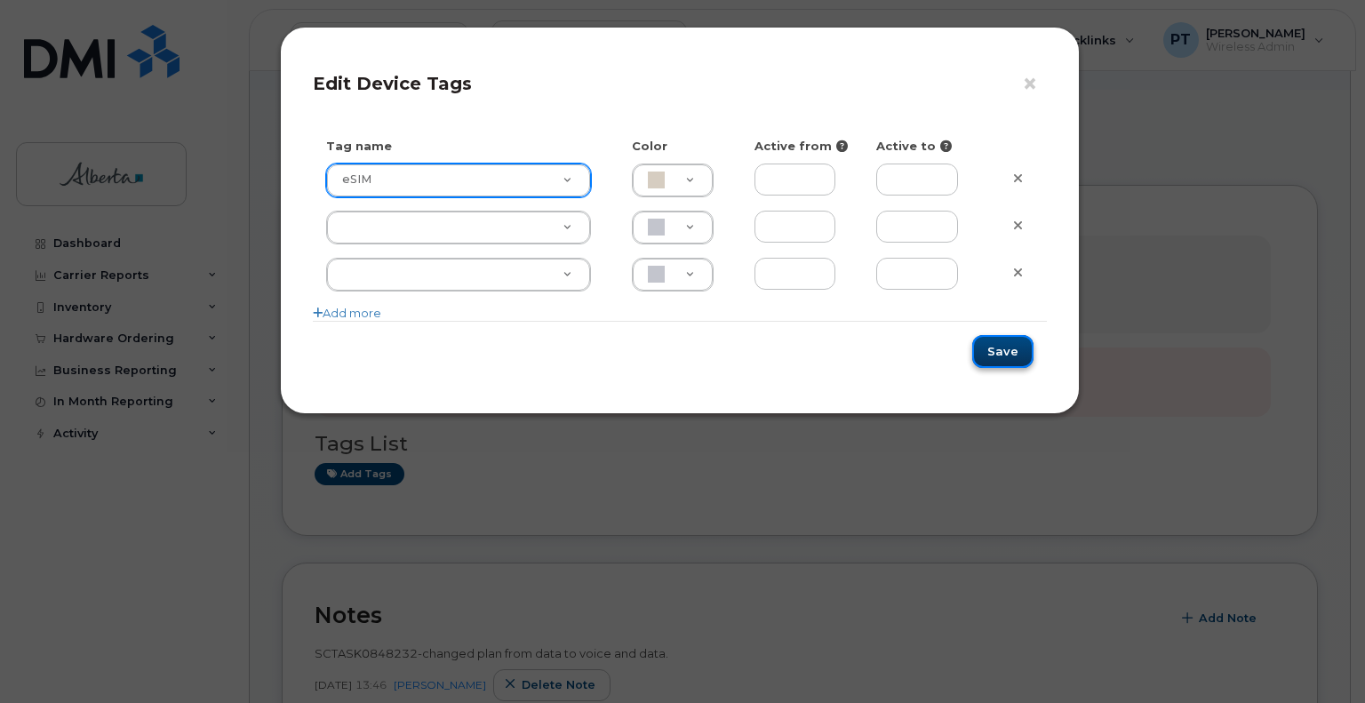
click at [1003, 354] on button "Save" at bounding box center [1002, 351] width 61 height 33
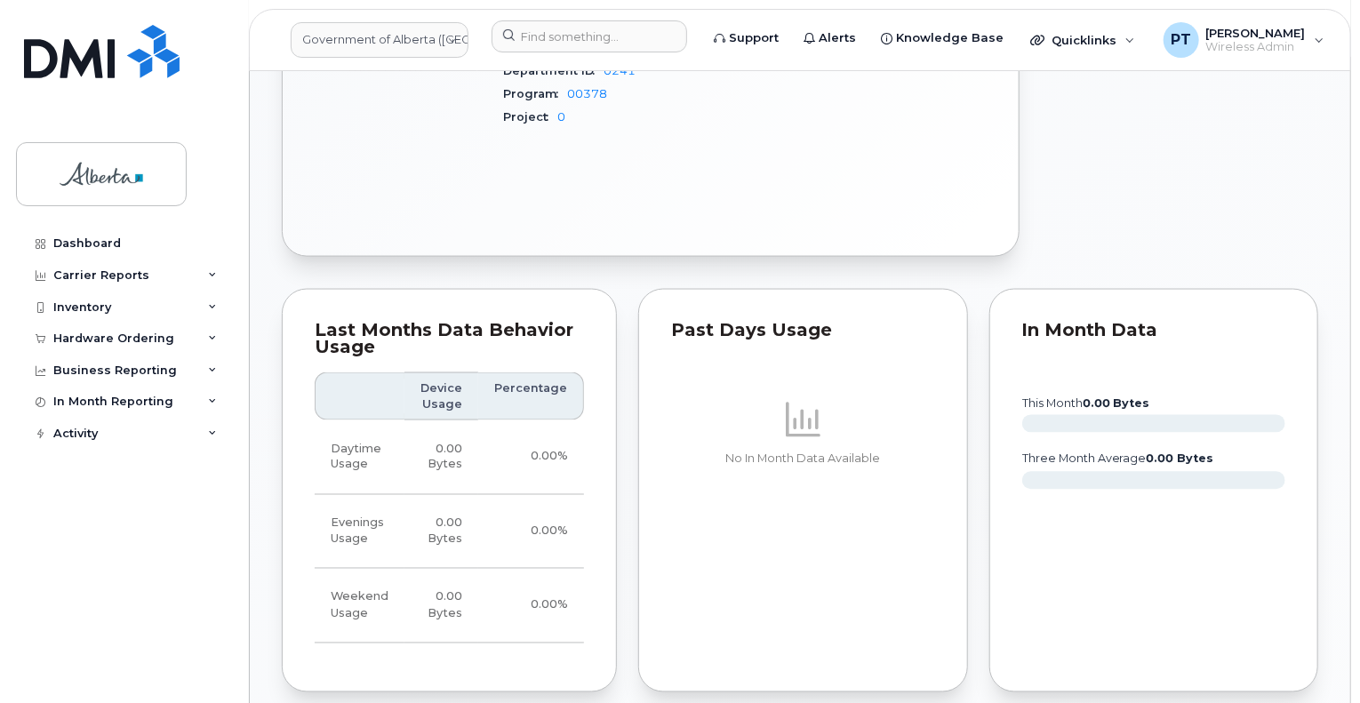
scroll to position [1511, 0]
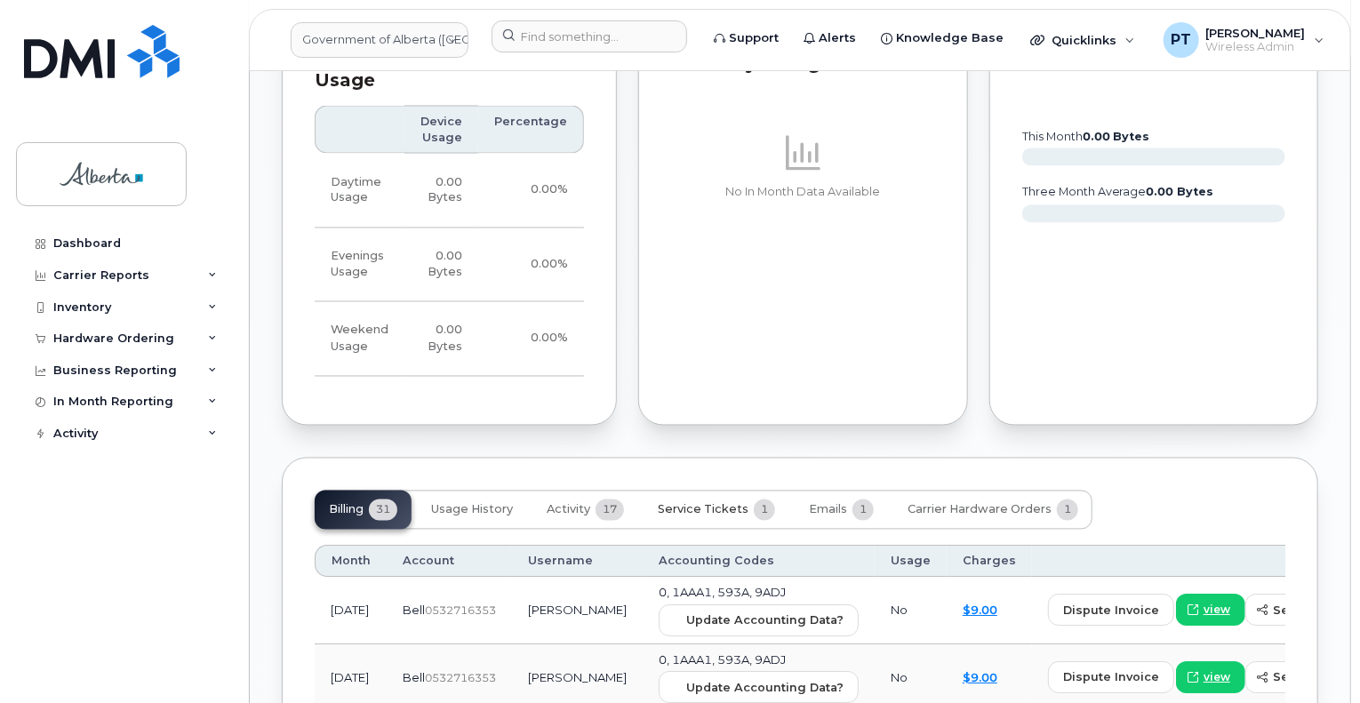
click at [700, 507] on span "Service Tickets" at bounding box center [703, 510] width 91 height 14
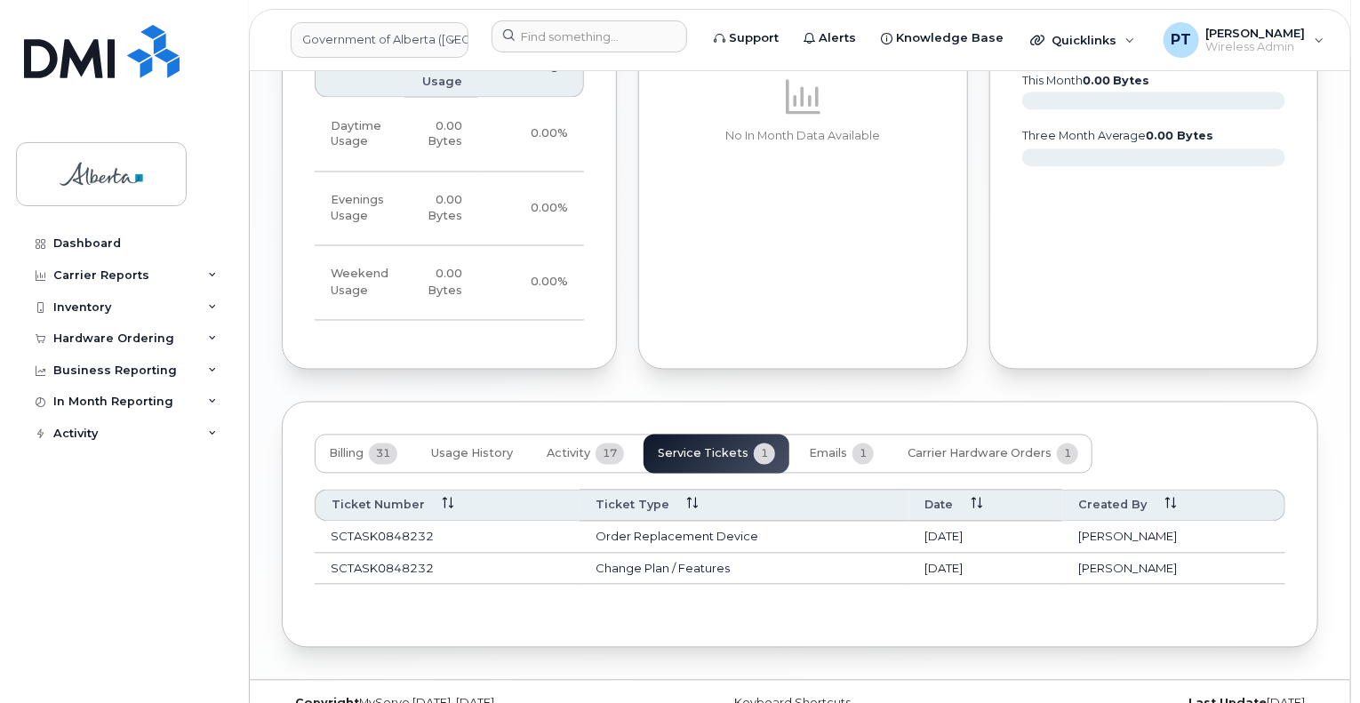
scroll to position [1597, 0]
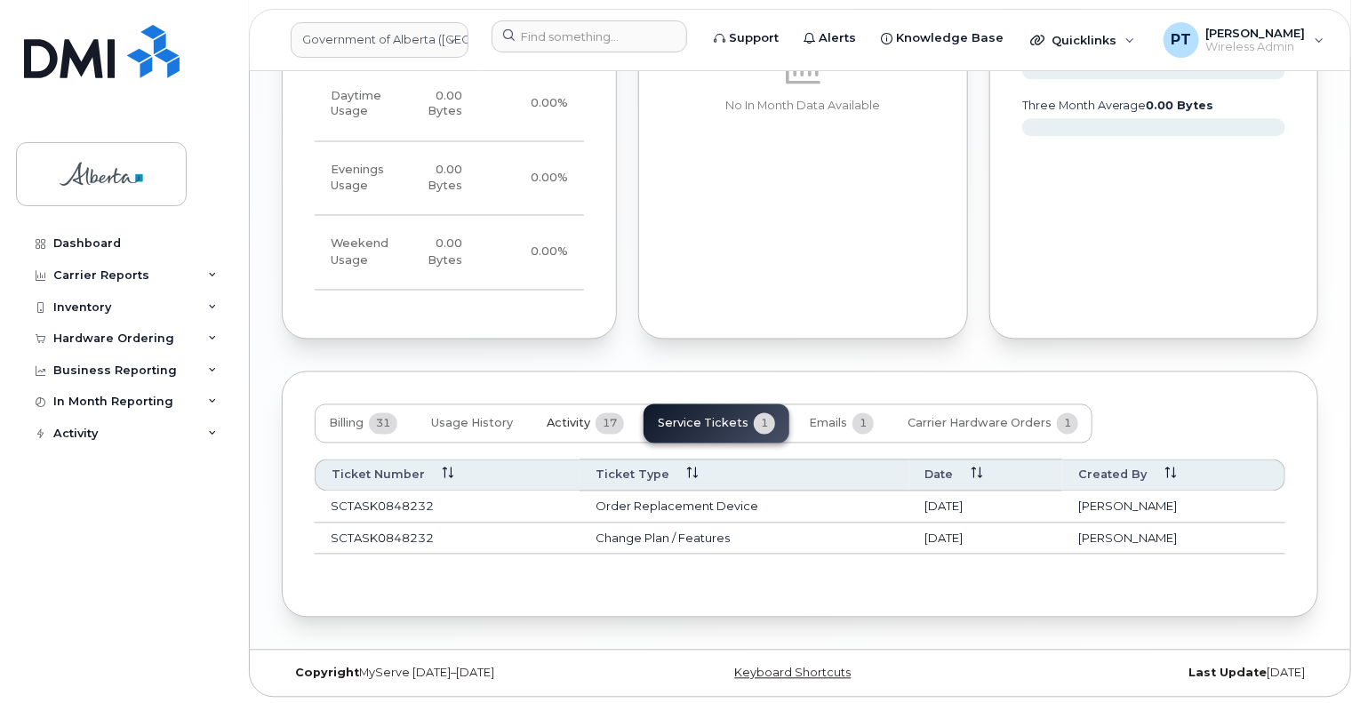
click at [555, 417] on span "Activity" at bounding box center [569, 424] width 44 height 14
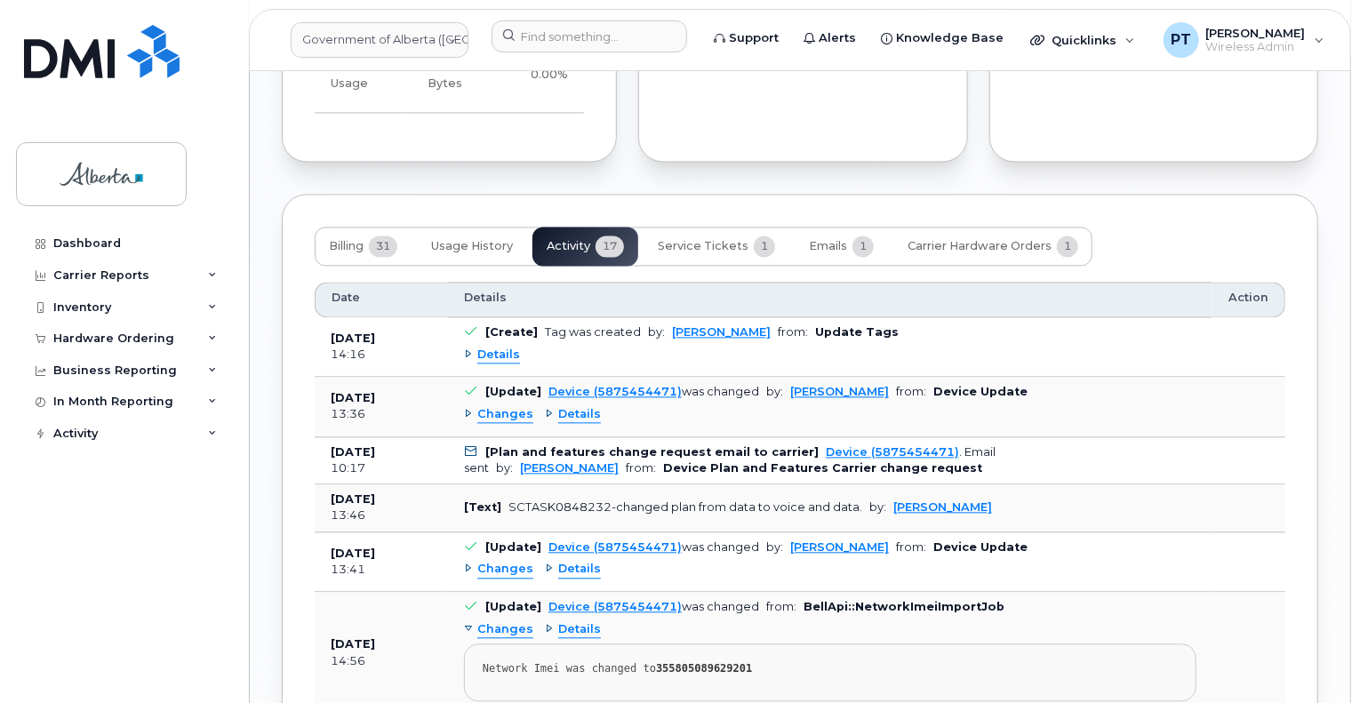
scroll to position [1864, 0]
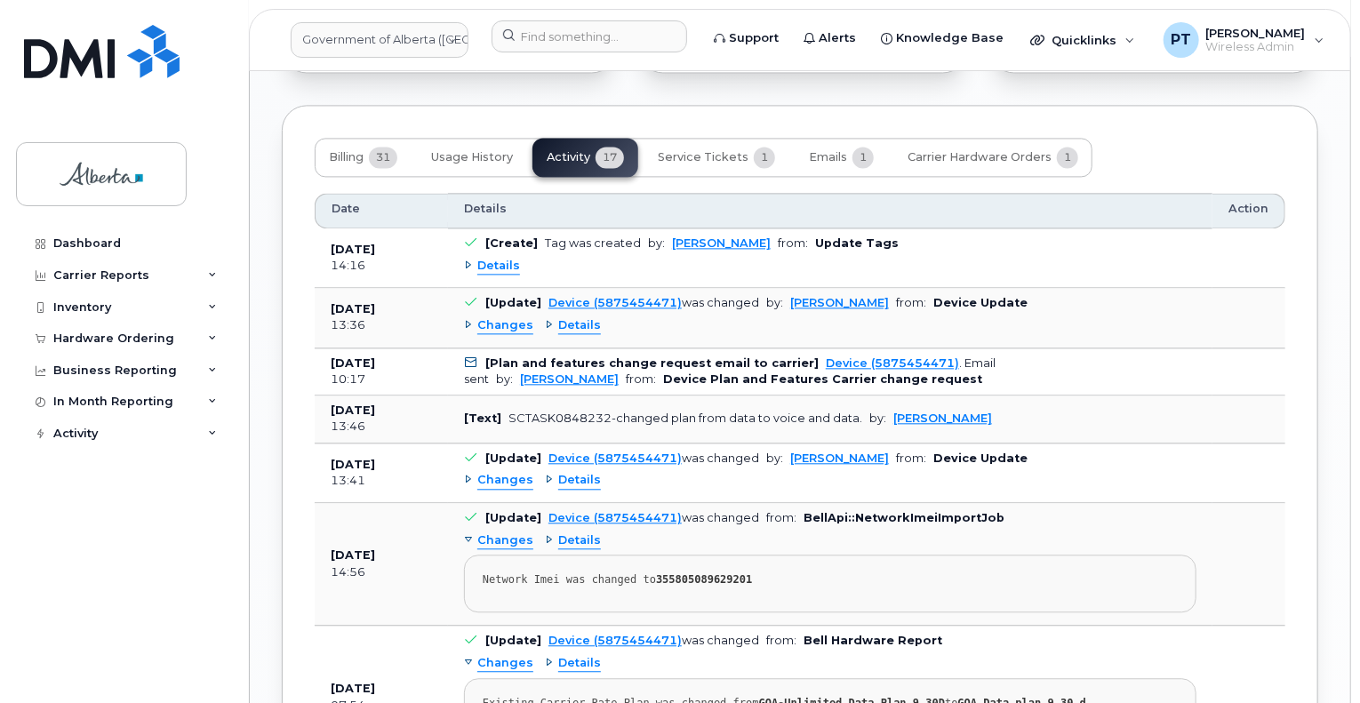
click at [491, 483] on span "Changes" at bounding box center [505, 480] width 56 height 17
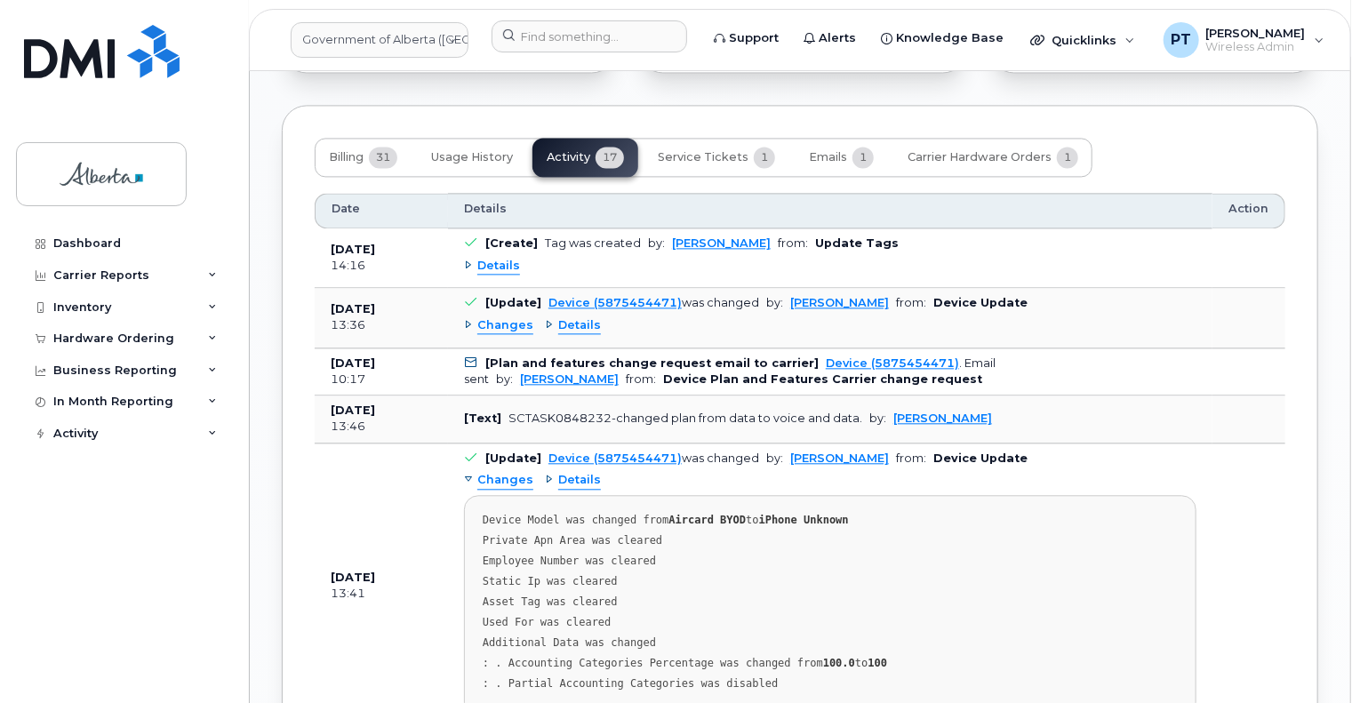
click at [491, 483] on span "Changes" at bounding box center [505, 480] width 56 height 17
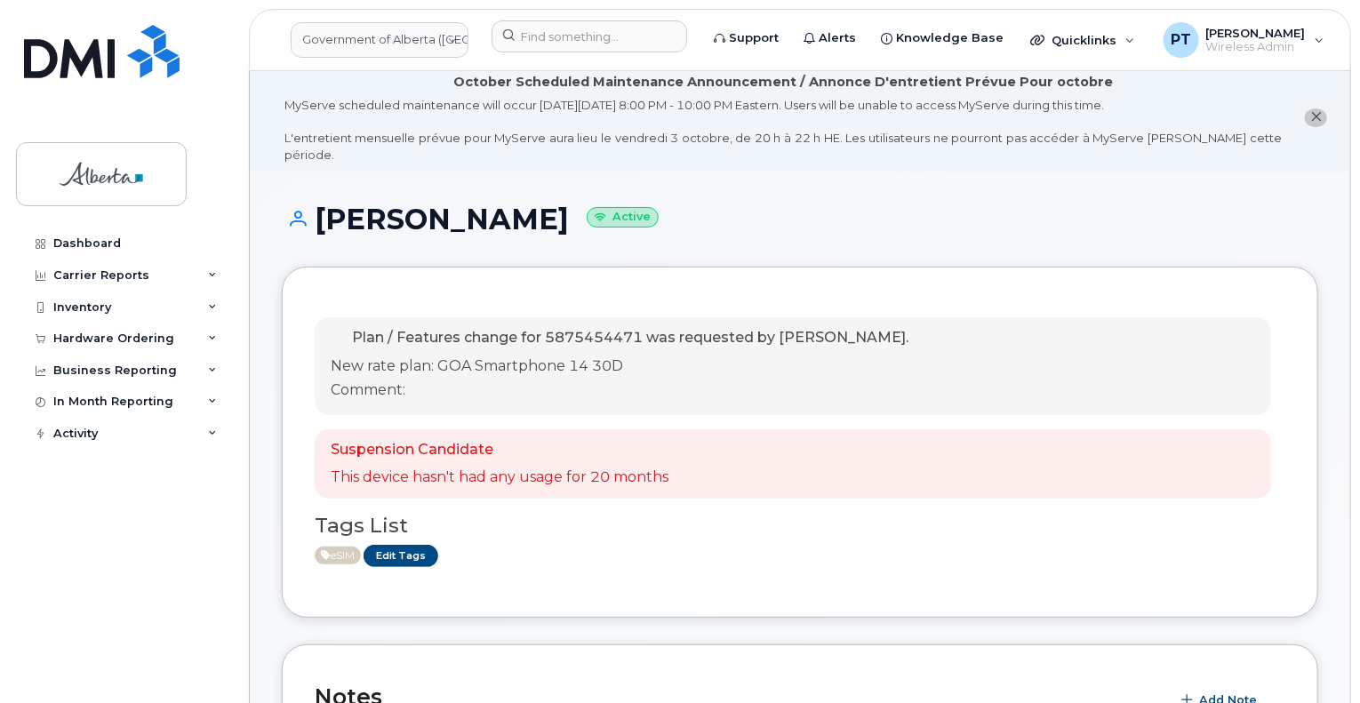
scroll to position [267, 0]
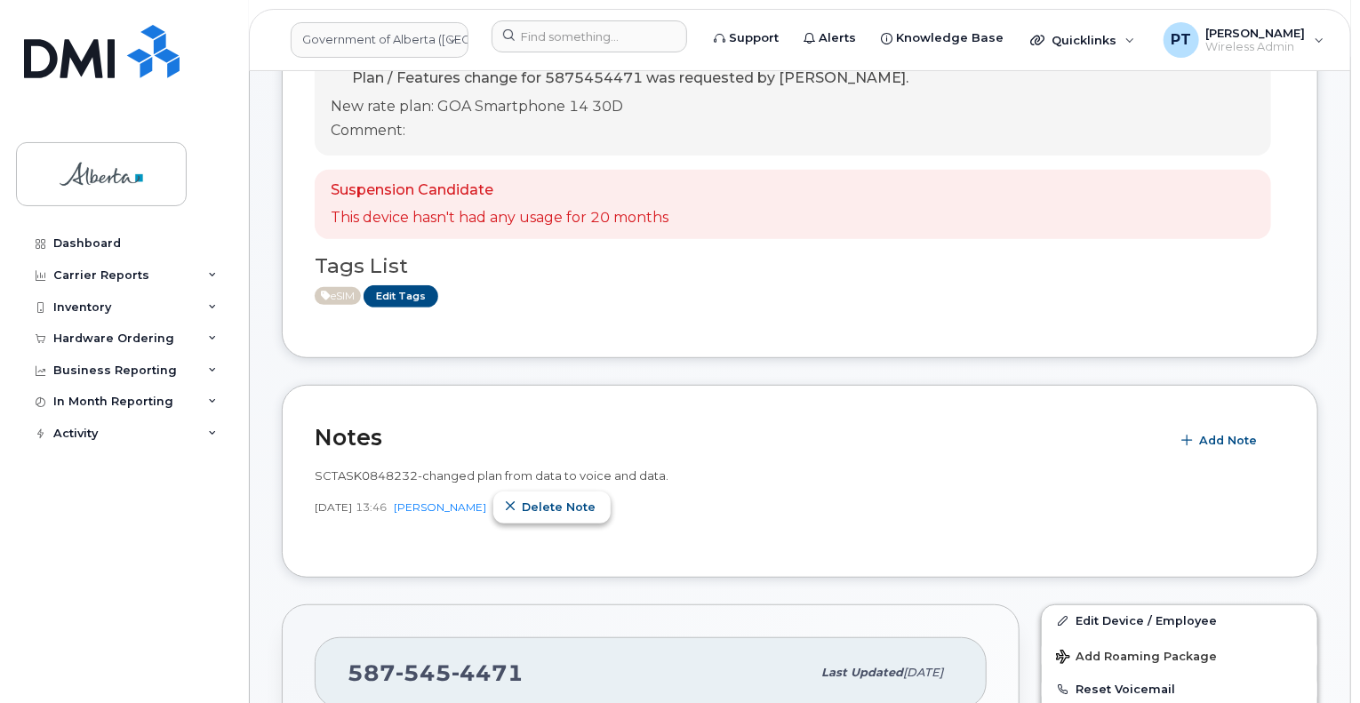
click at [595, 499] on span "Delete note" at bounding box center [559, 507] width 74 height 17
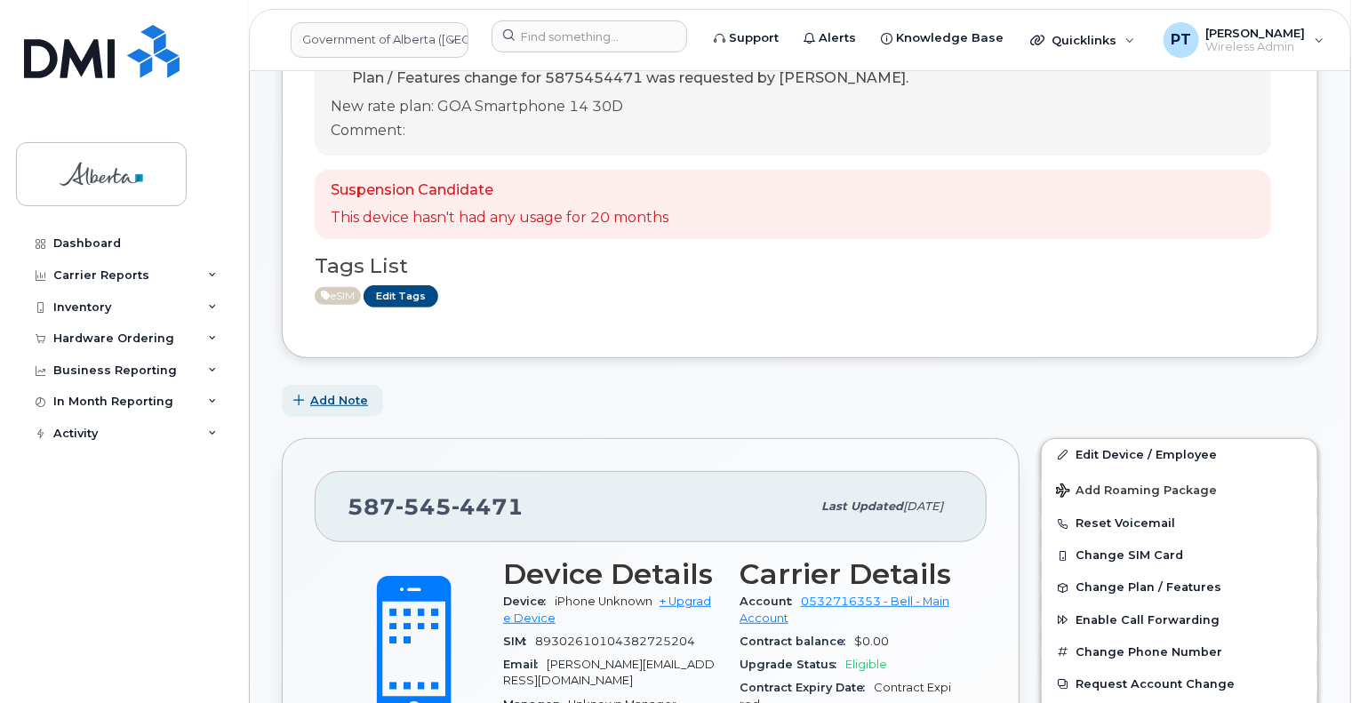
click at [327, 392] on span "Add Note" at bounding box center [339, 400] width 58 height 17
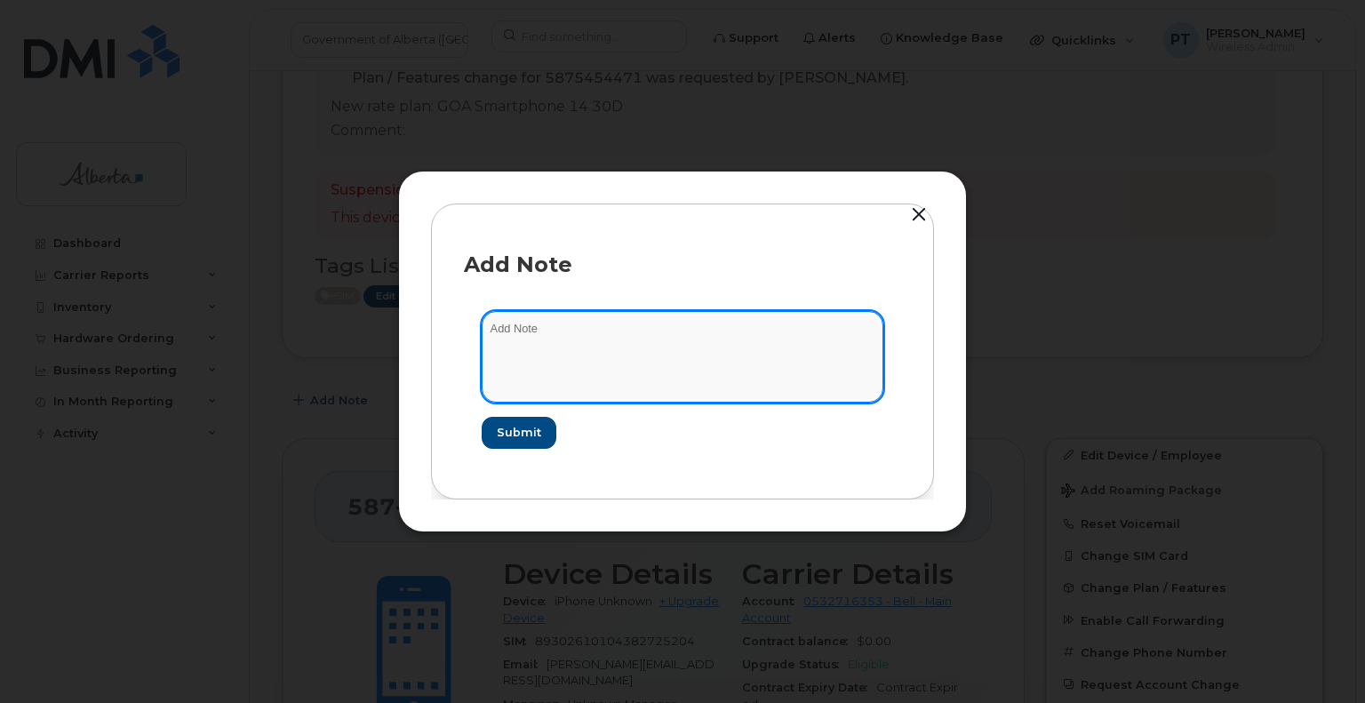
paste textarea "SCTASK0848232 Device Plan New - 5875454471 DO NOT DELETE - BEING REASSIGNED to …"
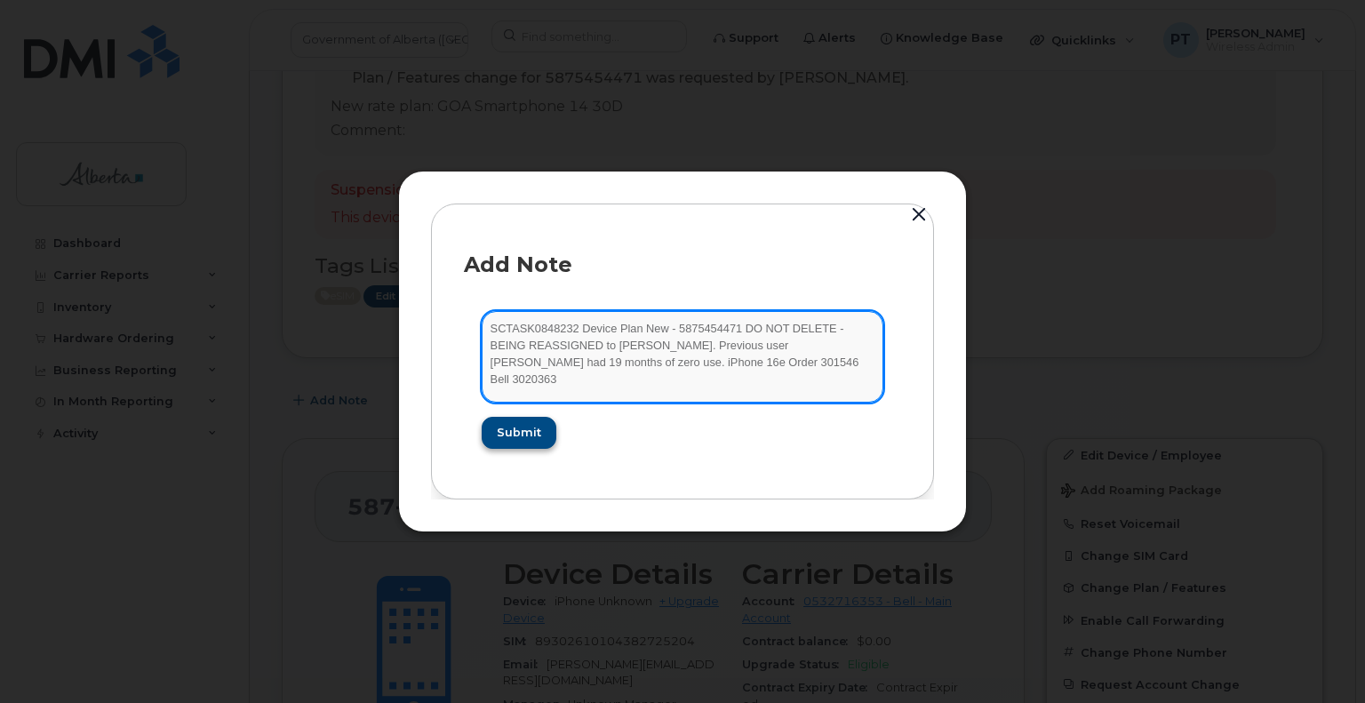
type textarea "SCTASK0848232 Device Plan New - 5875454471 DO NOT DELETE - BEING REASSIGNED to …"
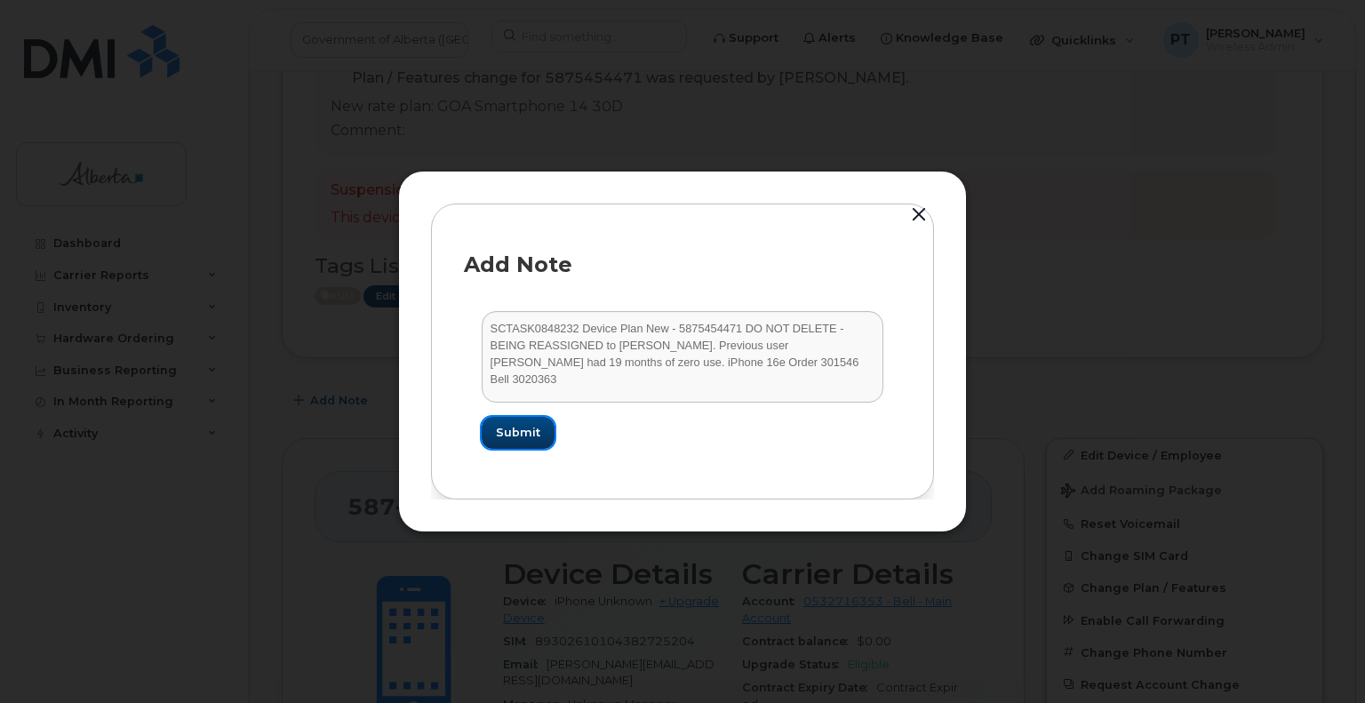
click at [515, 434] on span "Submit" at bounding box center [518, 432] width 44 height 17
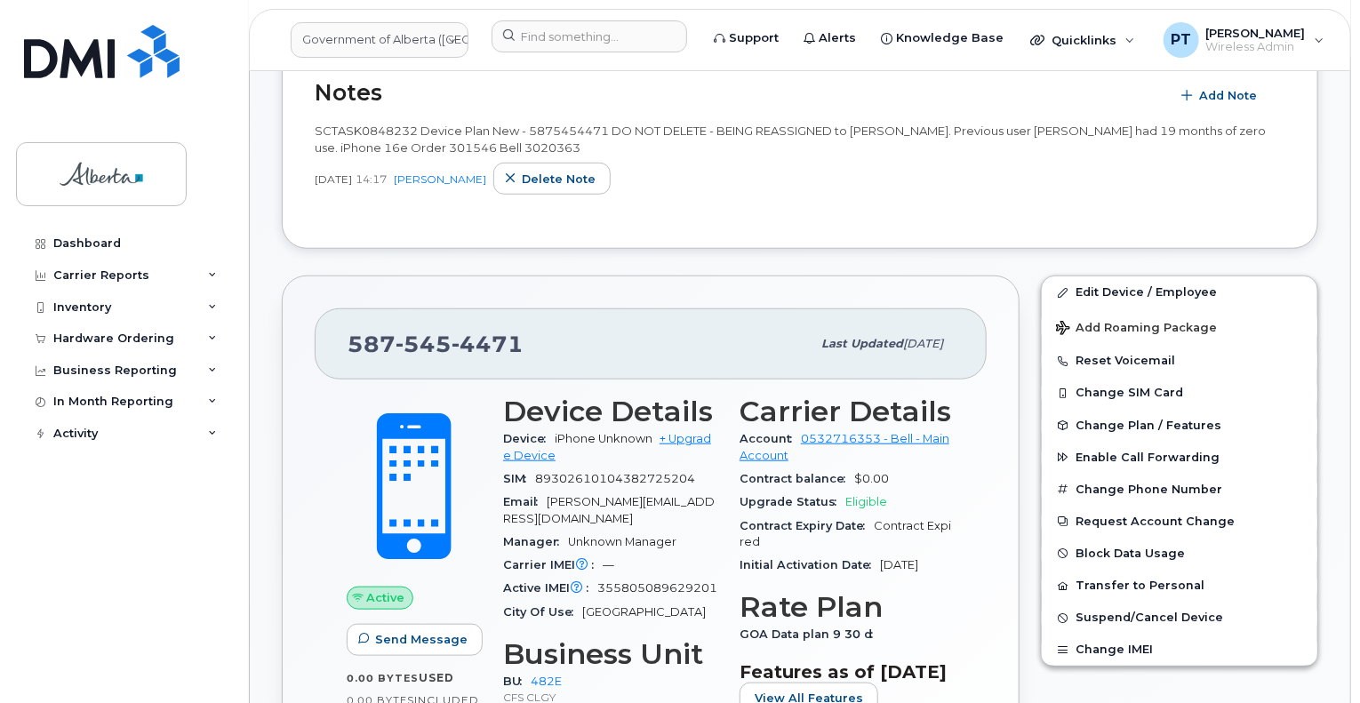
scroll to position [622, 0]
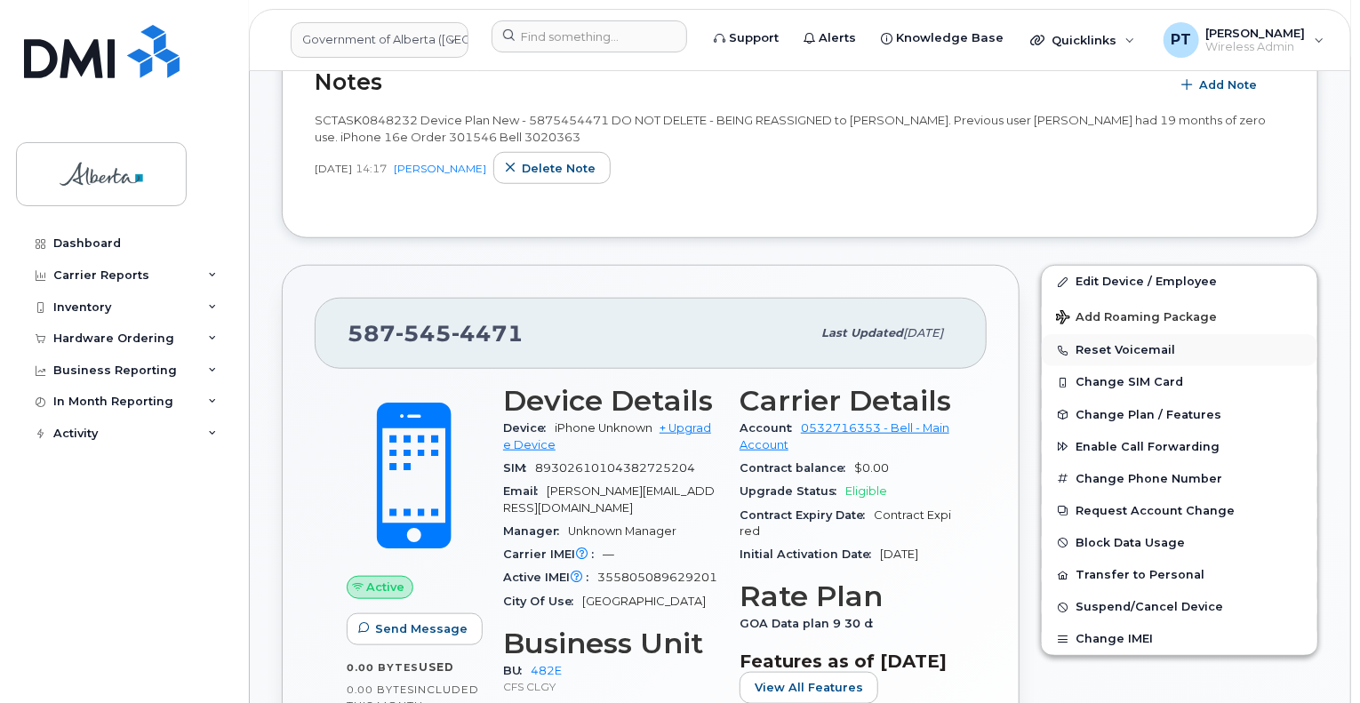
click at [1107, 334] on button "Reset Voicemail" at bounding box center [1180, 350] width 276 height 32
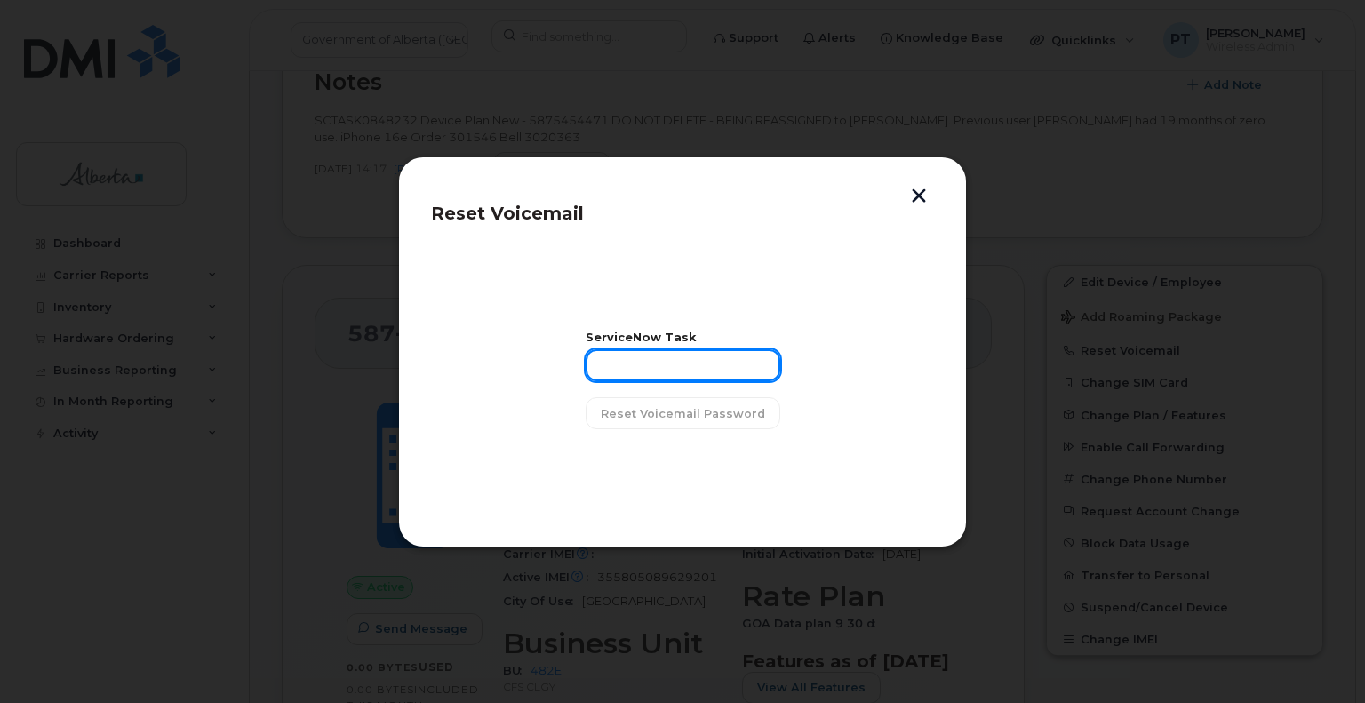
click at [686, 369] on input "text" at bounding box center [683, 365] width 195 height 32
paste input "SCTASK0848232"
type input "SCTASK0848232"
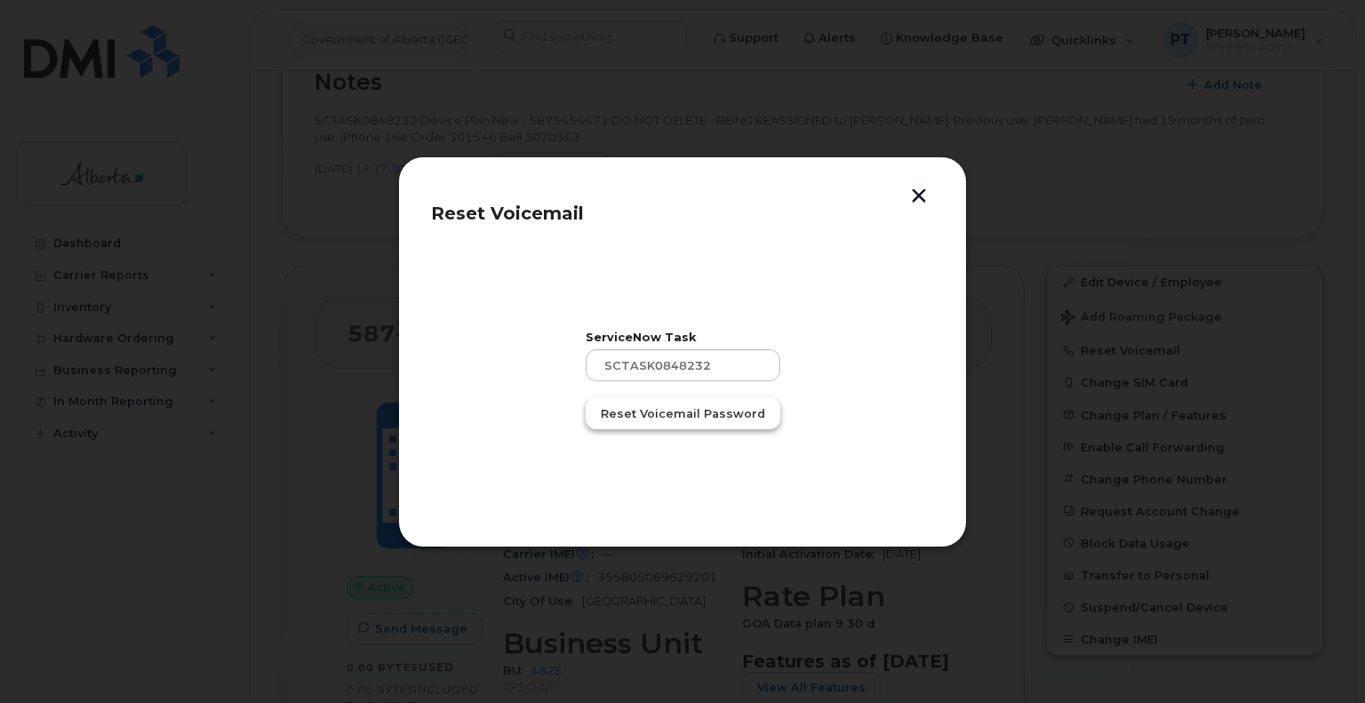
click at [696, 411] on span "Reset Voicemail Password" at bounding box center [683, 413] width 164 height 17
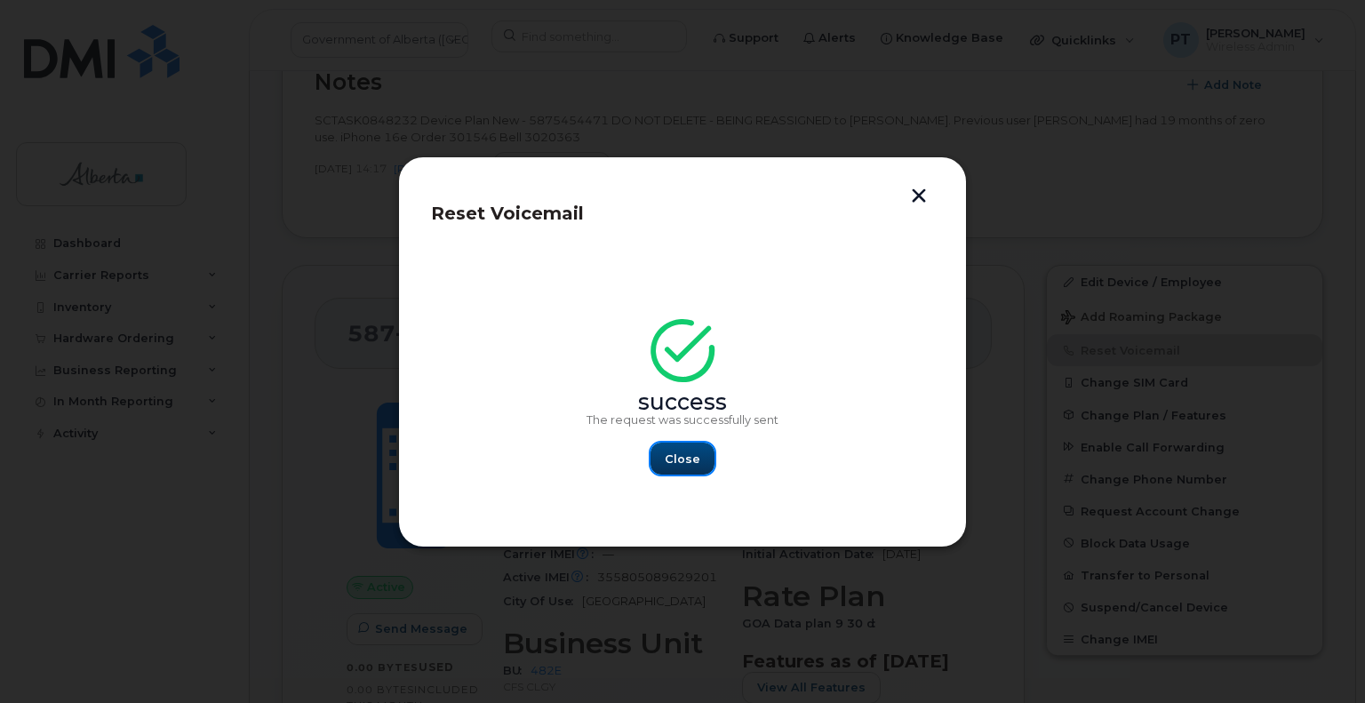
click at [691, 453] on span "Close" at bounding box center [683, 459] width 36 height 17
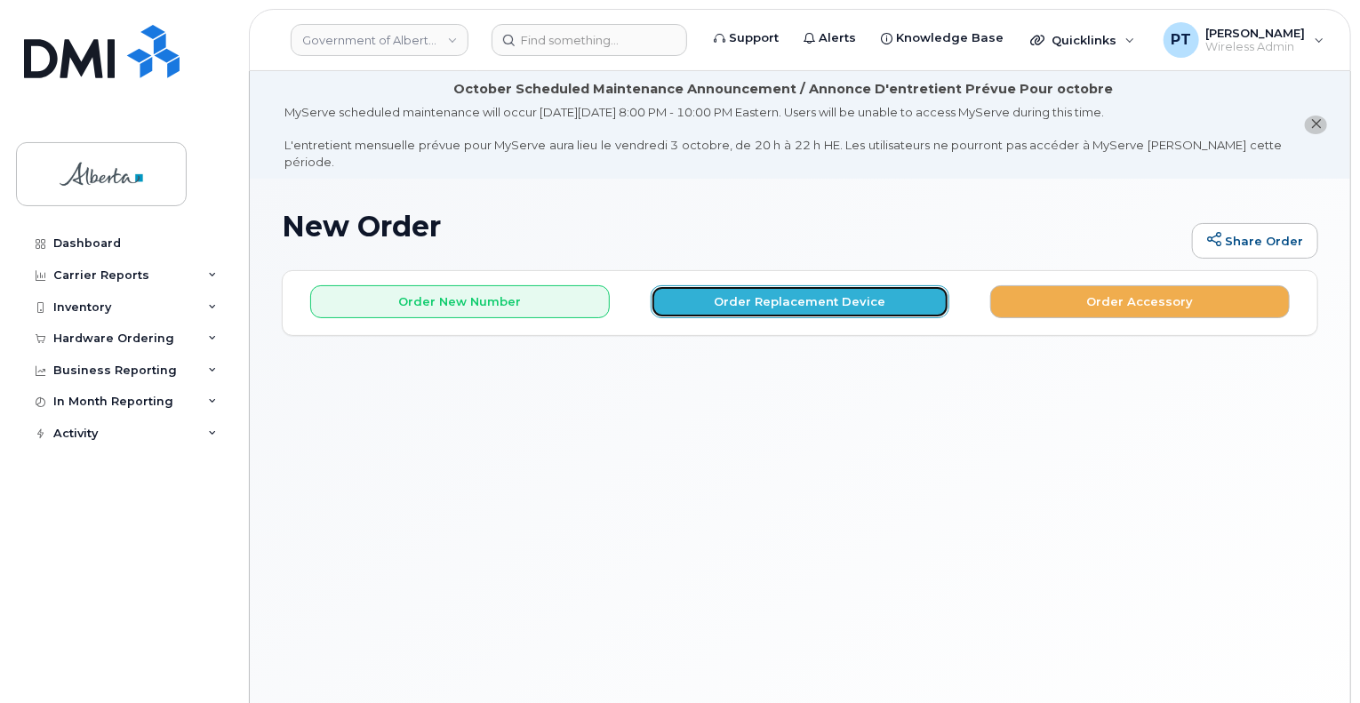
click at [862, 285] on button "Order Replacement Device" at bounding box center [801, 301] width 300 height 33
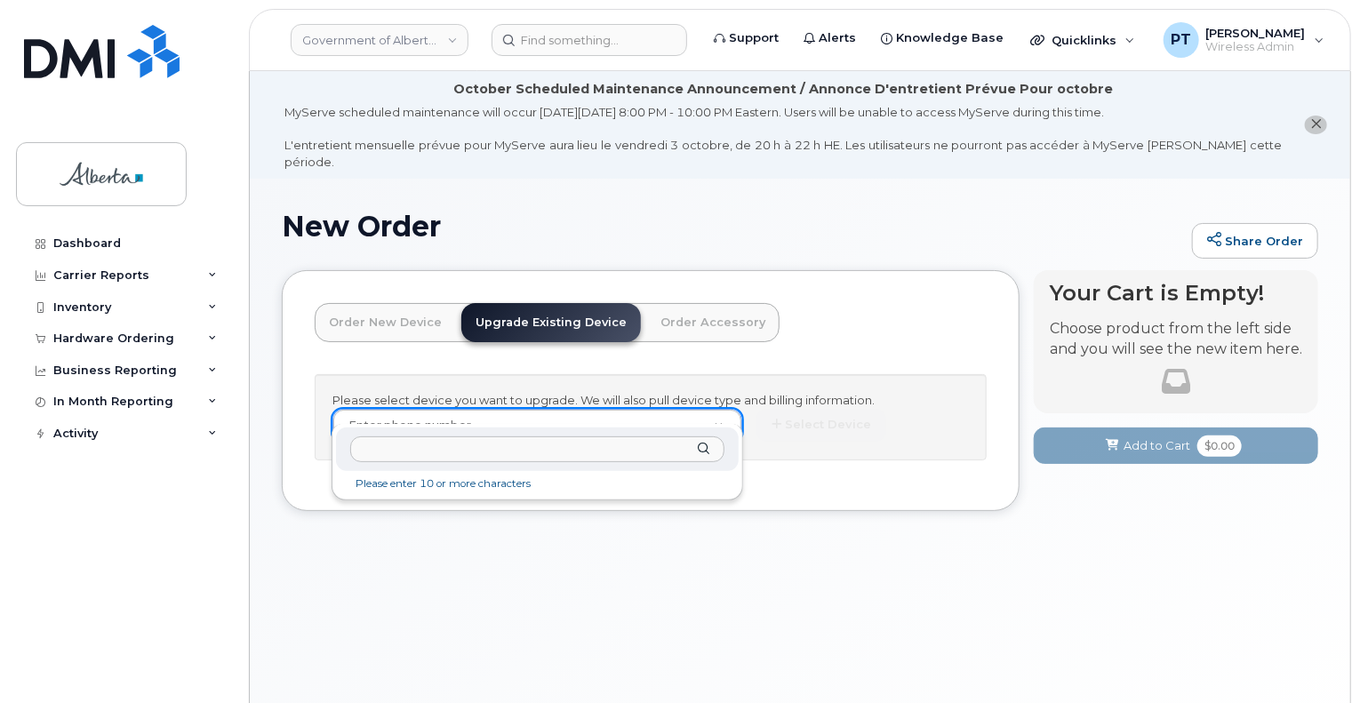
click at [622, 454] on input "text" at bounding box center [536, 449] width 373 height 26
paste input "5875454471"
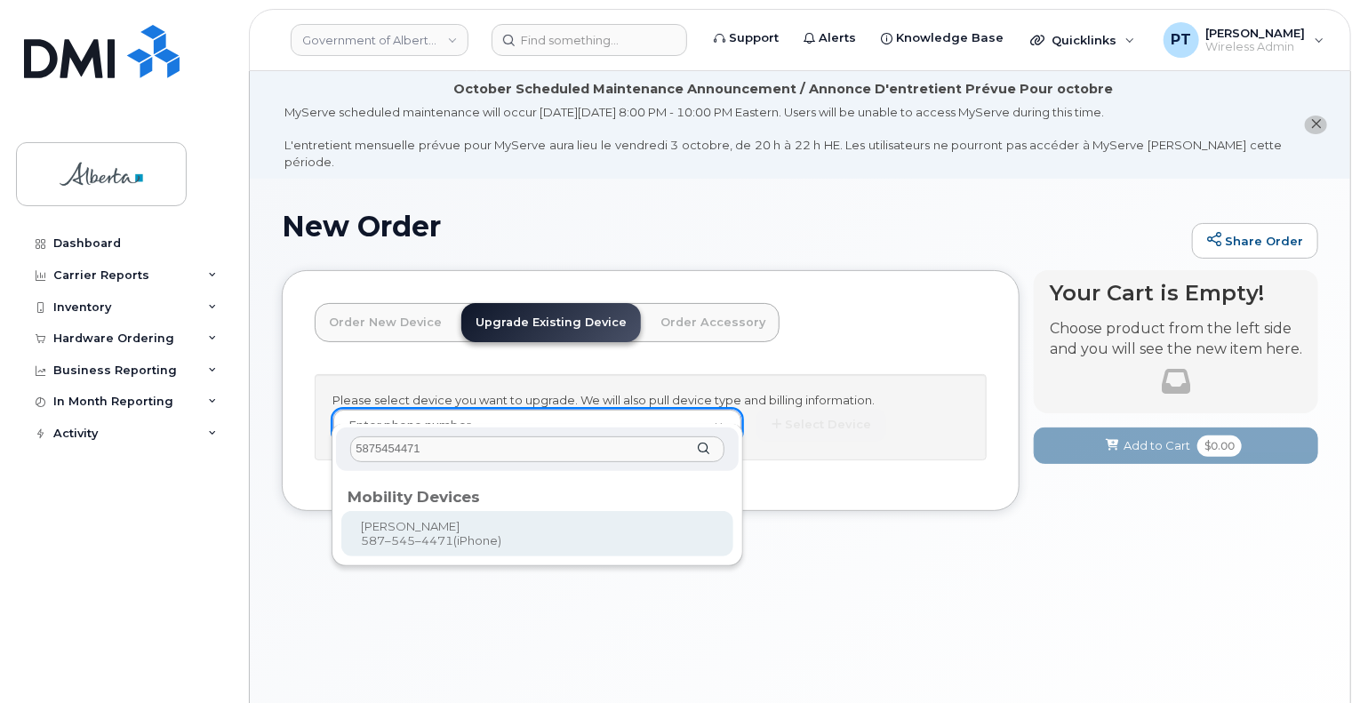
type input "5875454471"
type input "826351"
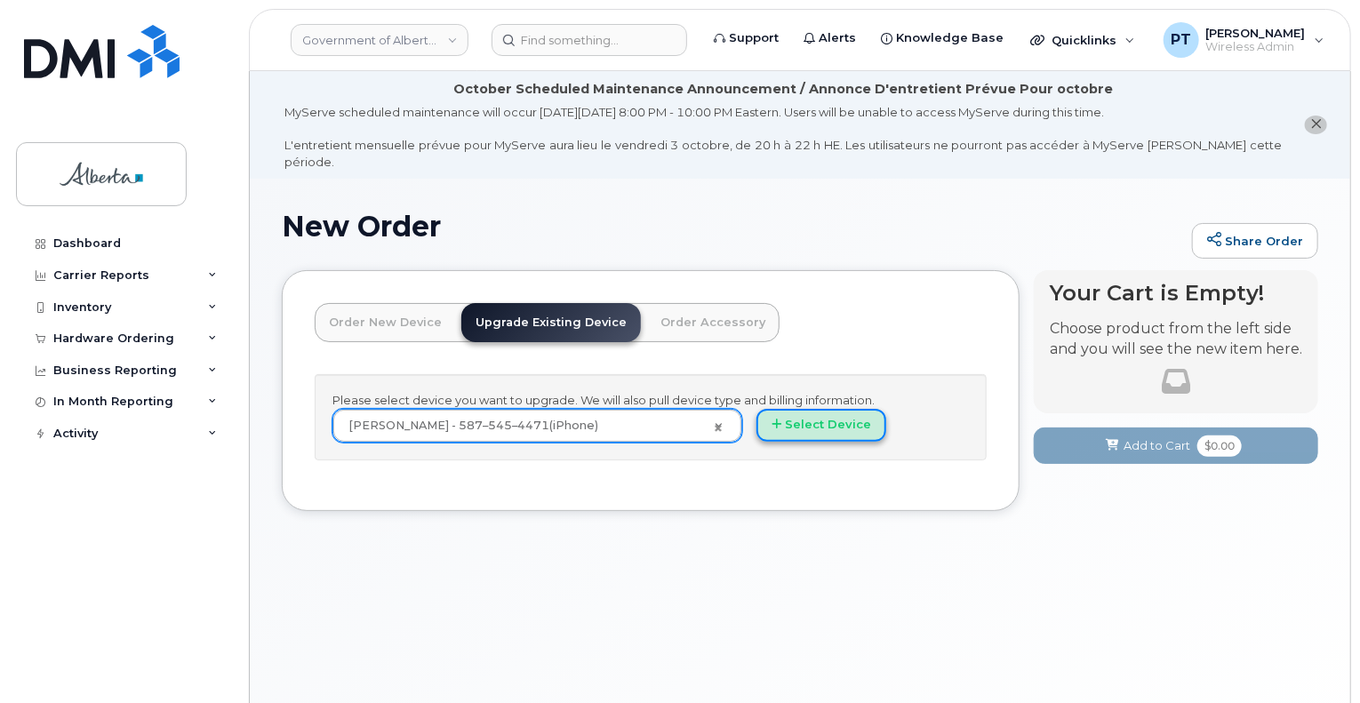
click at [843, 409] on button "Select Device" at bounding box center [821, 425] width 130 height 33
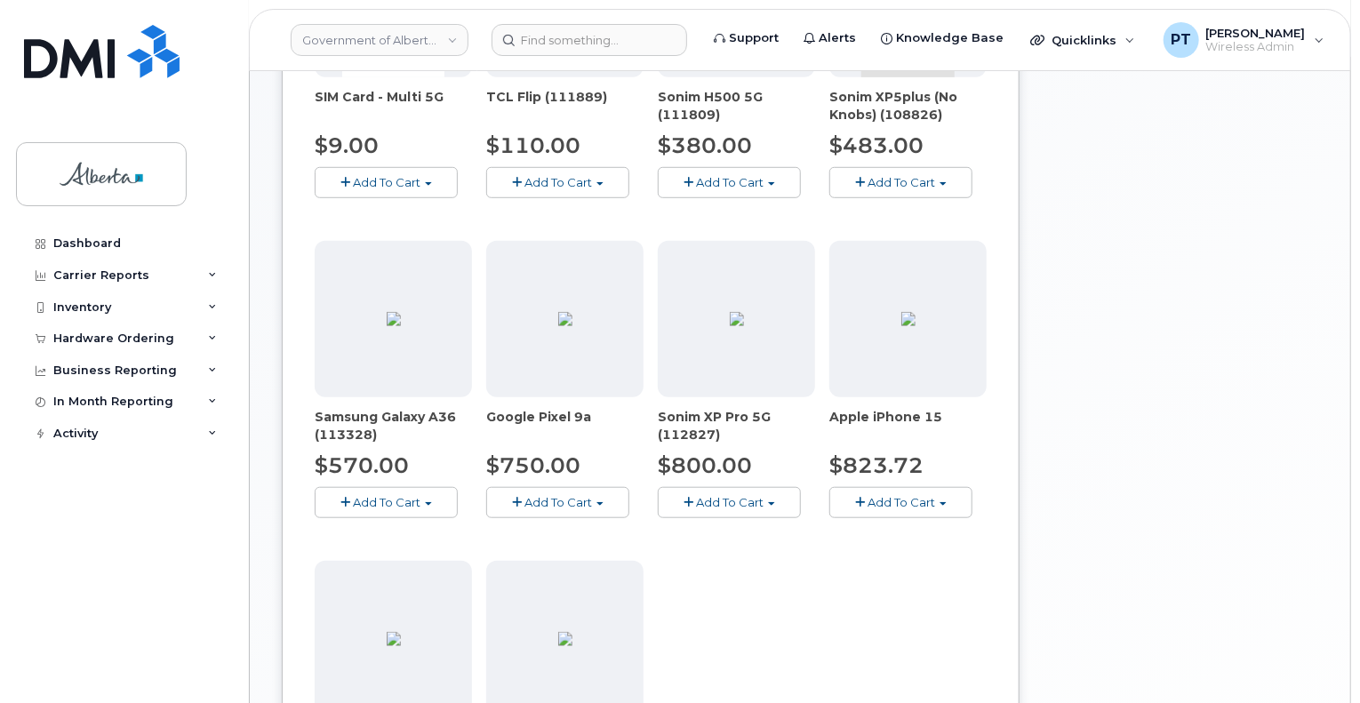
scroll to position [800, 0]
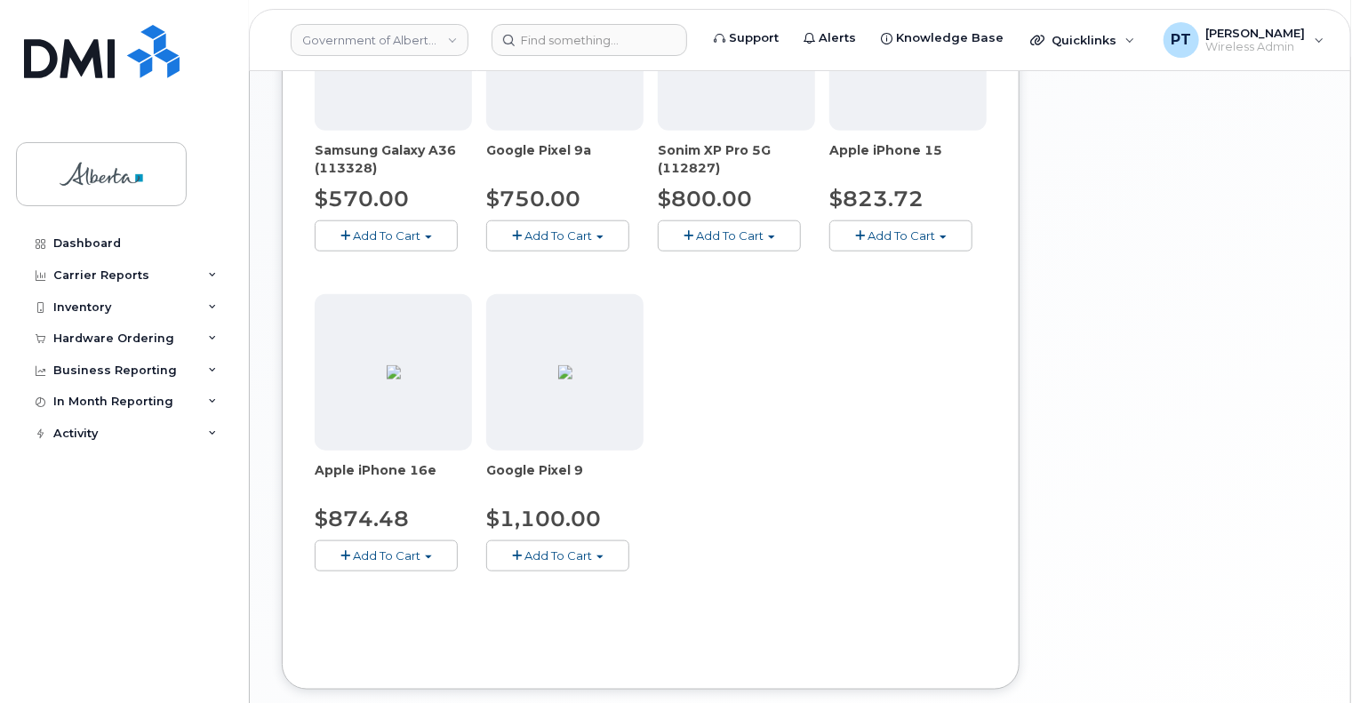
click at [406, 548] on span "Add To Cart" at bounding box center [387, 555] width 68 height 14
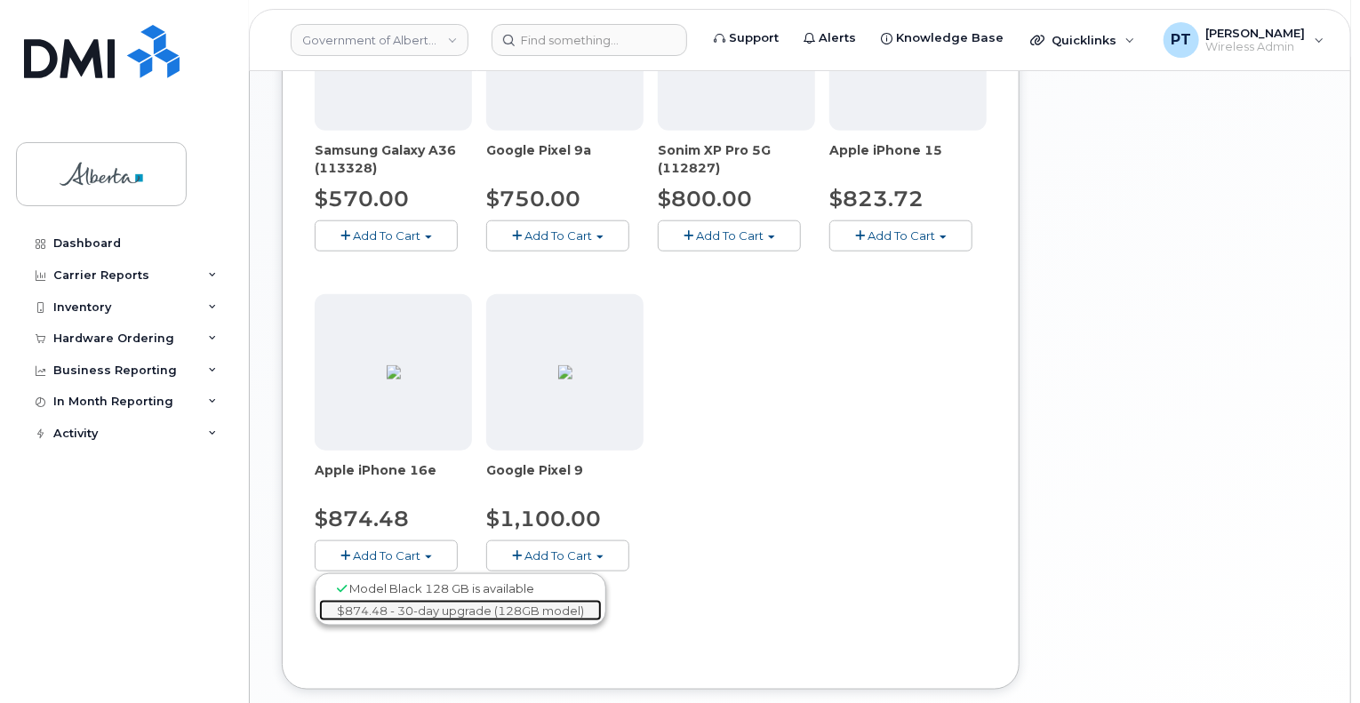
click at [477, 600] on link "$874.48 - 30-day upgrade (128GB model)" at bounding box center [460, 611] width 283 height 22
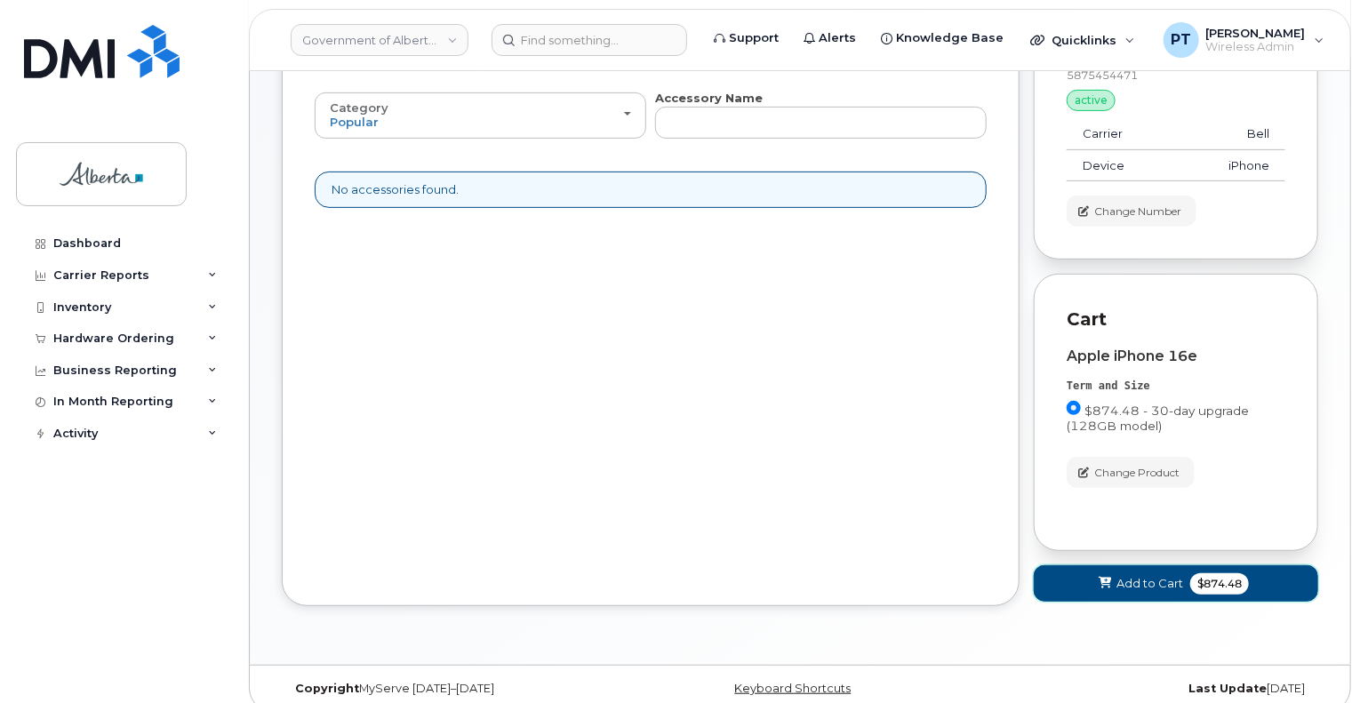
click at [1115, 565] on button "Add to Cart $874.48" at bounding box center [1176, 583] width 284 height 36
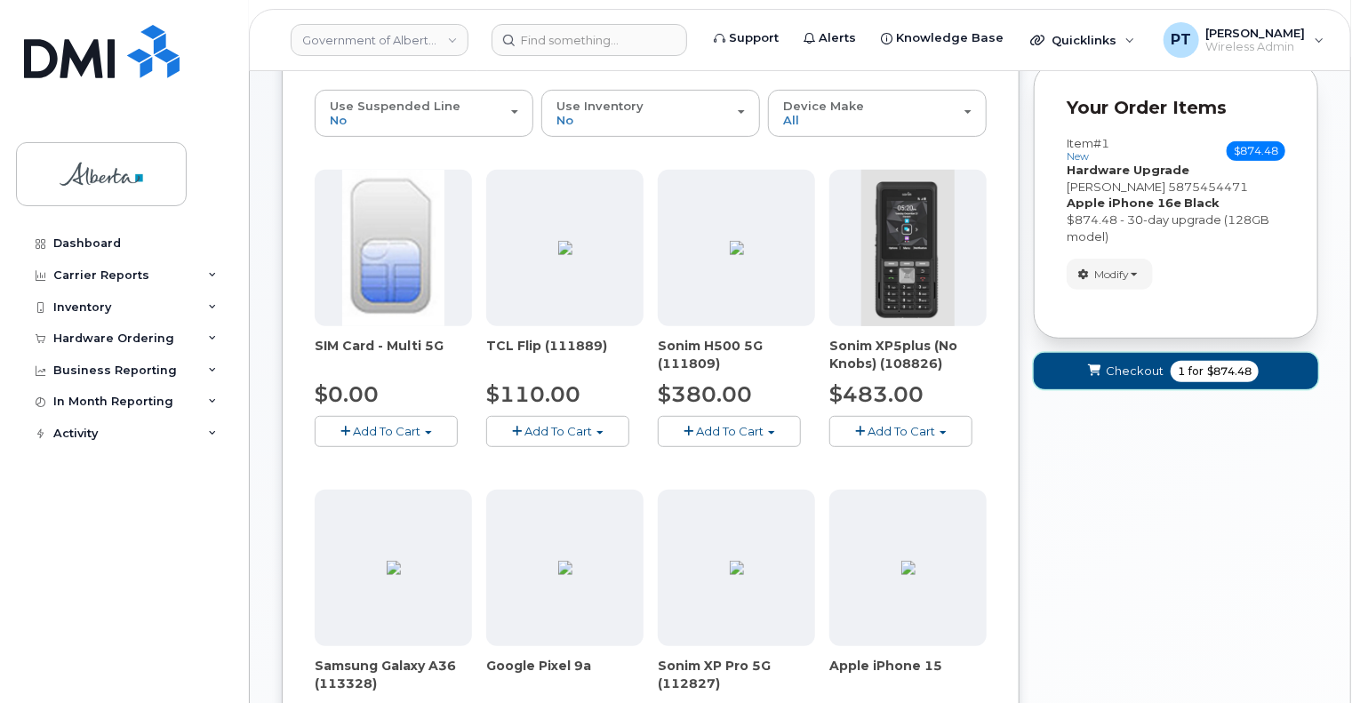
click at [1131, 363] on span "Checkout" at bounding box center [1135, 371] width 58 height 17
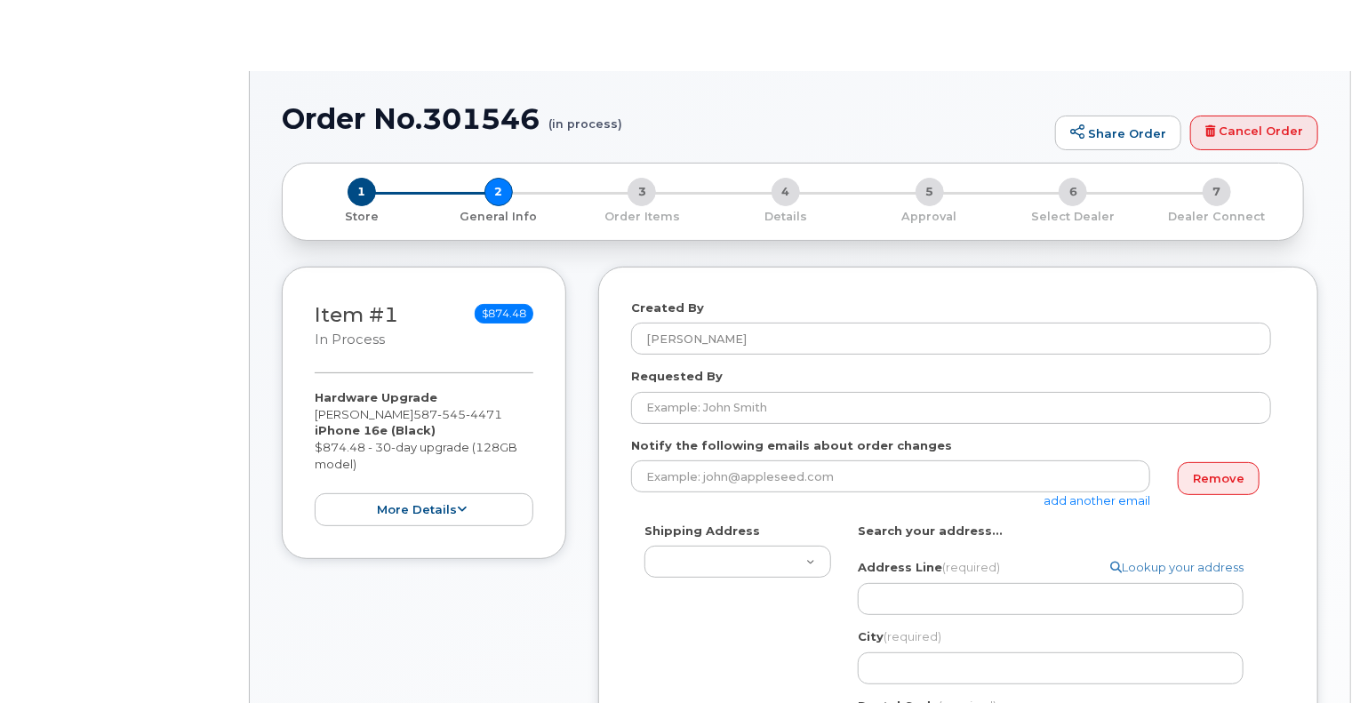
select select
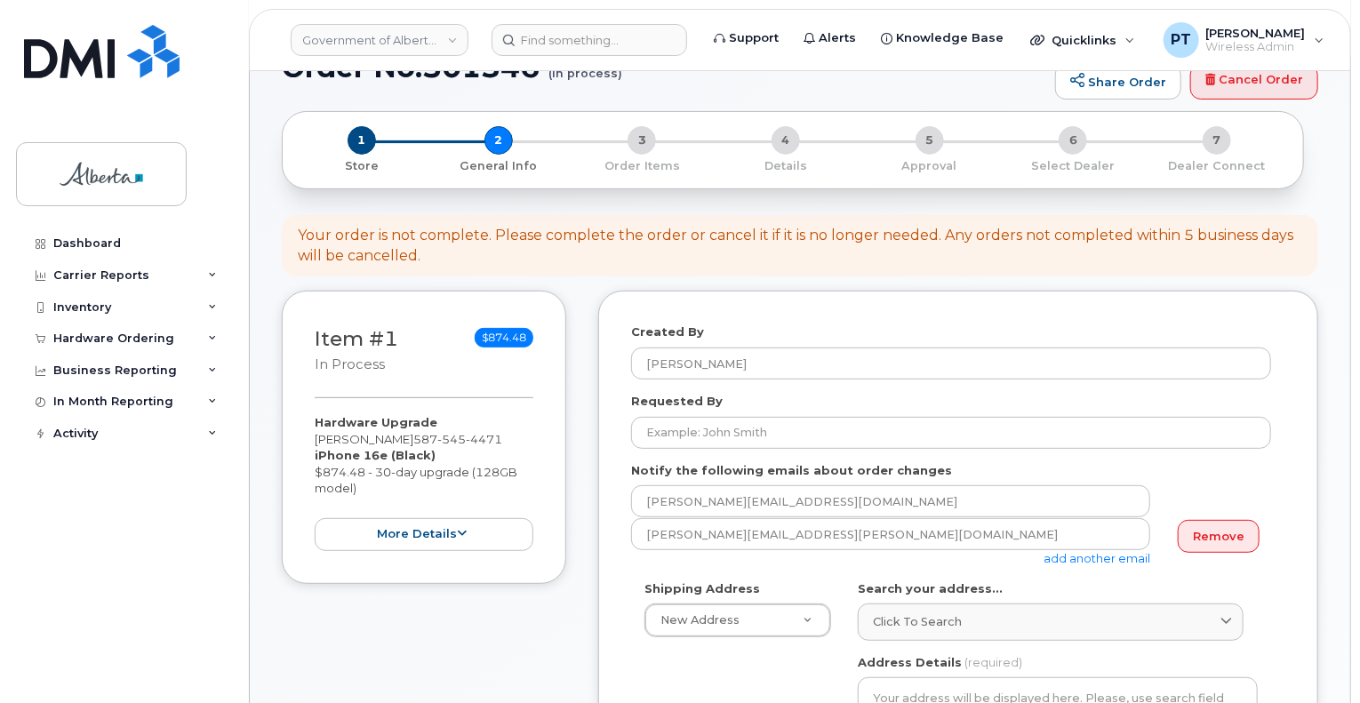
scroll to position [178, 0]
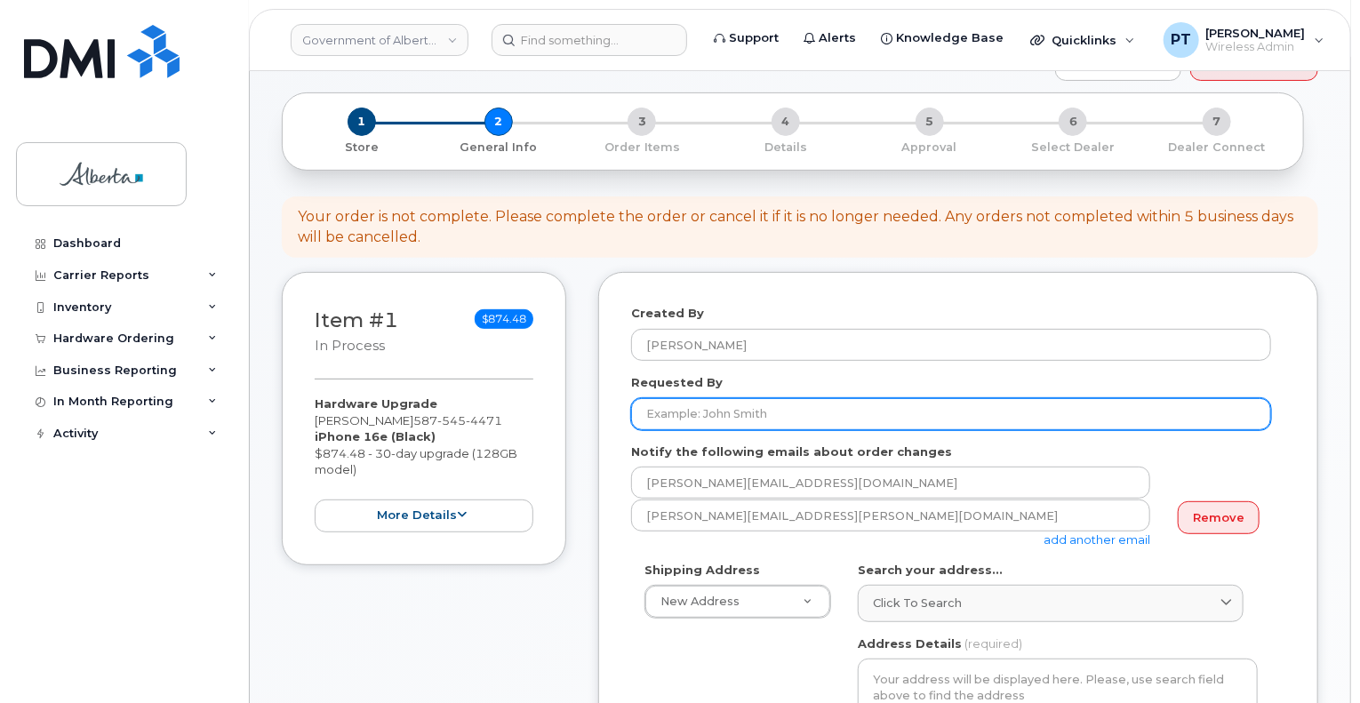
click at [750, 398] on input "Requested By" at bounding box center [951, 414] width 640 height 32
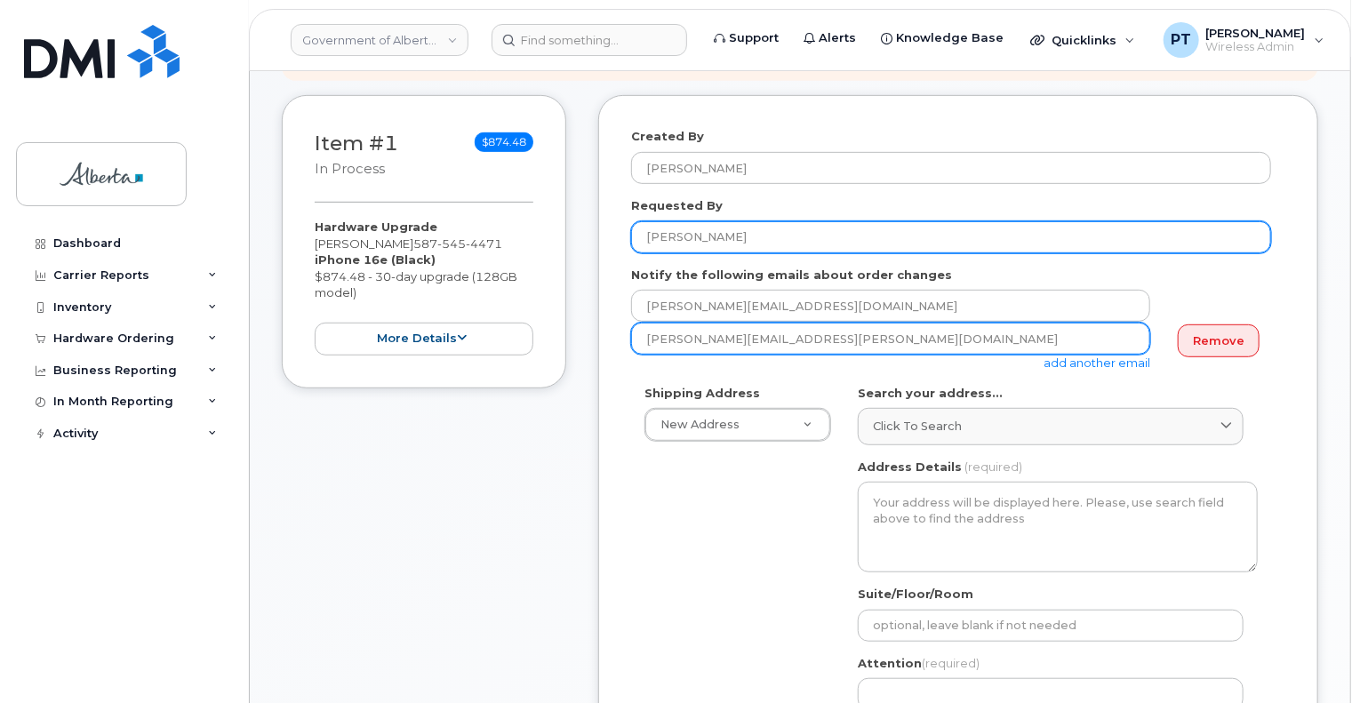
scroll to position [356, 0]
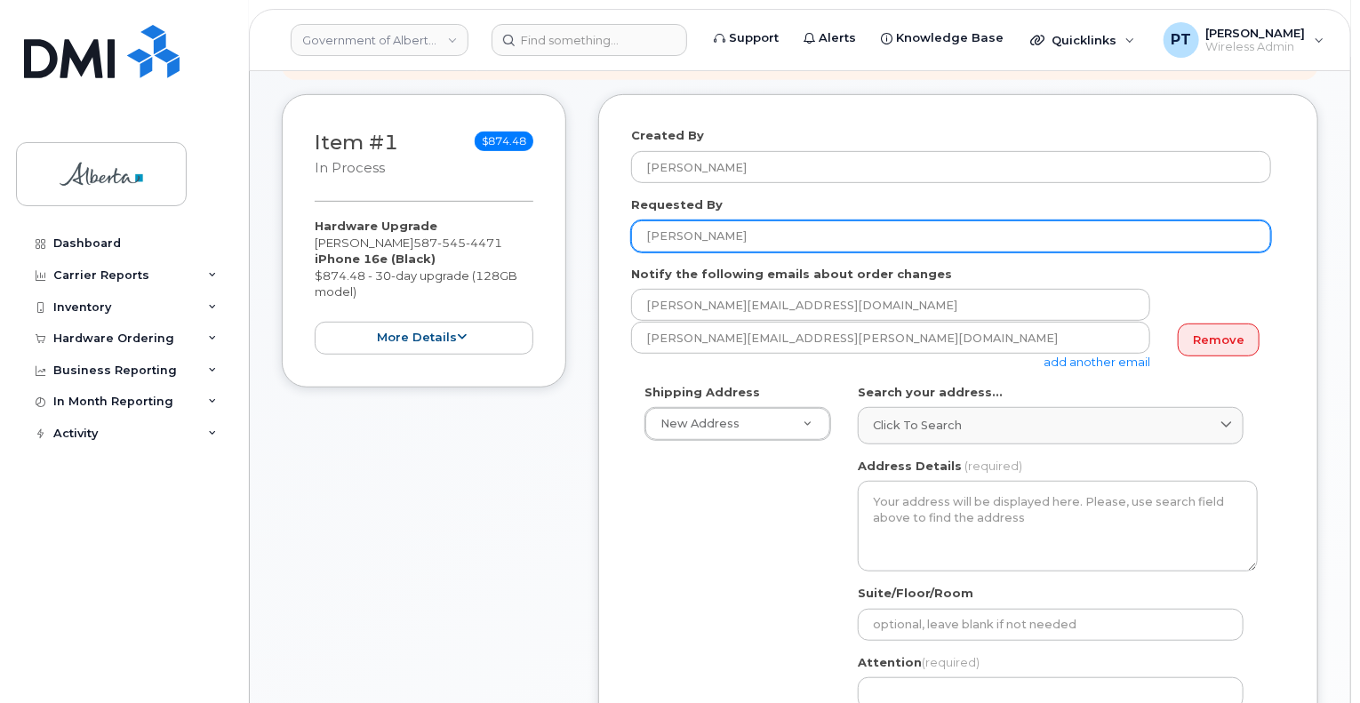
click at [742, 220] on input "[PERSON_NAME]" at bounding box center [951, 236] width 640 height 32
type input "[PERSON_NAME]"
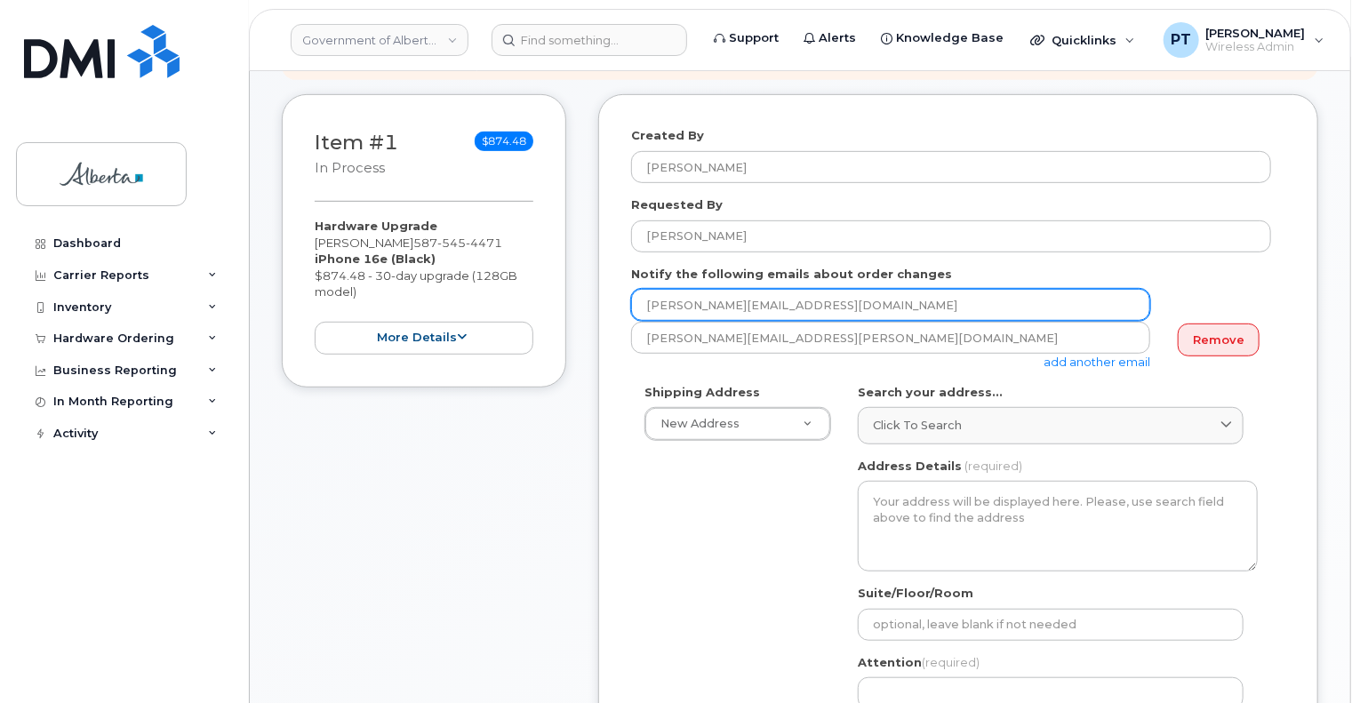
drag, startPoint x: 857, startPoint y: 289, endPoint x: 511, endPoint y: 292, distance: 345.7
click at [511, 292] on div "Item #1 in process $874.48 Hardware Upgrade [PERSON_NAME] [PHONE_NUMBER] iPhone…" at bounding box center [800, 633] width 1036 height 1079
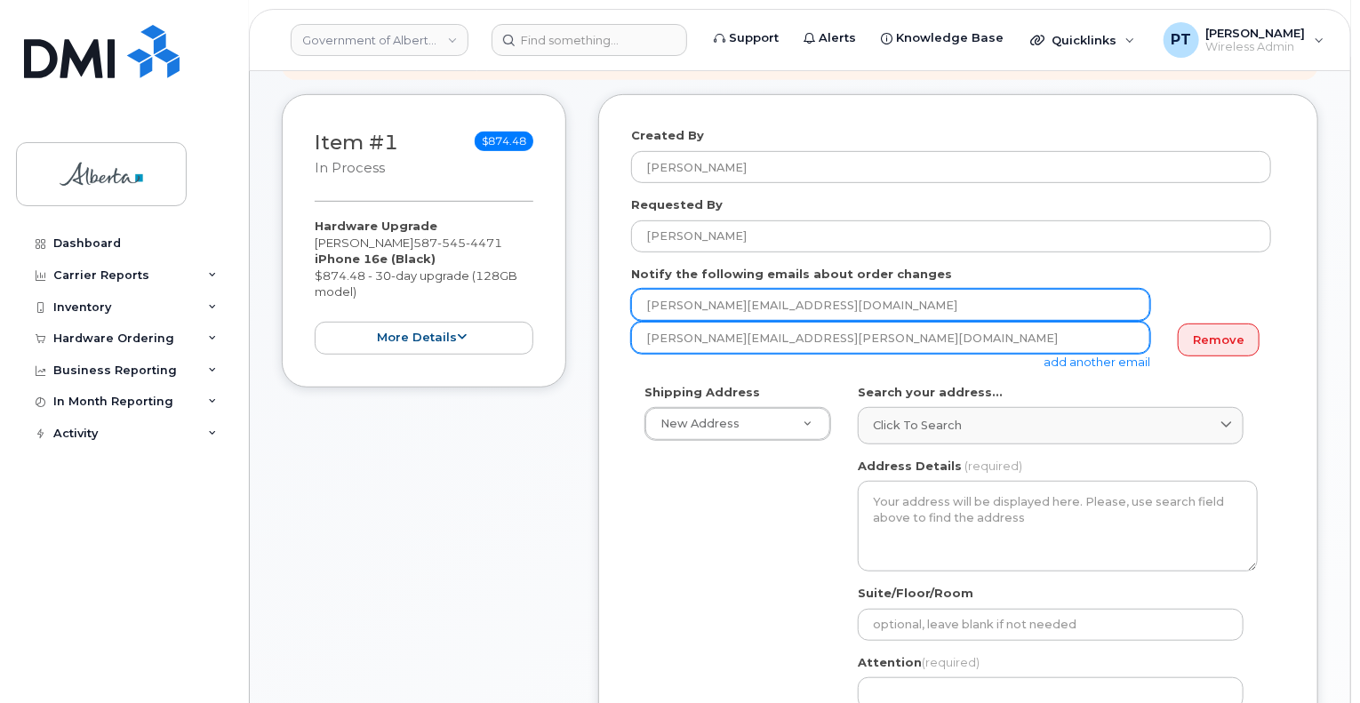
paste input "[PERSON_NAME].[PERSON_NAME]"
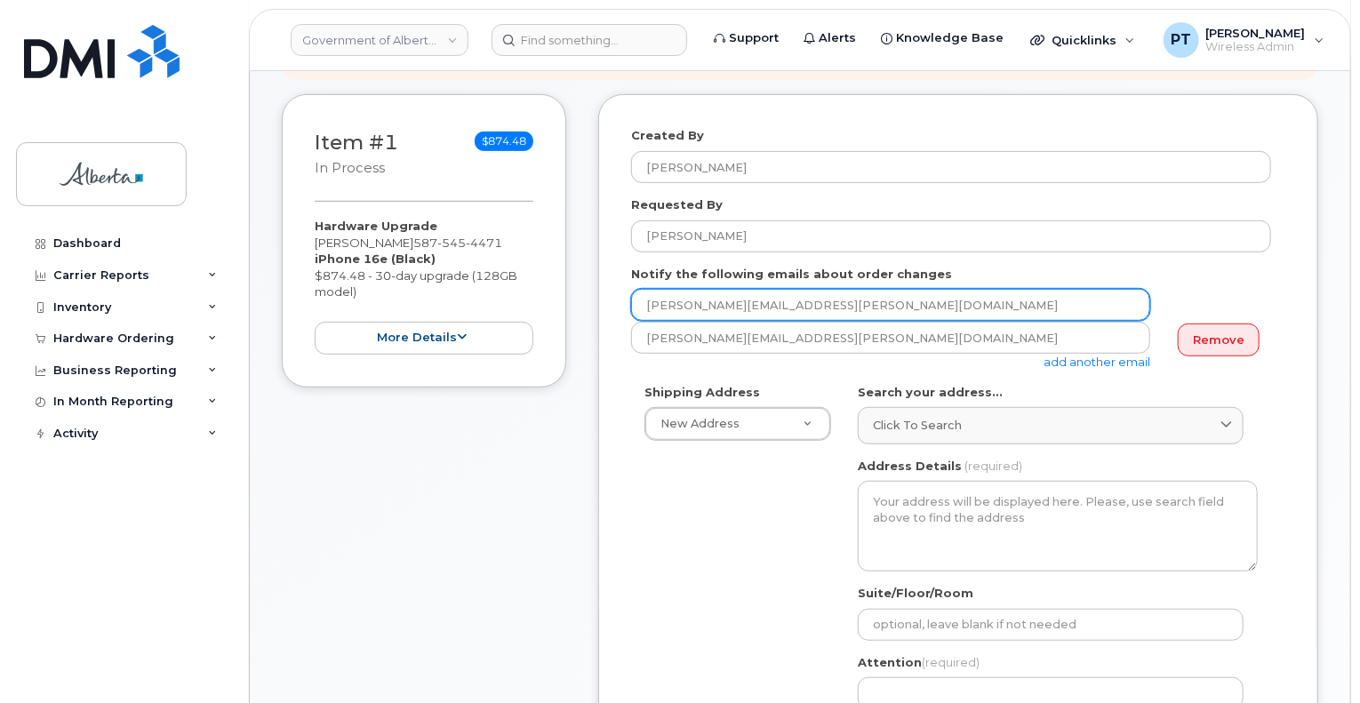
type input "[PERSON_NAME][EMAIL_ADDRESS][PERSON_NAME][DOMAIN_NAME]"
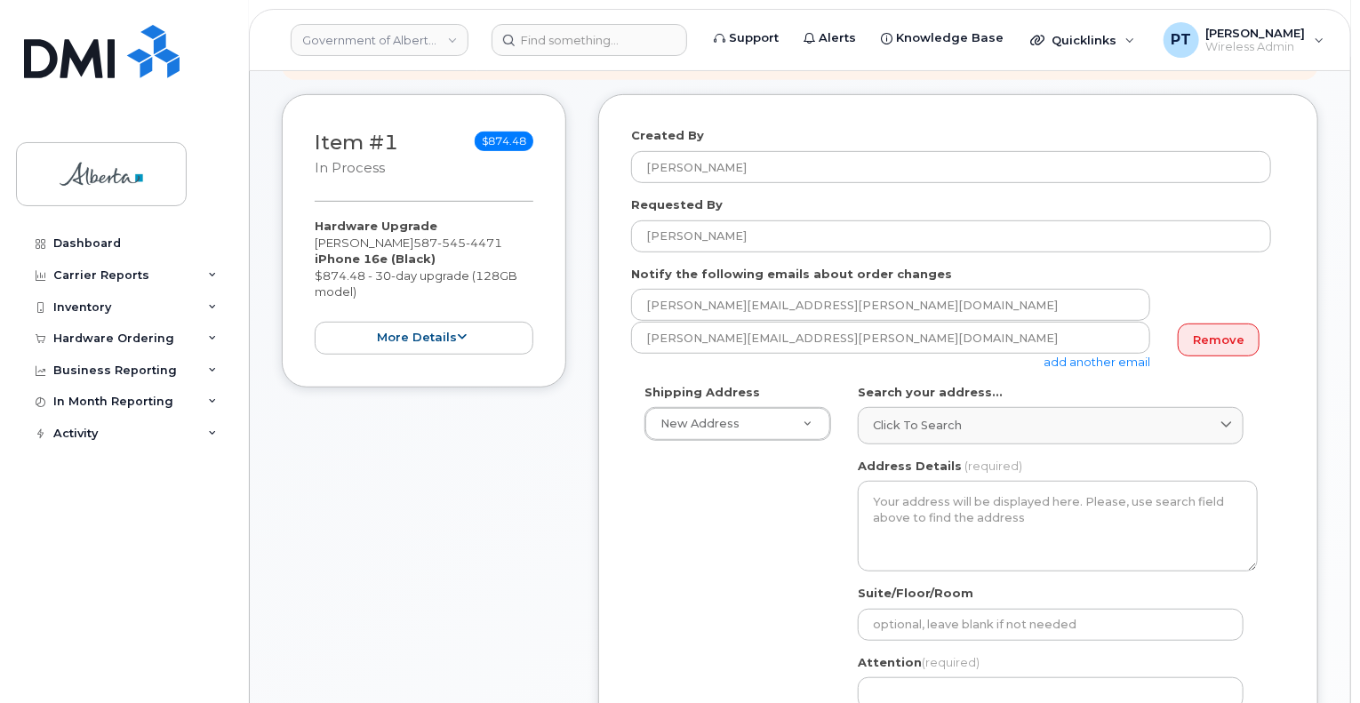
click at [1076, 355] on link "add another email" at bounding box center [1096, 362] width 107 height 14
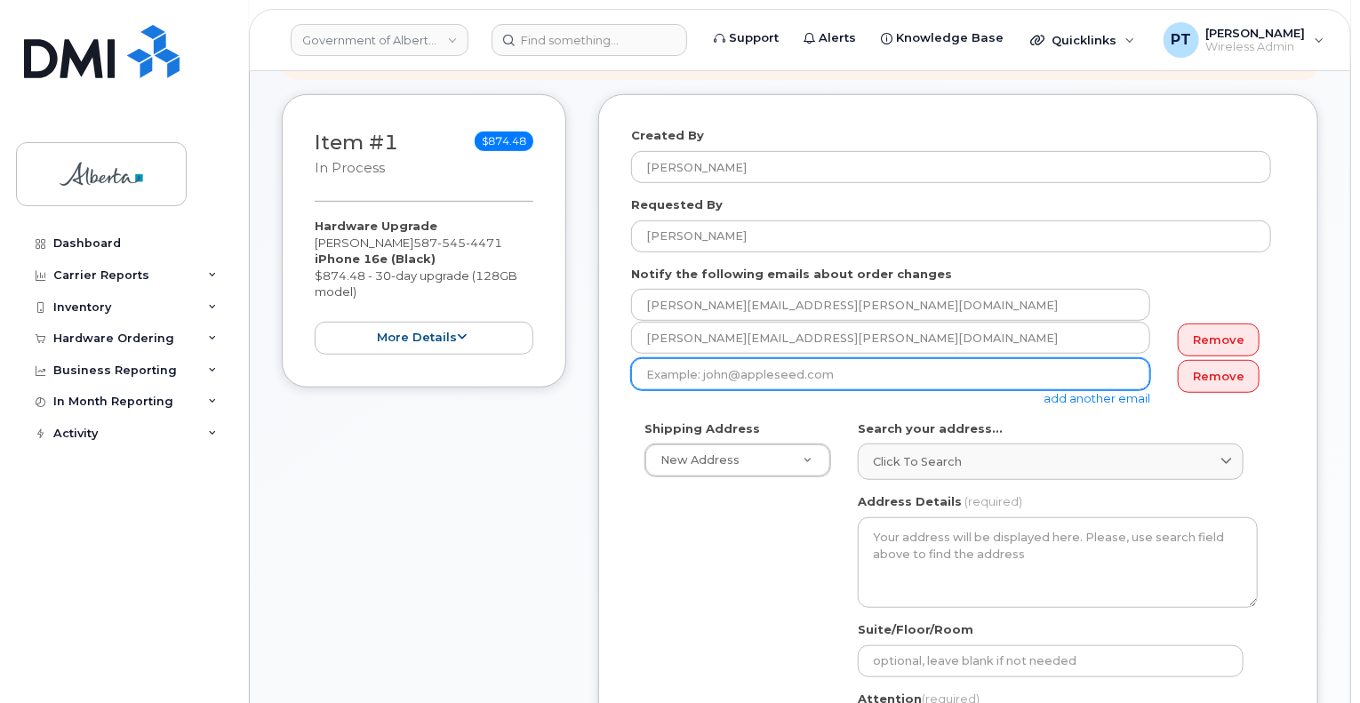
click at [707, 358] on input "email" at bounding box center [890, 374] width 519 height 32
paste input "[EMAIL_ADDRESS][PERSON_NAME][DOMAIN_NAME]"
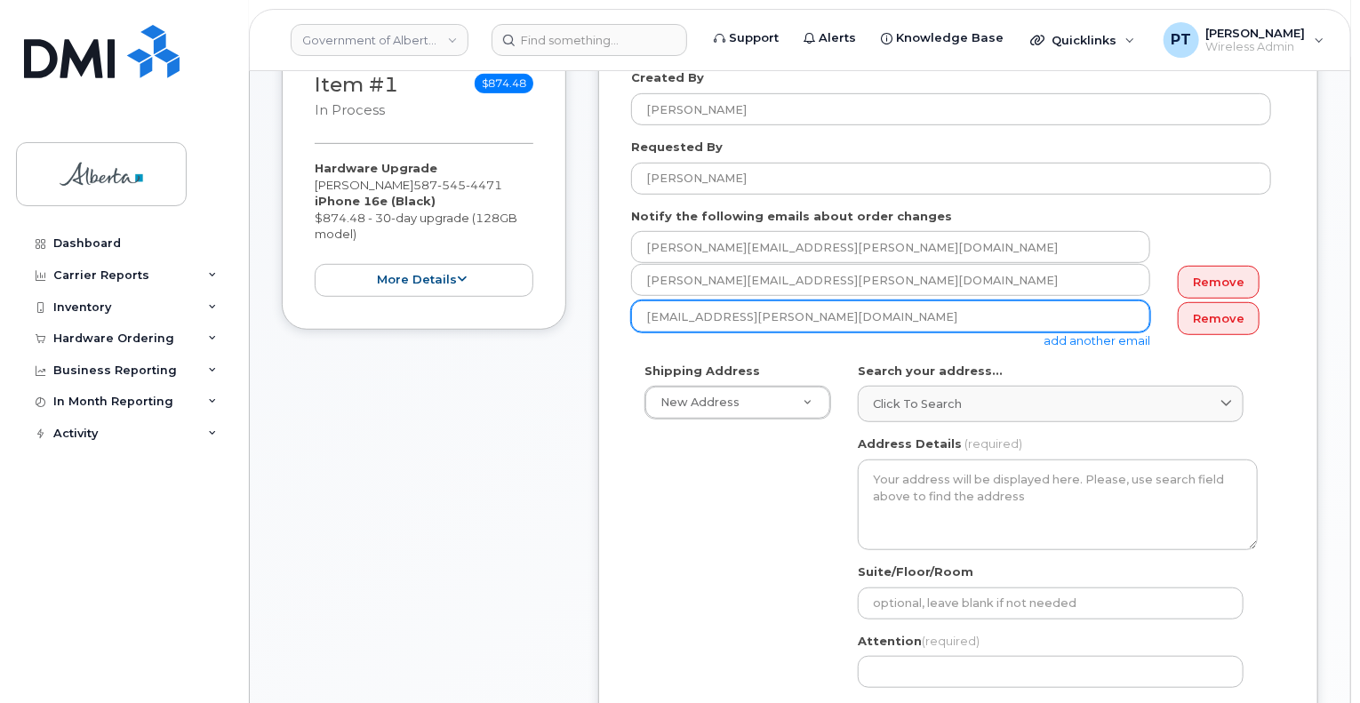
scroll to position [444, 0]
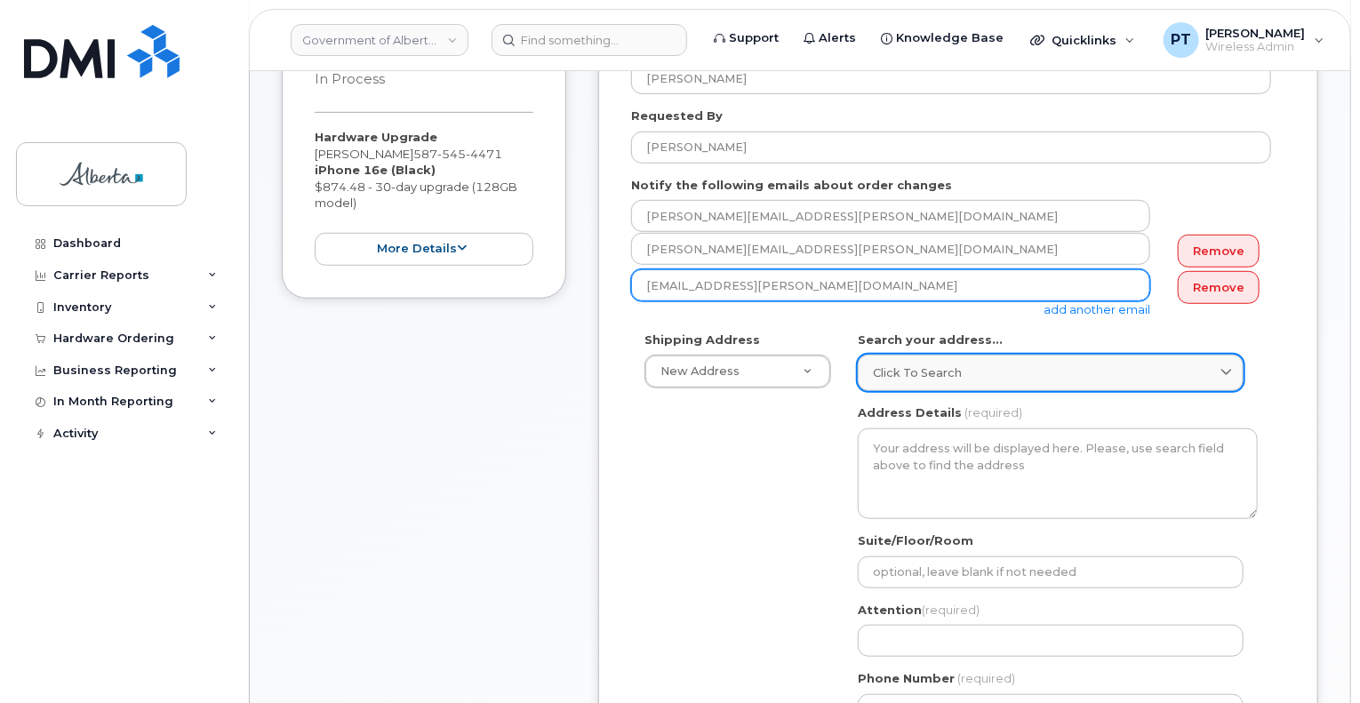
type input "[EMAIL_ADDRESS][PERSON_NAME][DOMAIN_NAME]"
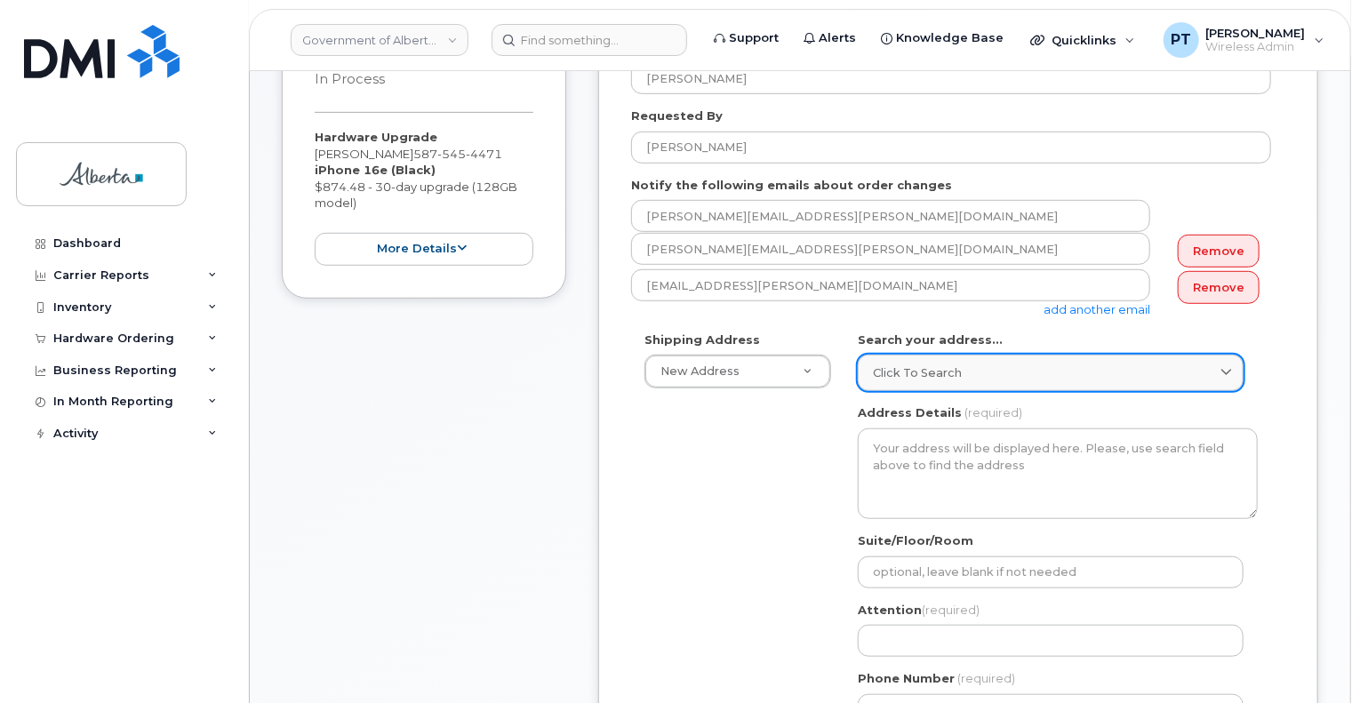
click at [937, 364] on span "Click to search" at bounding box center [917, 372] width 89 height 17
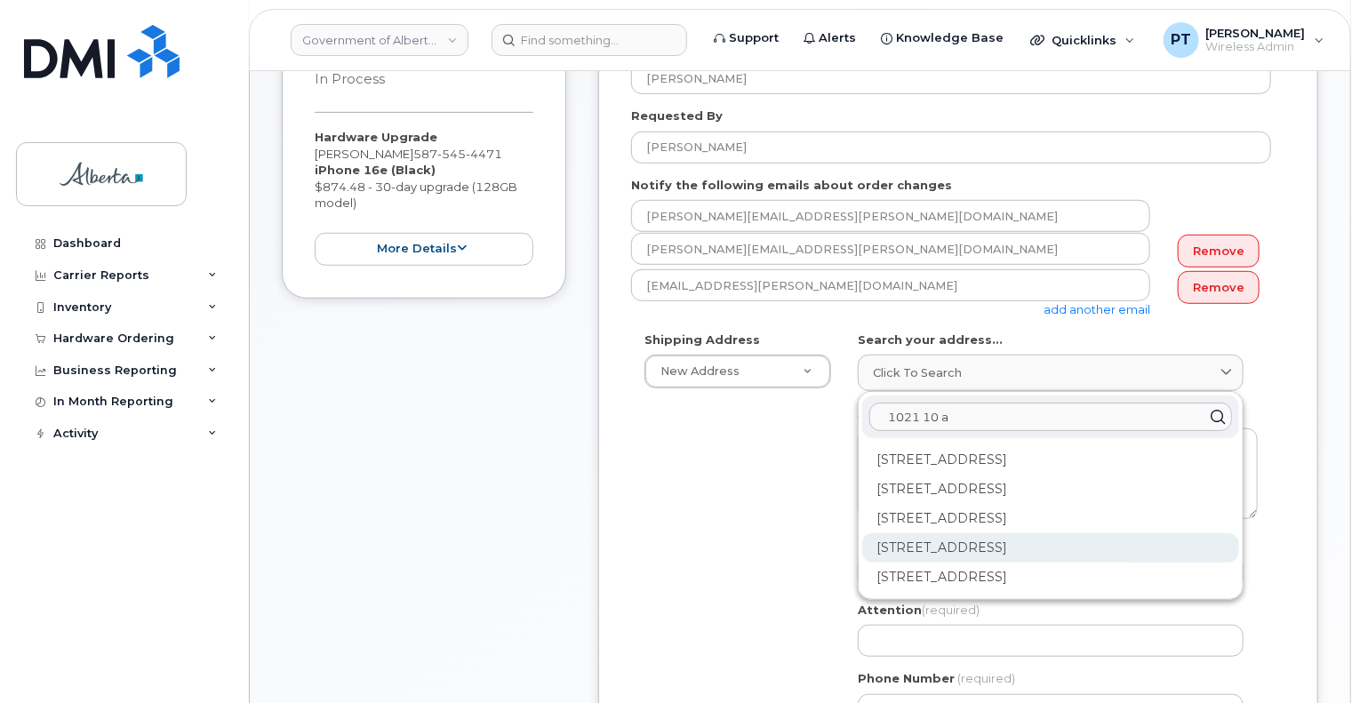
type input "1021 10 a"
click at [1007, 533] on div "[STREET_ADDRESS]" at bounding box center [1050, 547] width 377 height 29
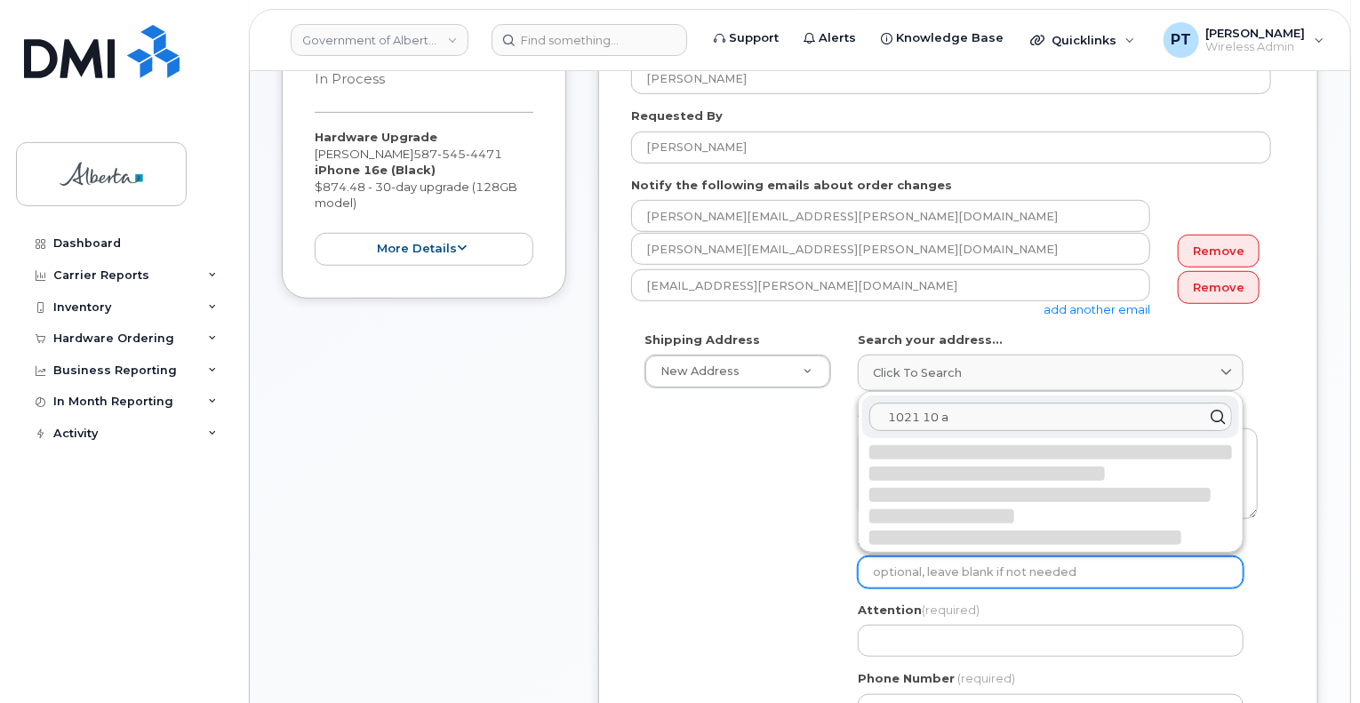
select select
type textarea "[STREET_ADDRESS]"
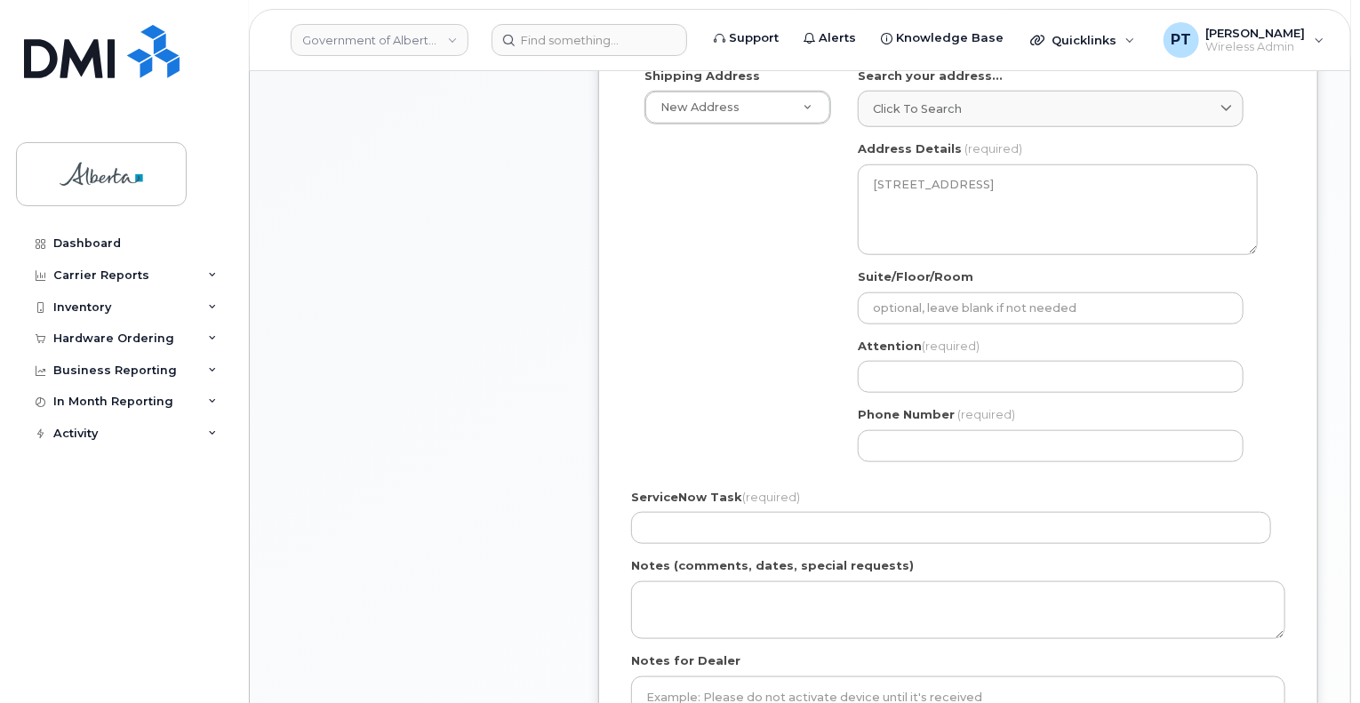
scroll to position [711, 0]
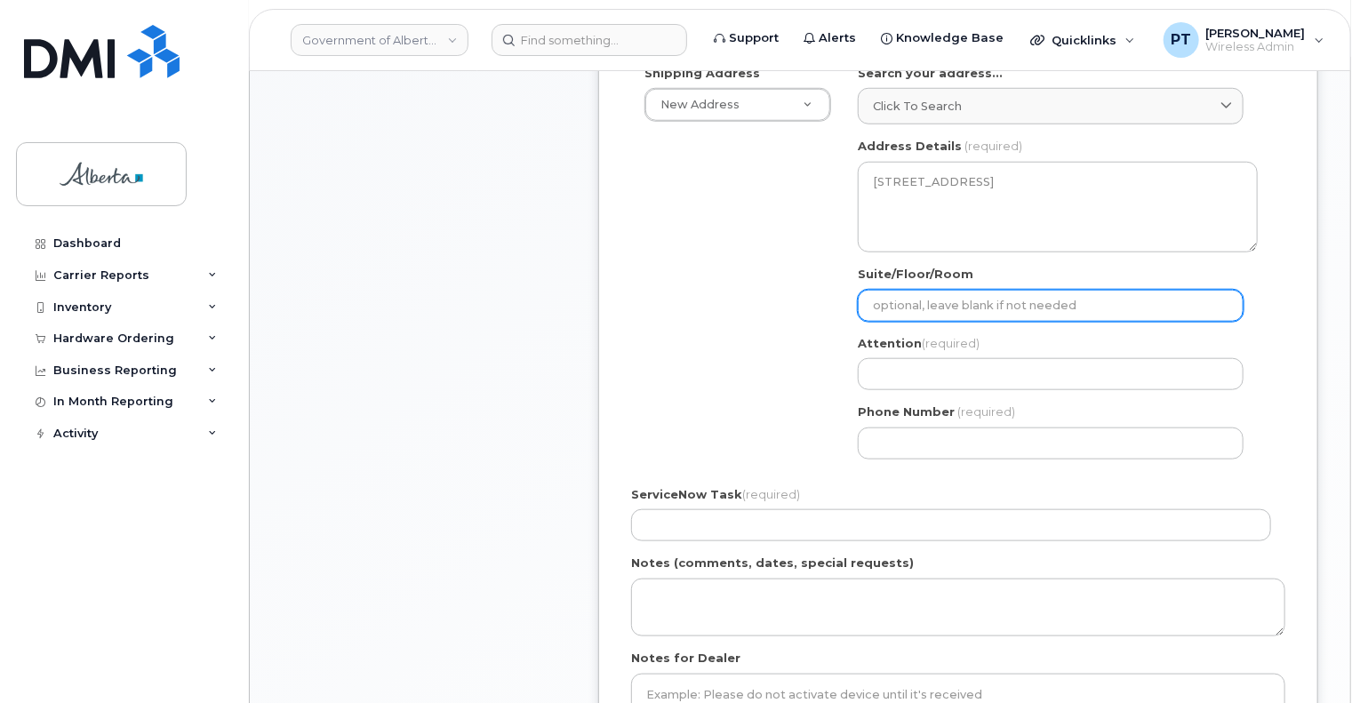
click at [931, 290] on input "Suite/Floor/Room" at bounding box center [1051, 306] width 386 height 32
select select
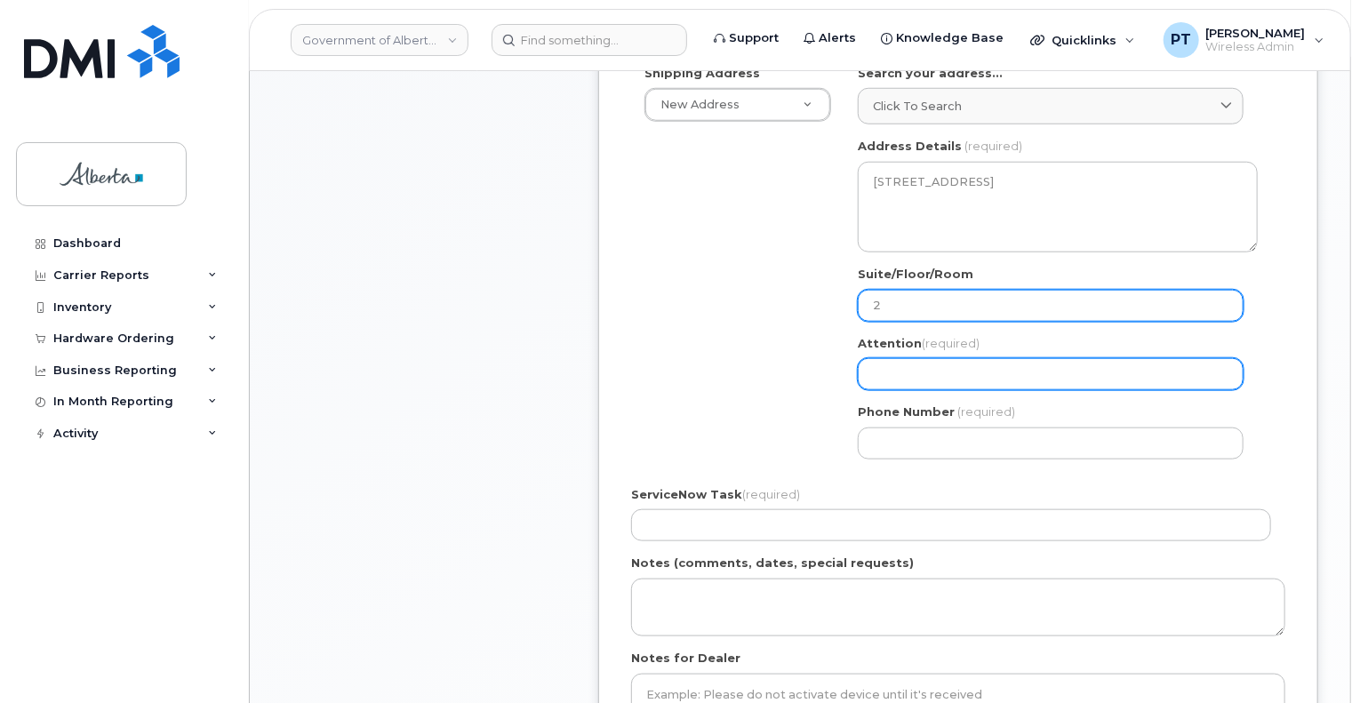
type input "2nd Floor"
click at [921, 358] on input "Attention (required)" at bounding box center [1051, 374] width 386 height 32
paste input "[PERSON_NAME]"
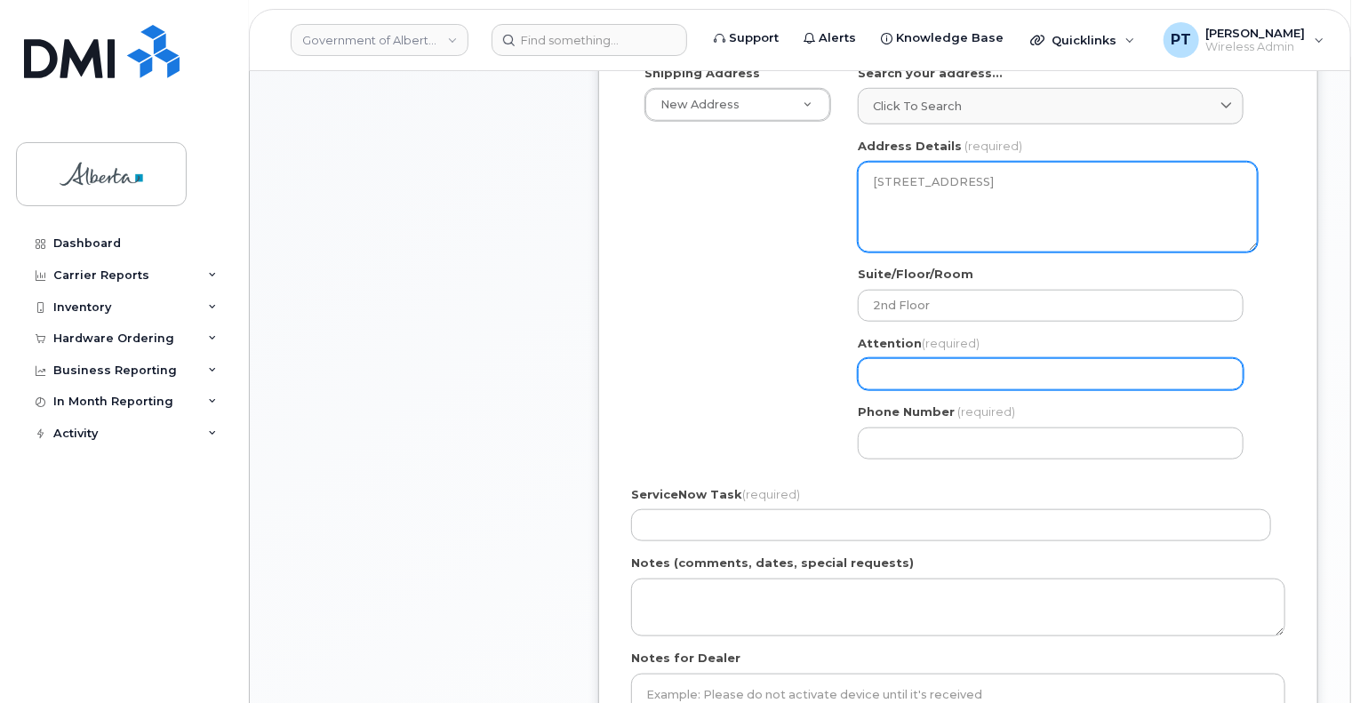
select select
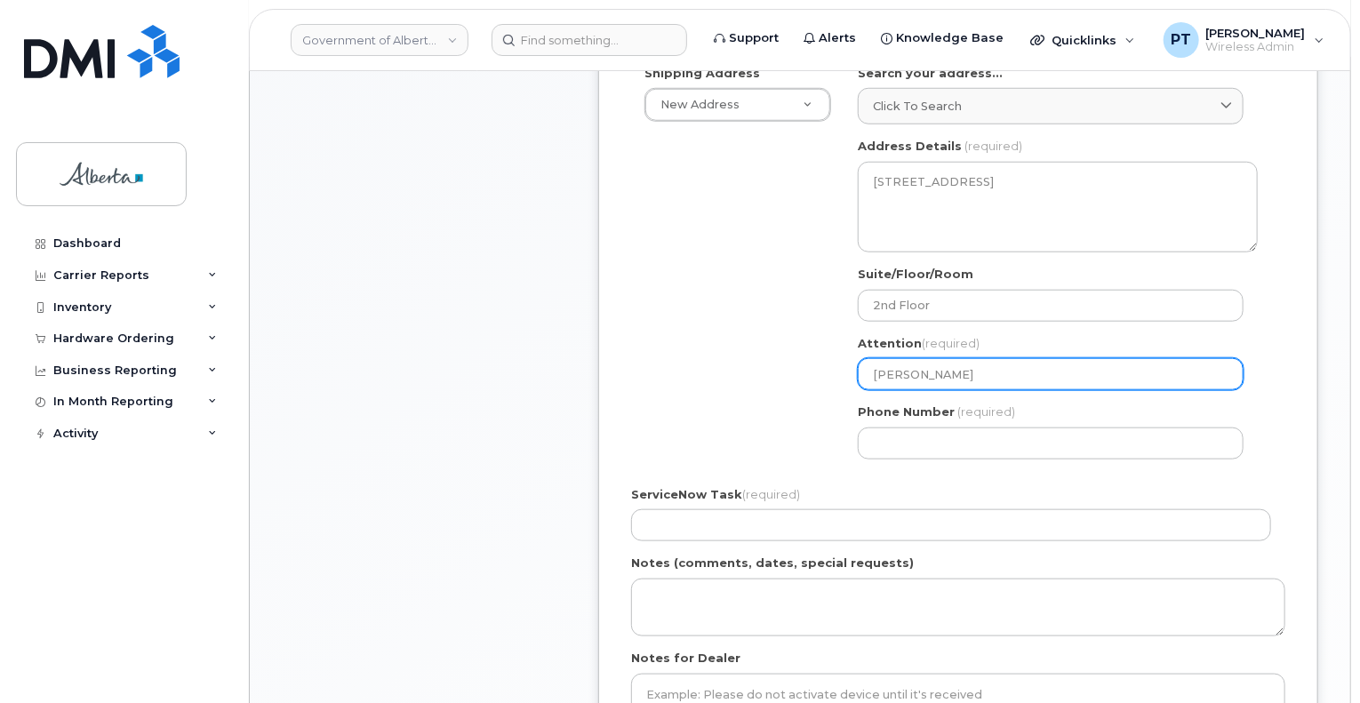
type input "[PERSON_NAME]"
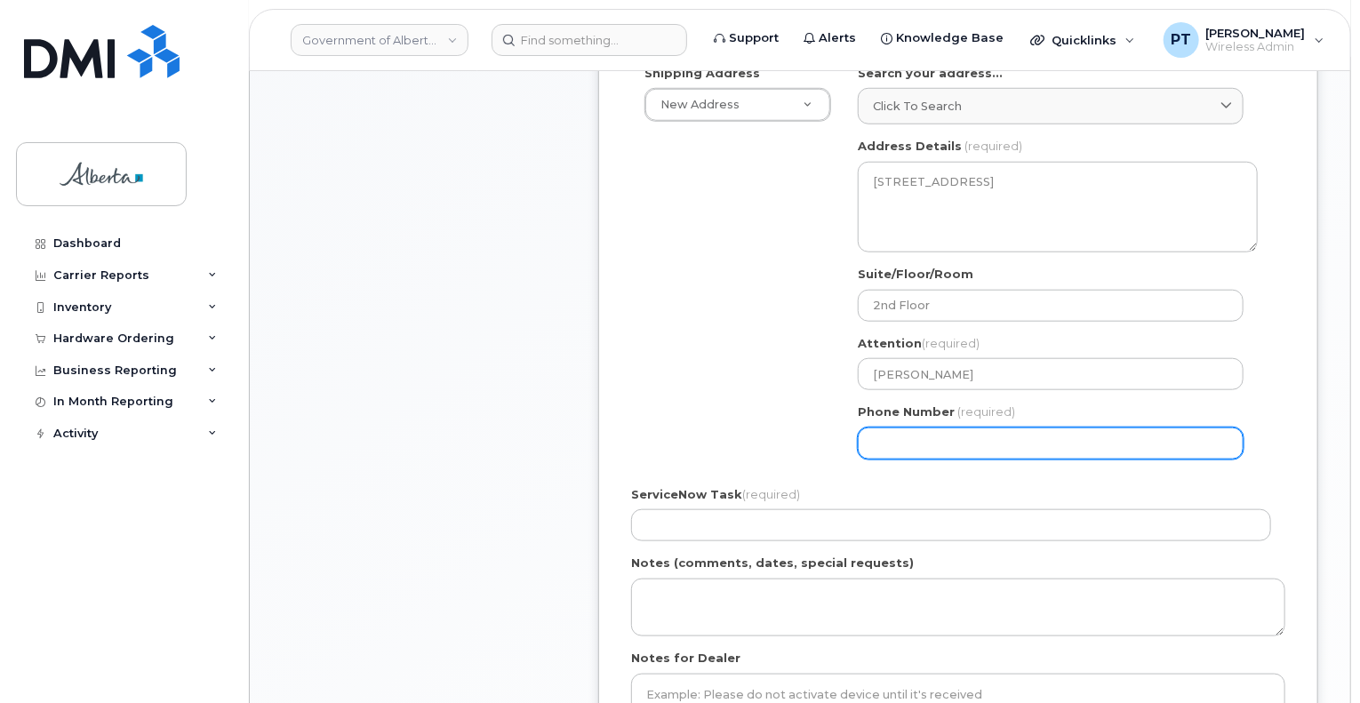
click at [987, 427] on input "Phone Number" at bounding box center [1051, 443] width 386 height 32
paste input "4032974686"
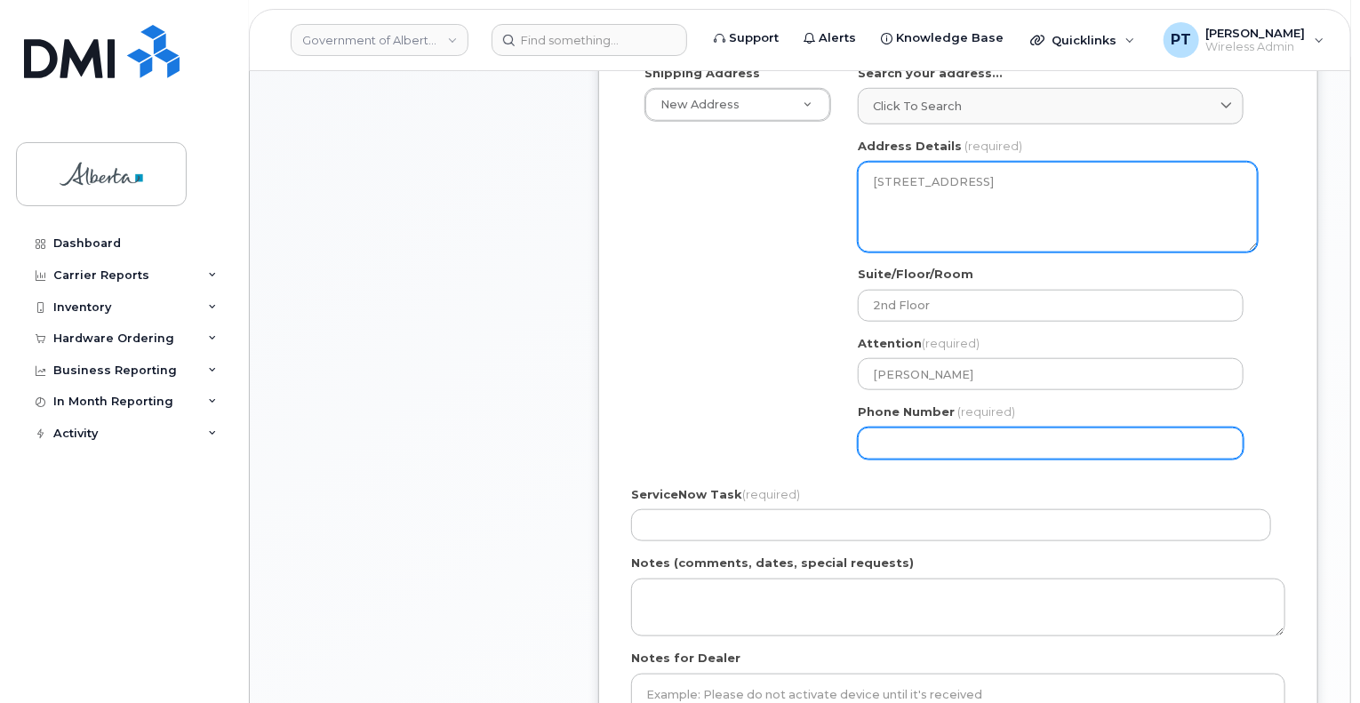
select select
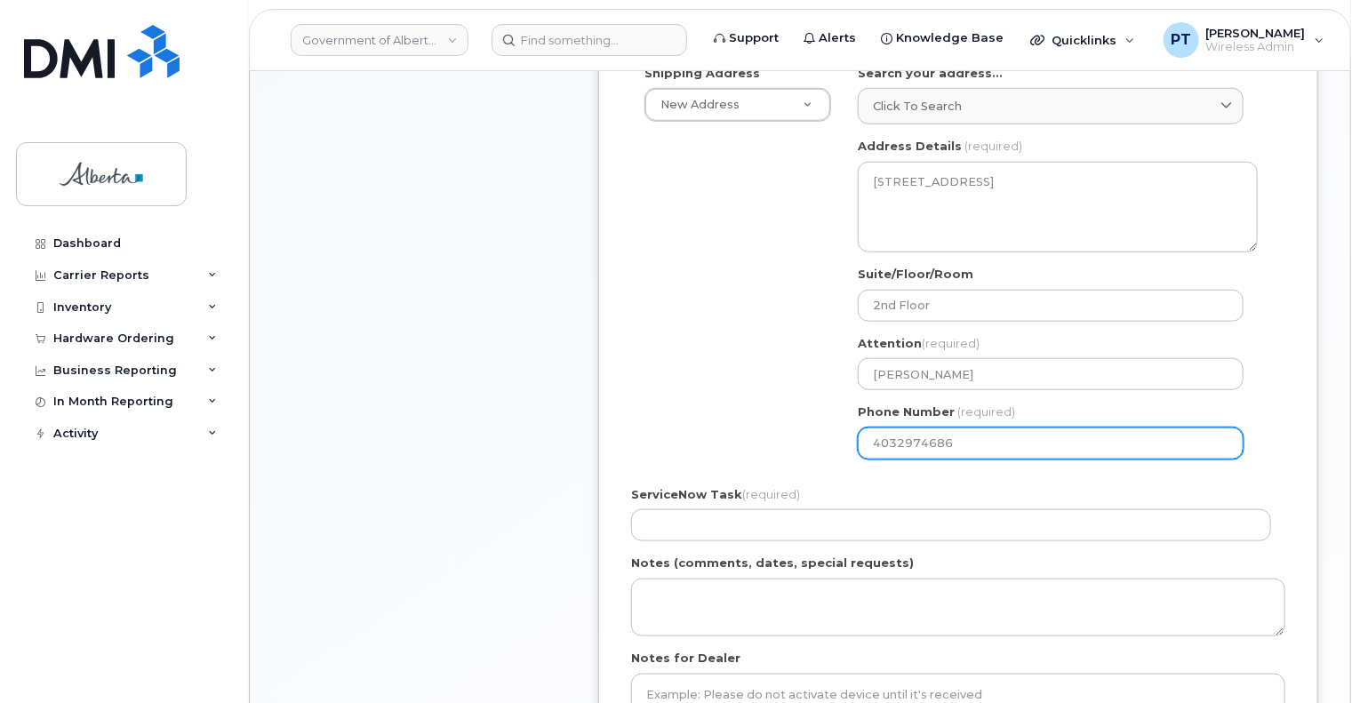
type input "4032974686"
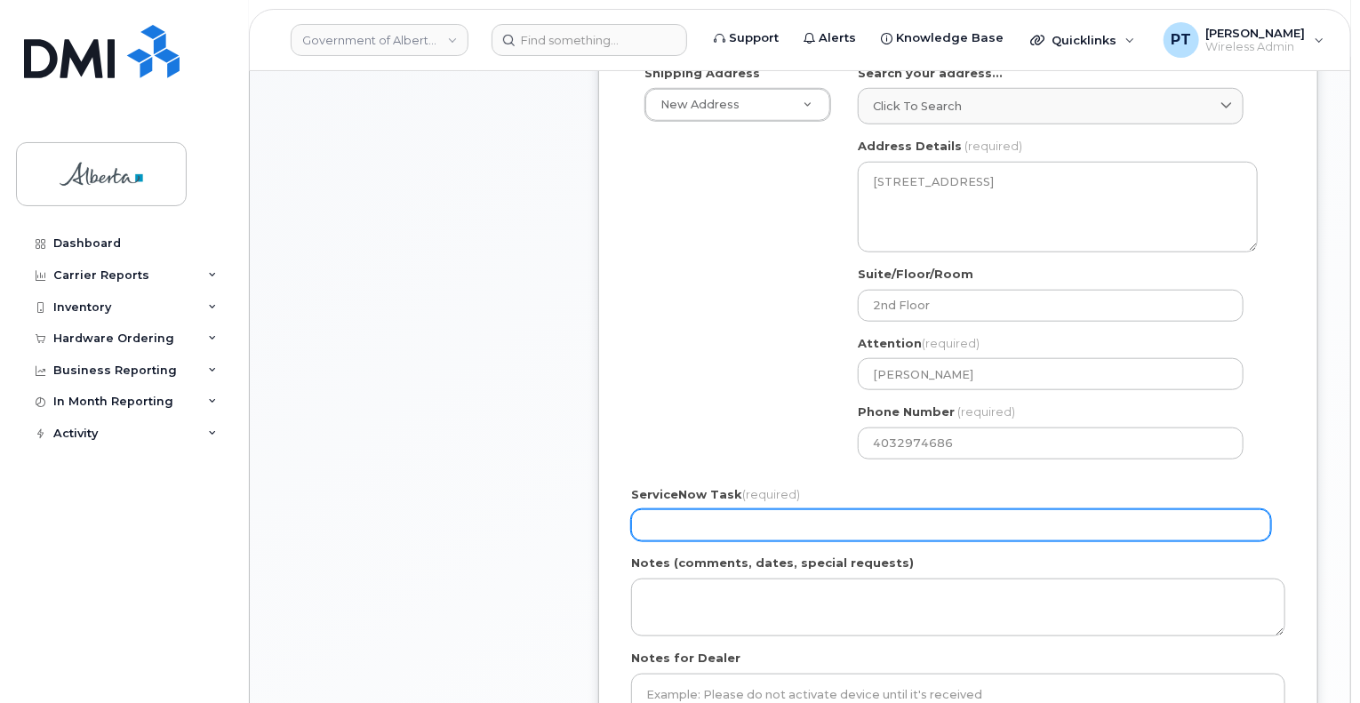
click at [843, 509] on input "ServiceNow Task (required)" at bounding box center [951, 525] width 640 height 32
paste input "SCTASK0848232"
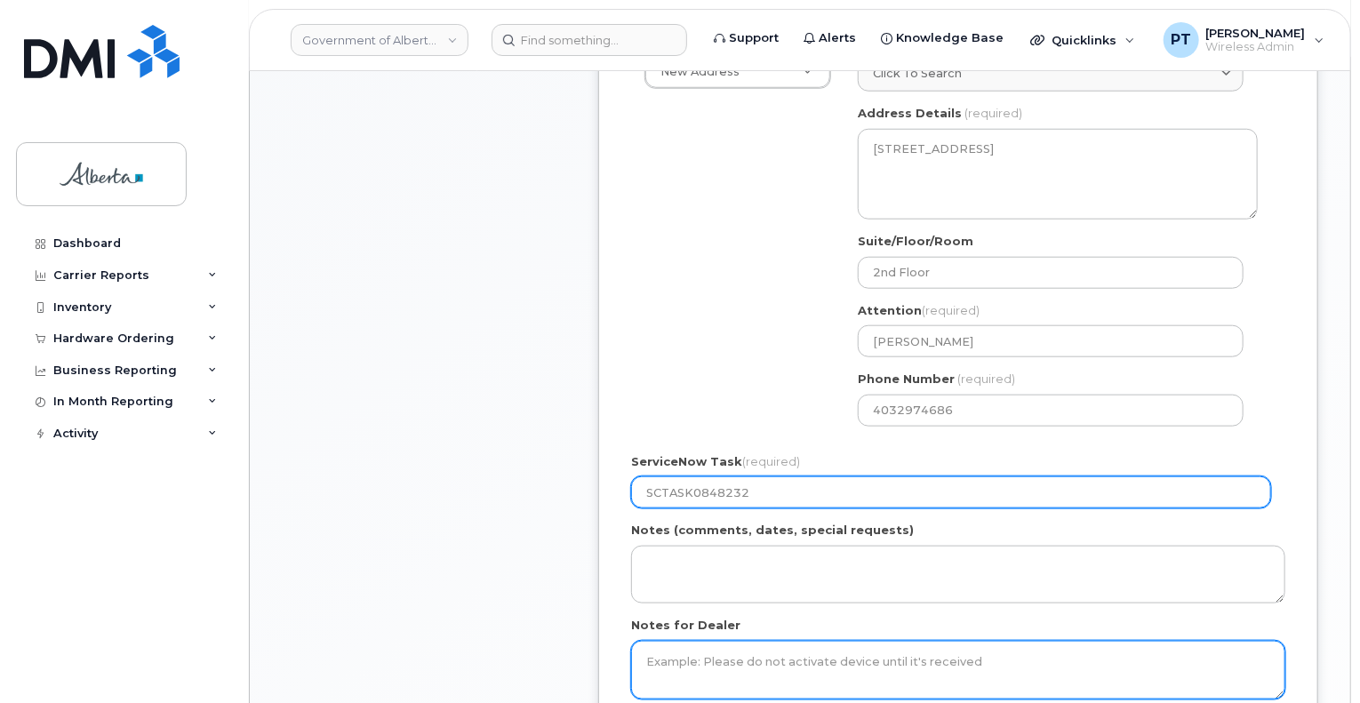
scroll to position [889, 0]
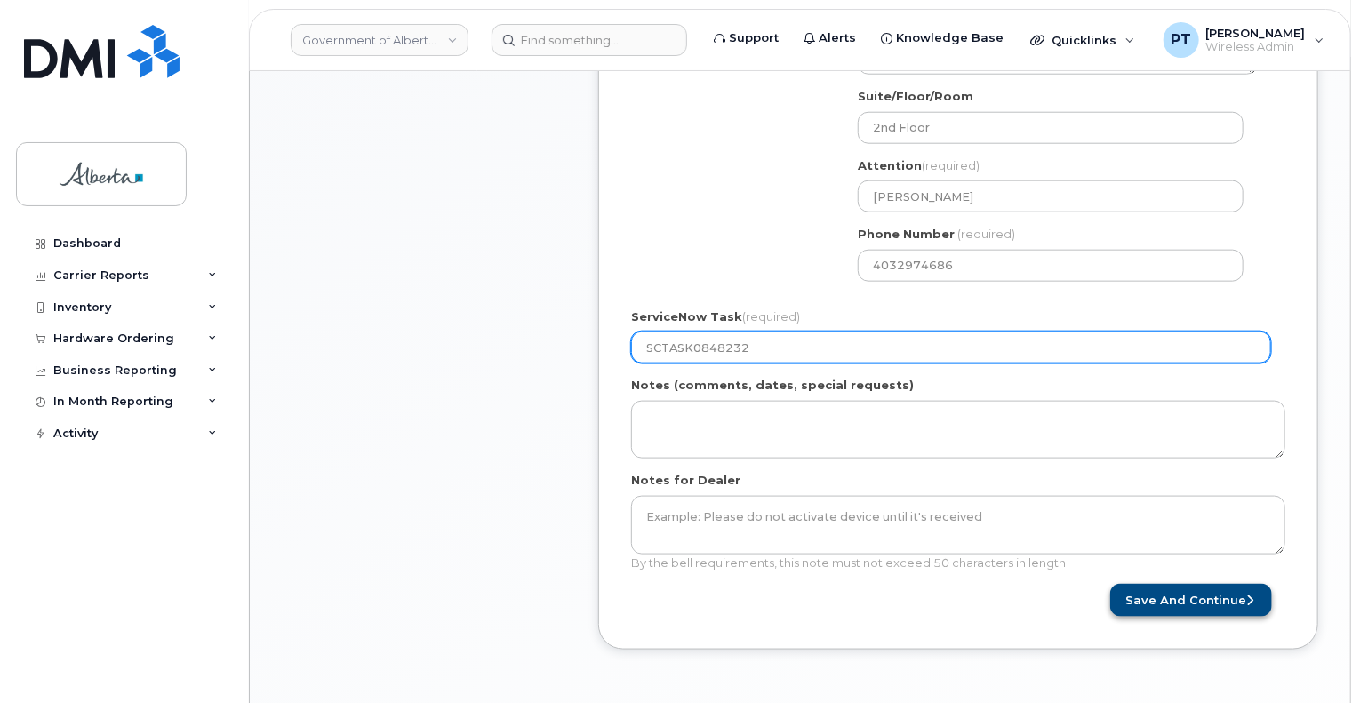
type input "SCTASK0848232"
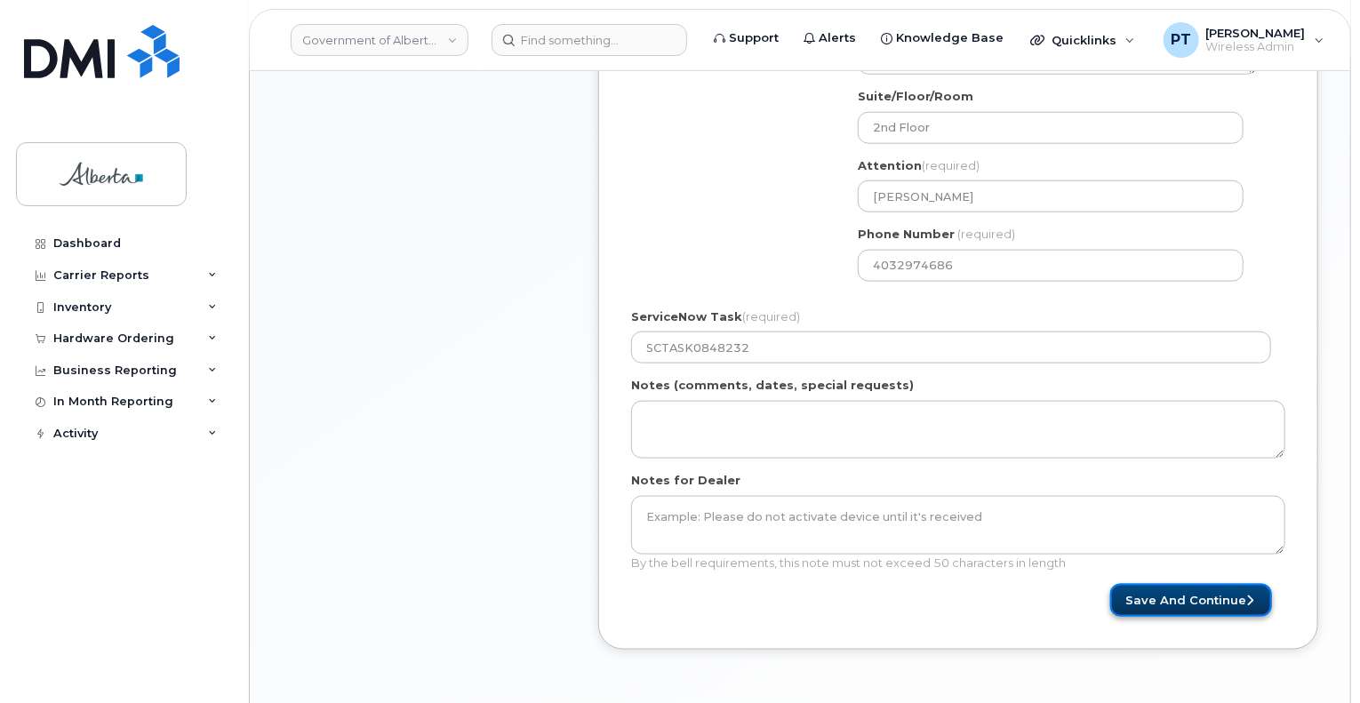
click at [1180, 584] on button "Save and Continue" at bounding box center [1191, 600] width 162 height 33
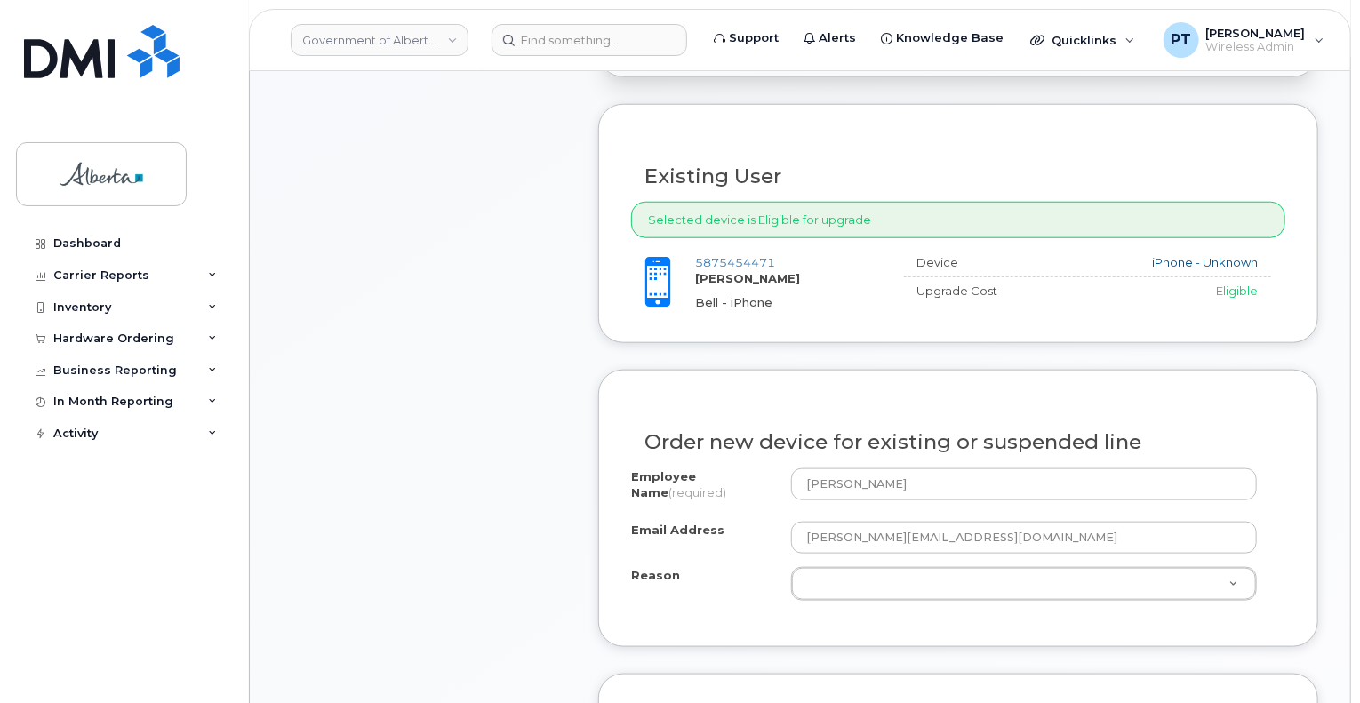
scroll to position [800, 0]
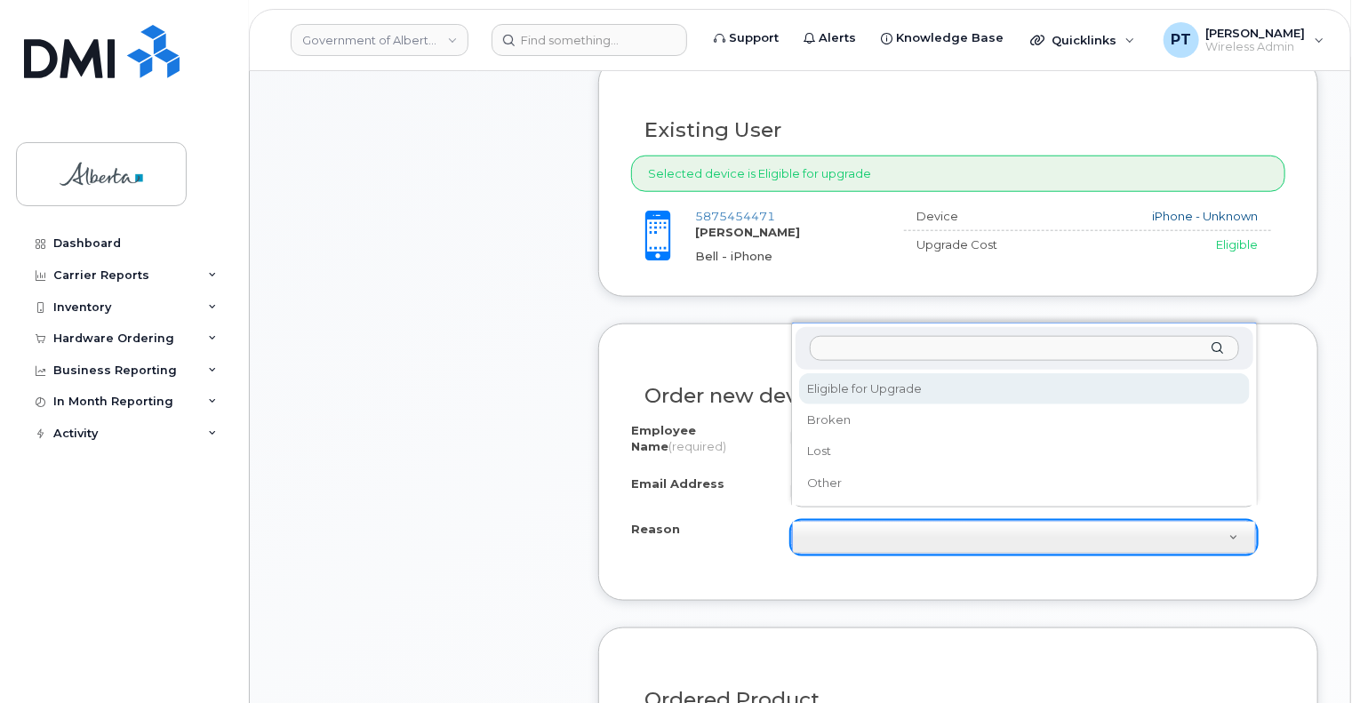
select select "eligible_for_upgrade"
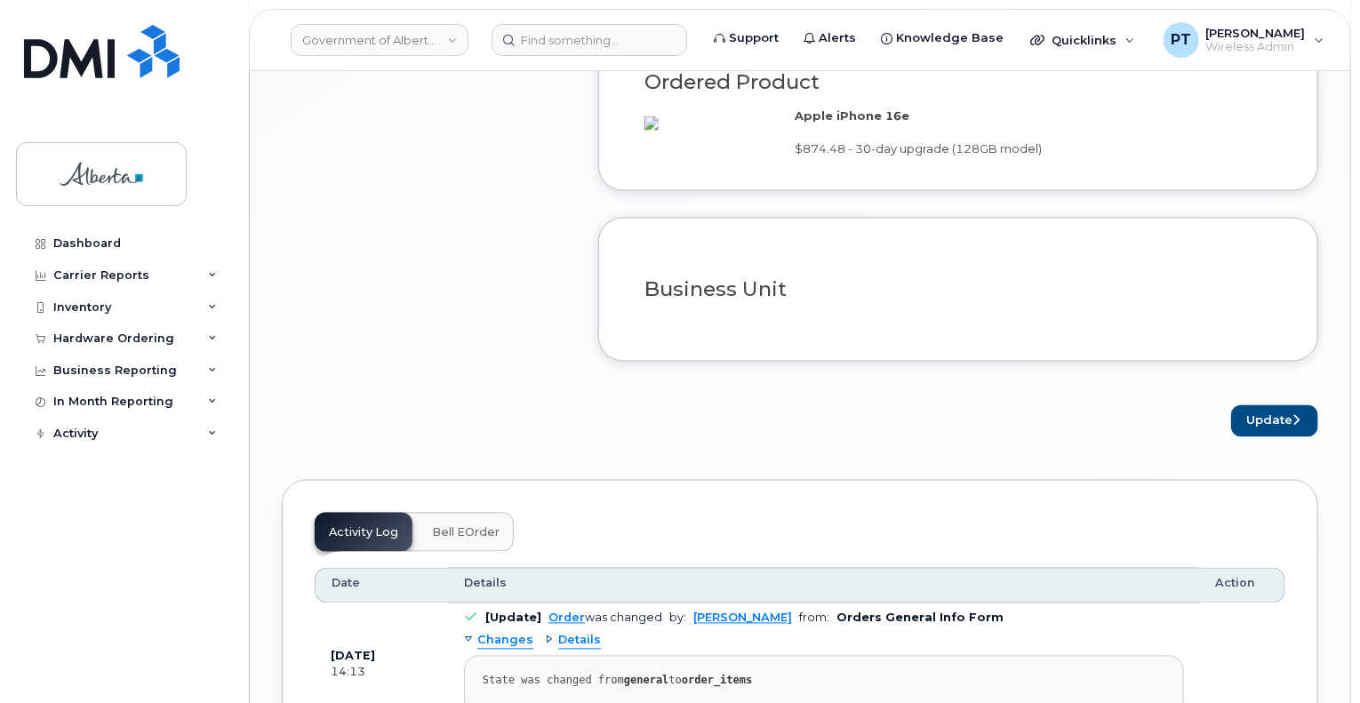
scroll to position [1422, 0]
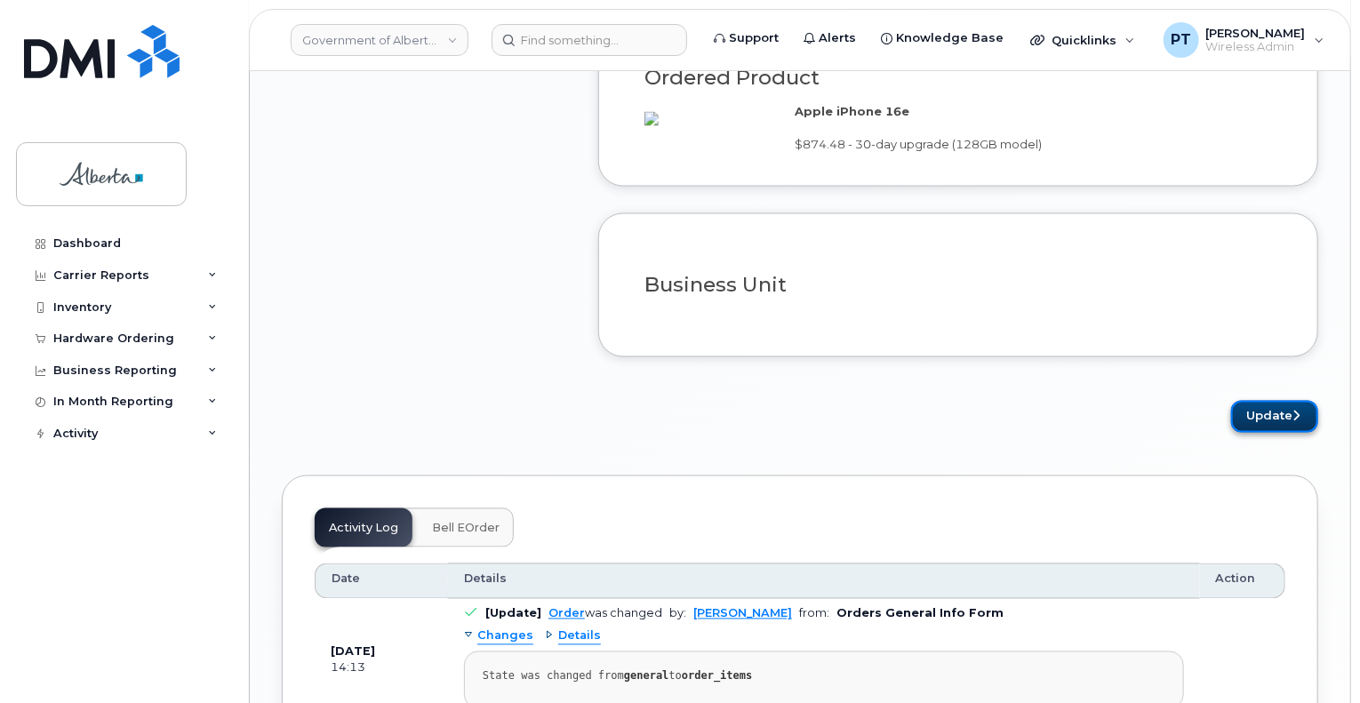
click at [1301, 419] on button "Update" at bounding box center [1274, 417] width 87 height 33
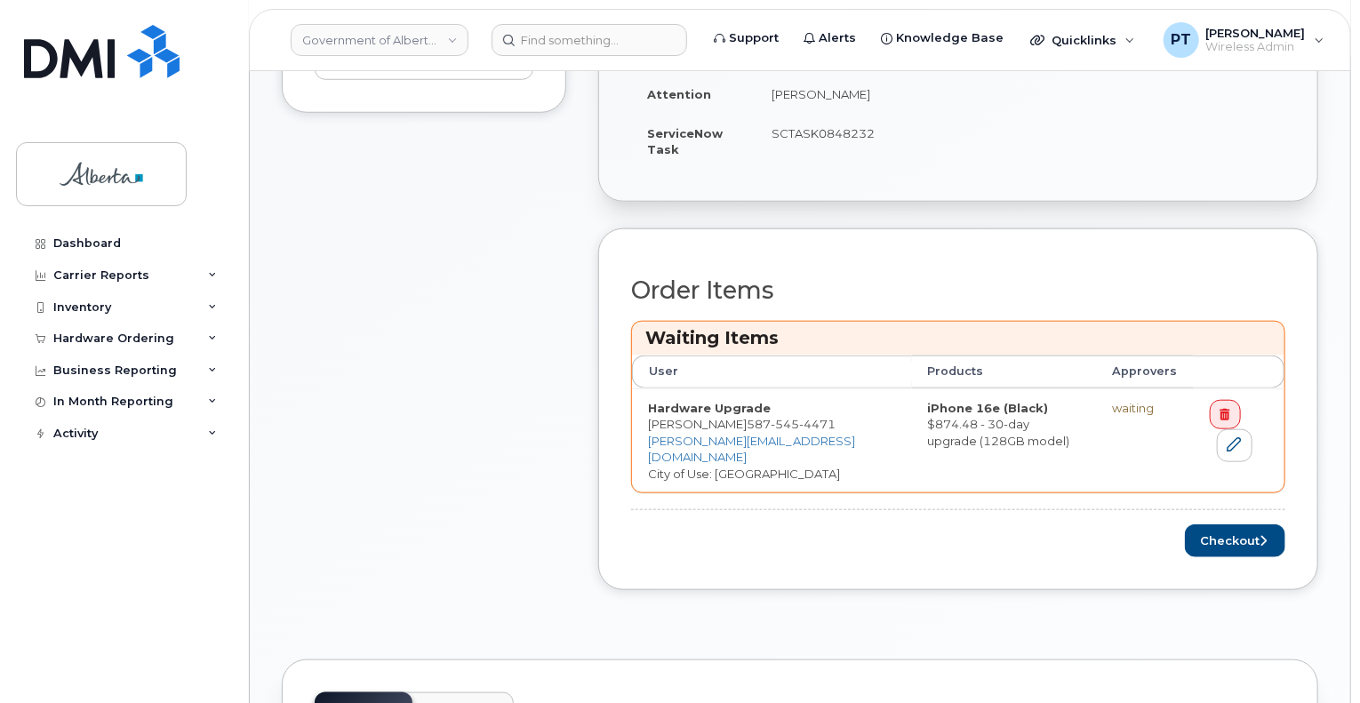
scroll to position [711, 0]
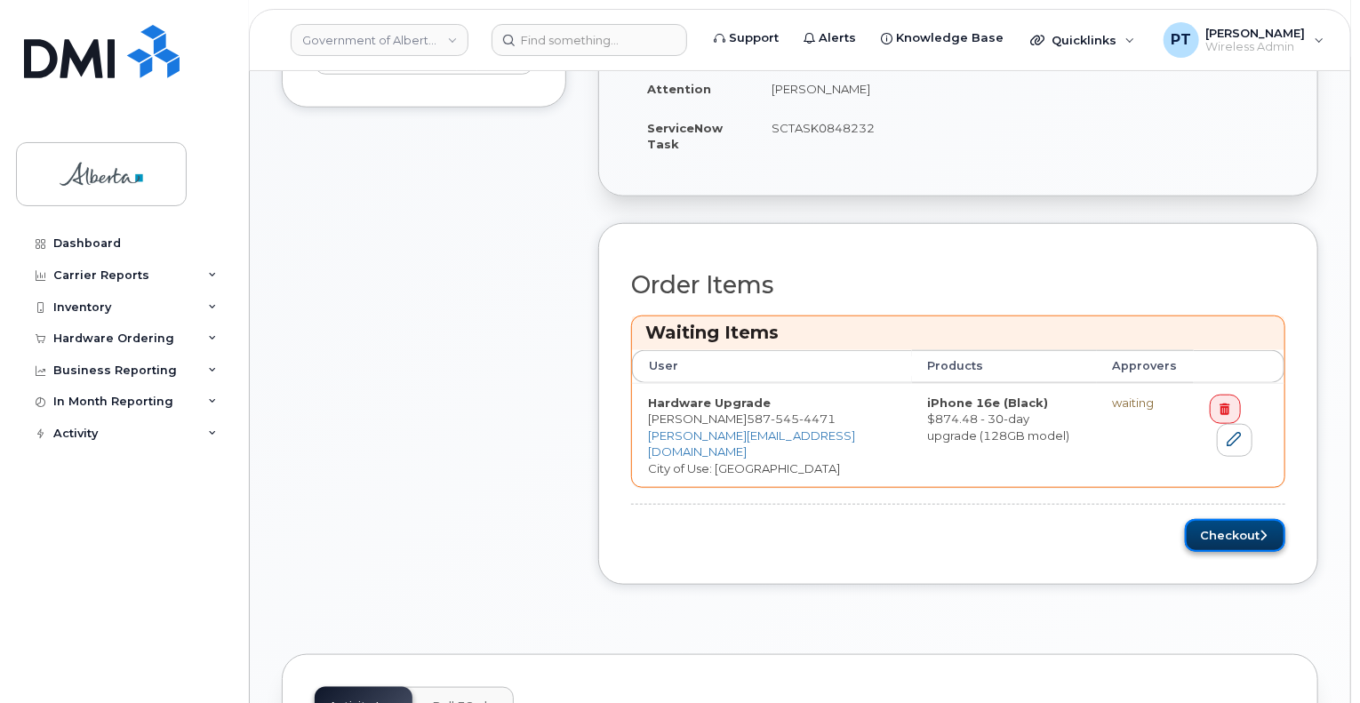
click at [1230, 519] on button "Checkout" at bounding box center [1235, 535] width 100 height 33
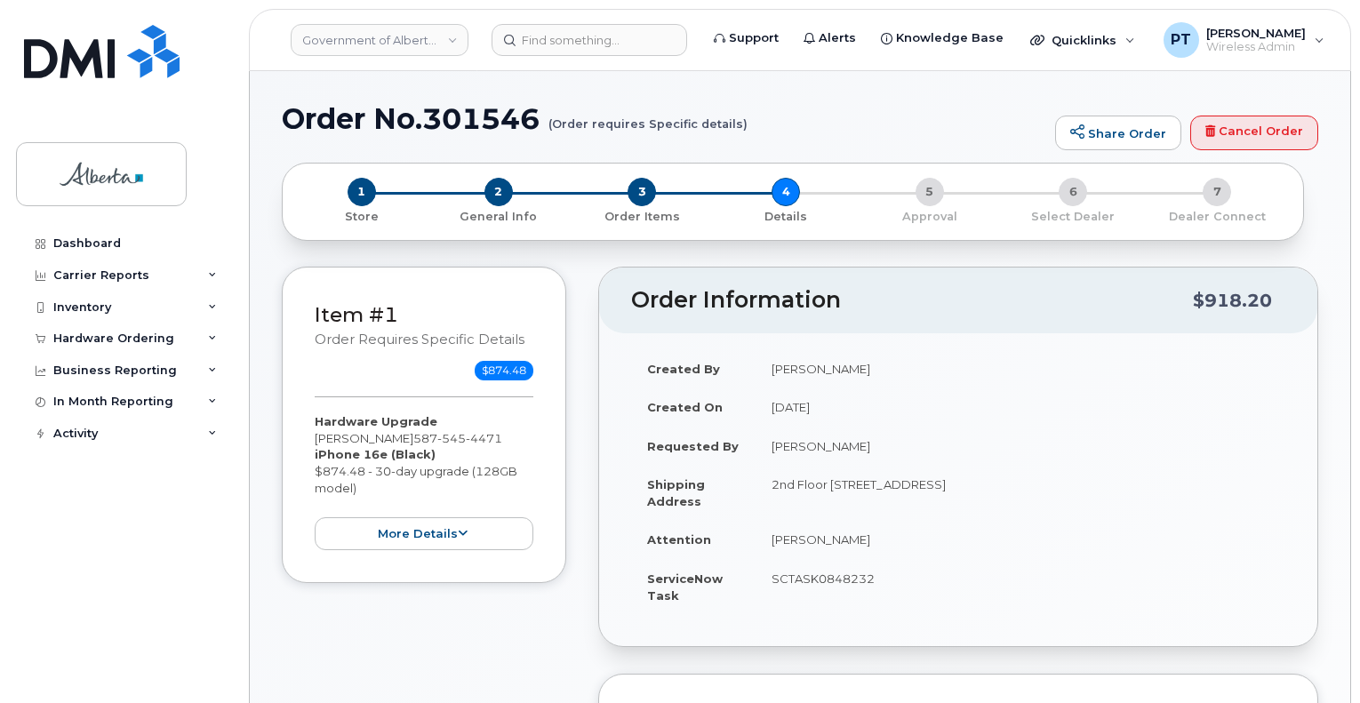
select select
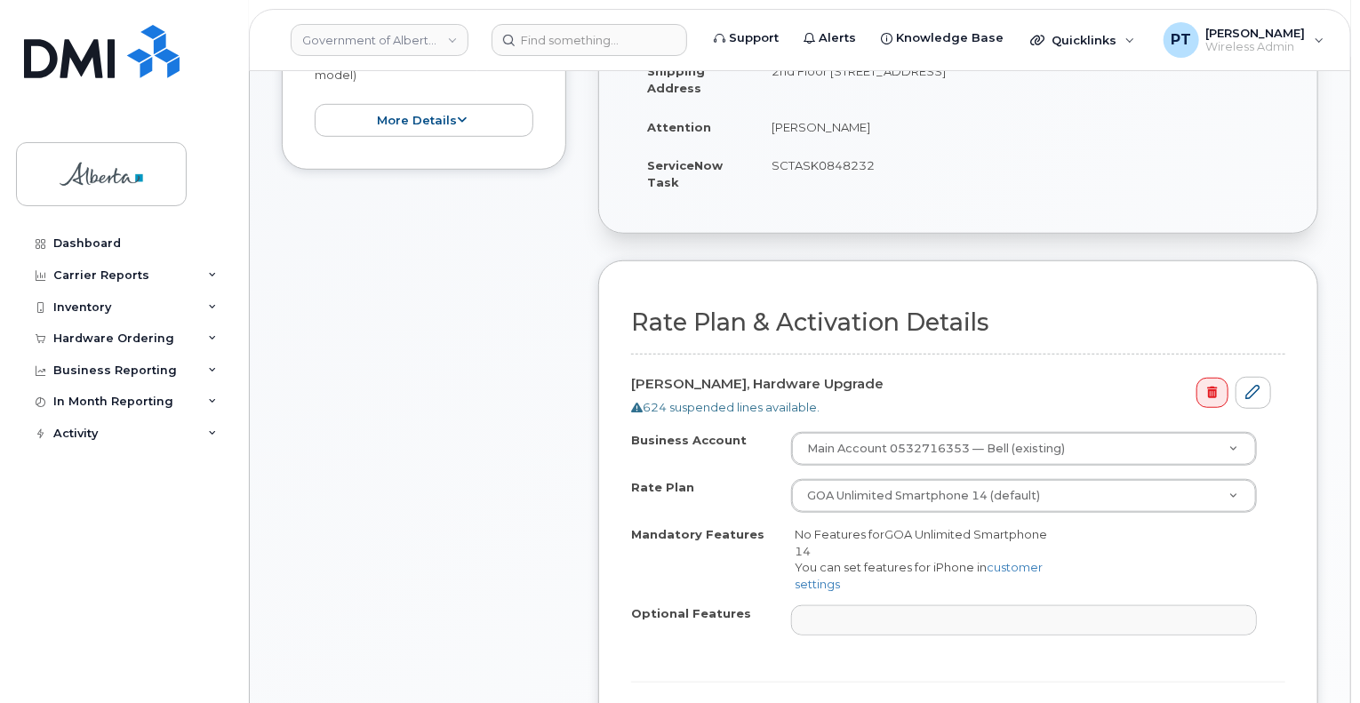
scroll to position [622, 0]
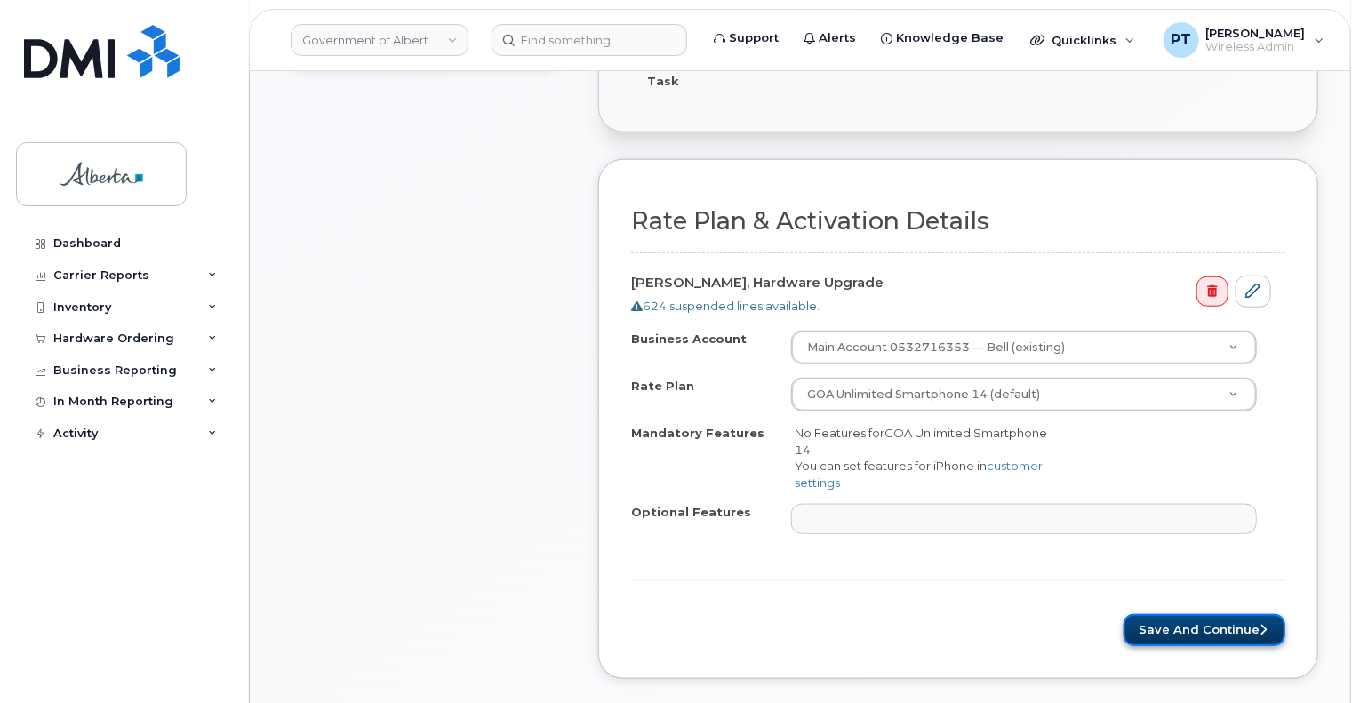
click at [1168, 614] on button "Save and Continue" at bounding box center [1204, 630] width 162 height 33
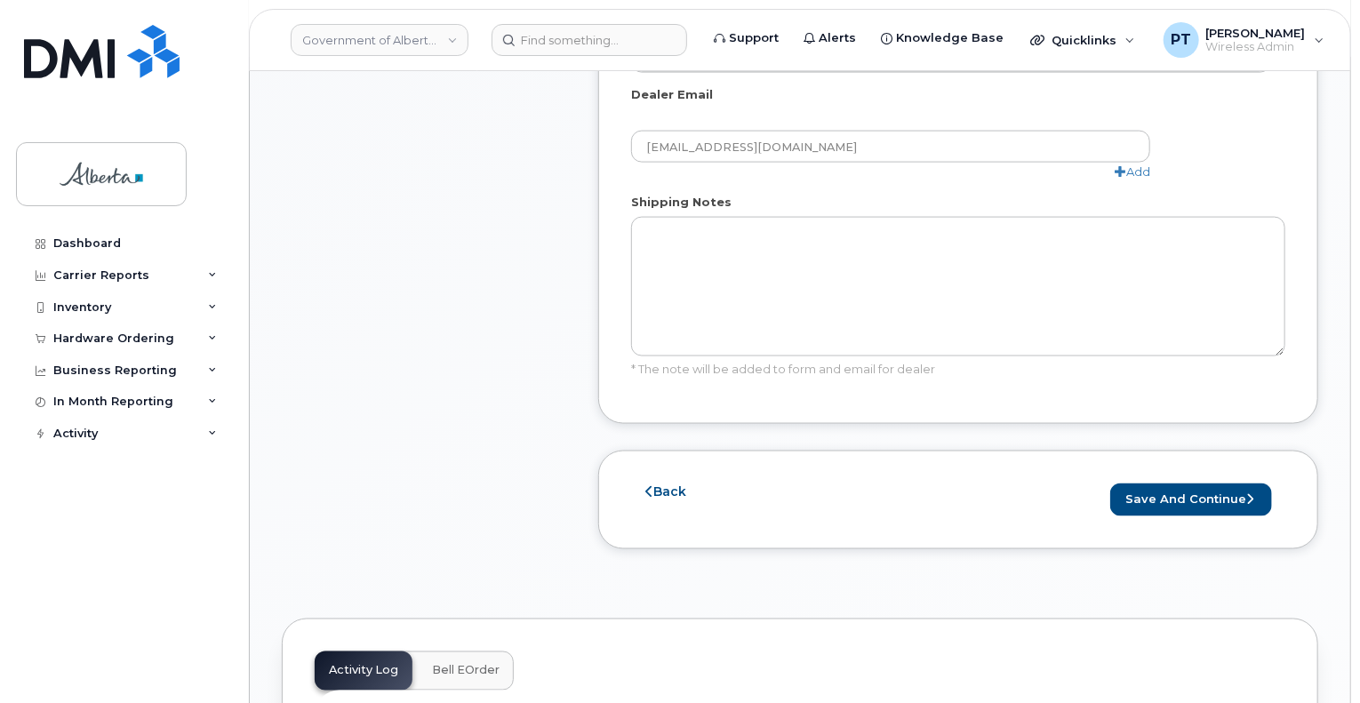
scroll to position [1244, 0]
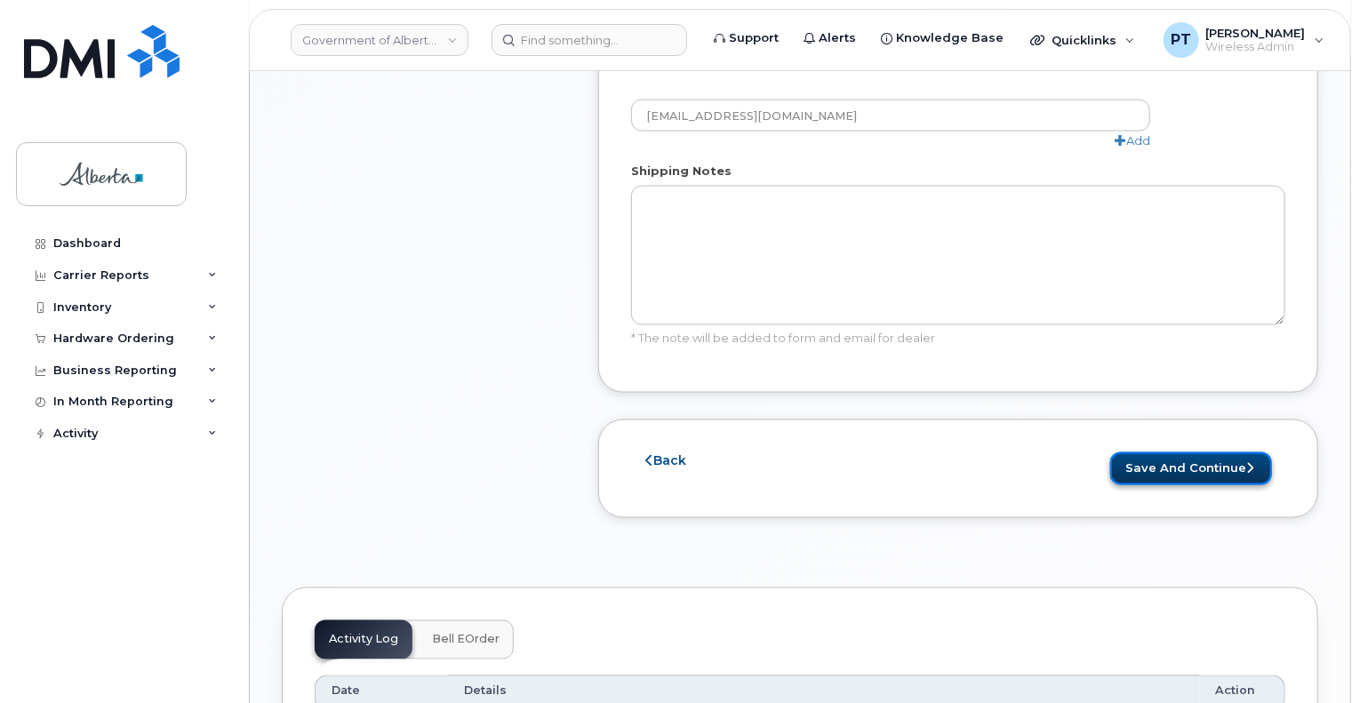
click at [1187, 452] on button "Save and Continue" at bounding box center [1191, 468] width 162 height 33
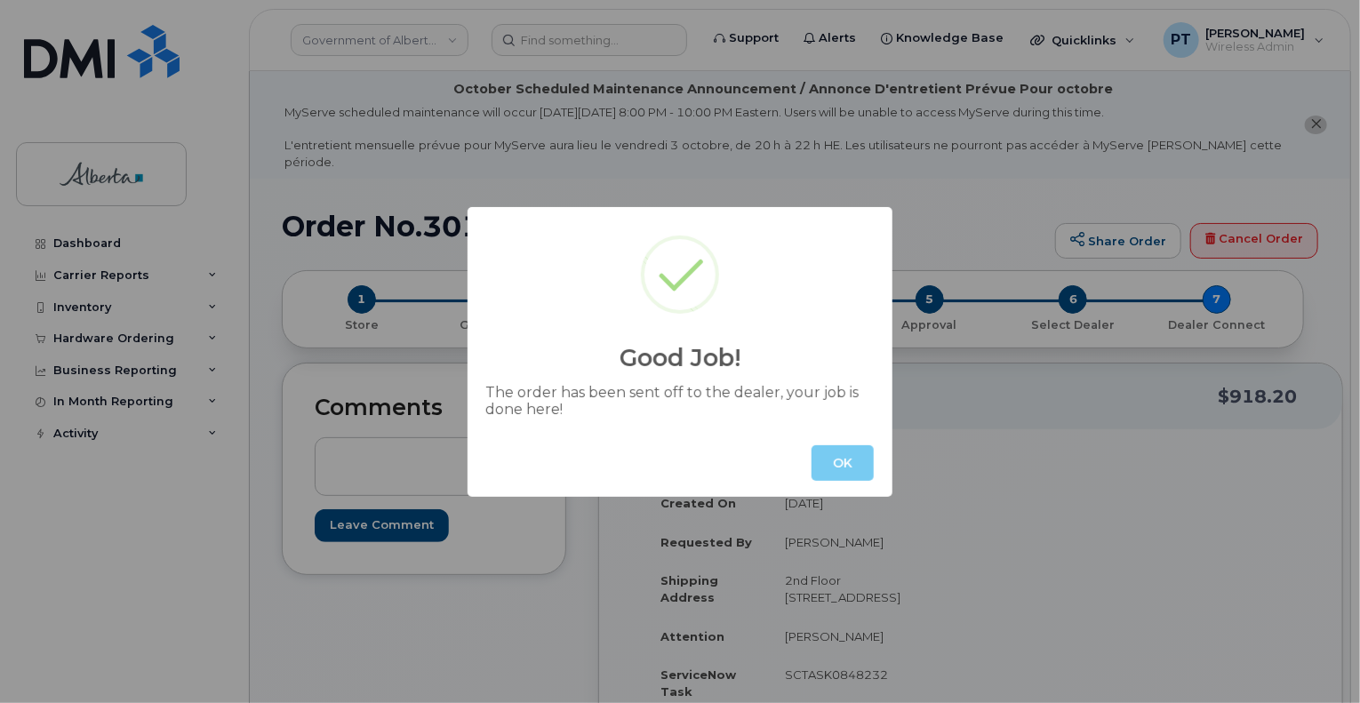
click at [833, 458] on button "OK" at bounding box center [842, 463] width 62 height 36
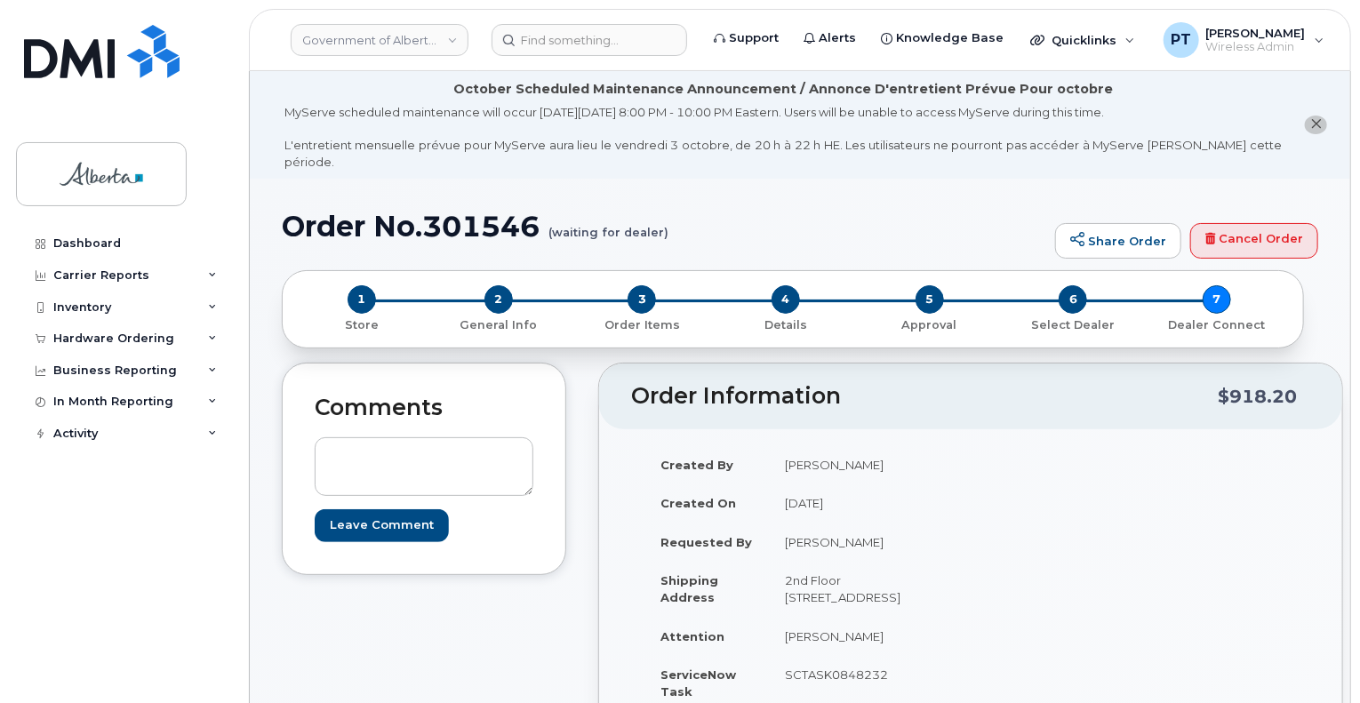
click at [470, 211] on h1 "Order No.301546 (waiting for dealer)" at bounding box center [664, 226] width 764 height 31
copy h1 "301546"
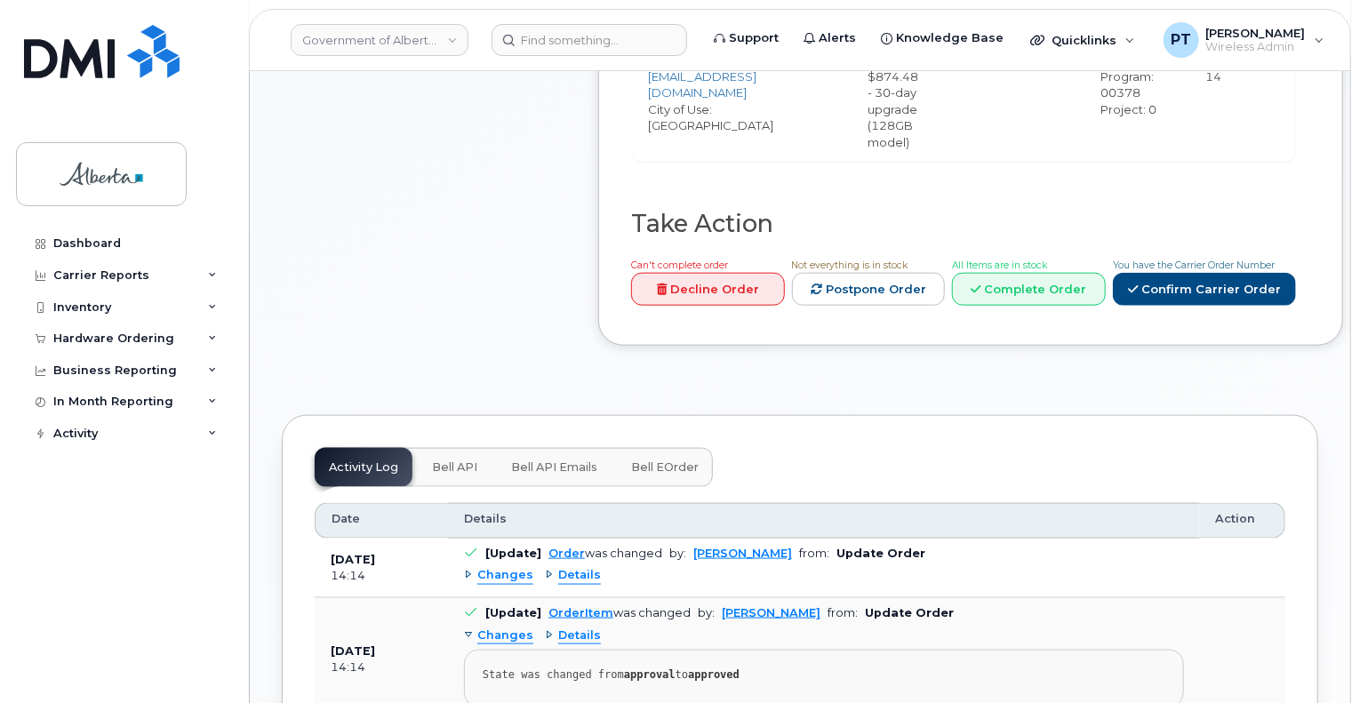
scroll to position [978, 0]
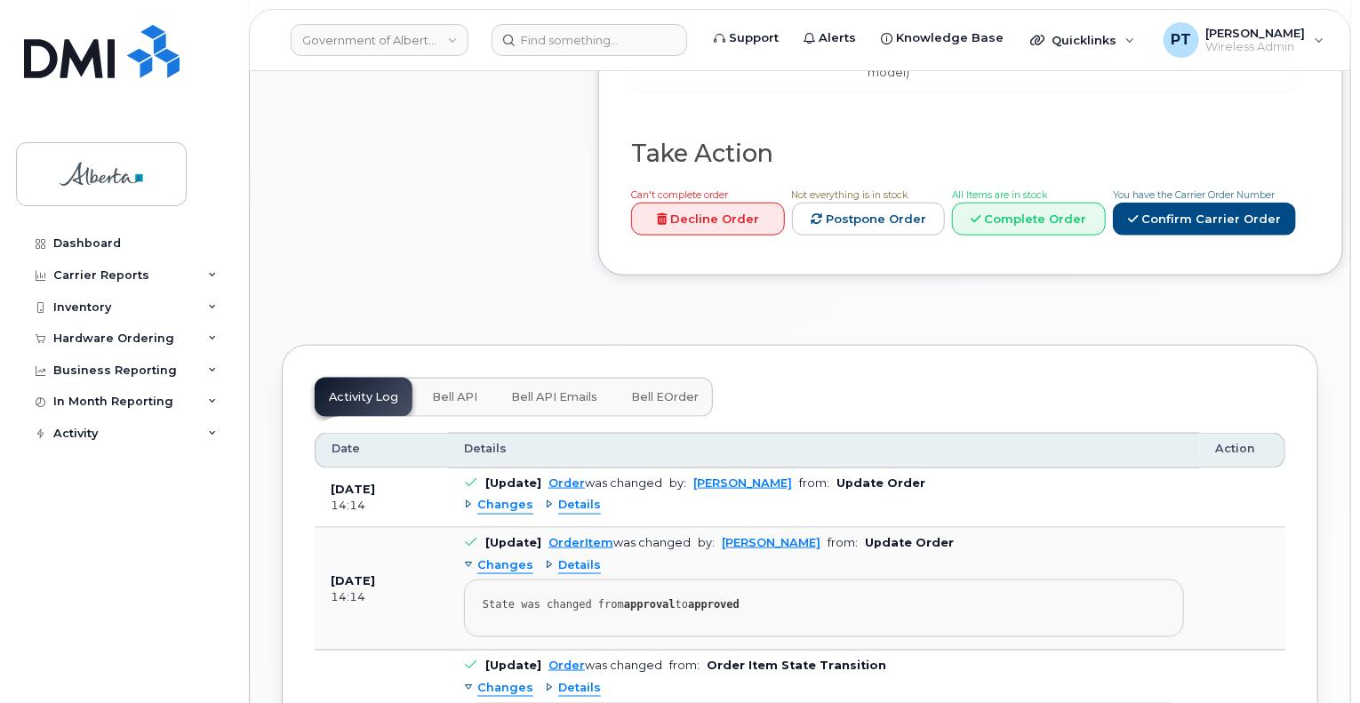
click at [428, 405] on button "Bell API" at bounding box center [455, 397] width 74 height 39
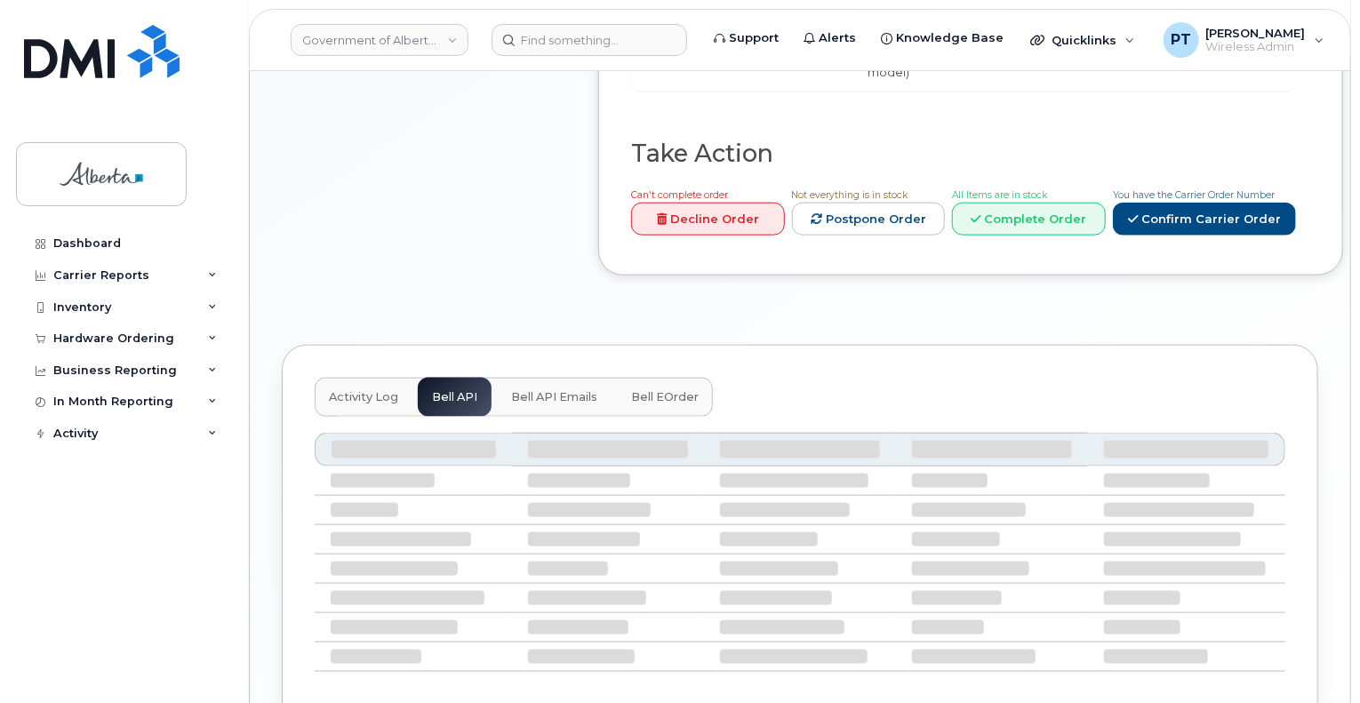
scroll to position [937, 0]
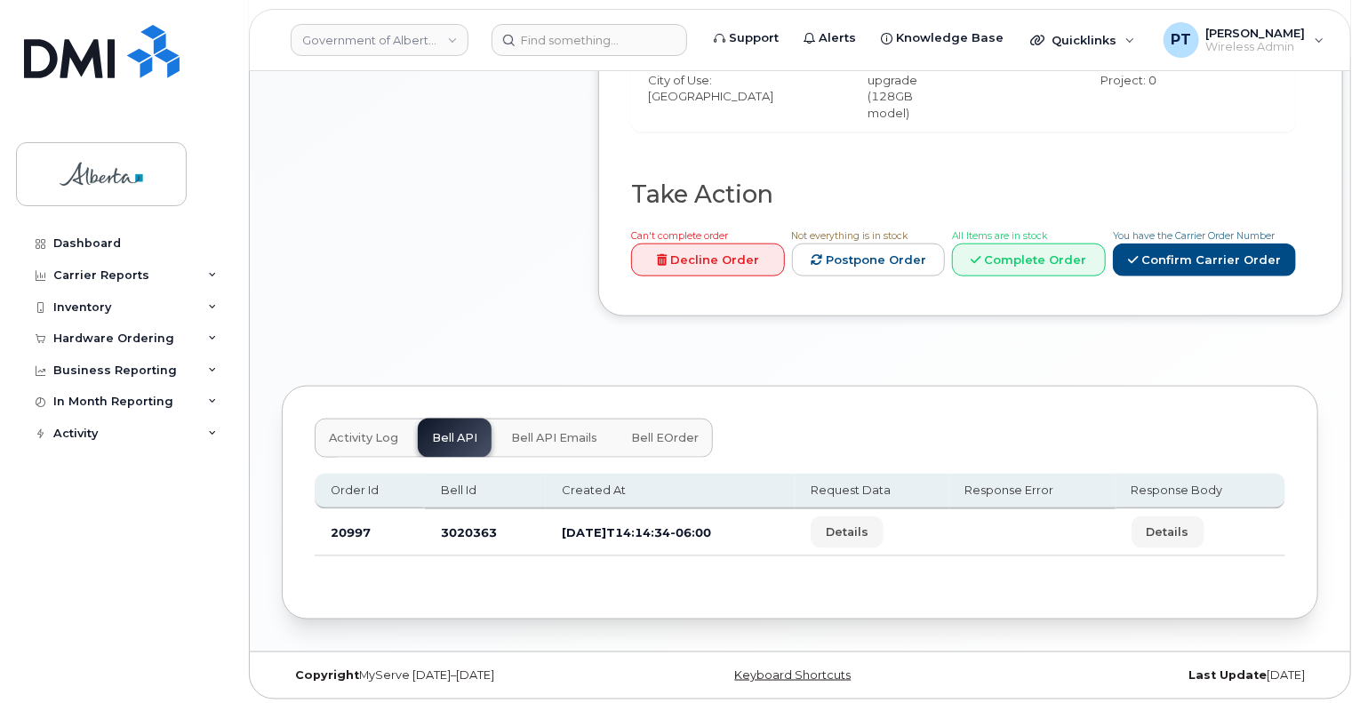
click at [464, 533] on td "3020363" at bounding box center [485, 532] width 121 height 47
drag, startPoint x: 466, startPoint y: 533, endPoint x: 451, endPoint y: 526, distance: 15.9
click at [451, 526] on td "3020363" at bounding box center [485, 532] width 121 height 47
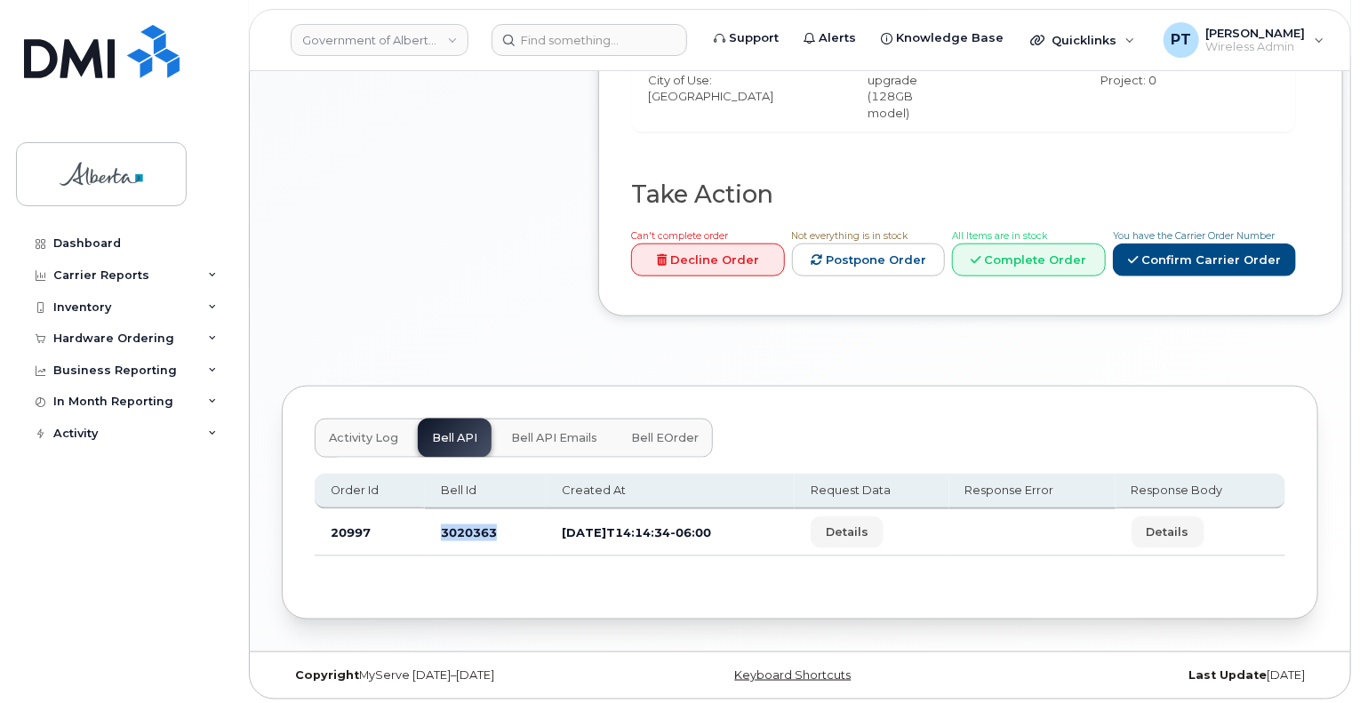
copy td "3020363"
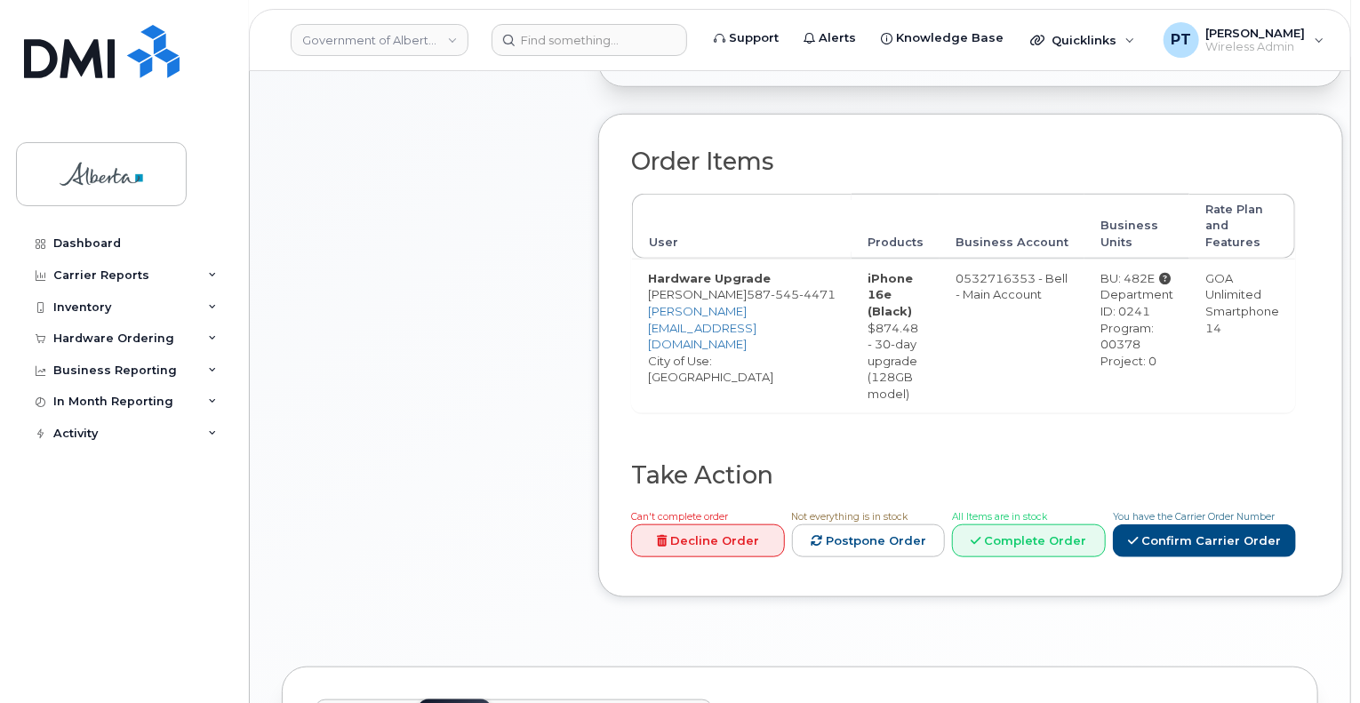
scroll to position [581, 0]
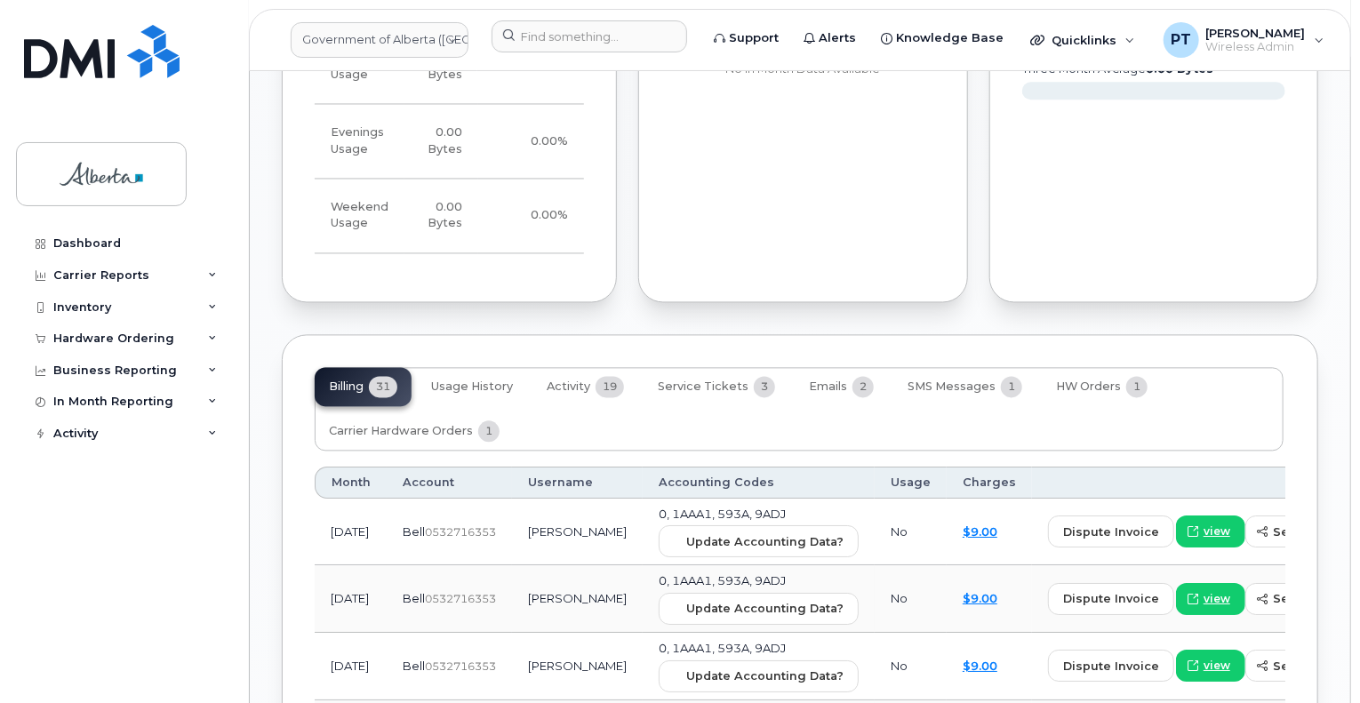
scroll to position [1820, 0]
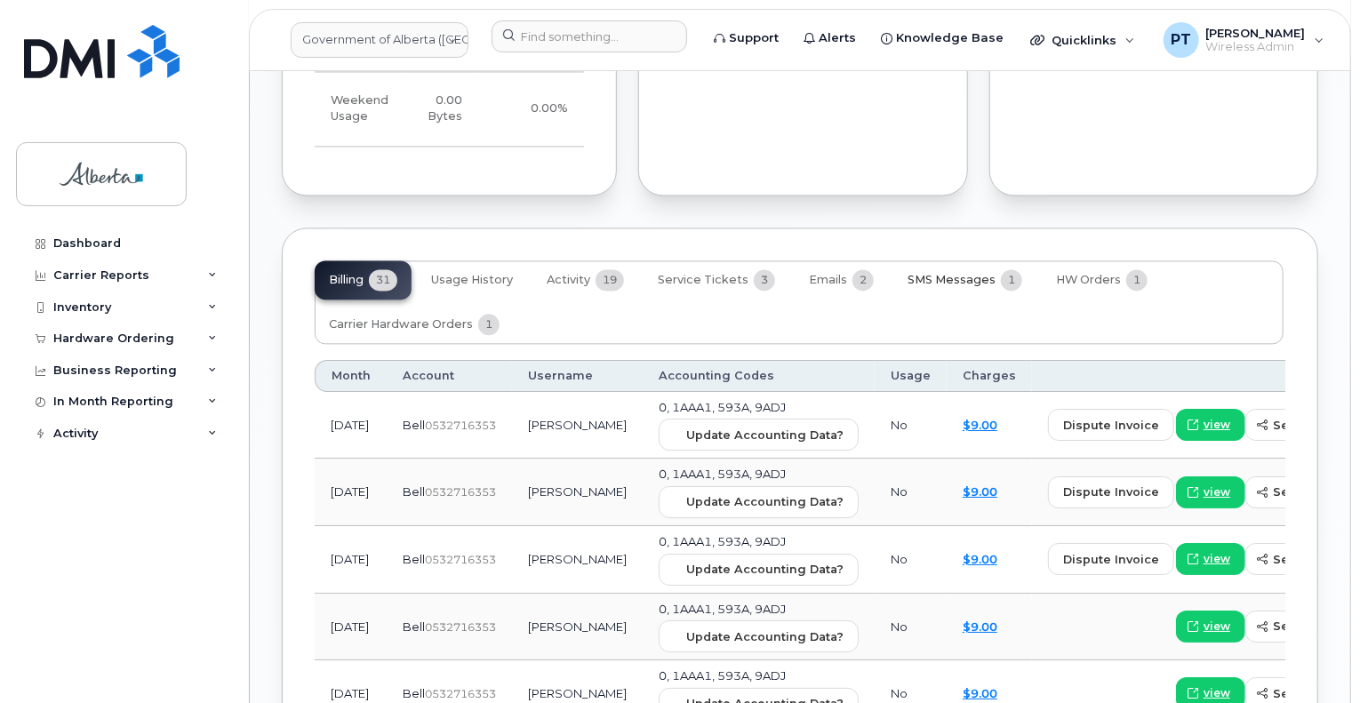
click at [931, 280] on span "SMS Messages" at bounding box center [951, 280] width 88 height 14
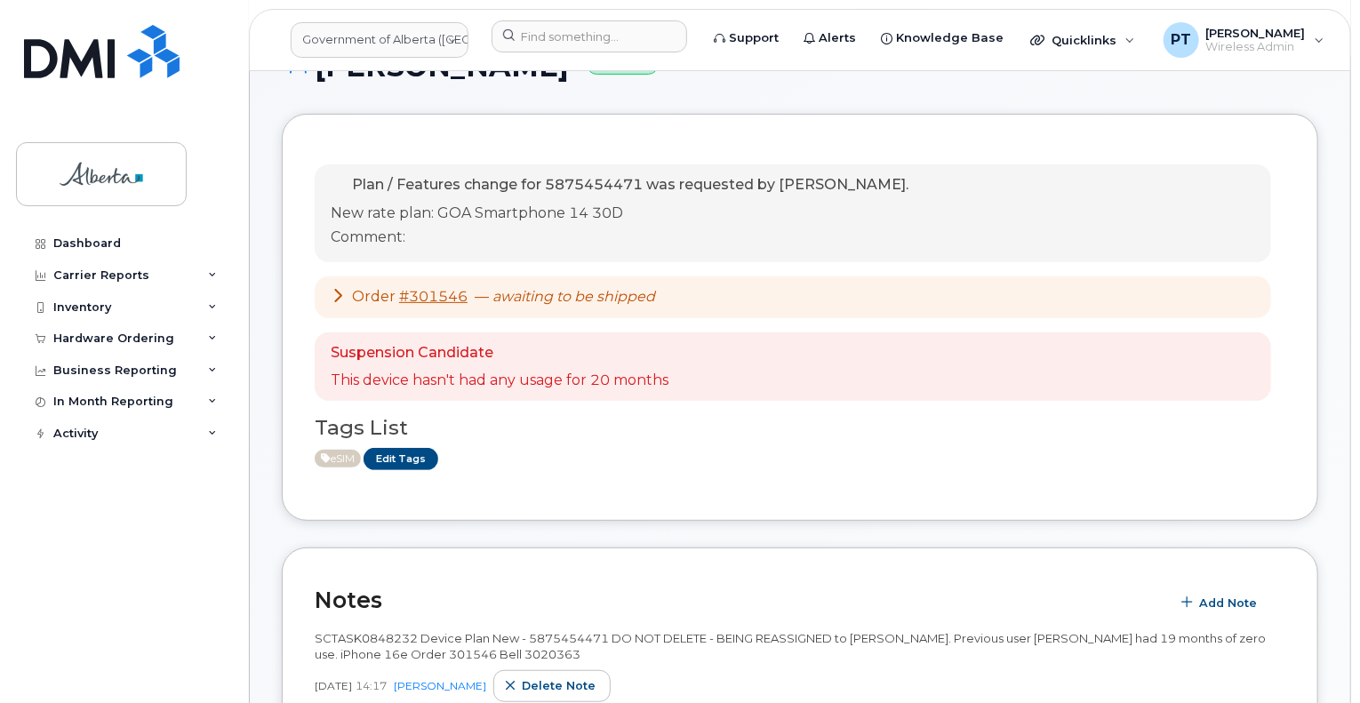
scroll to position [0, 0]
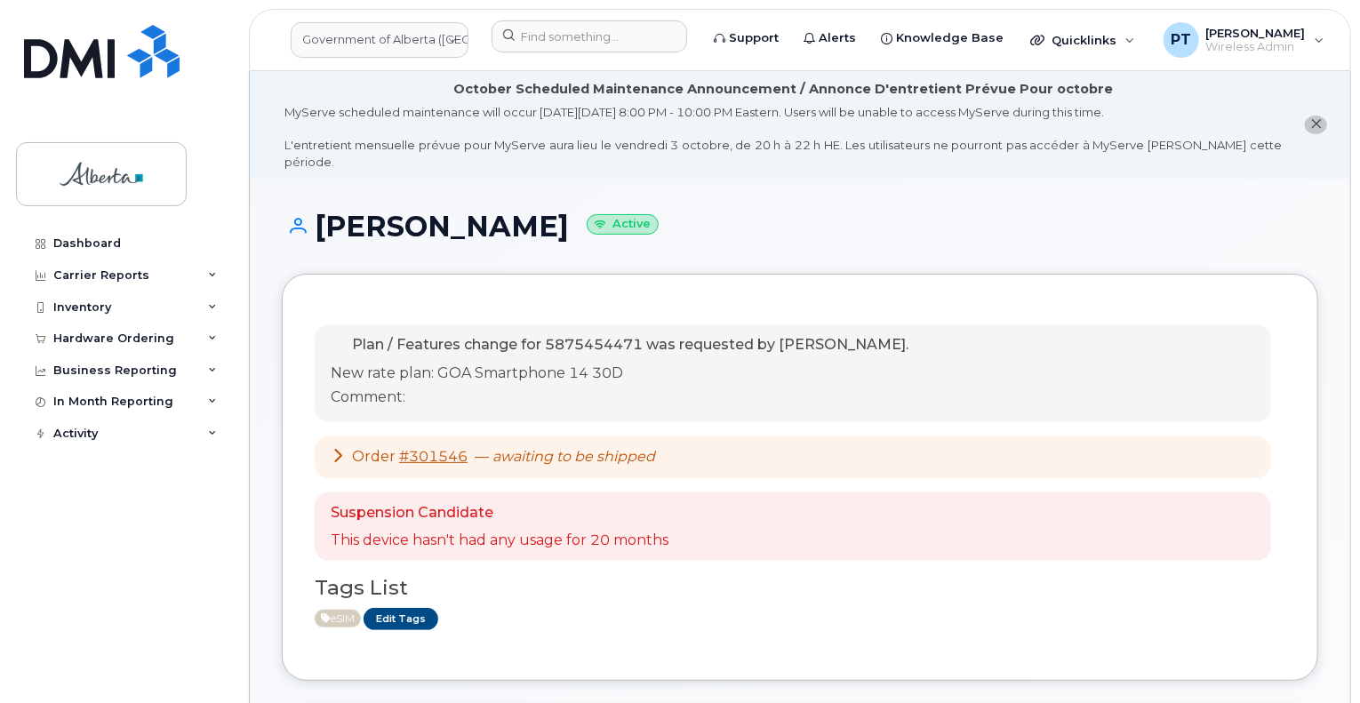
drag, startPoint x: 315, startPoint y: 206, endPoint x: 597, endPoint y: 221, distance: 283.0
click at [597, 221] on h1 "Sarah Chateauneuf Active" at bounding box center [800, 226] width 1036 height 31
copy h1 "[PERSON_NAME]"
